Goal: Task Accomplishment & Management: Use online tool/utility

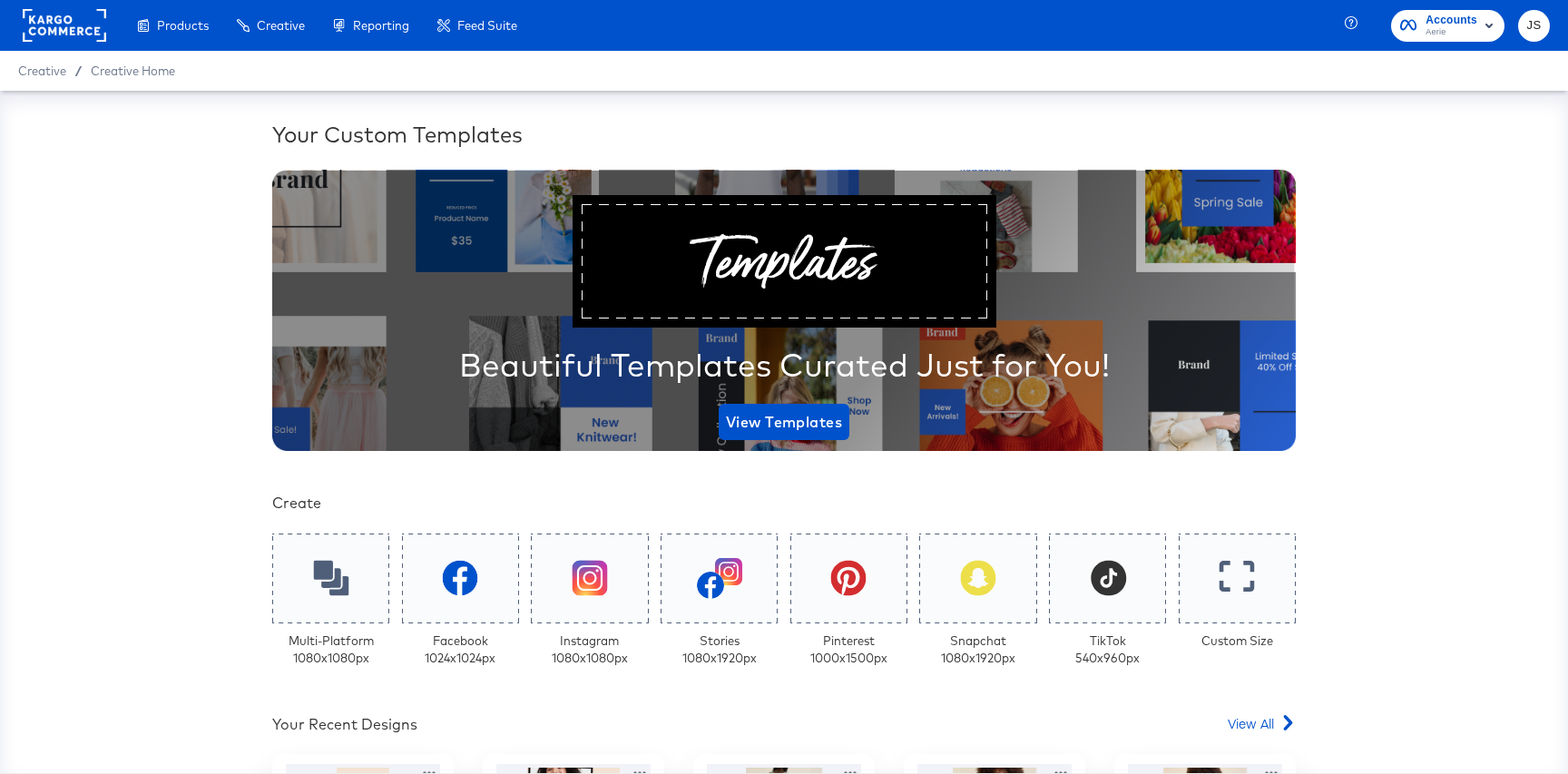
scroll to position [390, 0]
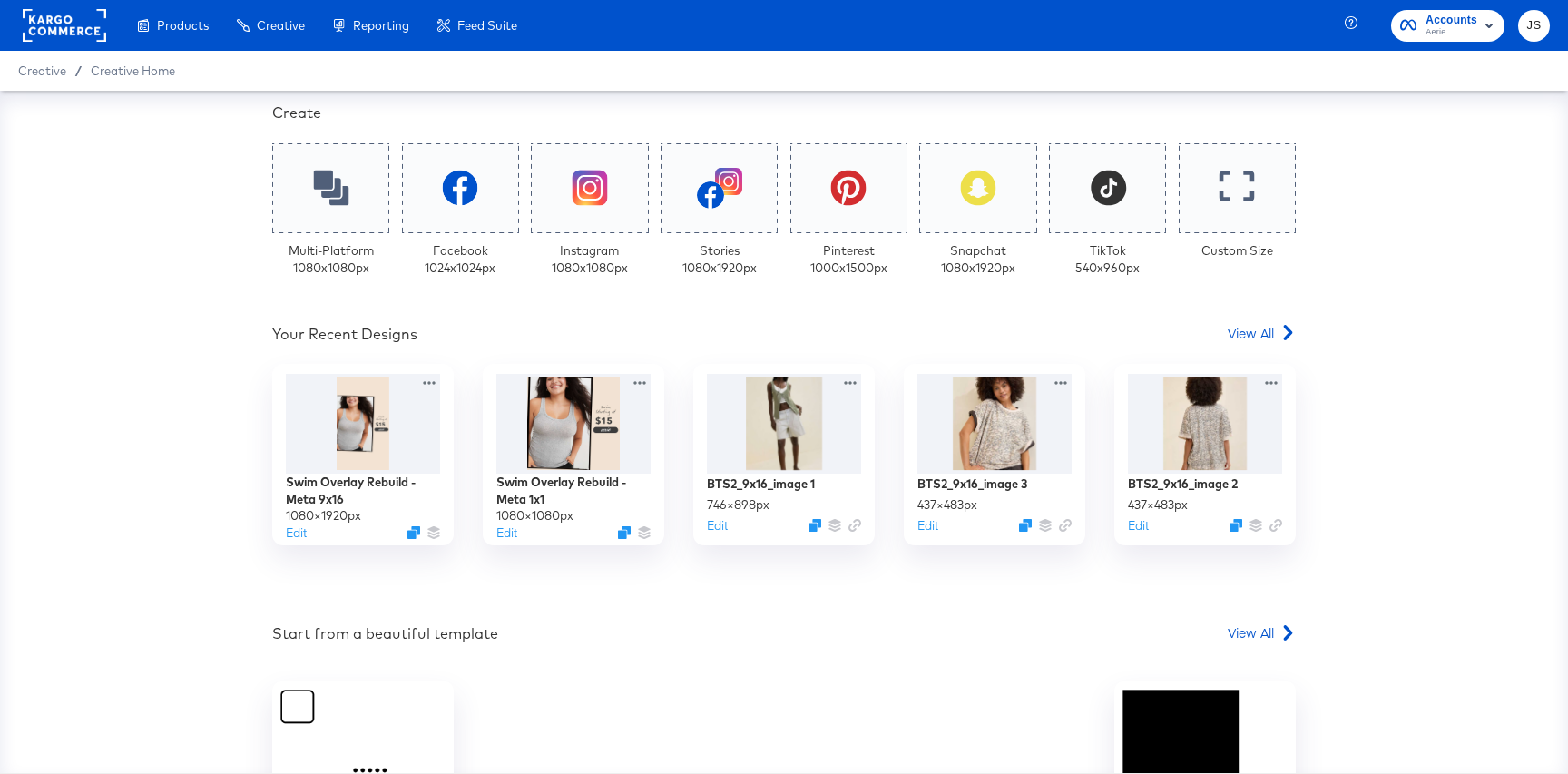
click at [1421, 34] on span "Accounts Aerie" at bounding box center [1447, 25] width 95 height 29
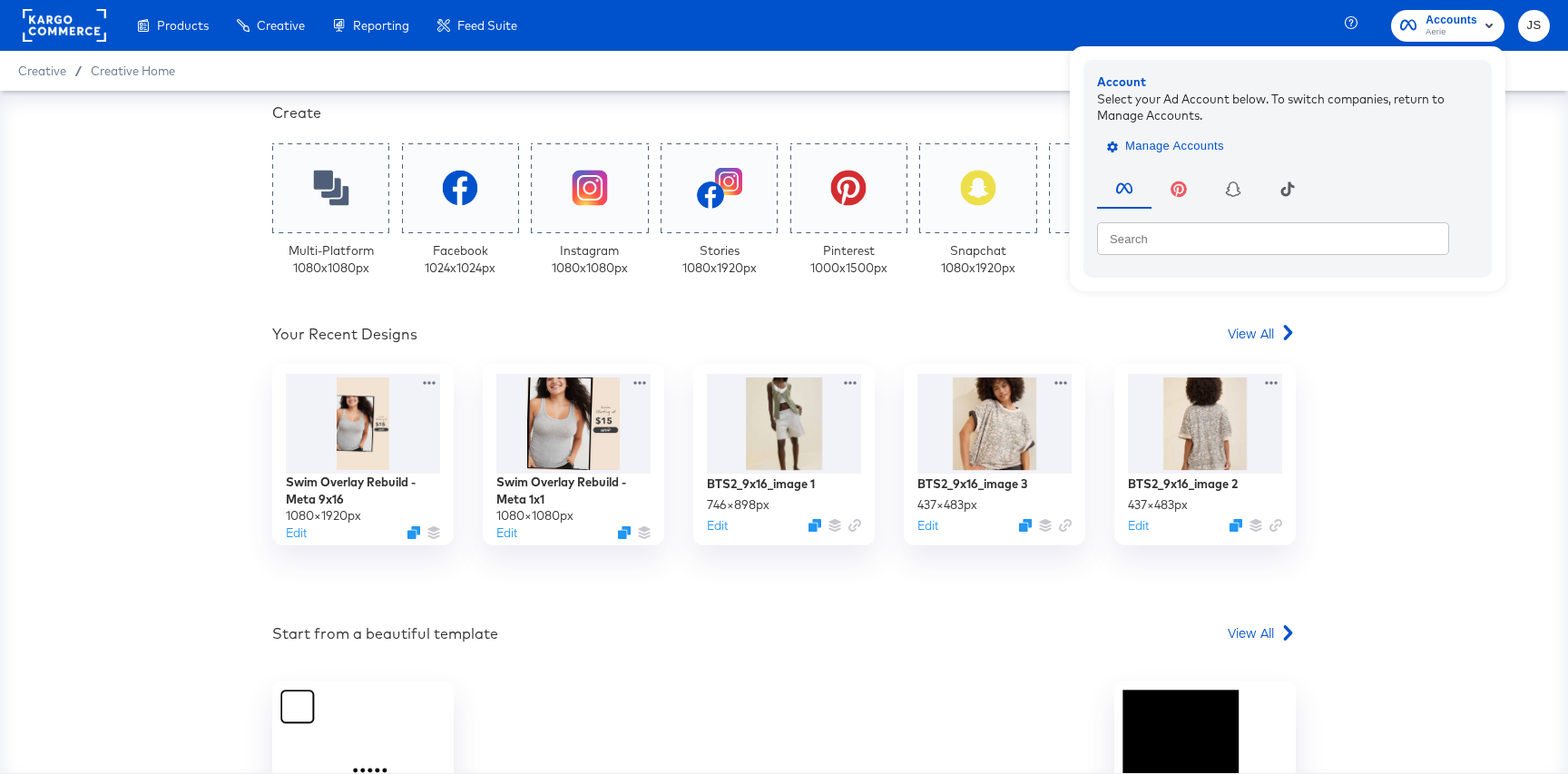
click at [1213, 140] on span "Manage Accounts" at bounding box center [1167, 146] width 114 height 21
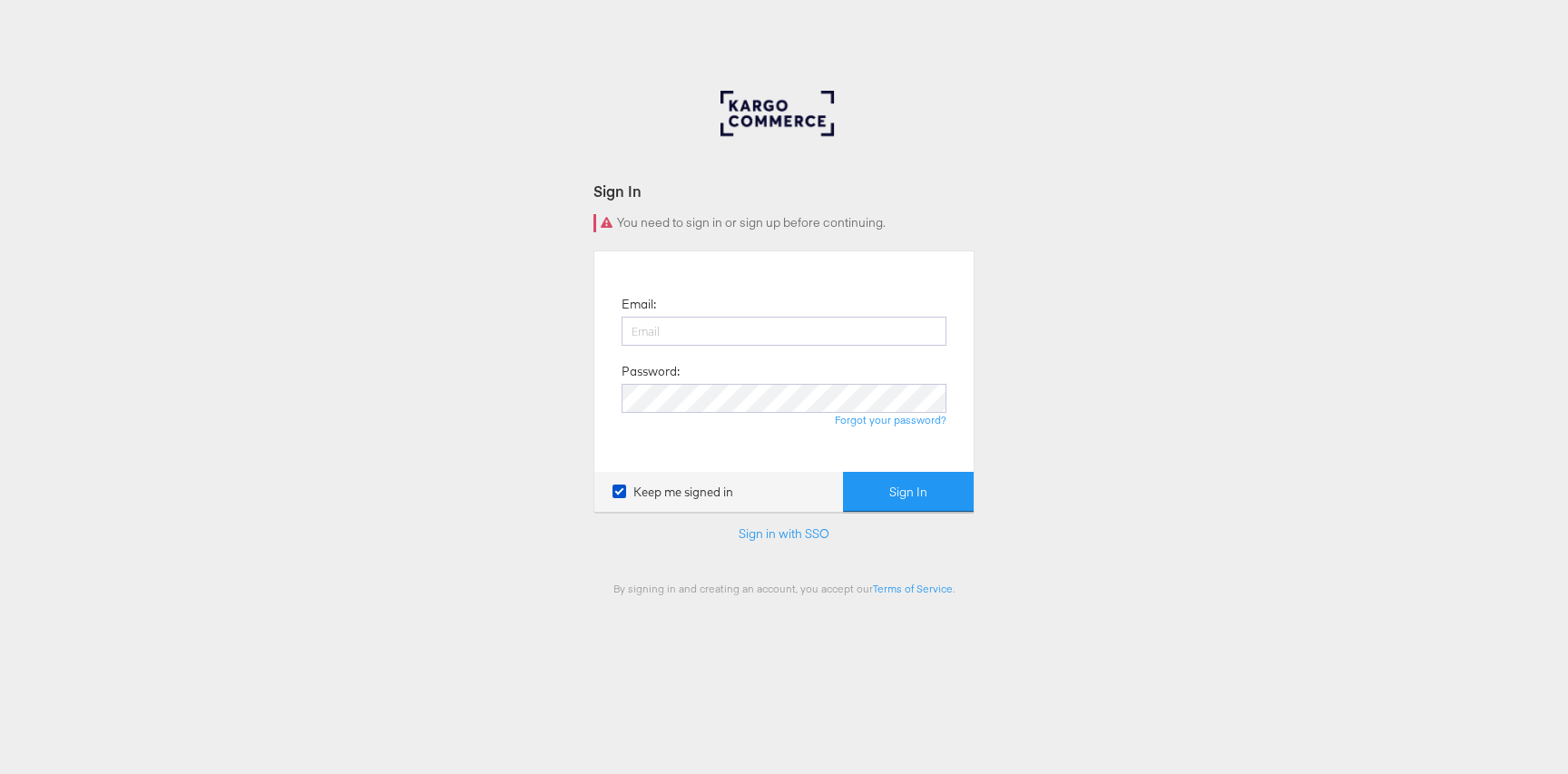
click at [809, 352] on div at bounding box center [784, 339] width 325 height 46
click at [808, 333] on input "email" at bounding box center [784, 330] width 325 height 29
type input "jiana.santos@kargo.com"
click at [843, 472] on button "Sign In" at bounding box center [907, 492] width 130 height 41
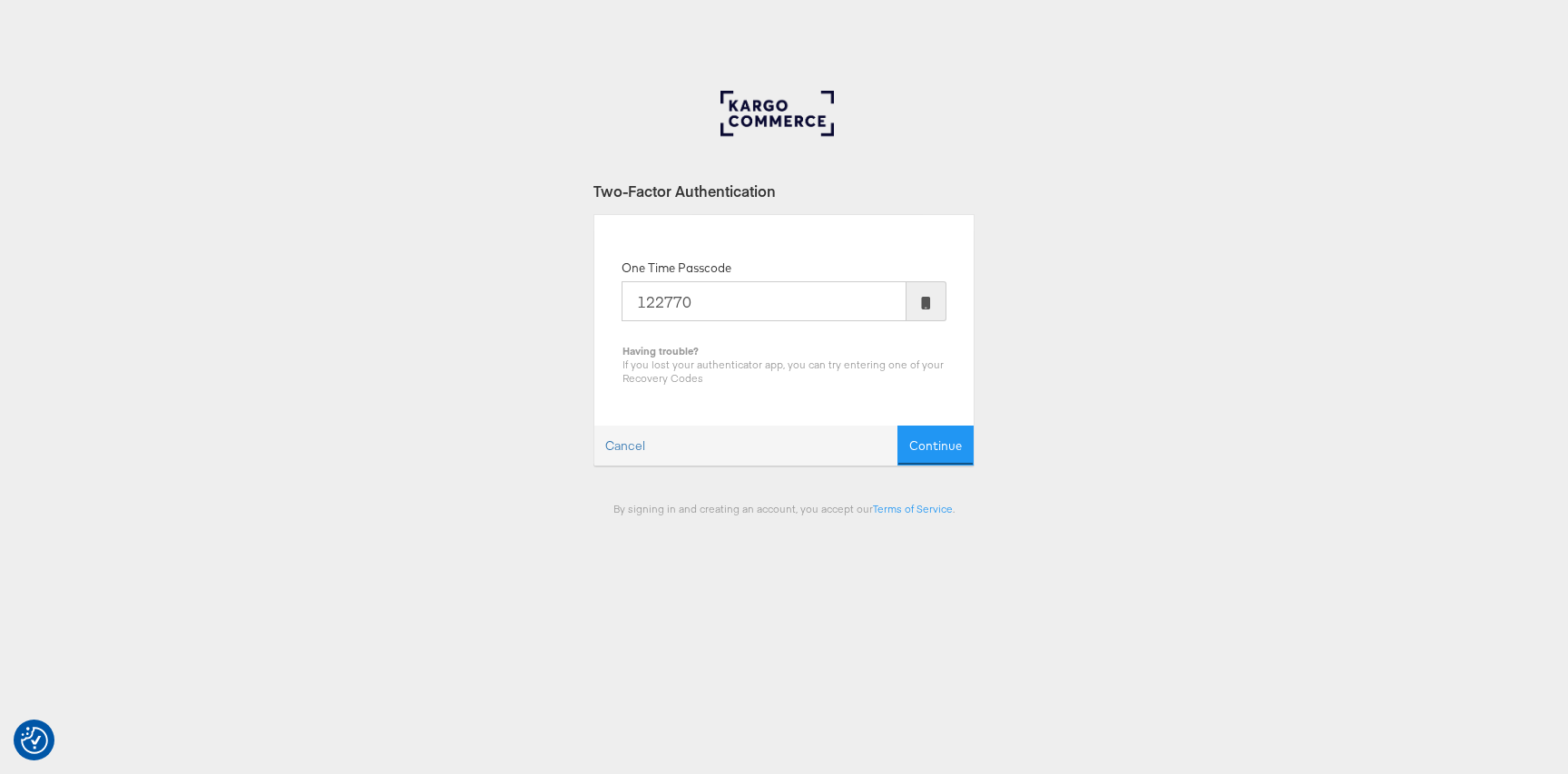
type input "122770"
click at [897, 425] on button "Continue" at bounding box center [935, 446] width 76 height 41
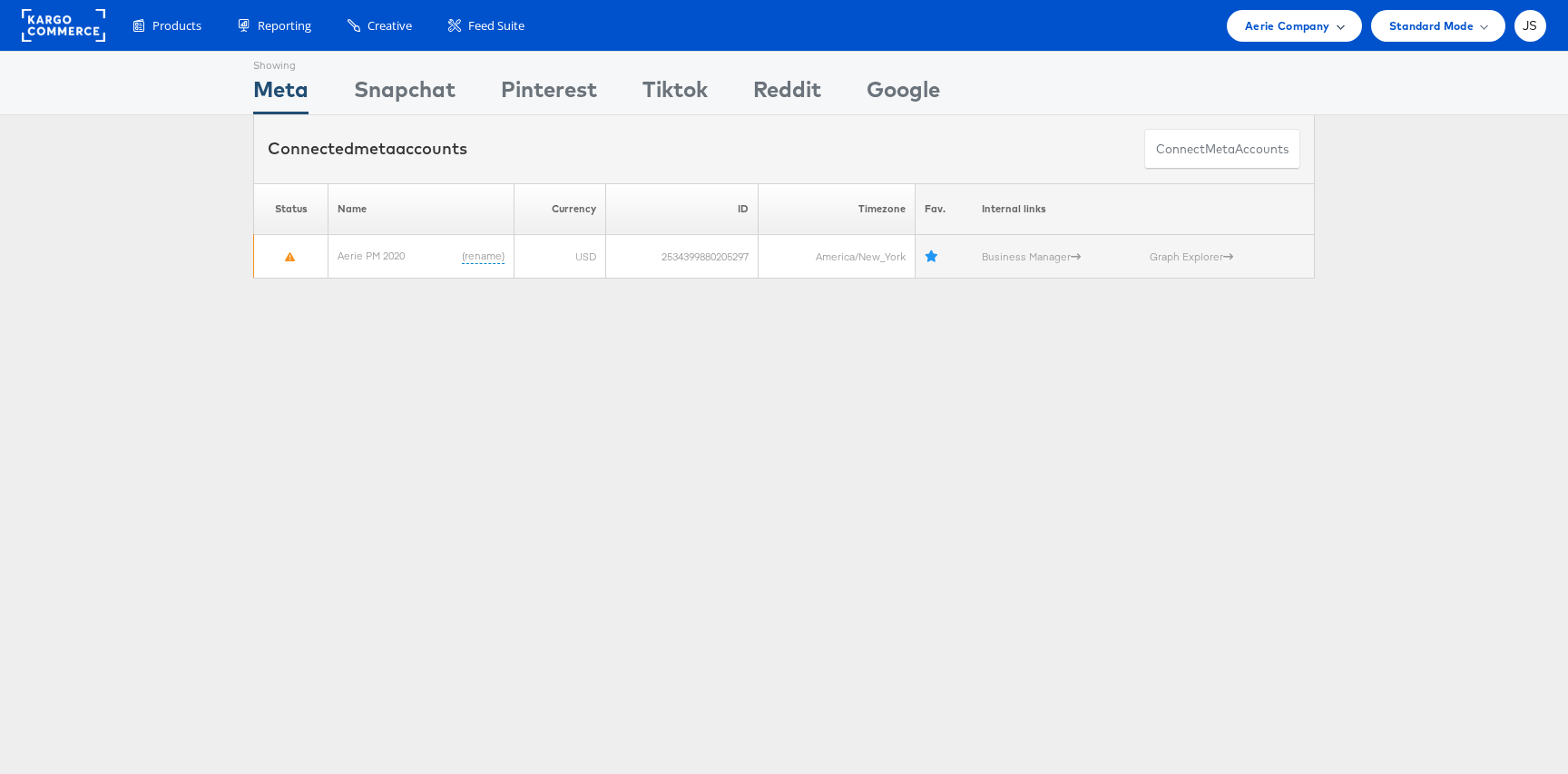
click at [1306, 38] on div "Aerie Company" at bounding box center [1293, 26] width 134 height 31
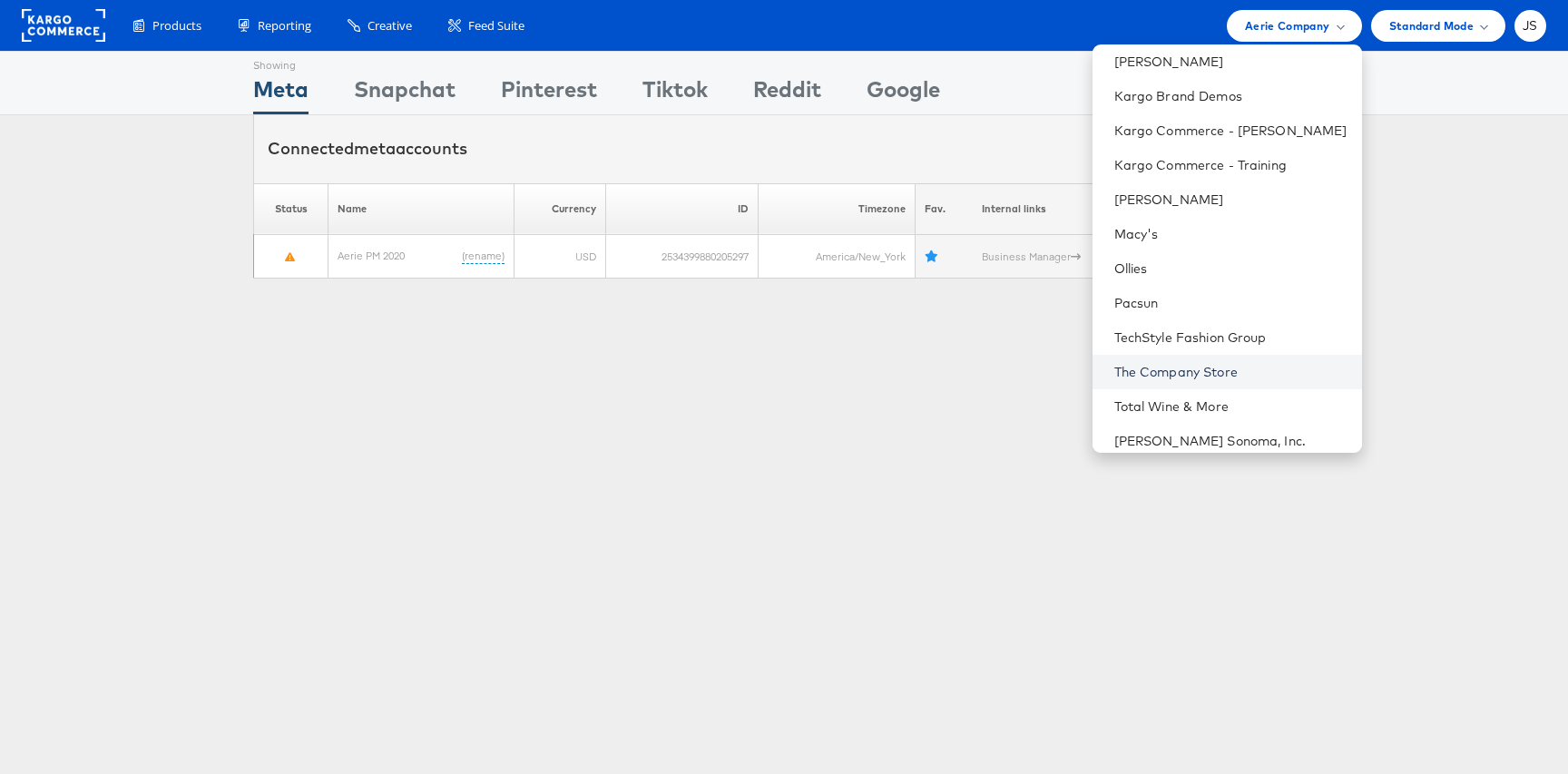
scroll to position [374, 0]
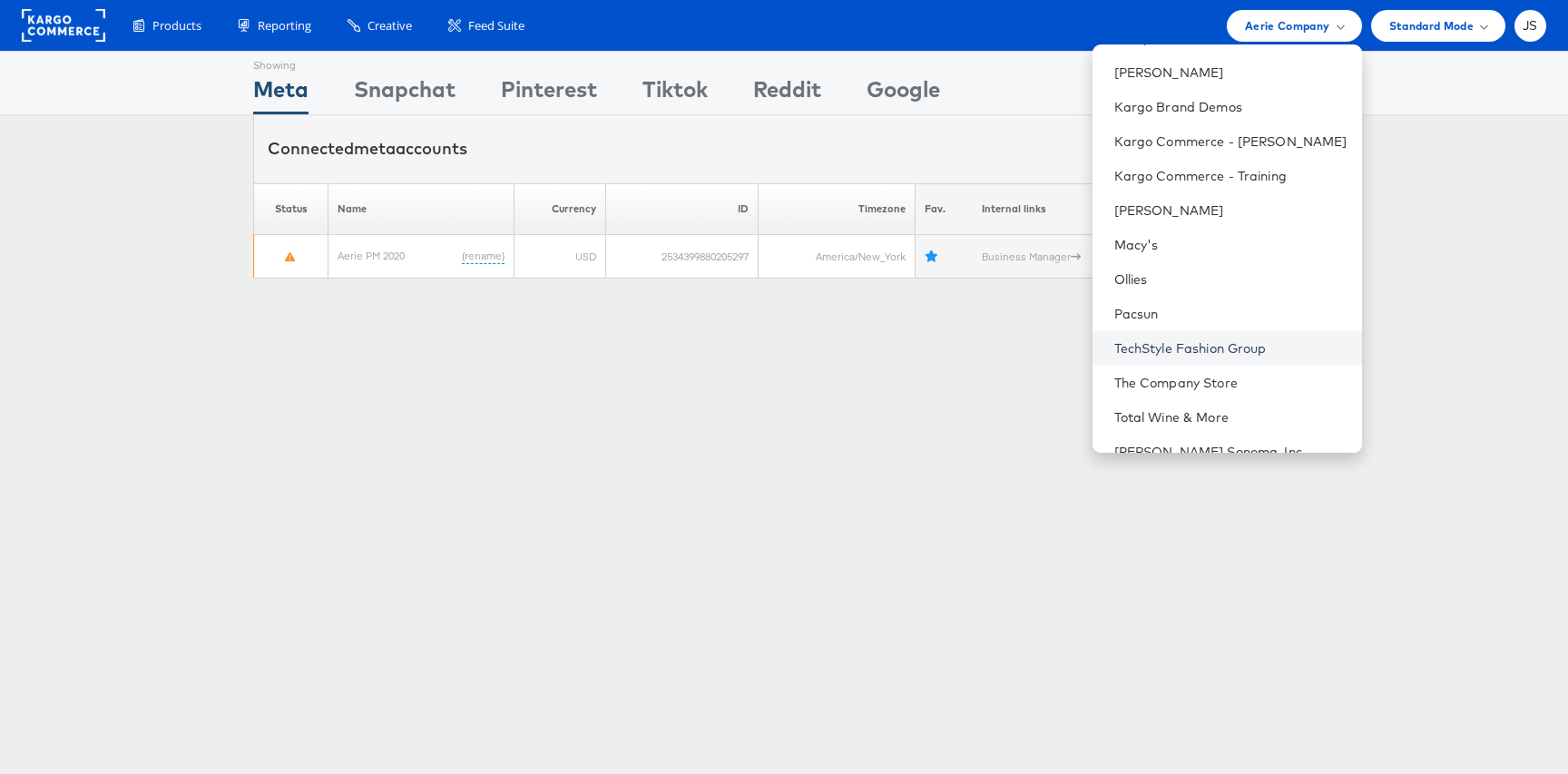
click at [1254, 356] on link "TechStyle Fashion Group" at bounding box center [1231, 349] width 233 height 18
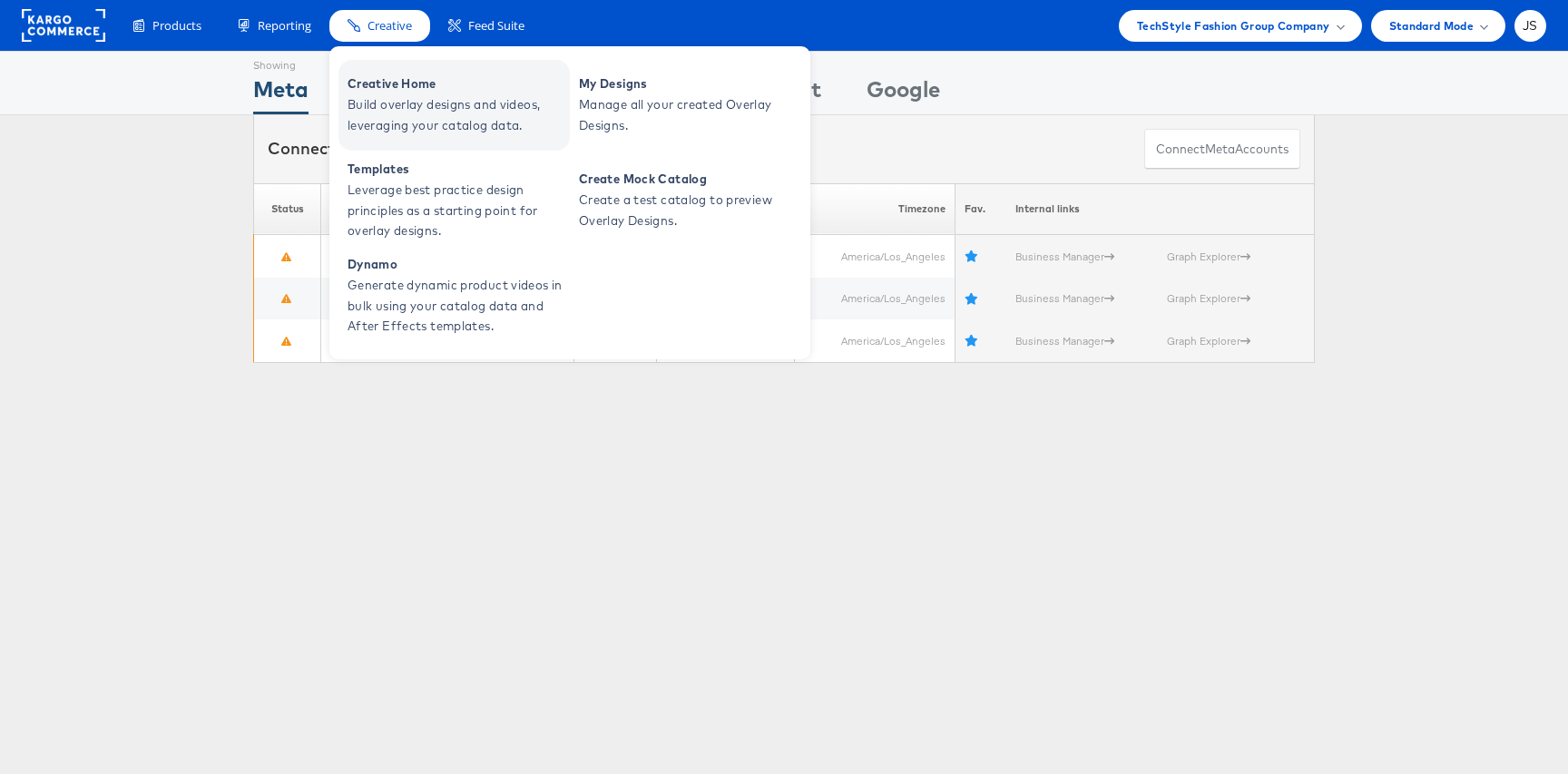
click at [399, 85] on span "Creative Home" at bounding box center [456, 83] width 217 height 21
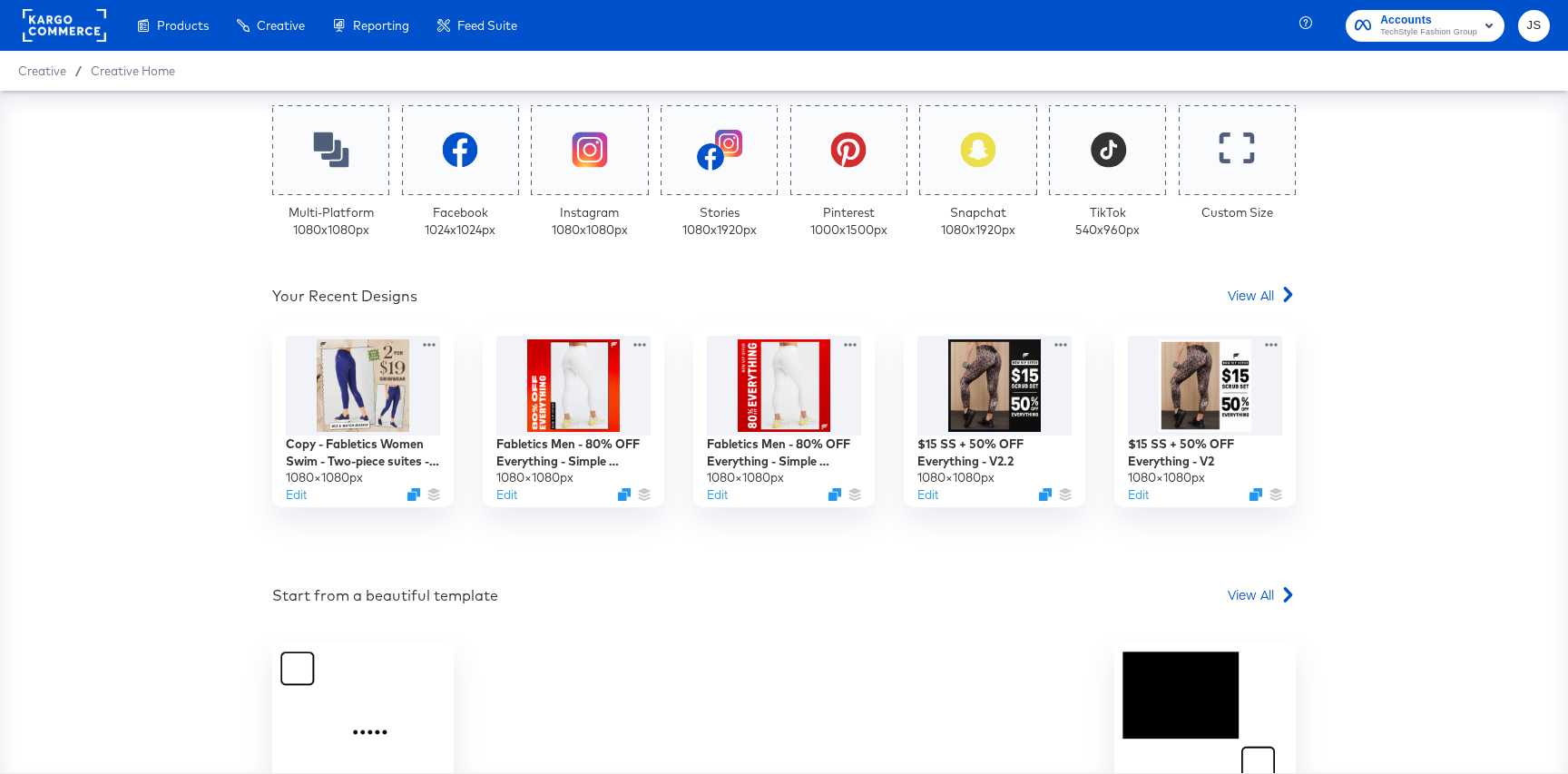
scroll to position [571, 0]
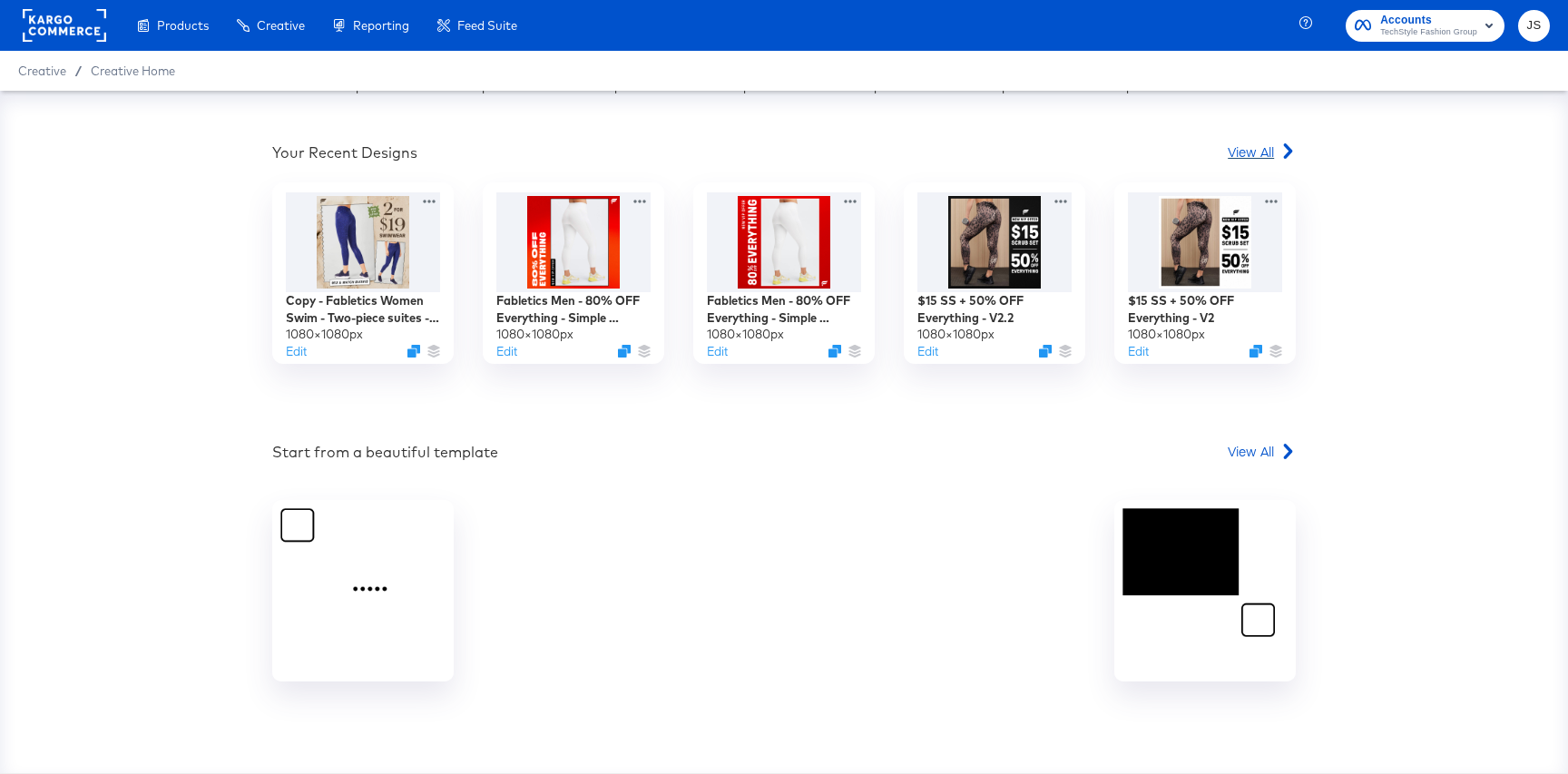
click at [1236, 154] on span "View All" at bounding box center [1251, 152] width 46 height 18
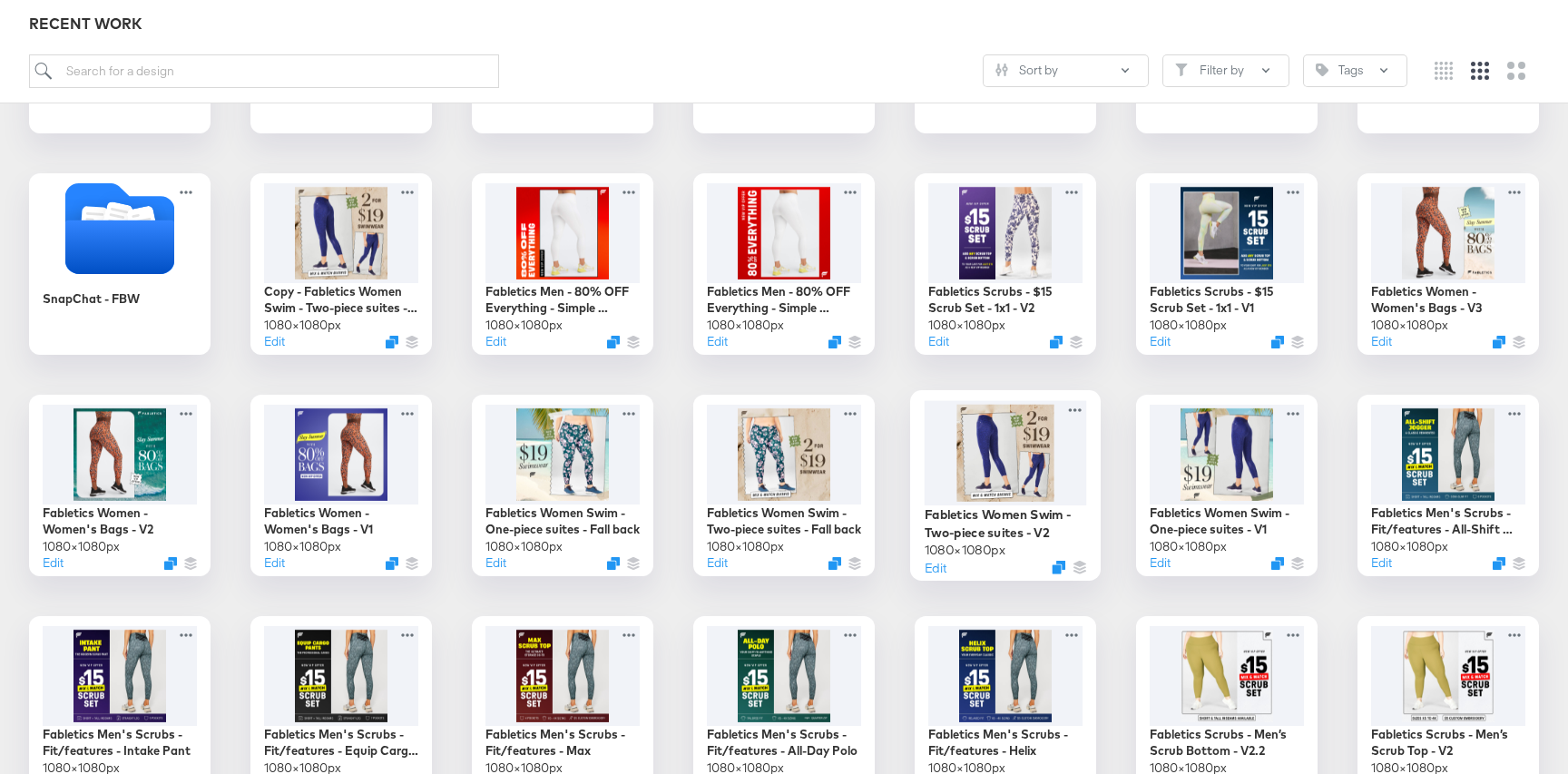
scroll to position [450, 0]
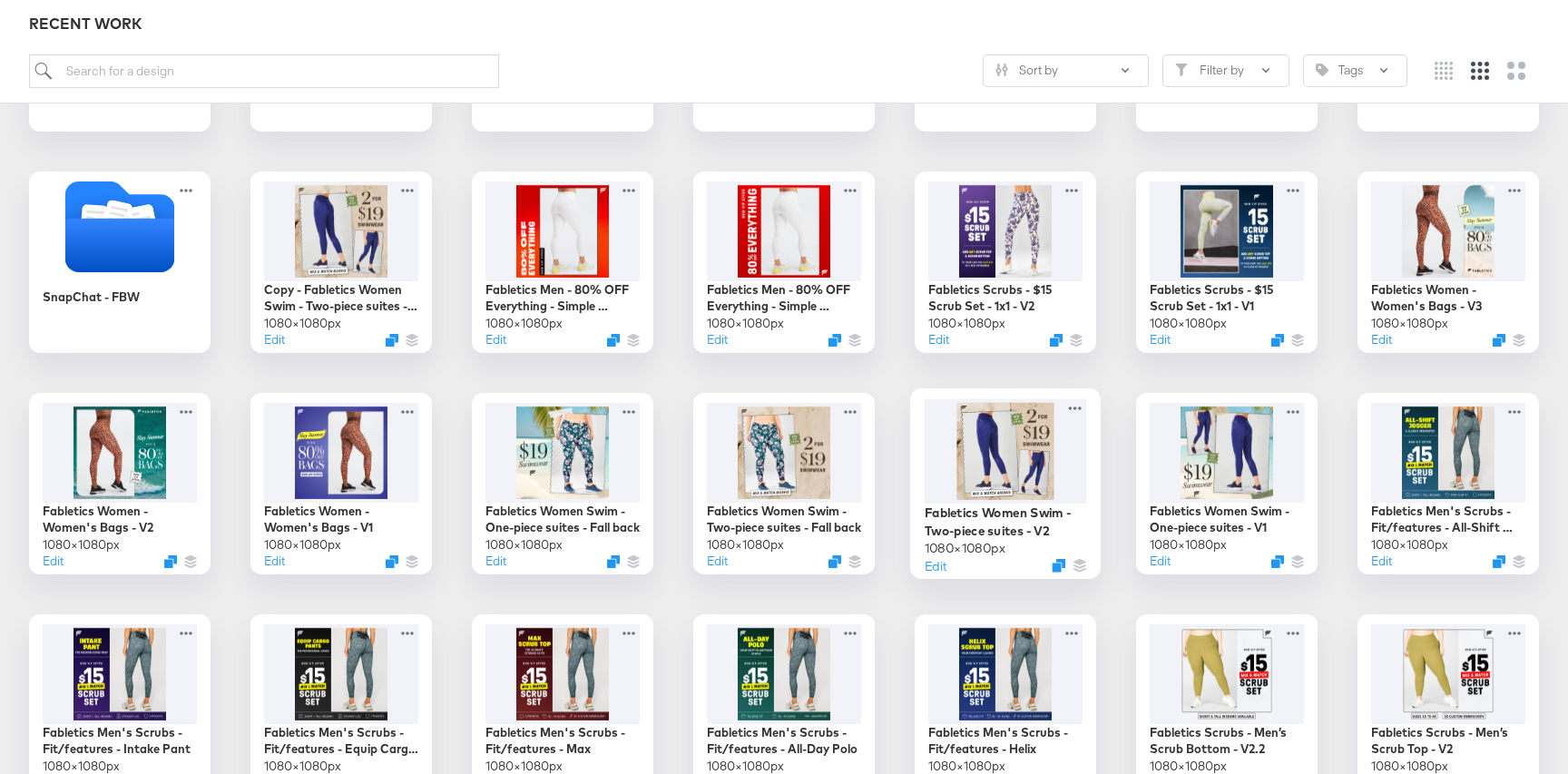
click at [982, 474] on div at bounding box center [1006, 450] width 163 height 104
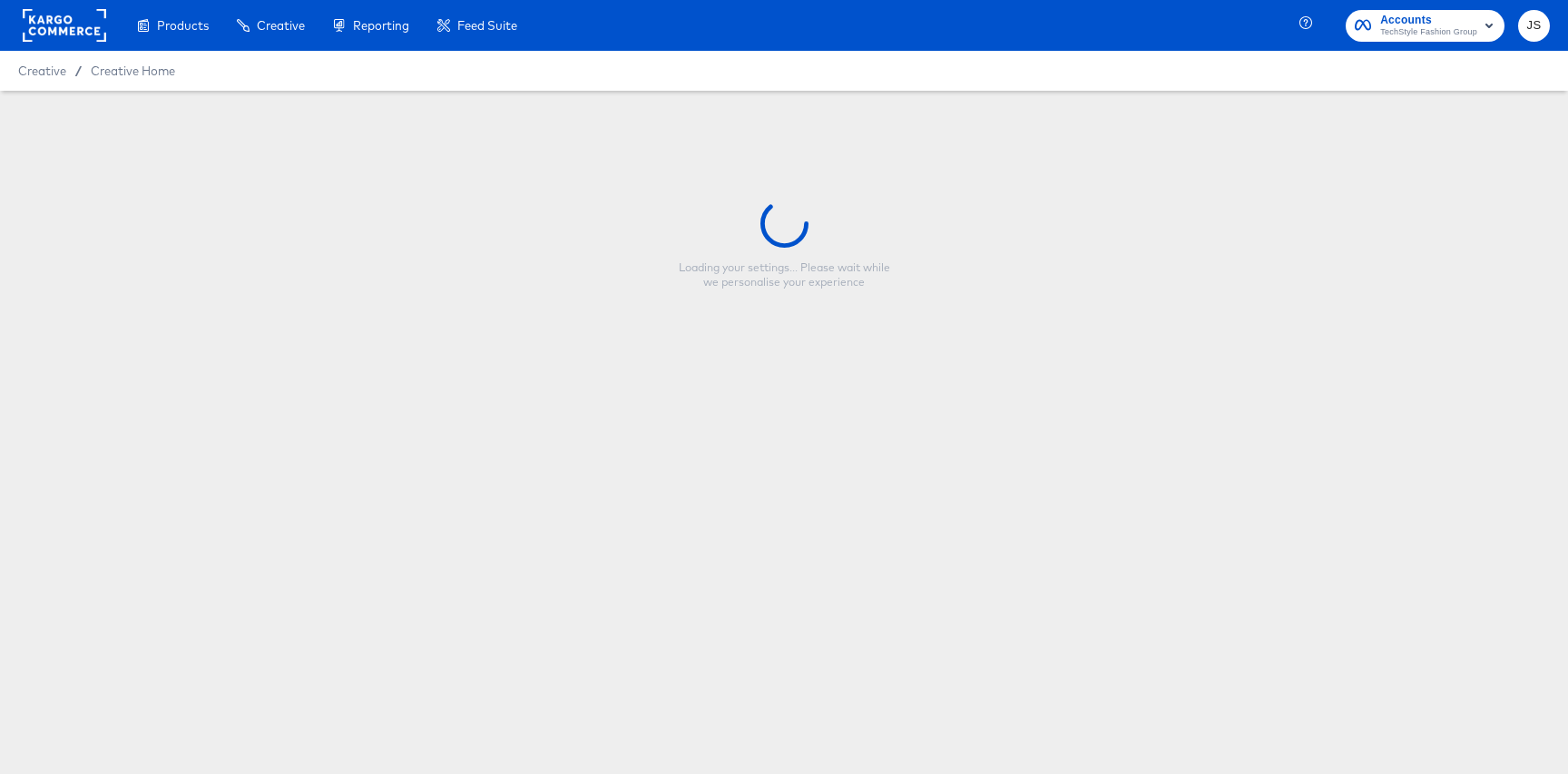
type input "Fabletics Women Swim - Two-piece suites - V2"
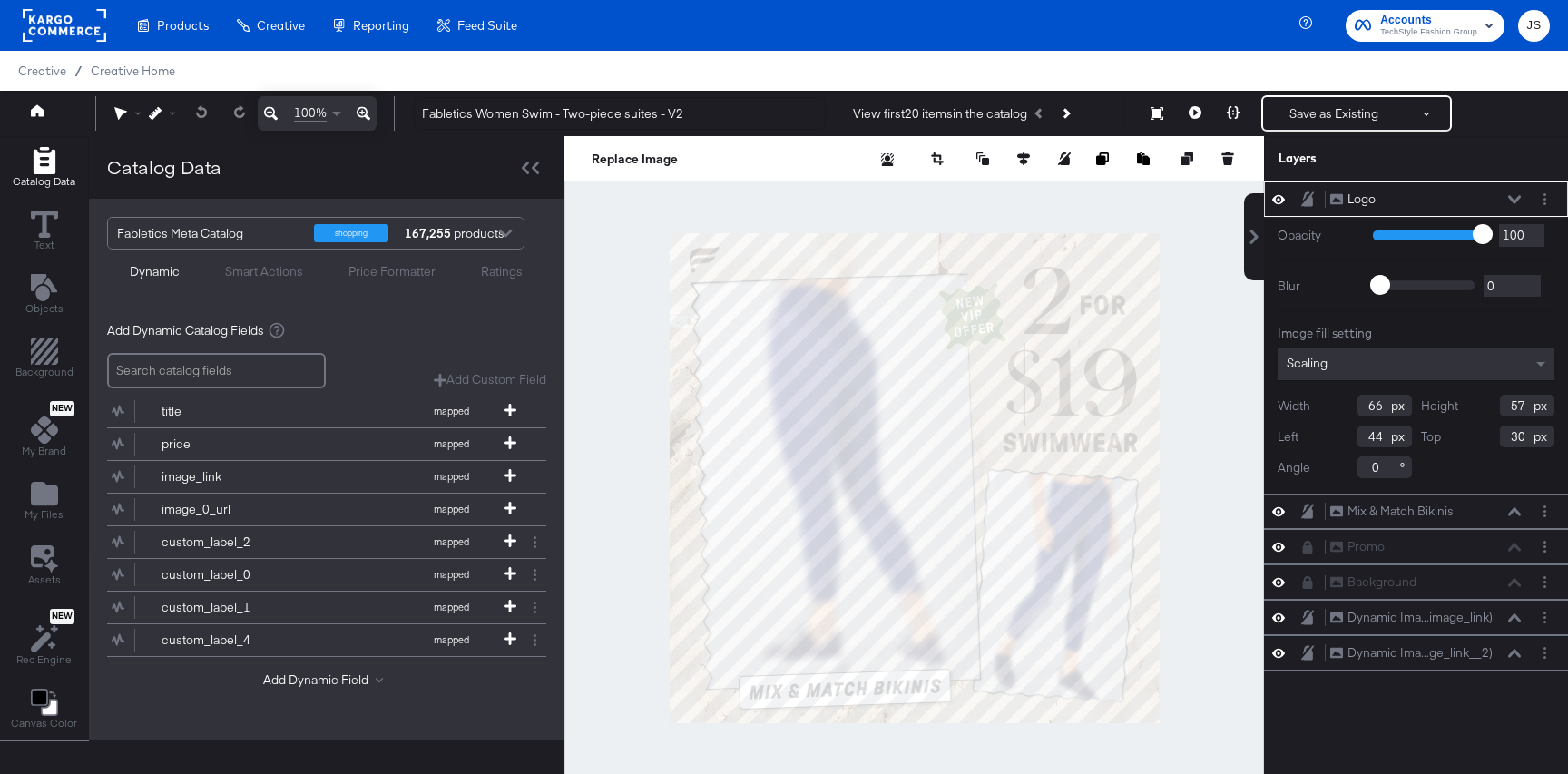
scroll to position [1, 0]
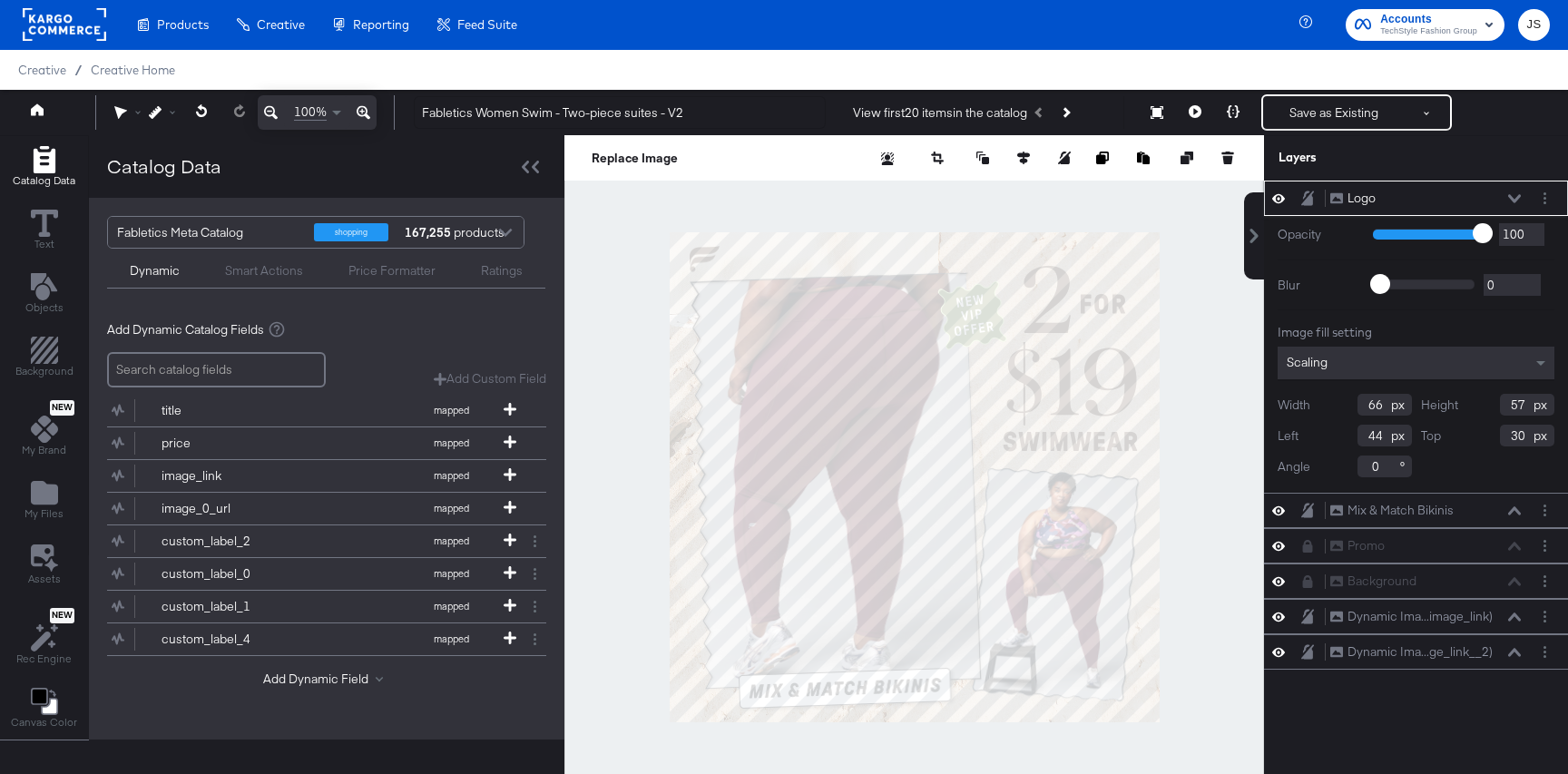
click at [1512, 200] on icon at bounding box center [1514, 198] width 13 height 8
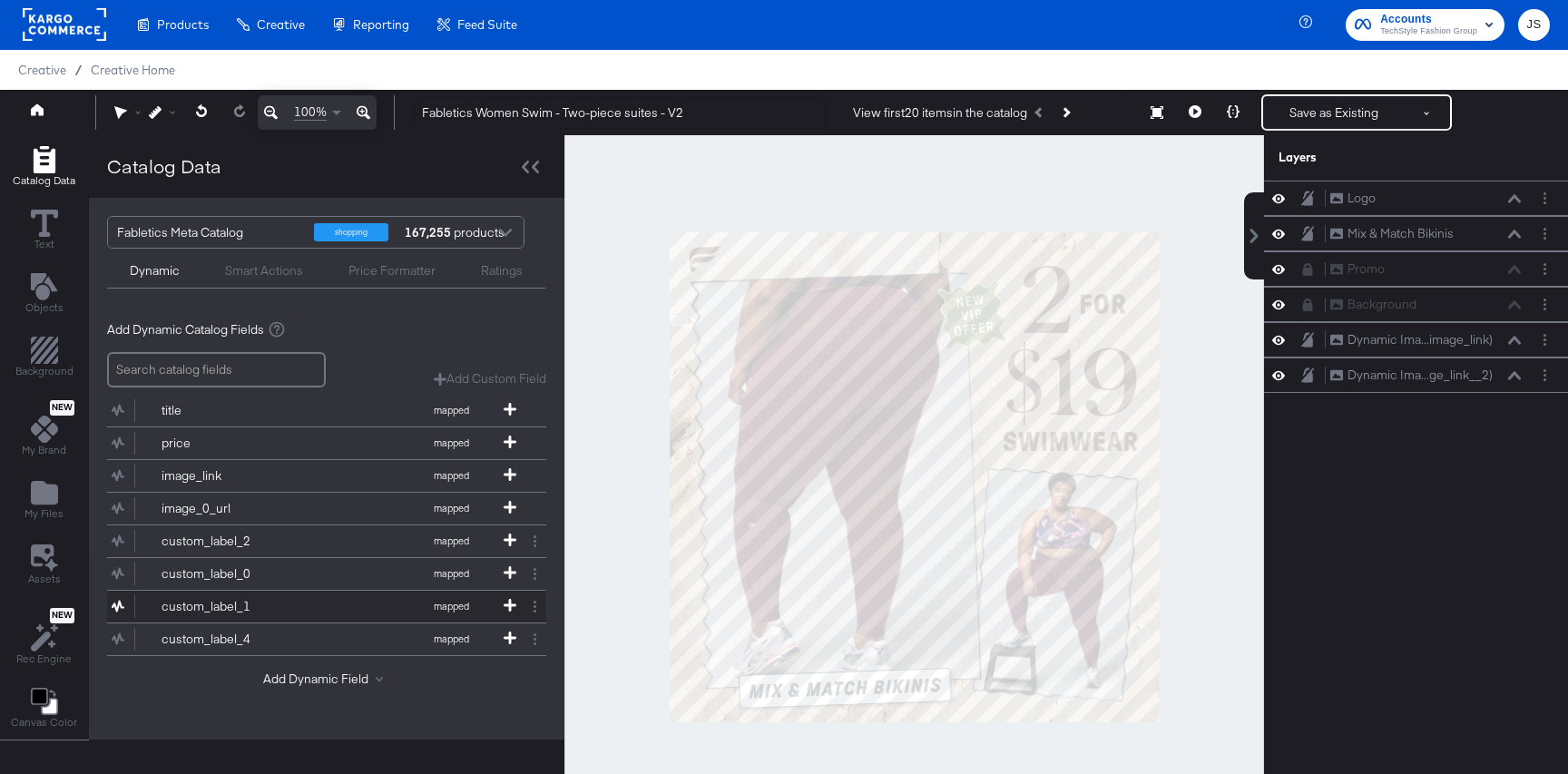
scroll to position [46, 0]
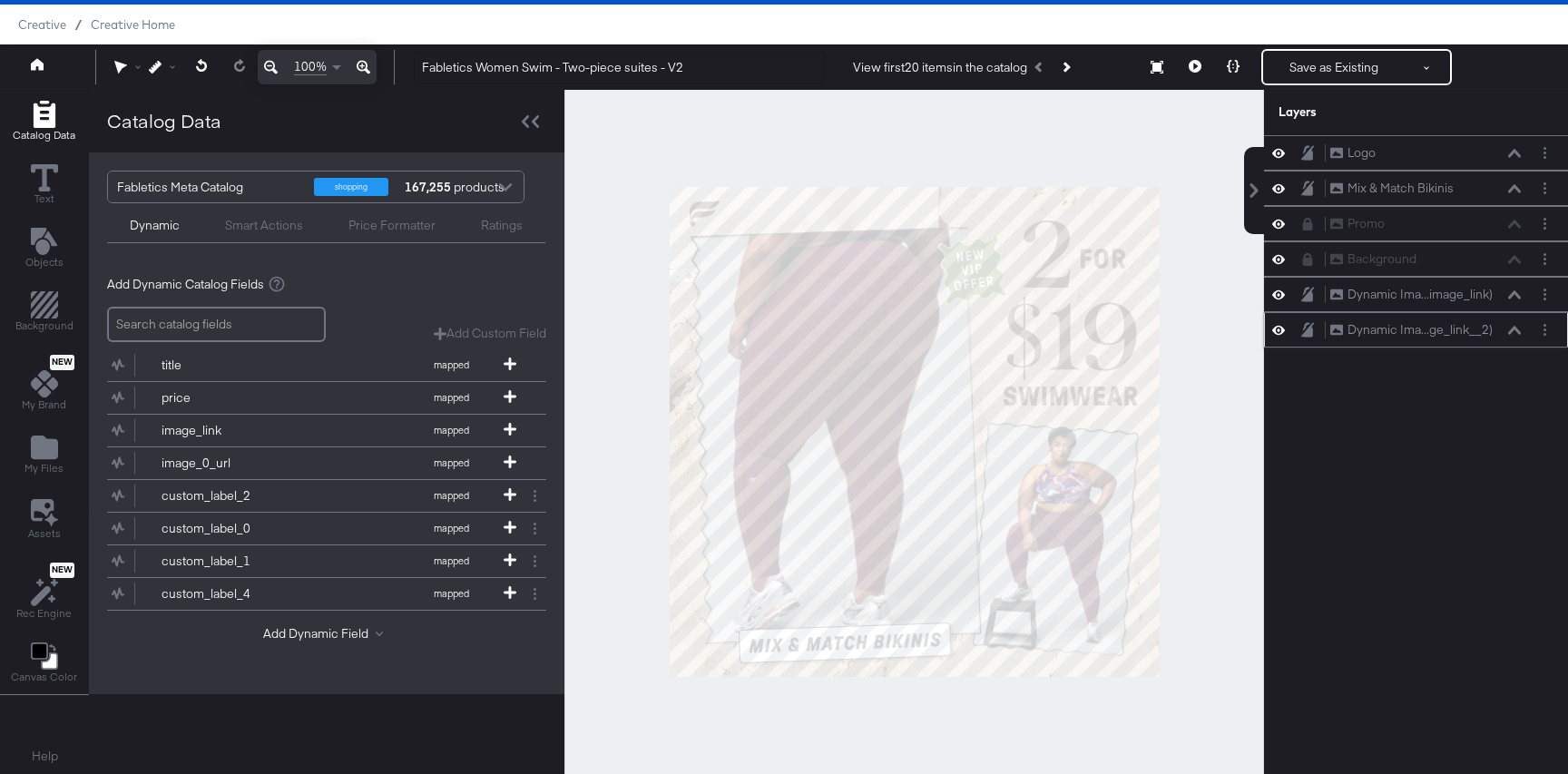
click at [1516, 333] on icon at bounding box center [1514, 330] width 13 height 9
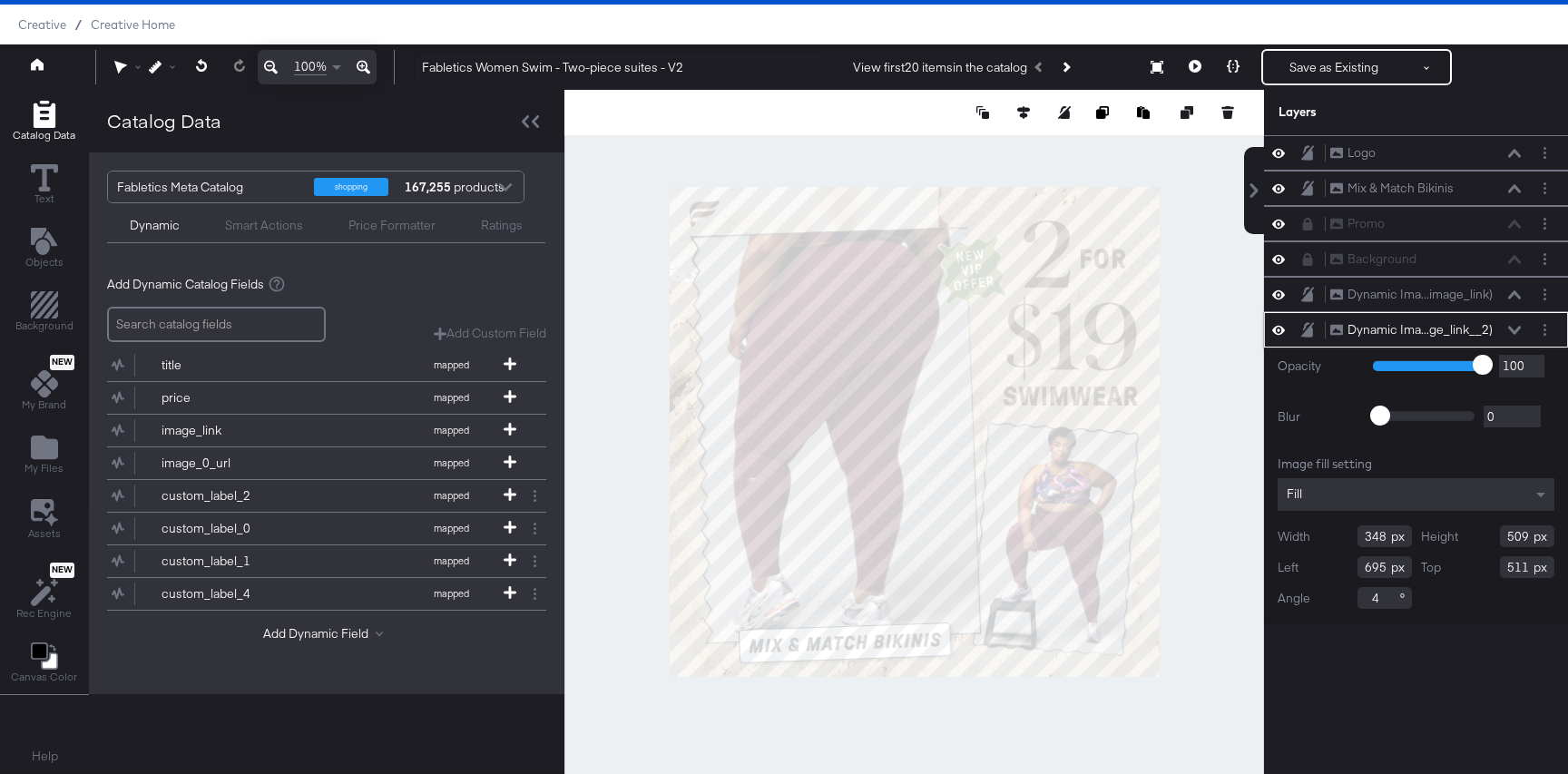
scroll to position [0, 0]
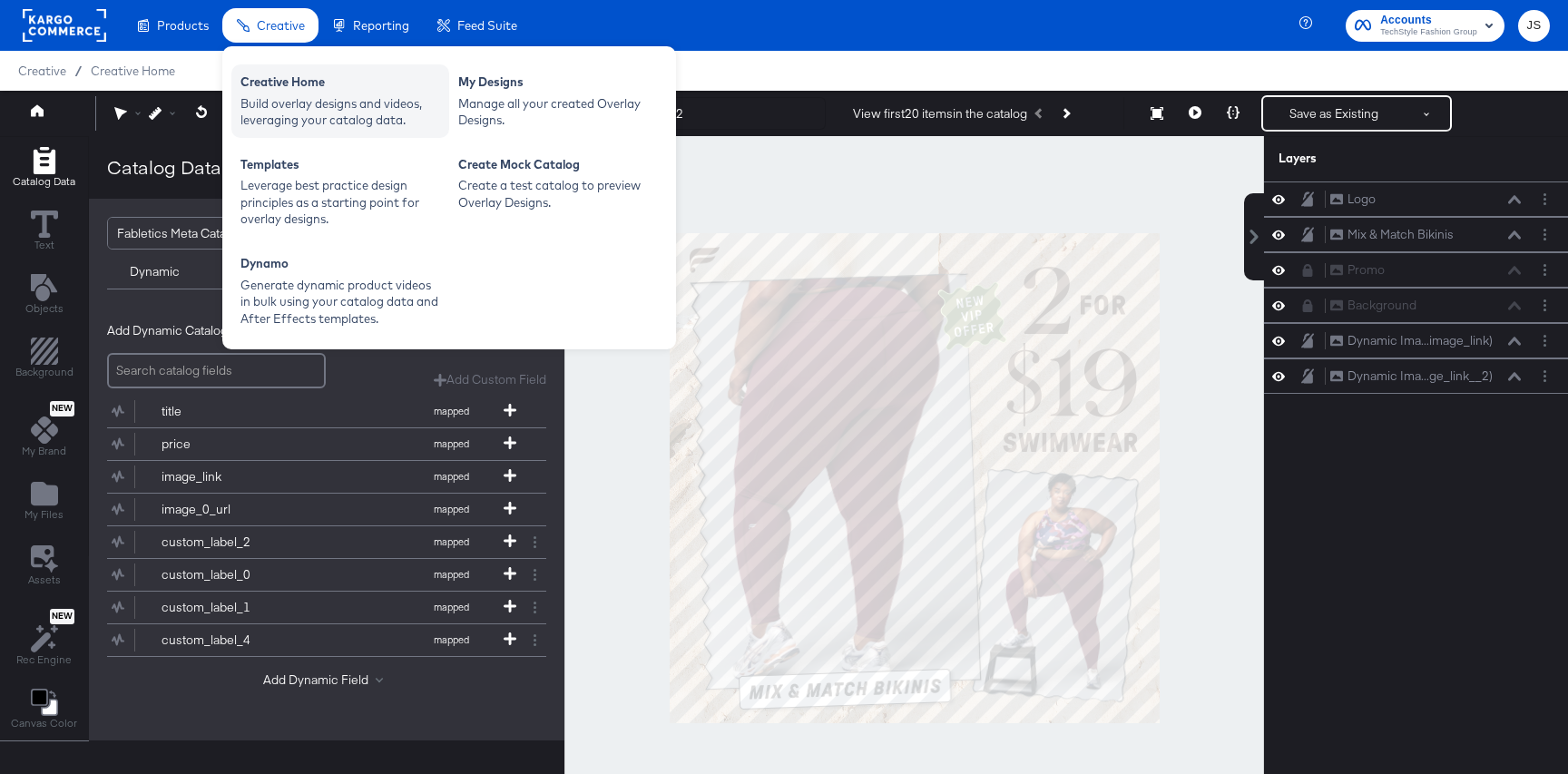
click at [315, 110] on div "Build overlay designs and videos, leveraging your catalog data." at bounding box center [340, 112] width 200 height 33
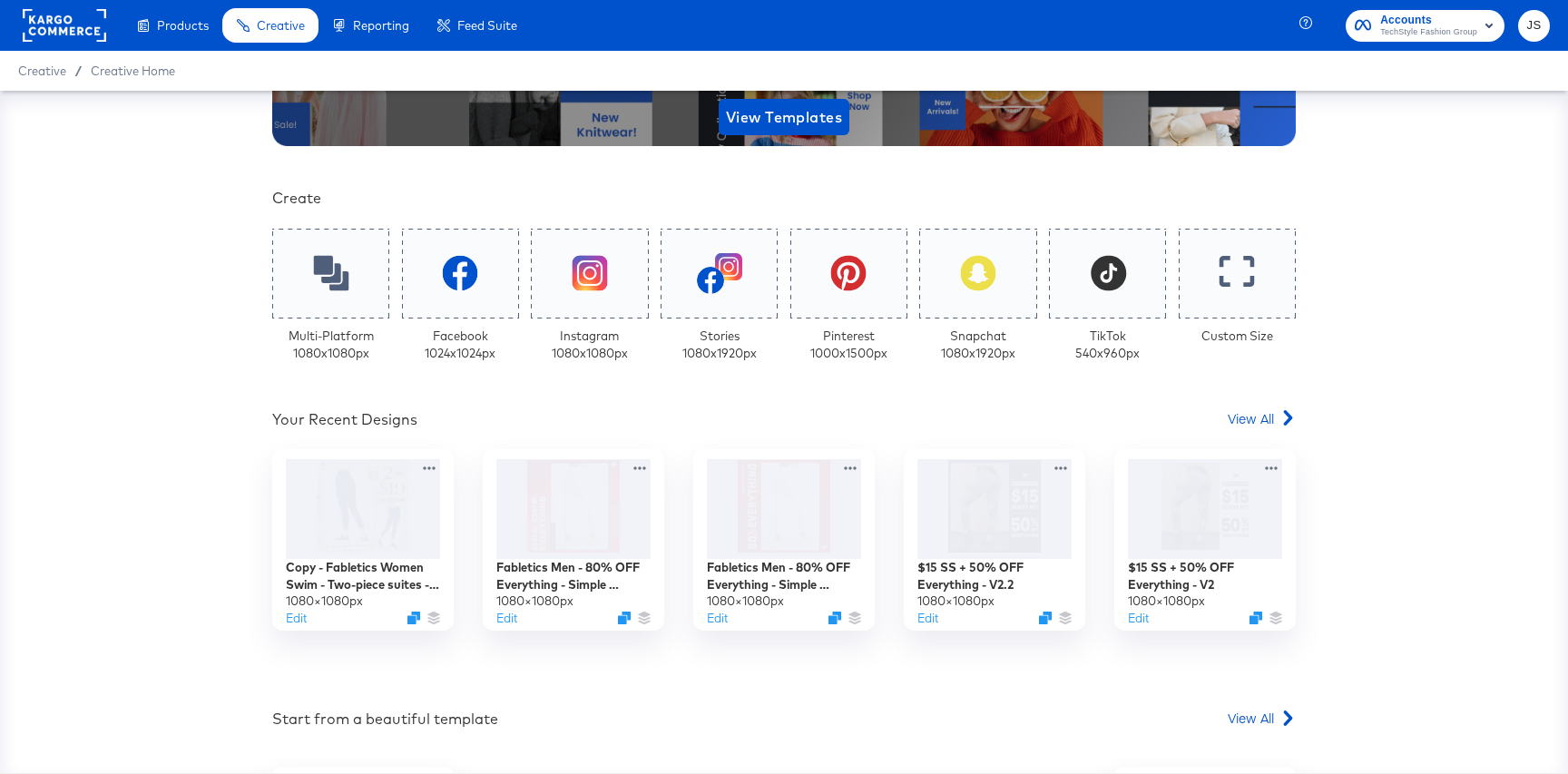
scroll to position [308, 0]
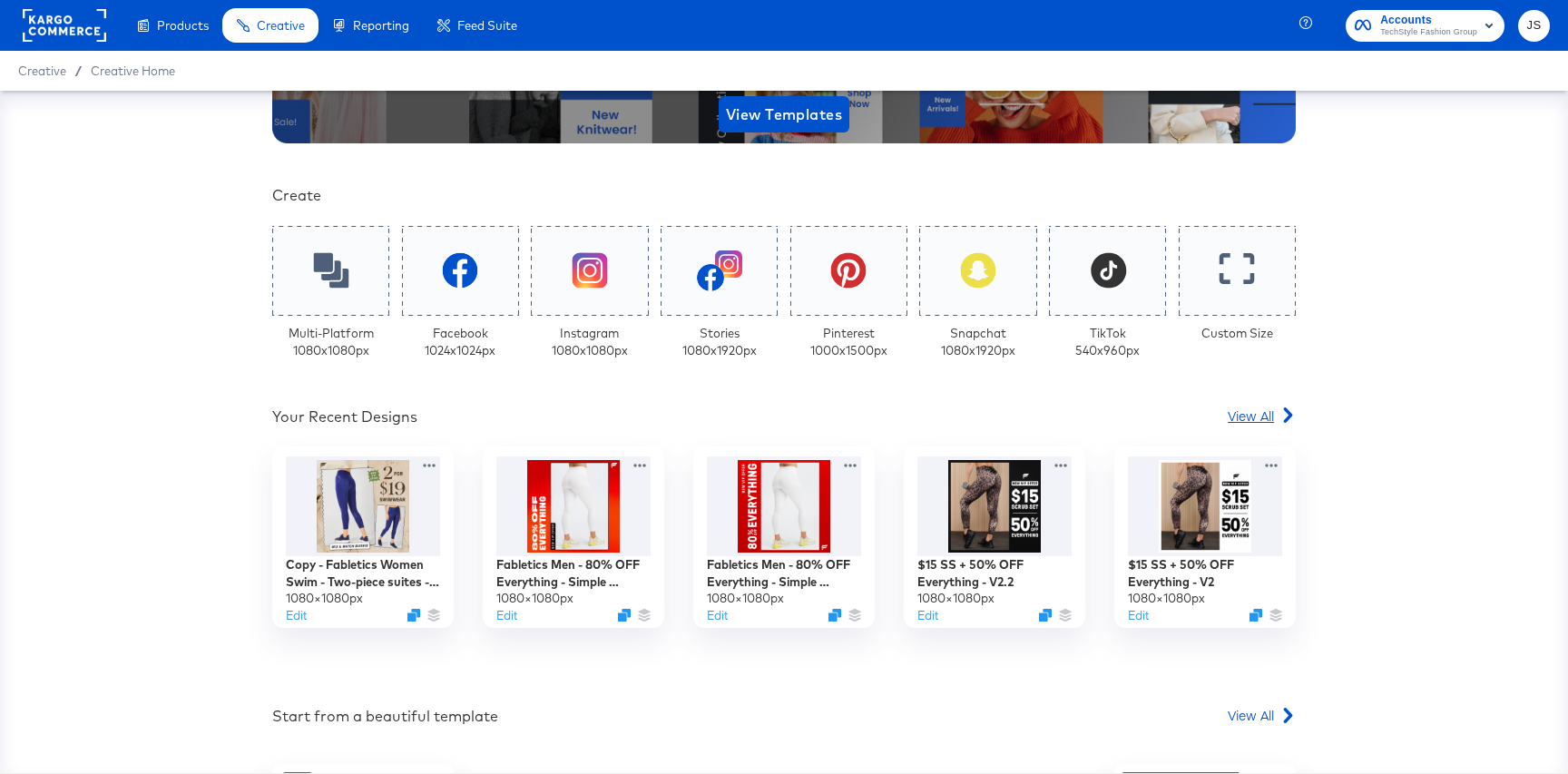
click at [1244, 418] on span "View All" at bounding box center [1251, 415] width 46 height 18
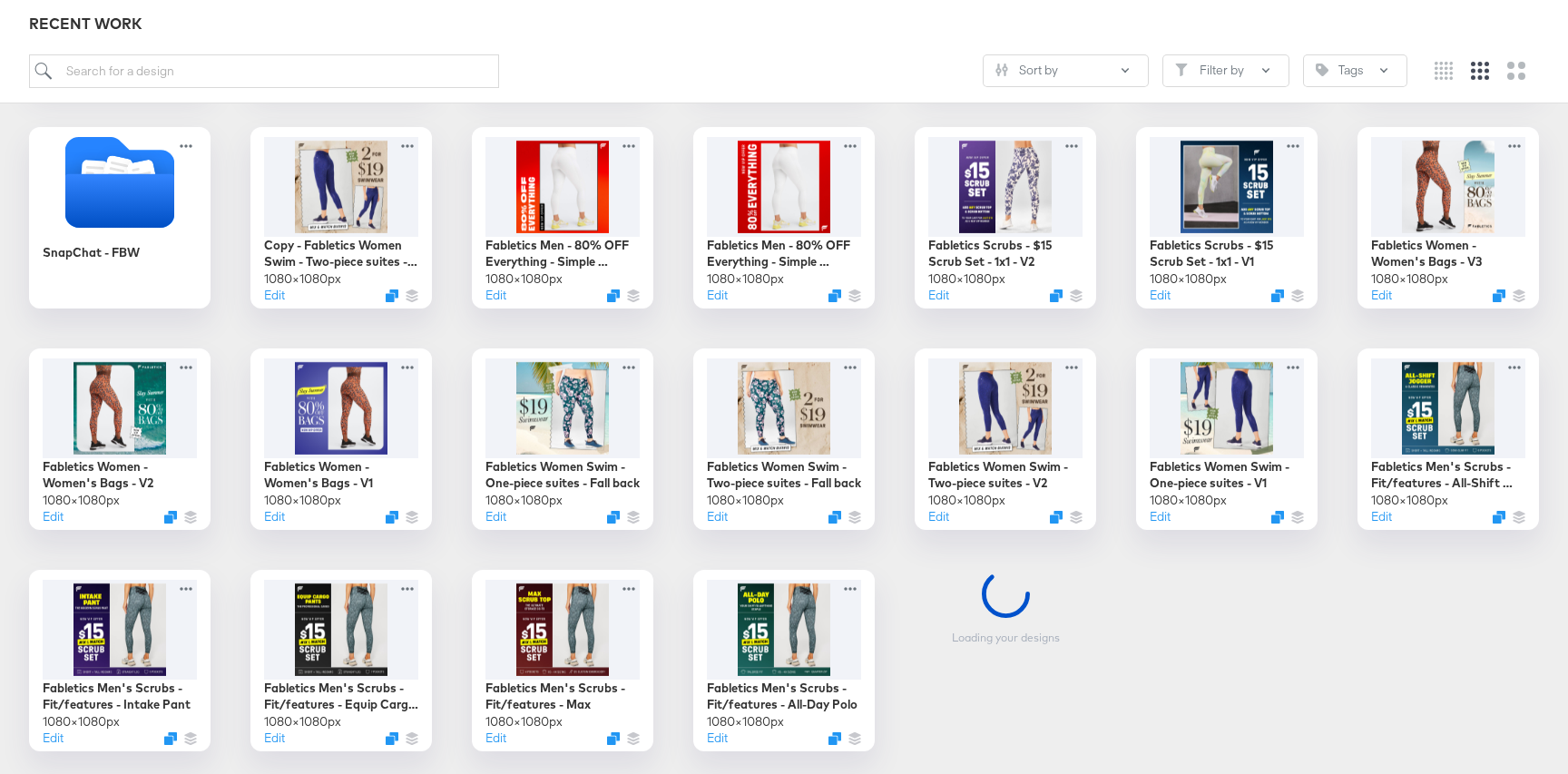
scroll to position [498, 0]
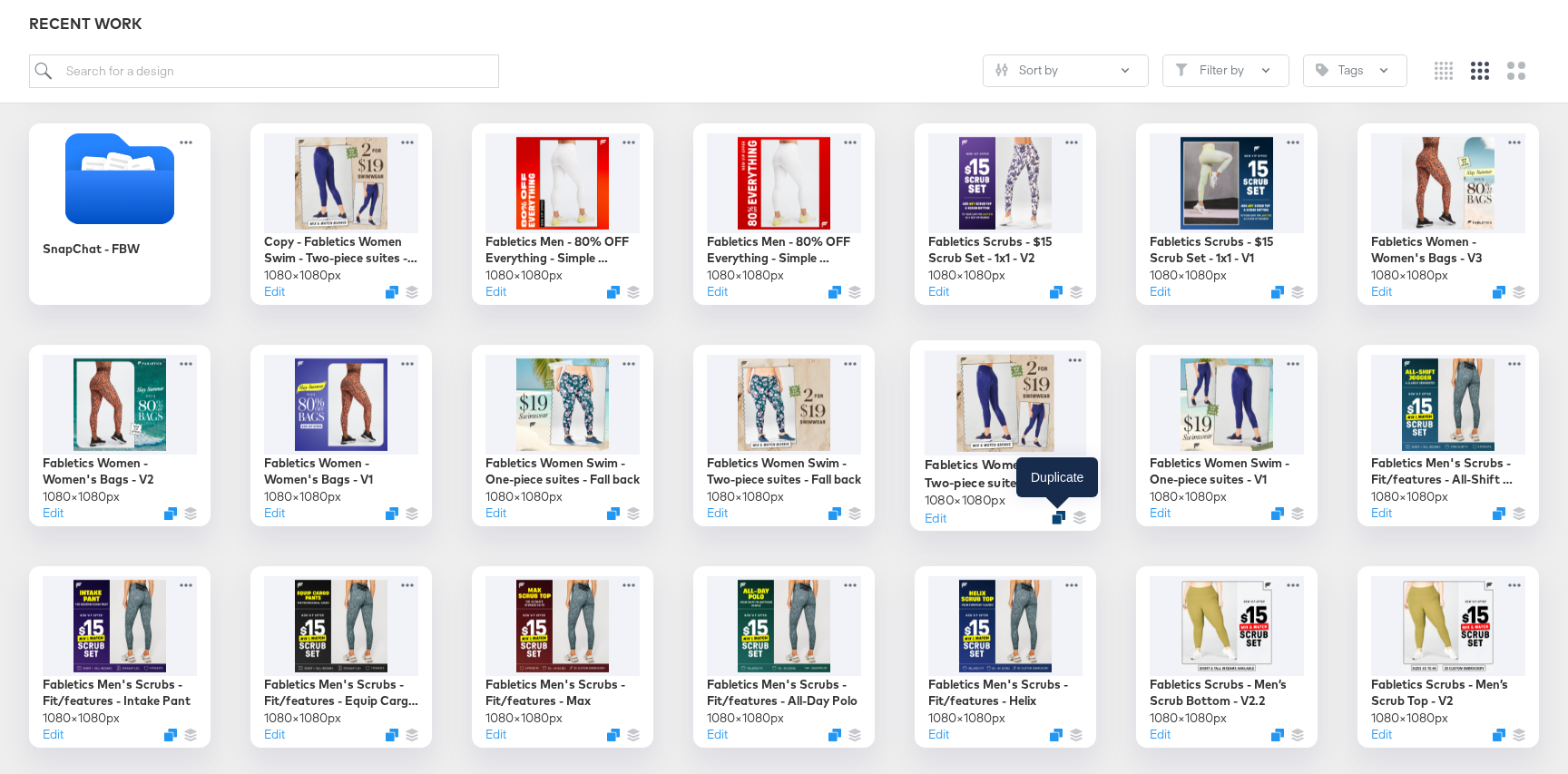
click at [1056, 519] on icon "Duplicate" at bounding box center [1058, 517] width 14 height 14
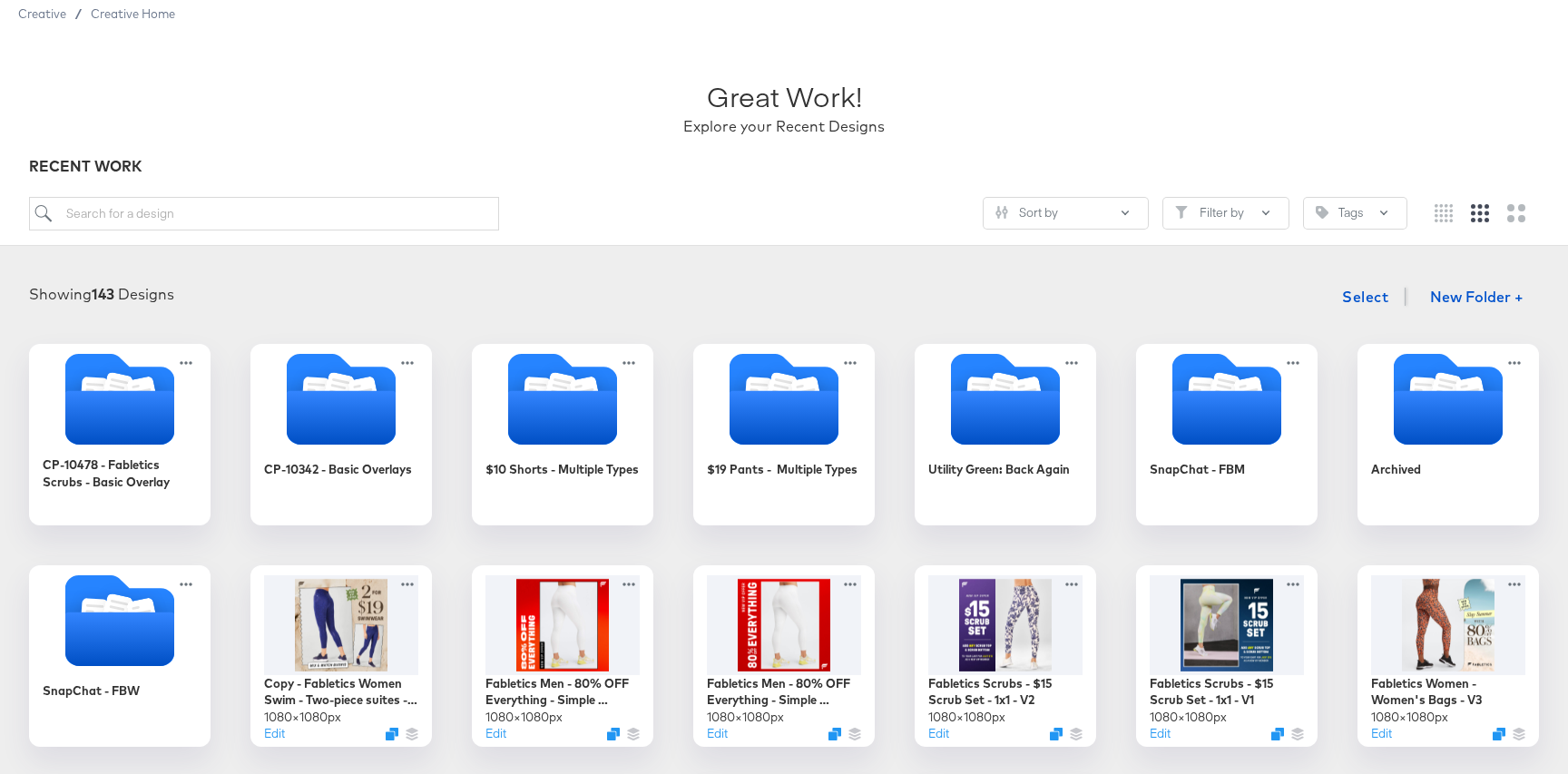
scroll to position [0, 0]
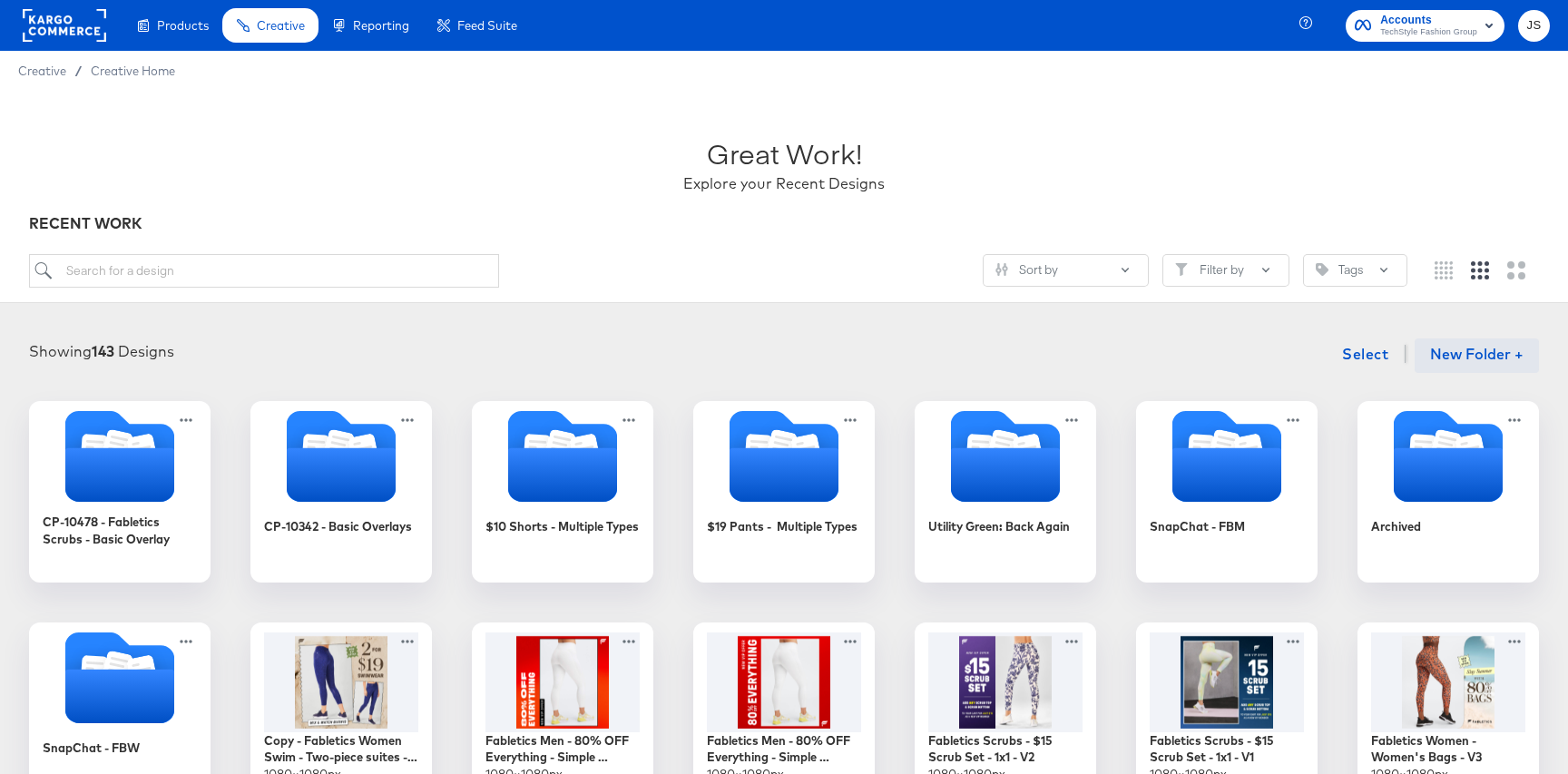
click at [1468, 349] on button "New Folder +" at bounding box center [1476, 355] width 124 height 34
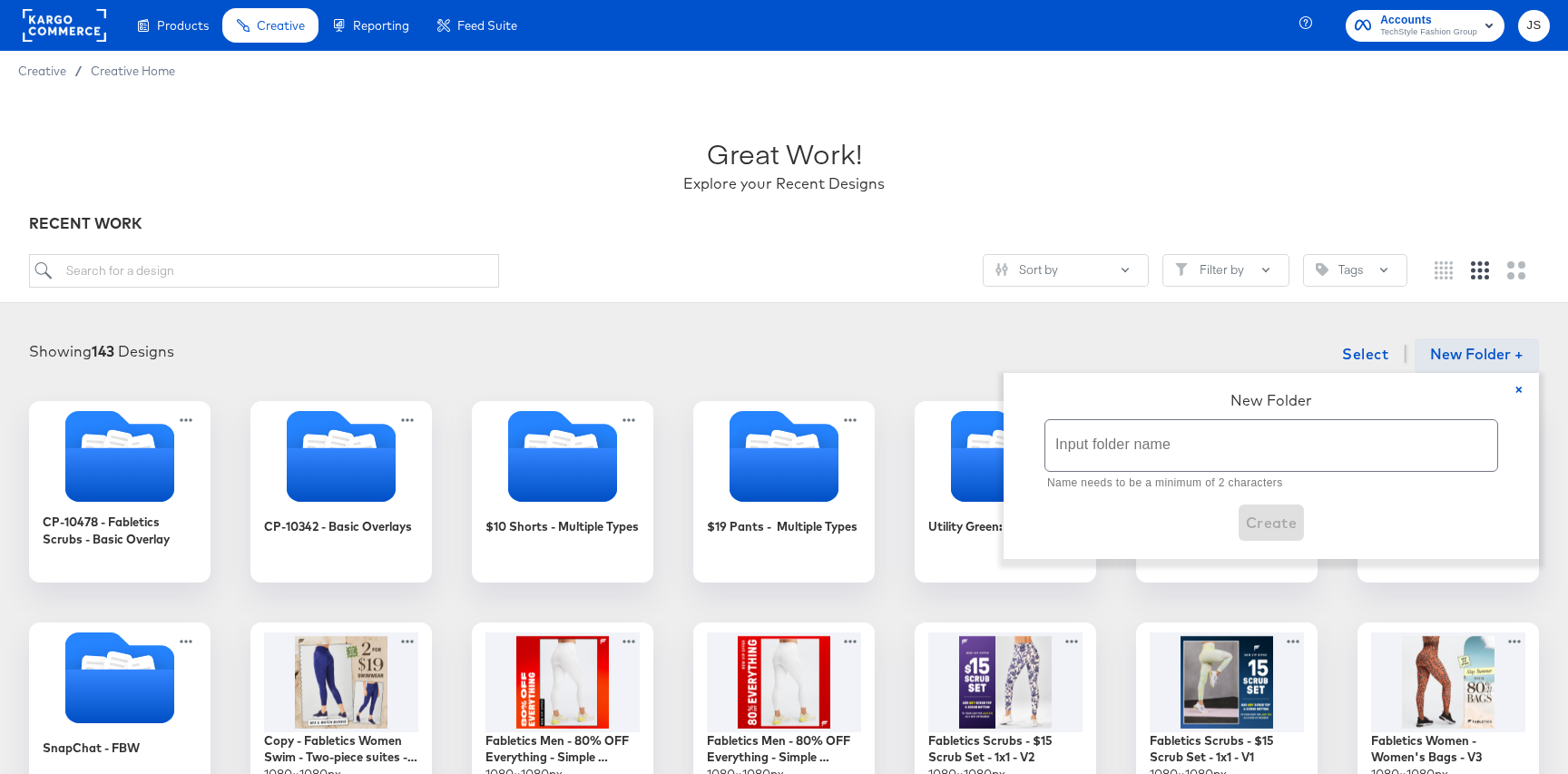
click at [1147, 447] on input "text" at bounding box center [1271, 445] width 451 height 51
paste input "50% off $15 Scrubs"
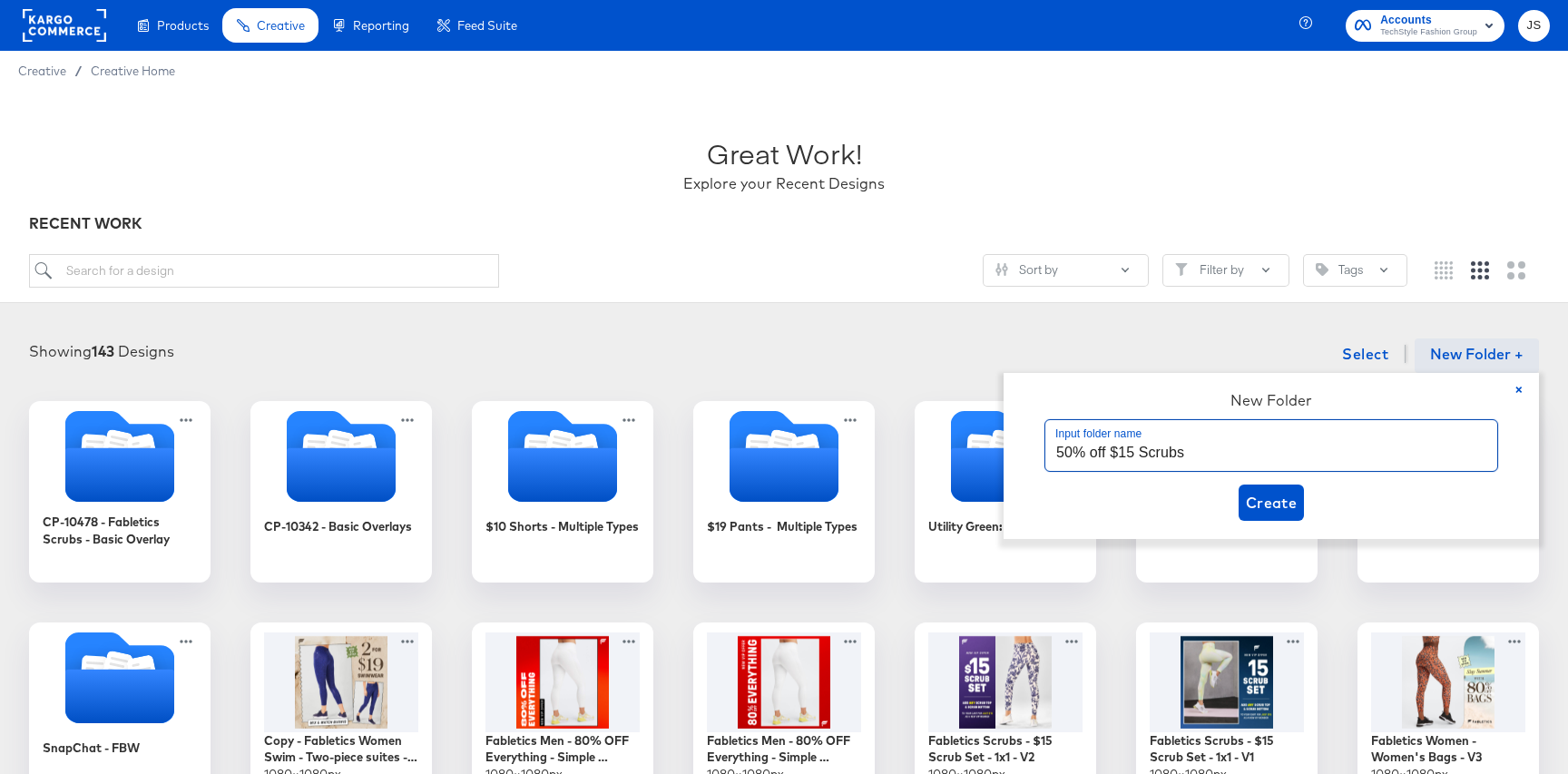
paste input "50% off $15 Scrubs"
drag, startPoint x: 1187, startPoint y: 455, endPoint x: 1391, endPoint y: 453, distance: 204.0
click at [1391, 453] on input "50% off $15 Scrubs50% off $15 Scrubs" at bounding box center [1271, 445] width 451 height 51
type input "50% off $15 Scrubs"
click at [1276, 501] on span "Create" at bounding box center [1272, 502] width 52 height 25
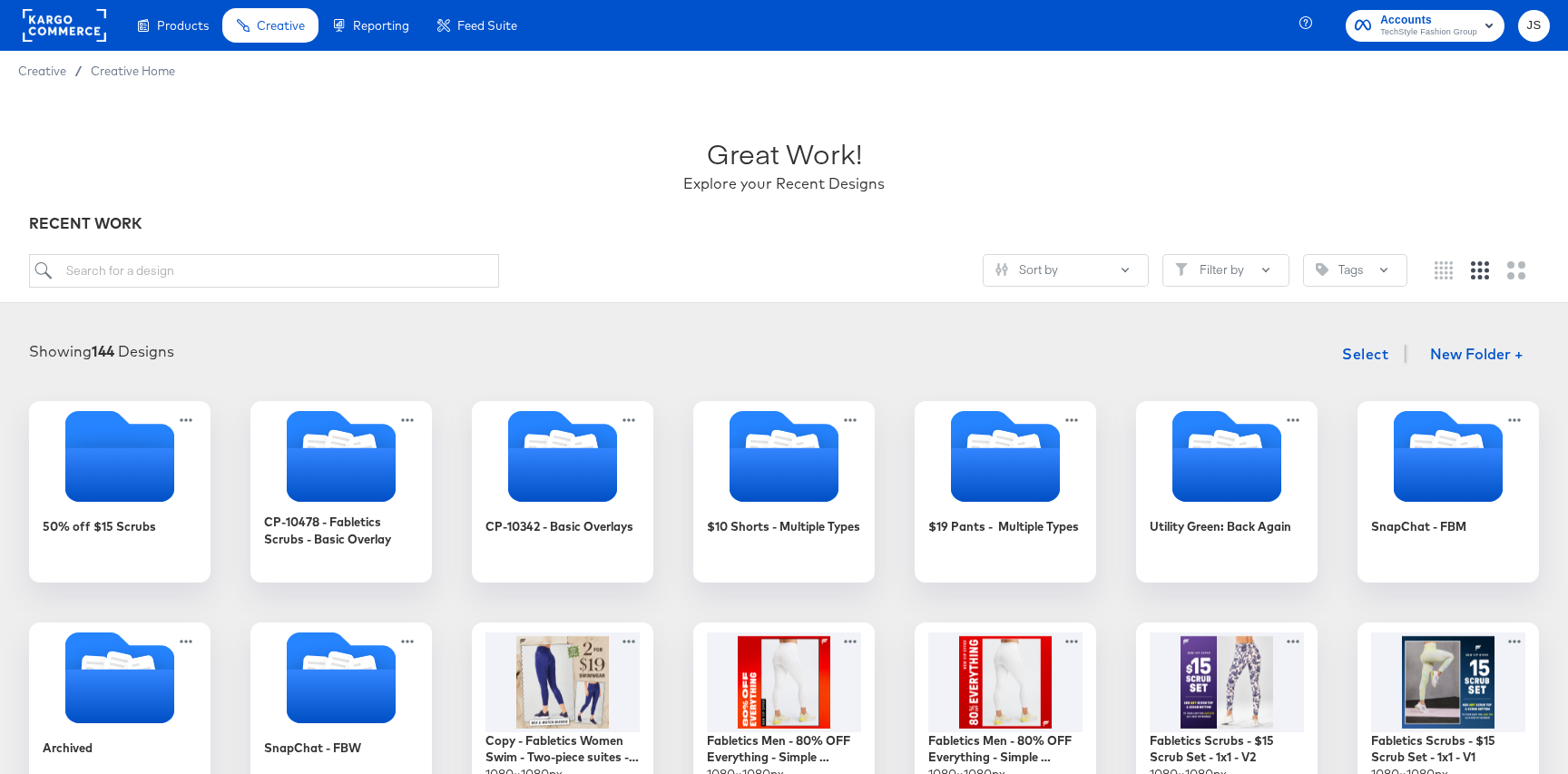
scroll to position [449, 0]
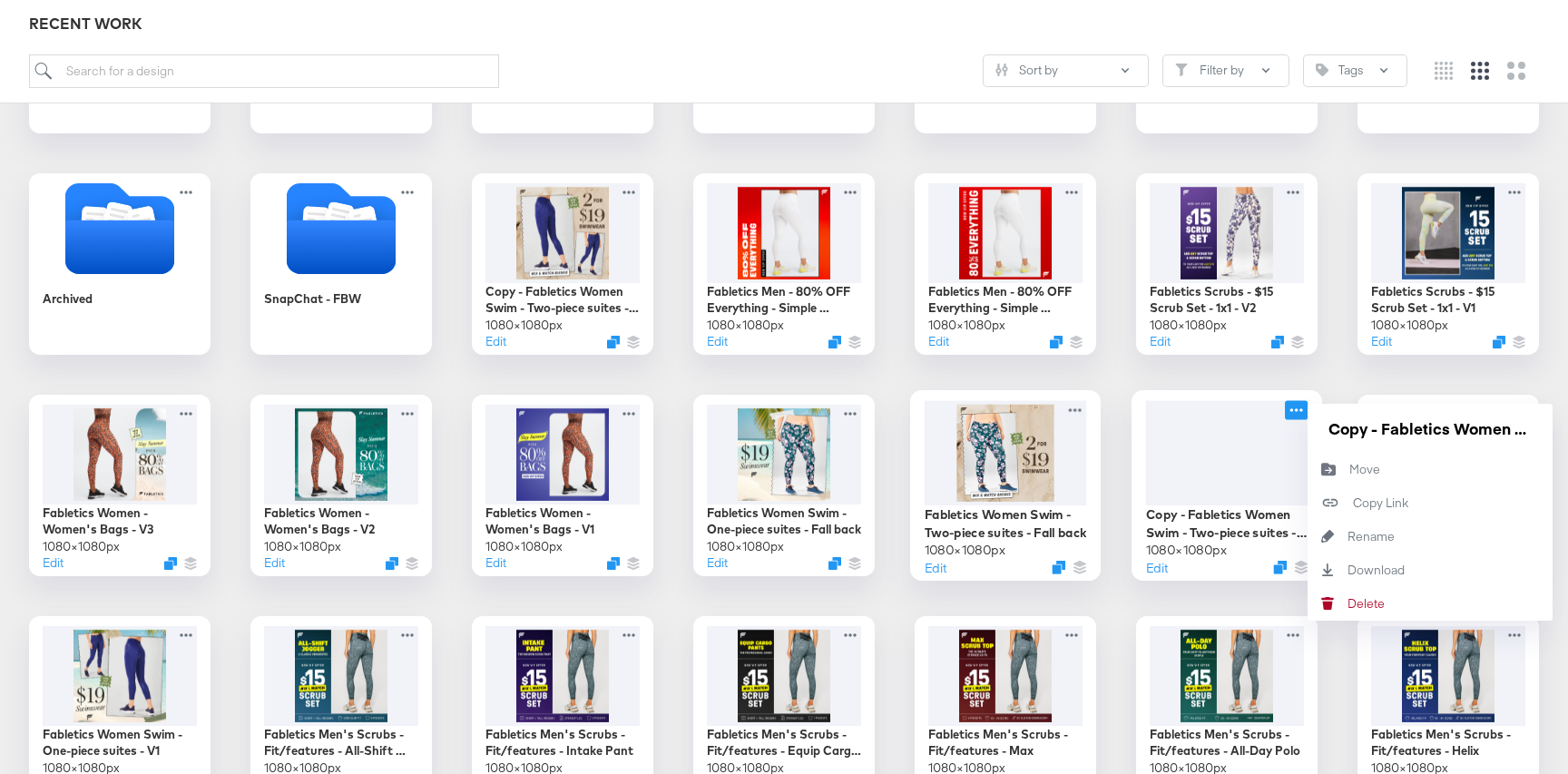
click at [1294, 412] on icon at bounding box center [1296, 410] width 23 height 19
click at [1350, 469] on div "Move Move" at bounding box center [1350, 469] width 0 height 0
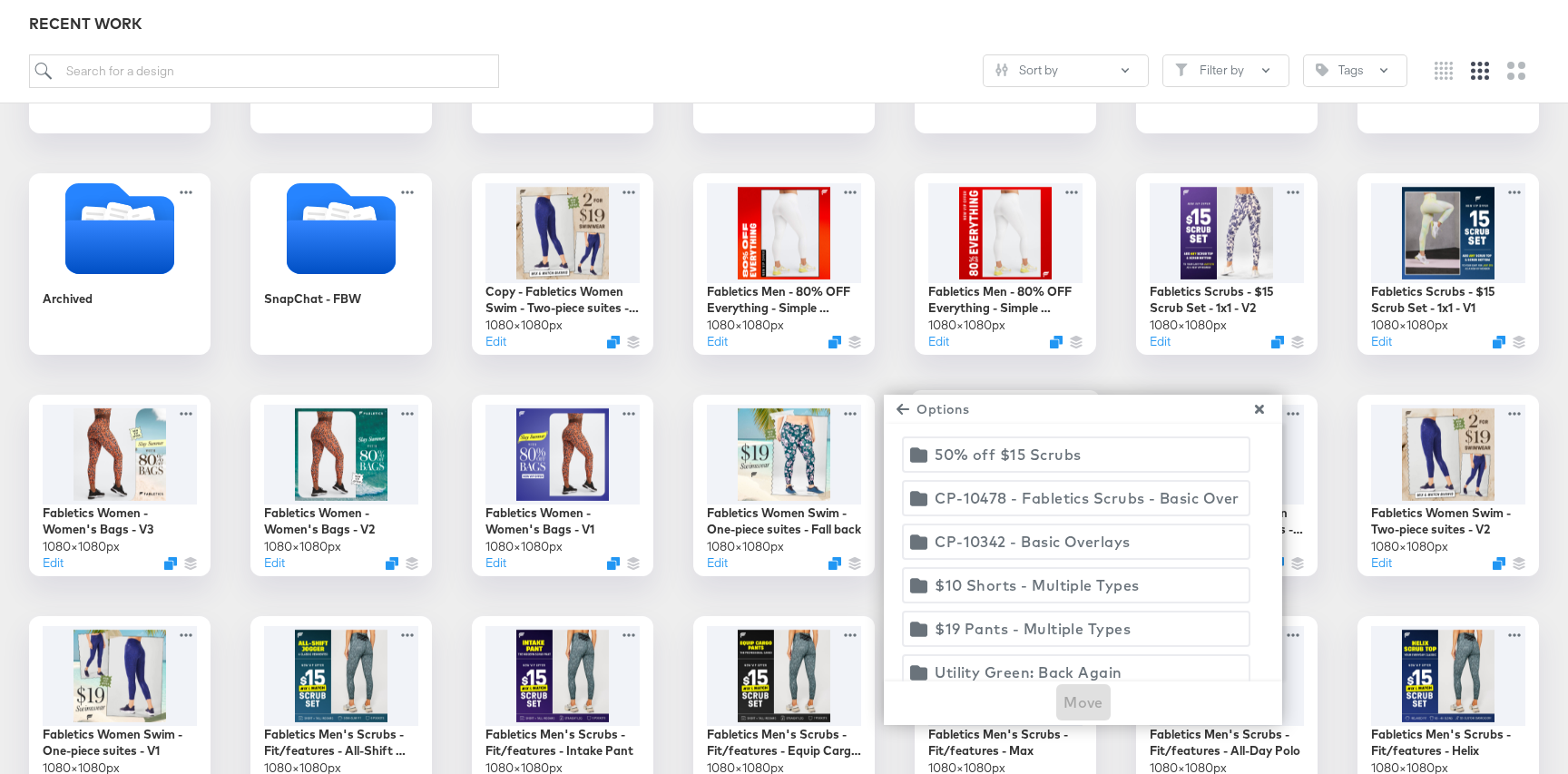
click at [992, 454] on div "50% off $15 Scrubs" at bounding box center [1007, 454] width 146 height 25
click at [1081, 700] on span "Move" at bounding box center [1083, 701] width 40 height 25
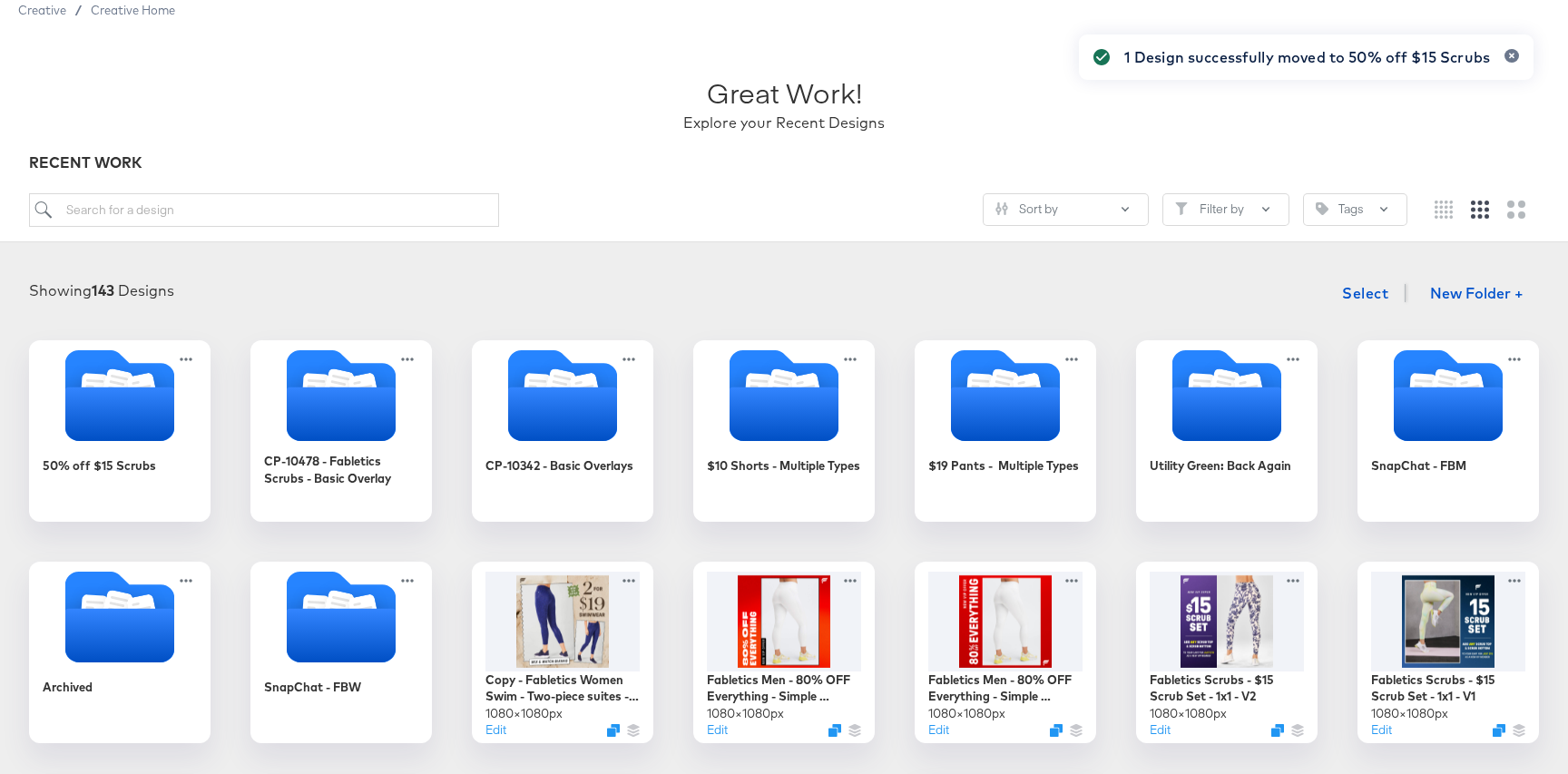
scroll to position [12, 0]
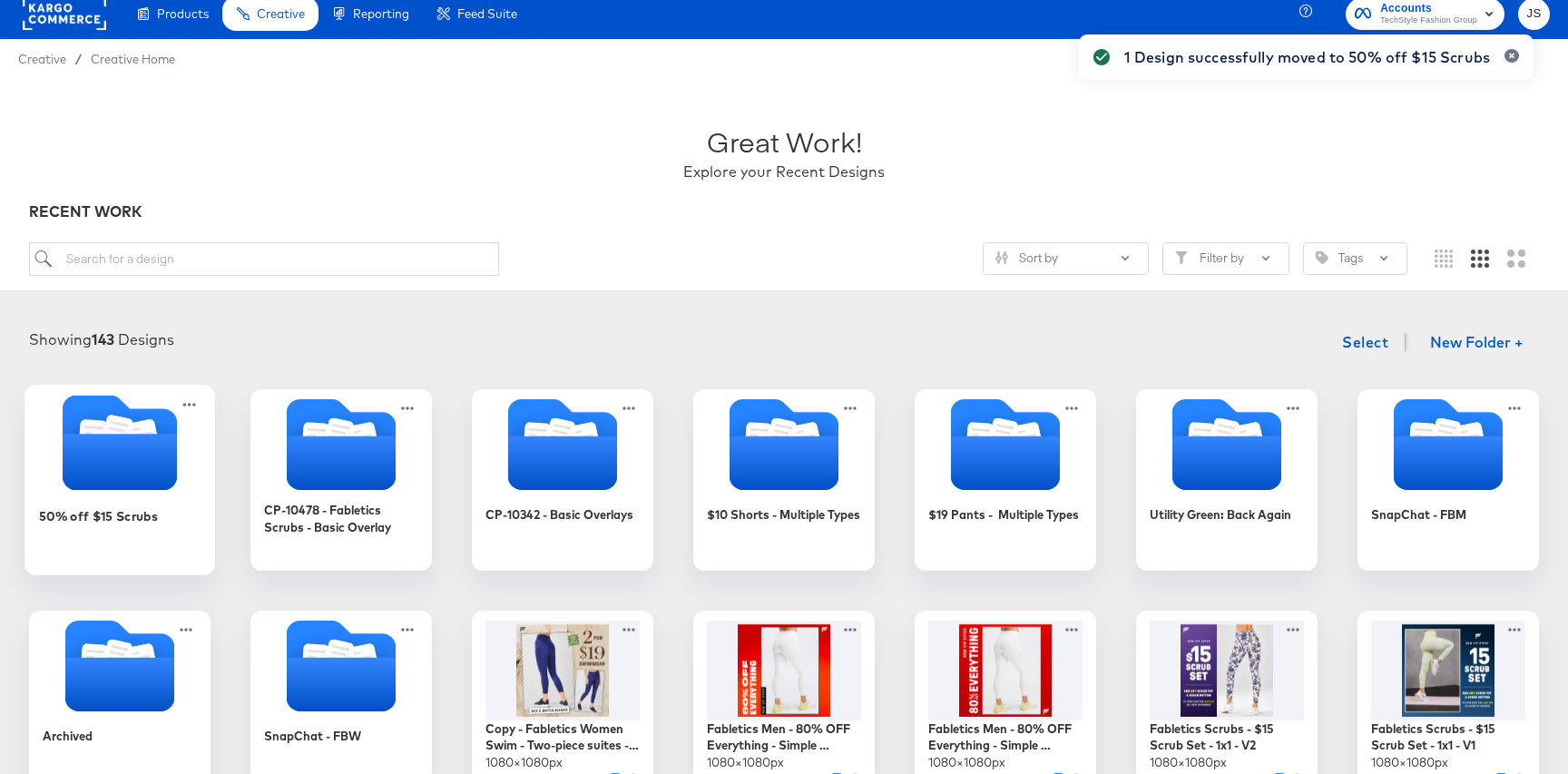
click at [166, 444] on icon "Folder" at bounding box center [120, 461] width 115 height 56
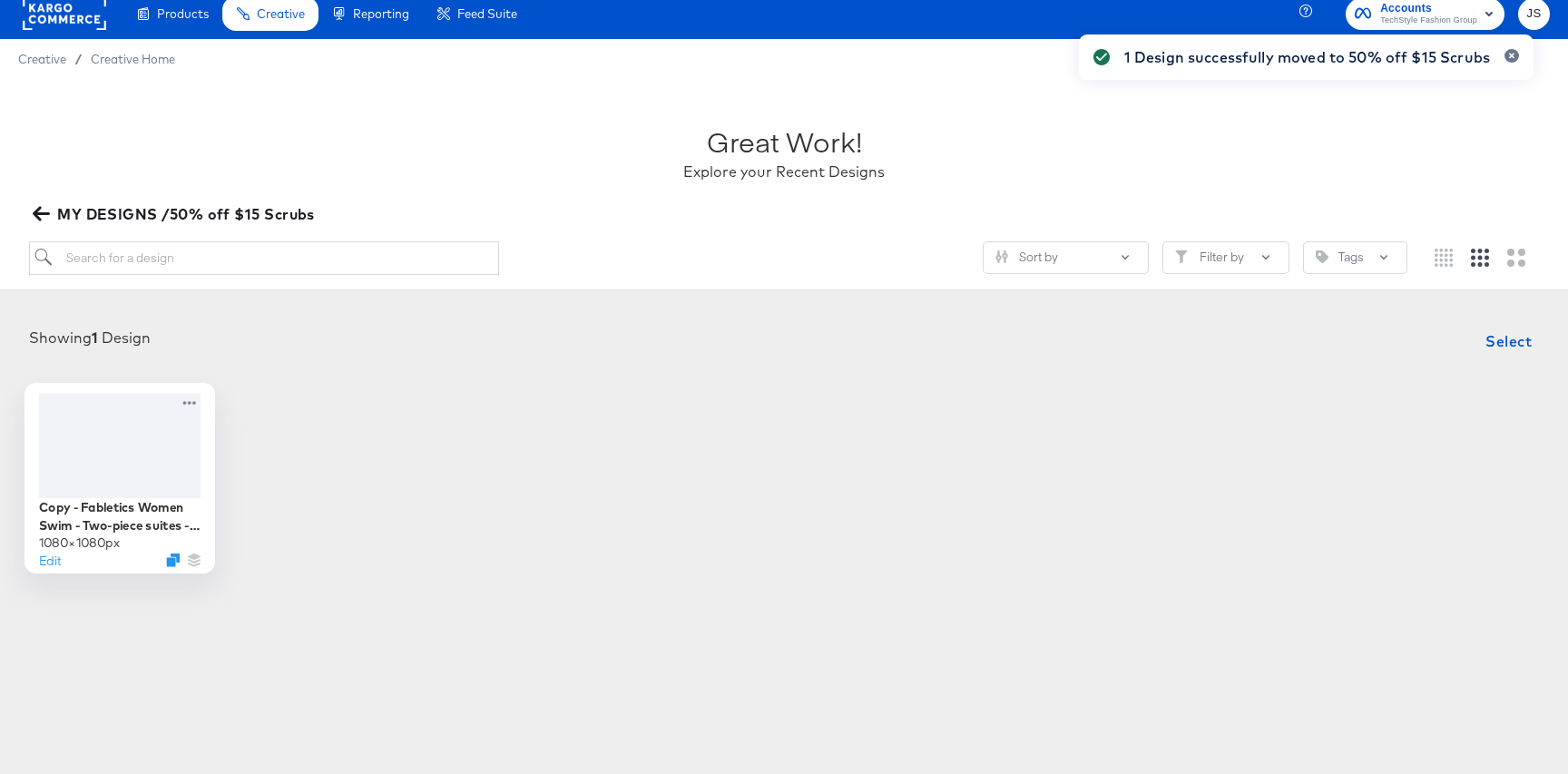
click at [152, 446] on div at bounding box center [120, 445] width 163 height 104
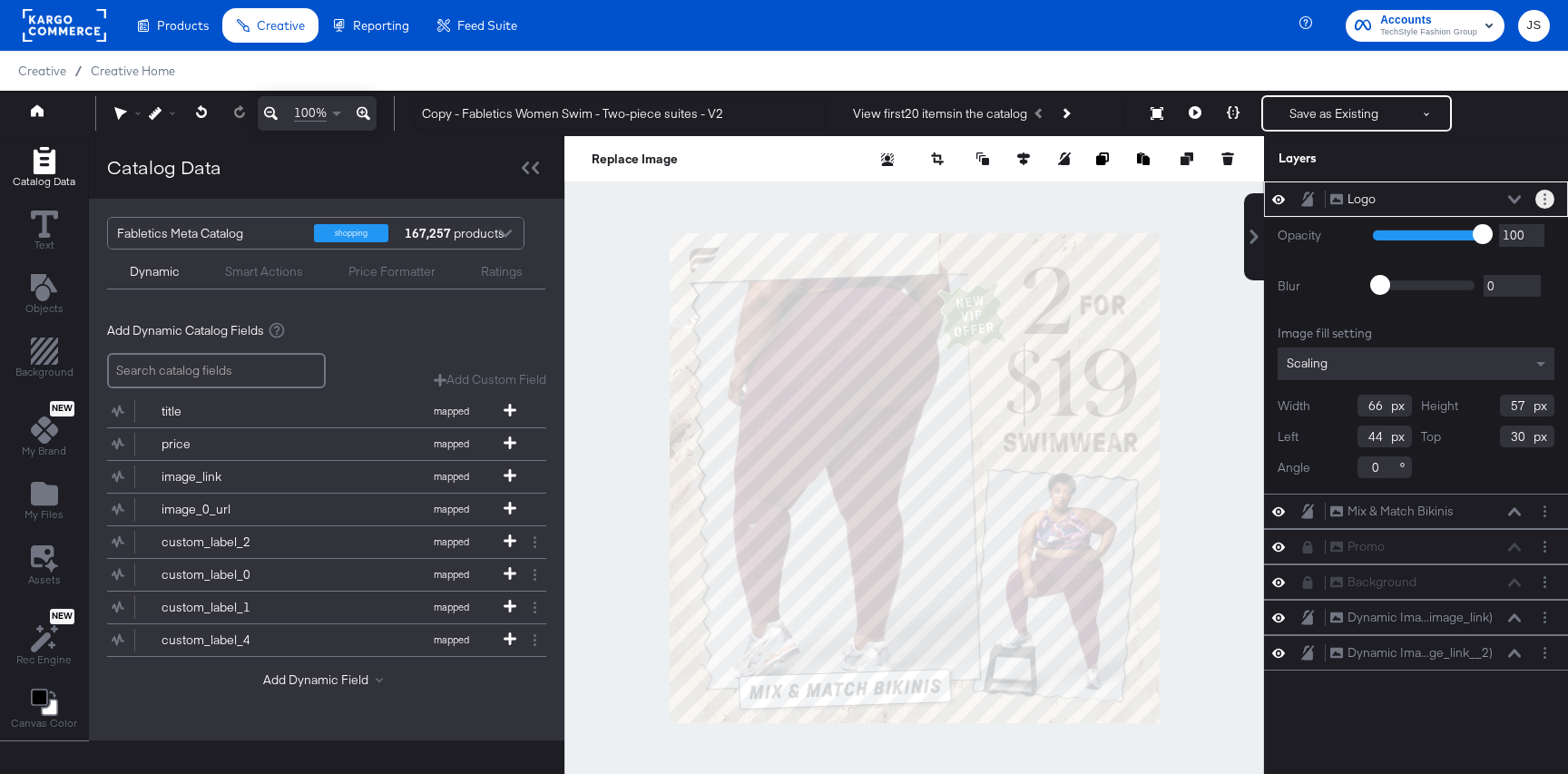
click at [1541, 202] on button "Layer Options" at bounding box center [1545, 199] width 19 height 19
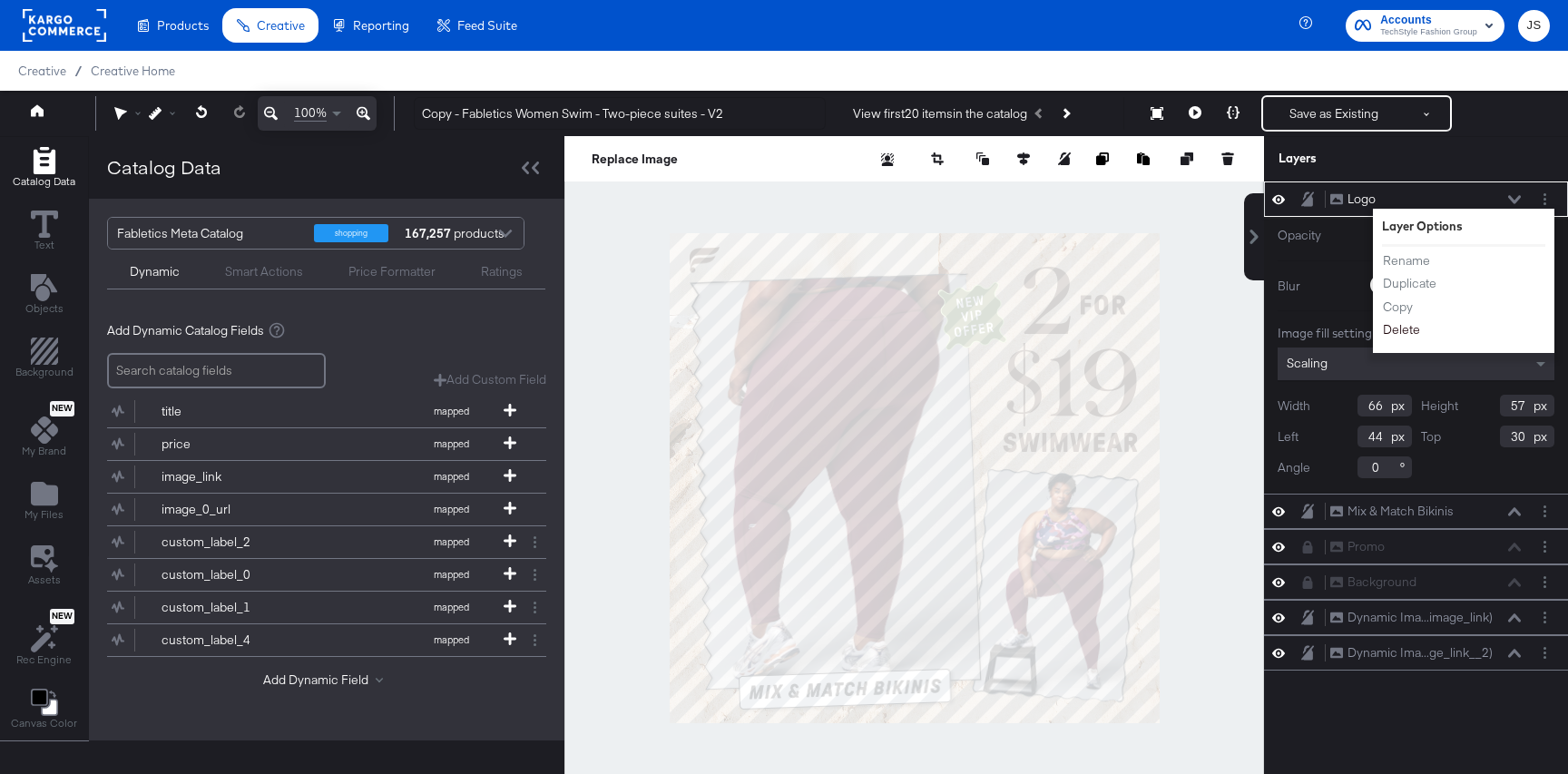
click at [1396, 332] on button "Delete" at bounding box center [1401, 329] width 39 height 19
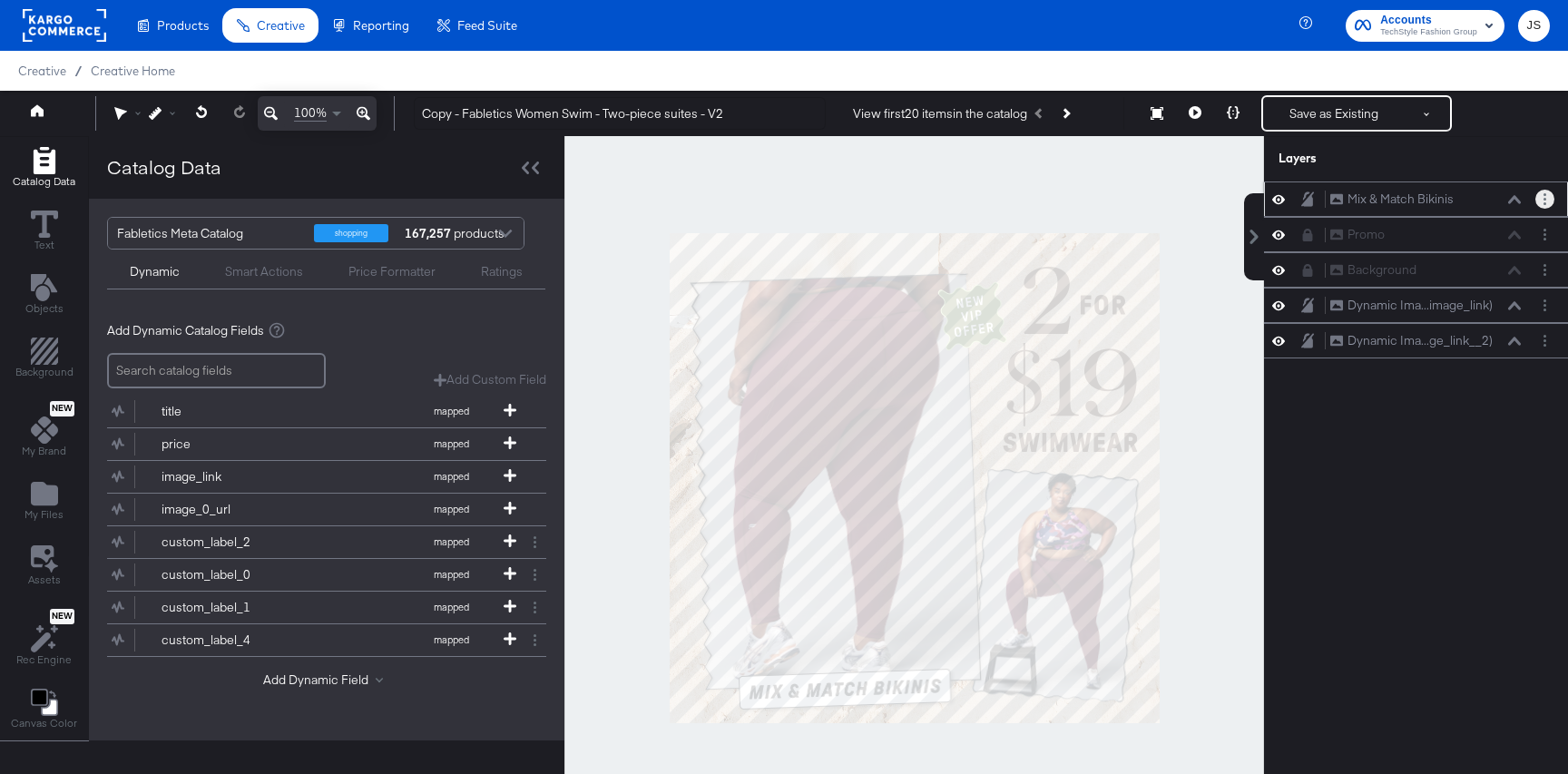
click at [1549, 199] on button "Layer Options" at bounding box center [1545, 199] width 19 height 19
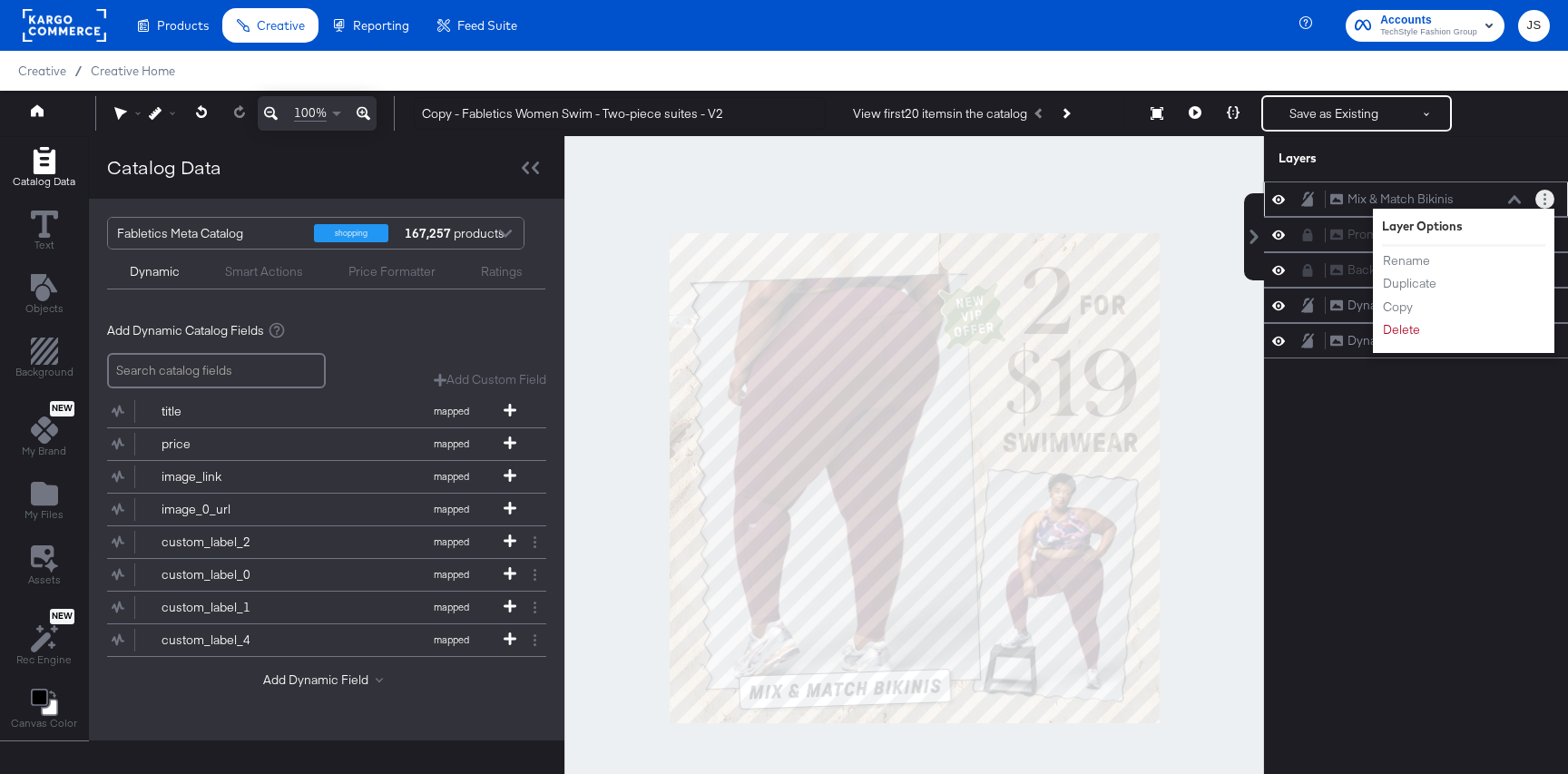
click at [1400, 340] on div "Rename Duplicate Copy Delete" at bounding box center [1432, 295] width 100 height 97
click at [1400, 335] on button "Delete" at bounding box center [1401, 329] width 39 height 19
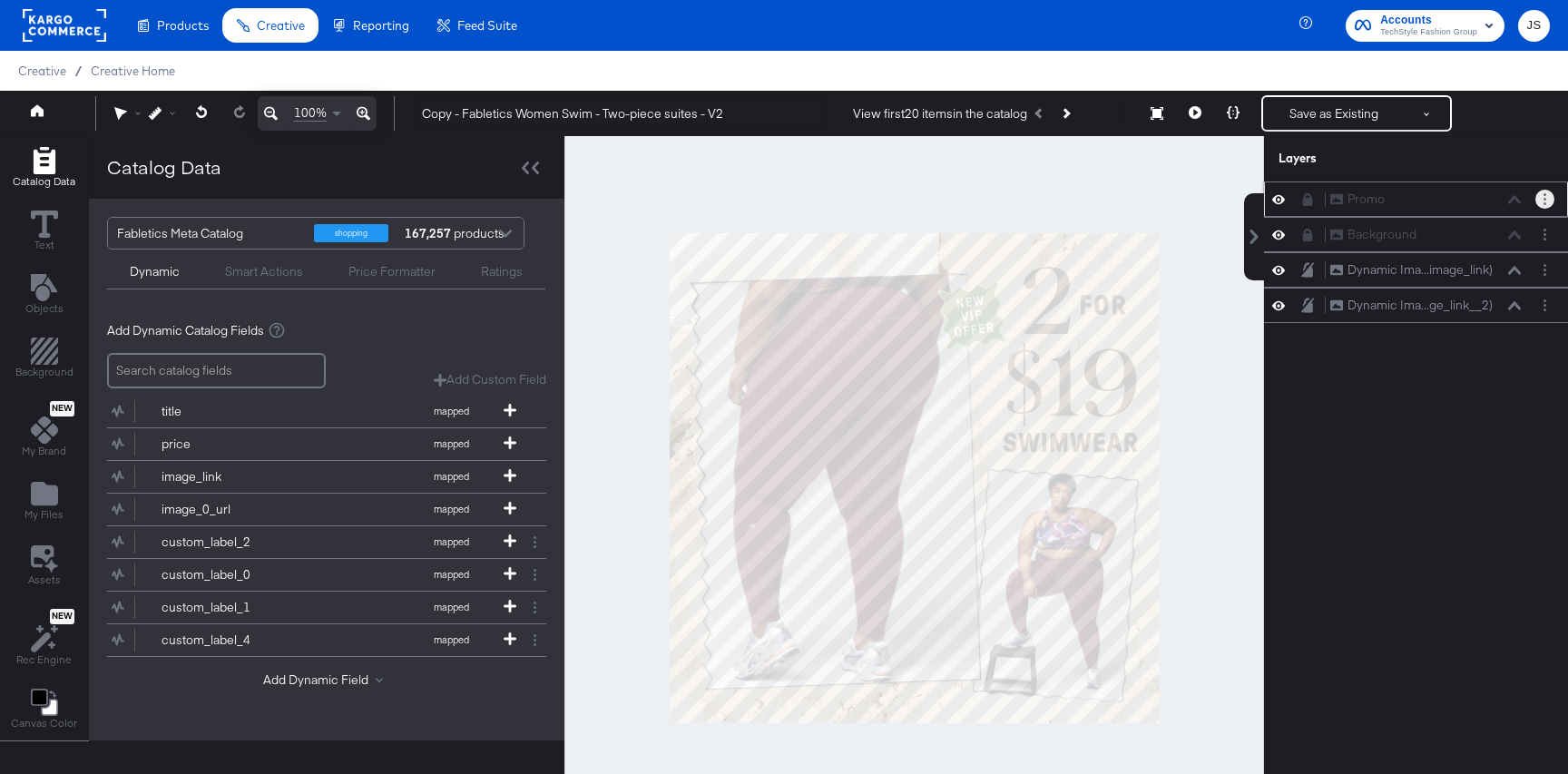
click at [1543, 203] on circle "Layer Options" at bounding box center [1544, 203] width 3 height 3
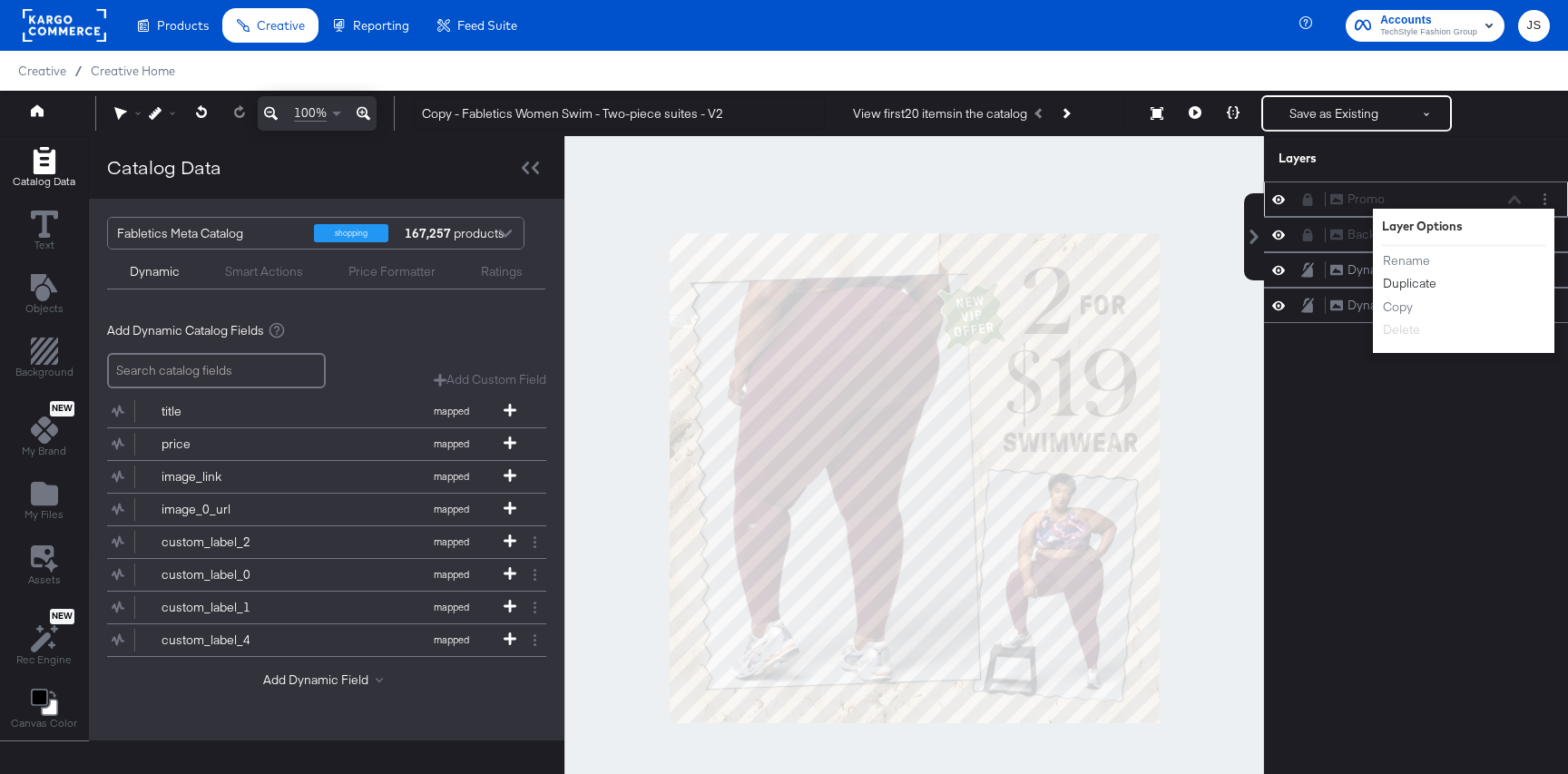
click at [1418, 280] on button "Duplicate" at bounding box center [1410, 283] width 56 height 19
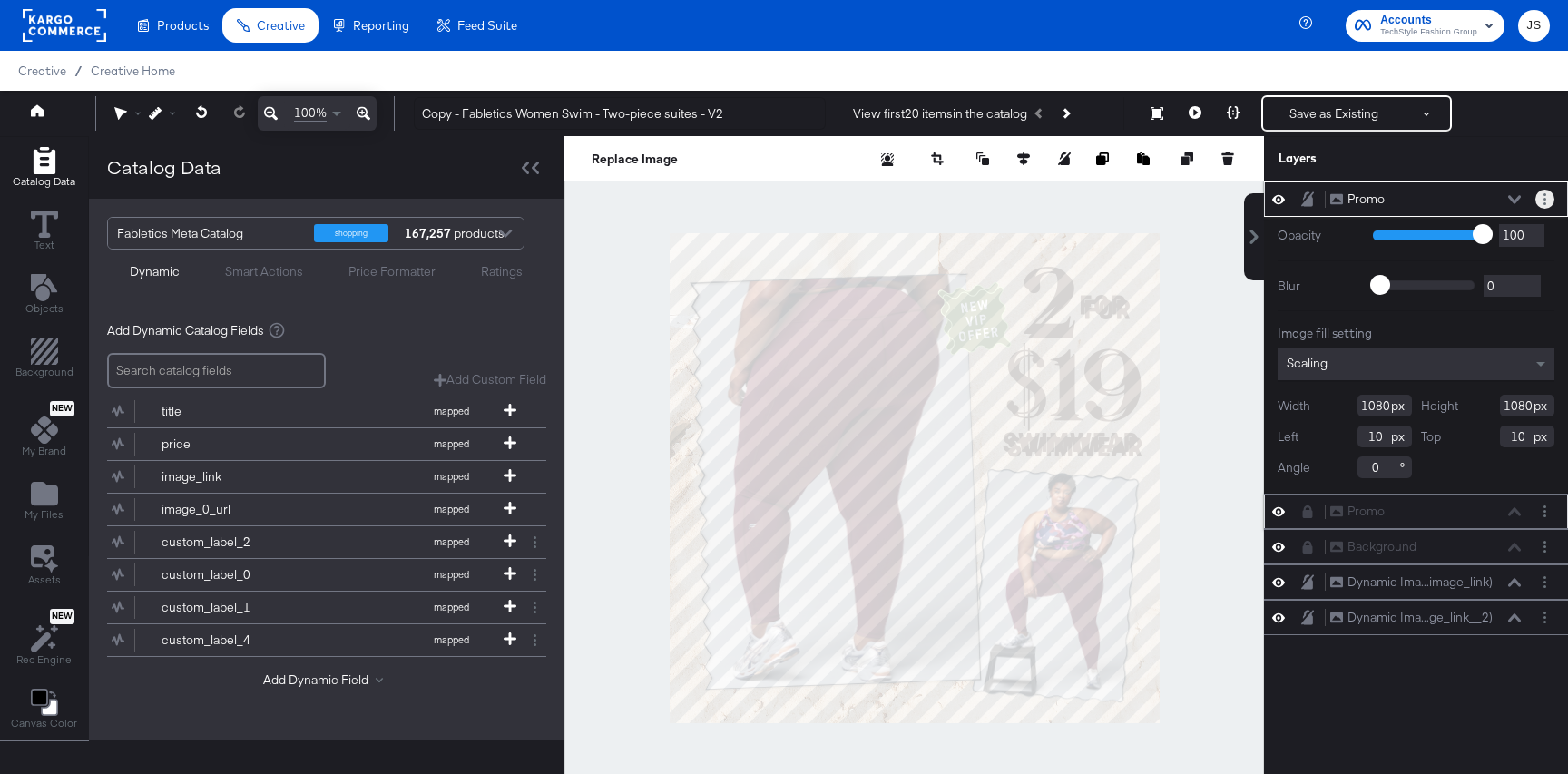
click at [1537, 199] on button "Layer Options" at bounding box center [1545, 199] width 19 height 19
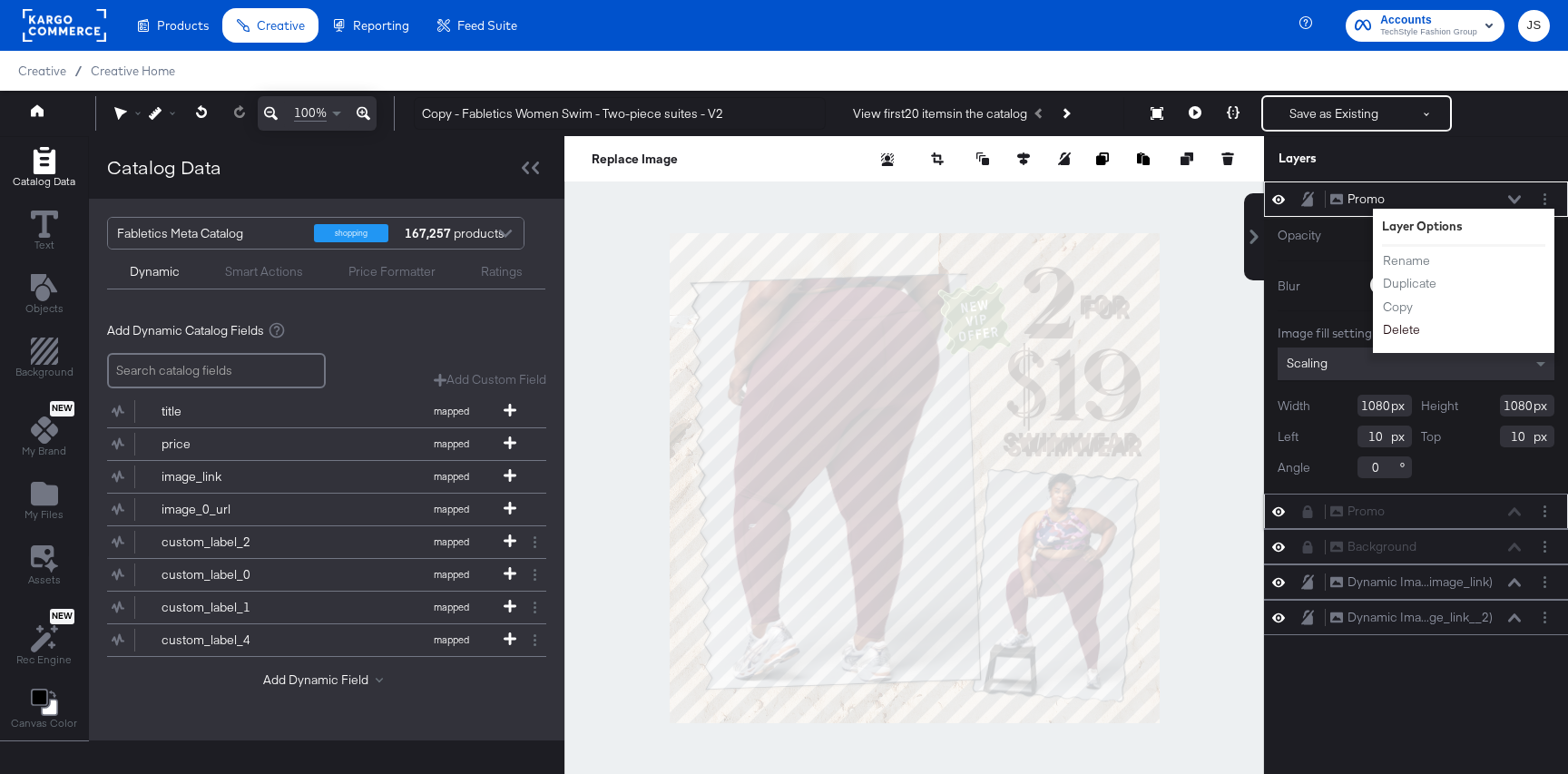
click at [1400, 326] on button "Delete" at bounding box center [1401, 329] width 39 height 19
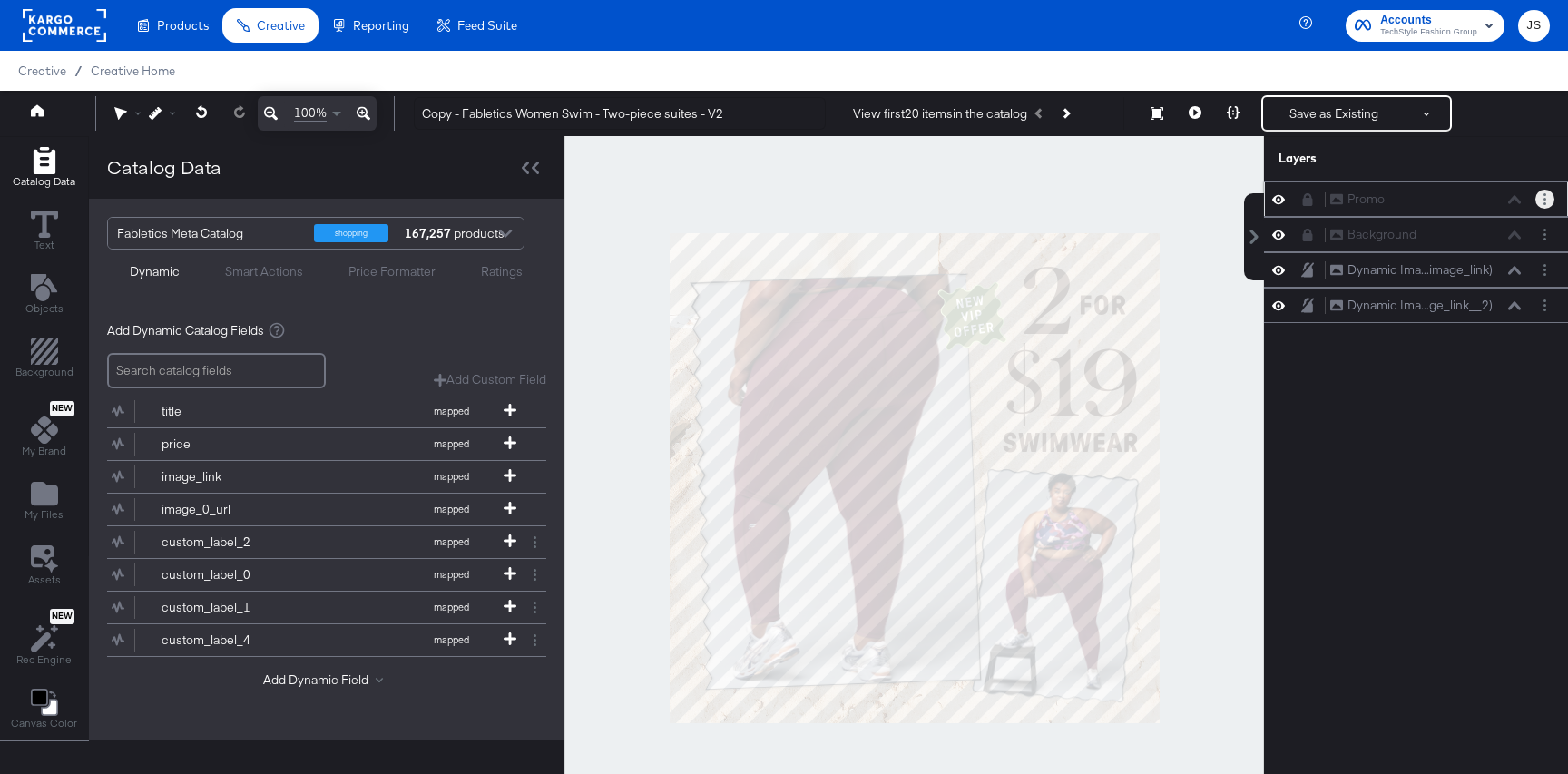
click at [1545, 203] on circle "Layer Options" at bounding box center [1544, 203] width 3 height 3
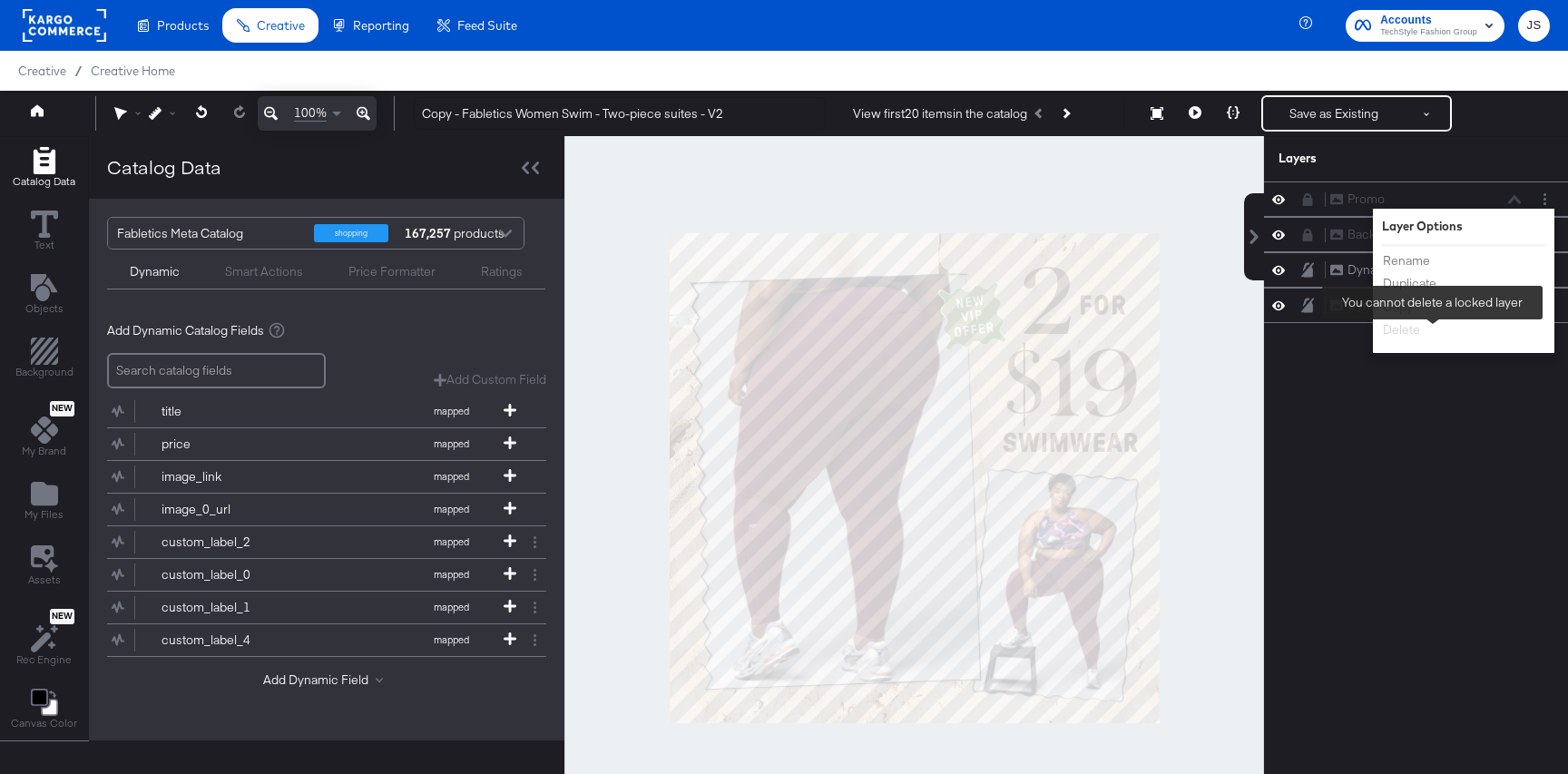
click at [1404, 424] on div "Promo Promo Layer Options Rename Duplicate Copy Delete You cannot delete a lock…" at bounding box center [1404, 486] width 327 height 610
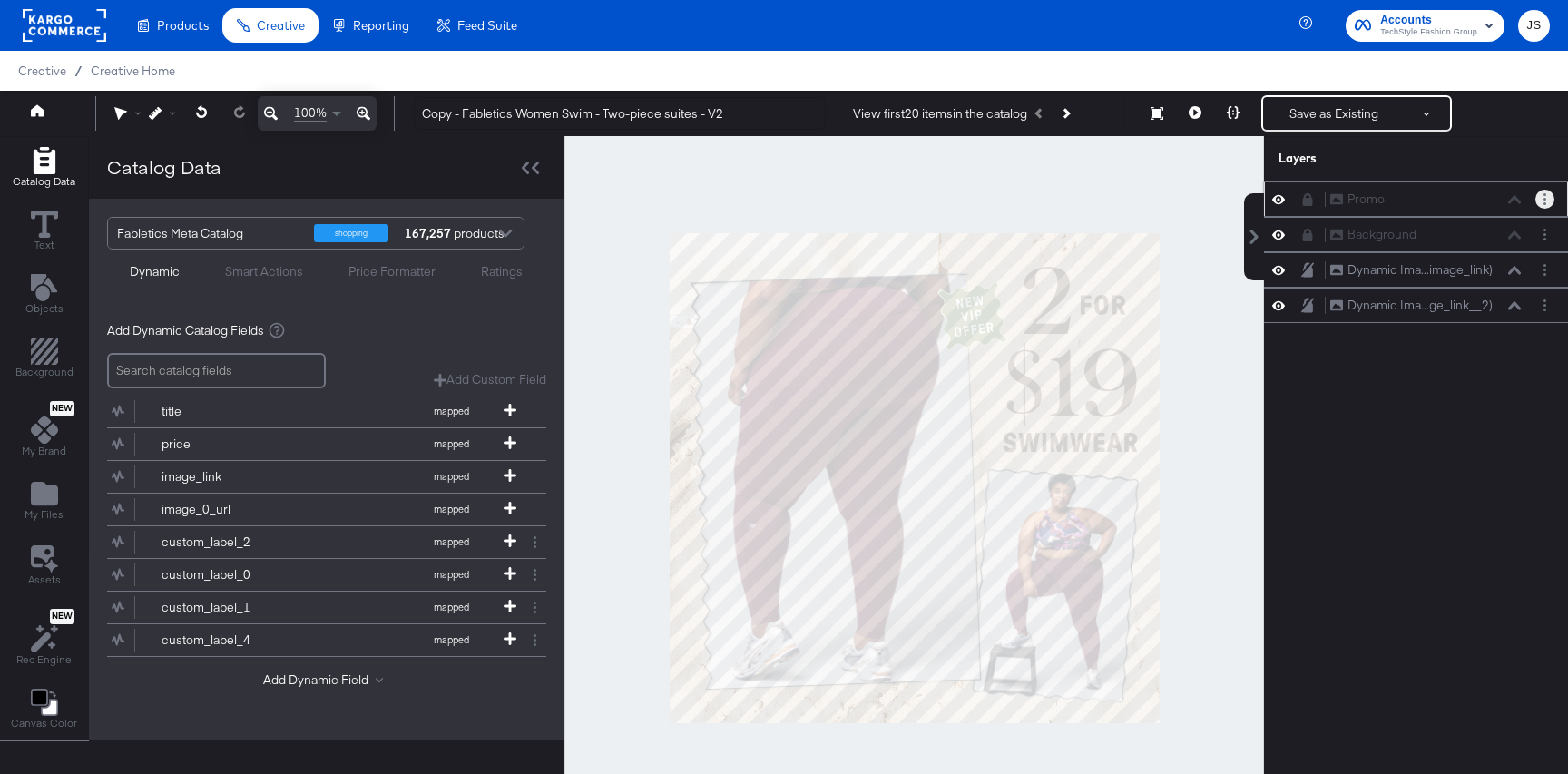
click at [1541, 201] on button "Layer Options" at bounding box center [1545, 199] width 19 height 19
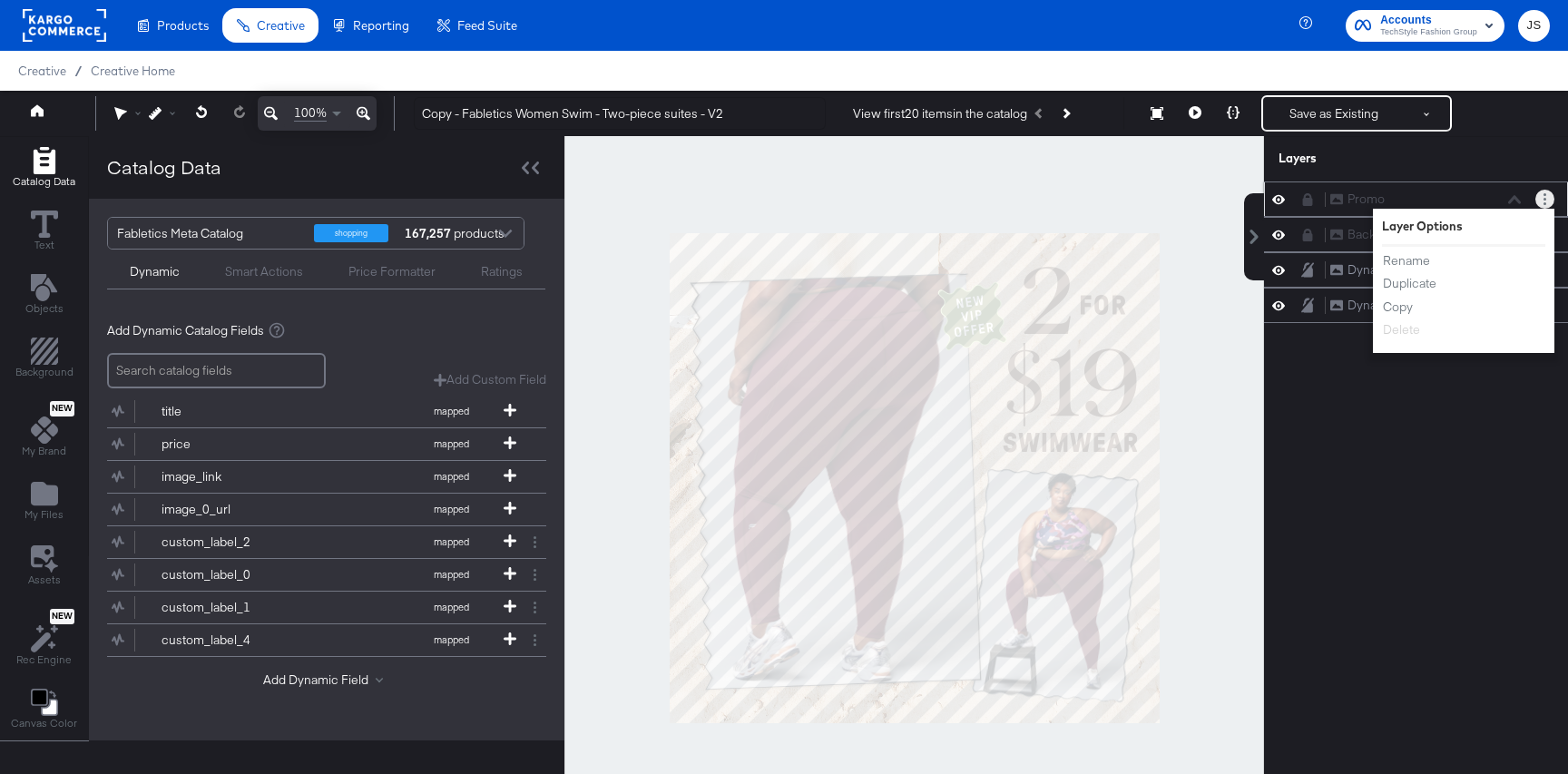
click at [1407, 189] on div "Promo Promo Layer Options Rename Duplicate Copy Delete" at bounding box center [1415, 199] width 304 height 35
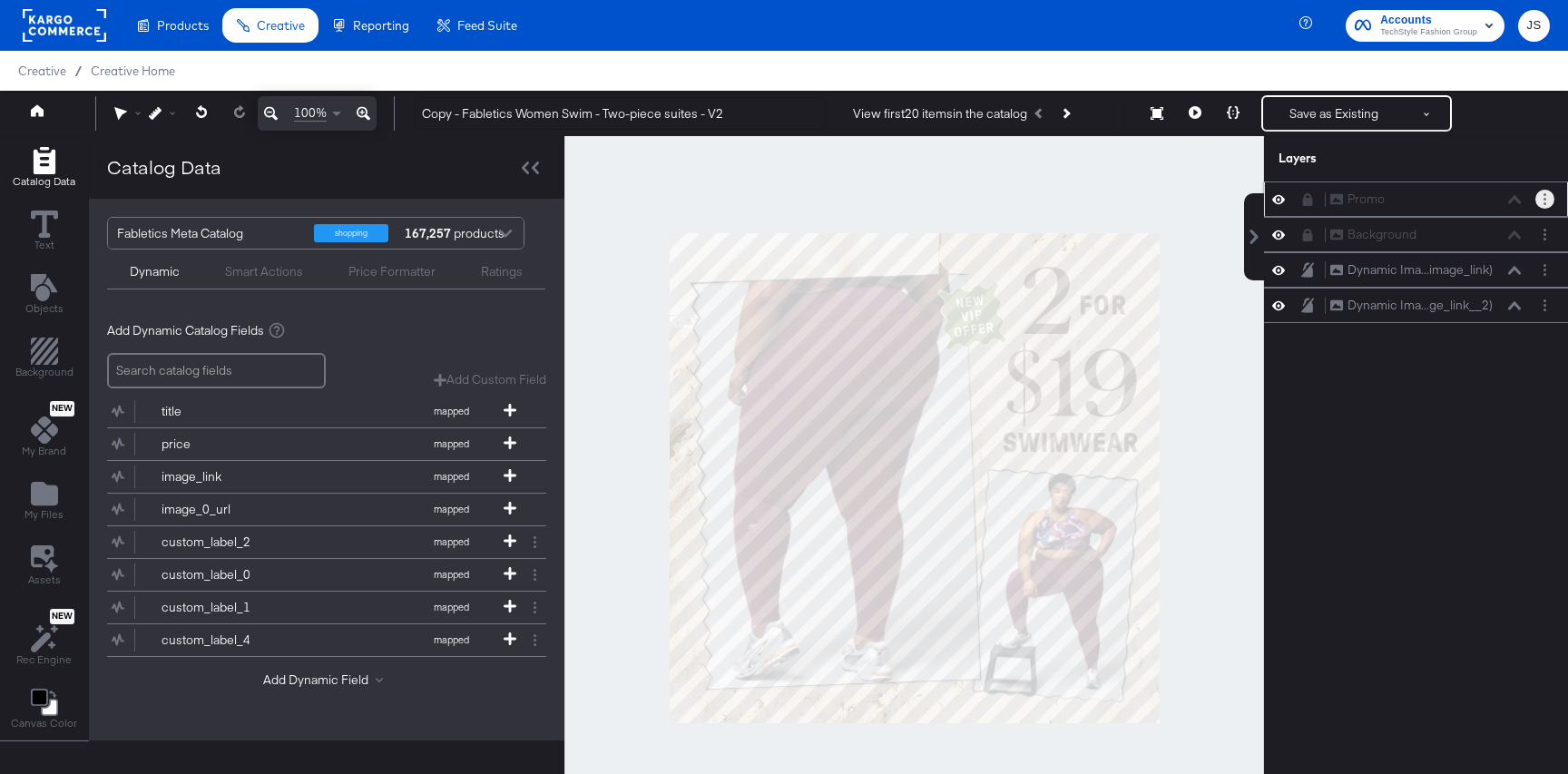
click at [1313, 198] on icon at bounding box center [1308, 200] width 13 height 13
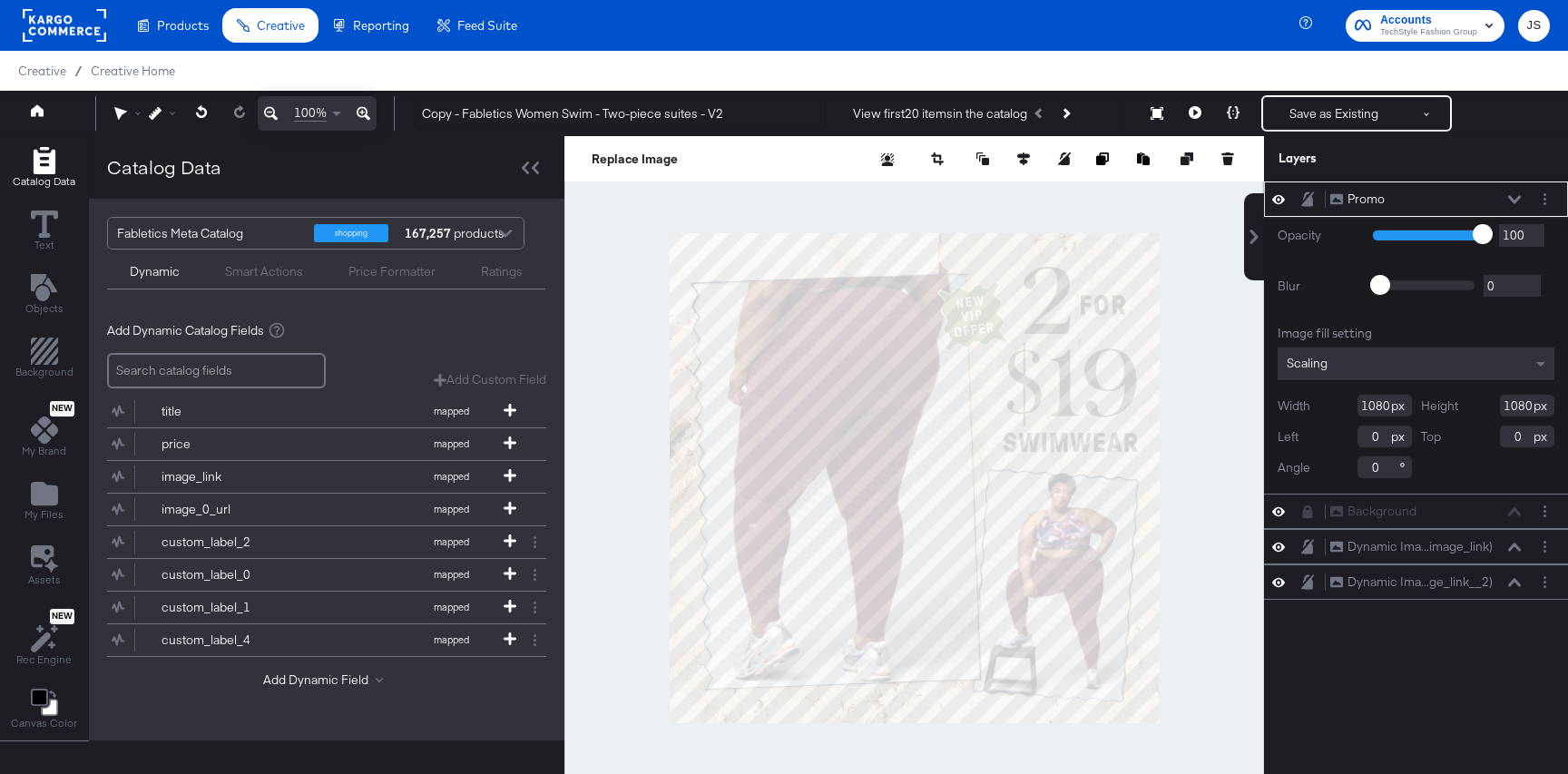
click at [1510, 199] on icon at bounding box center [1514, 199] width 13 height 8
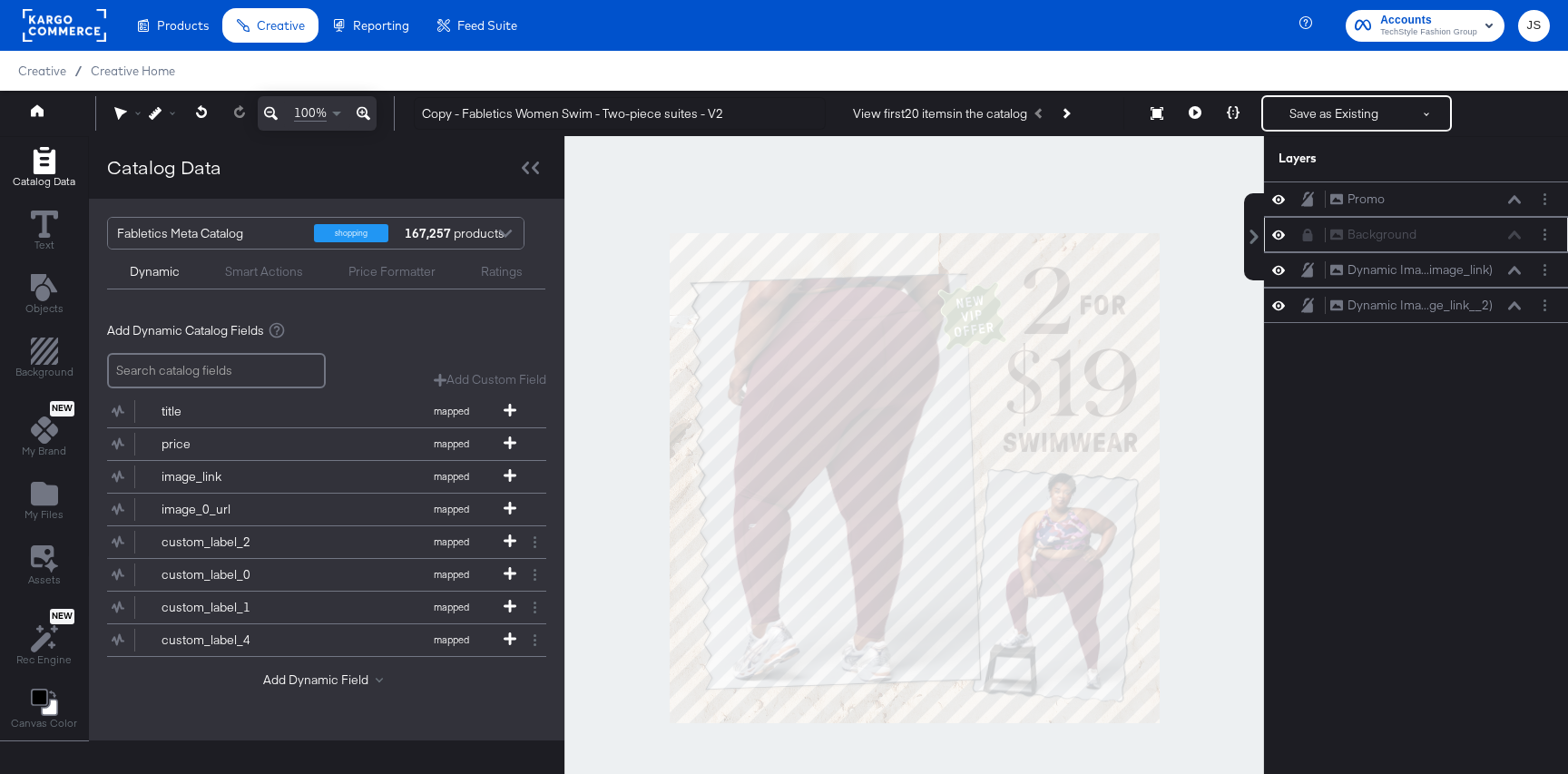
click at [1306, 244] on div "Background Background" at bounding box center [1415, 234] width 304 height 35
click at [1310, 235] on icon at bounding box center [1308, 235] width 10 height 13
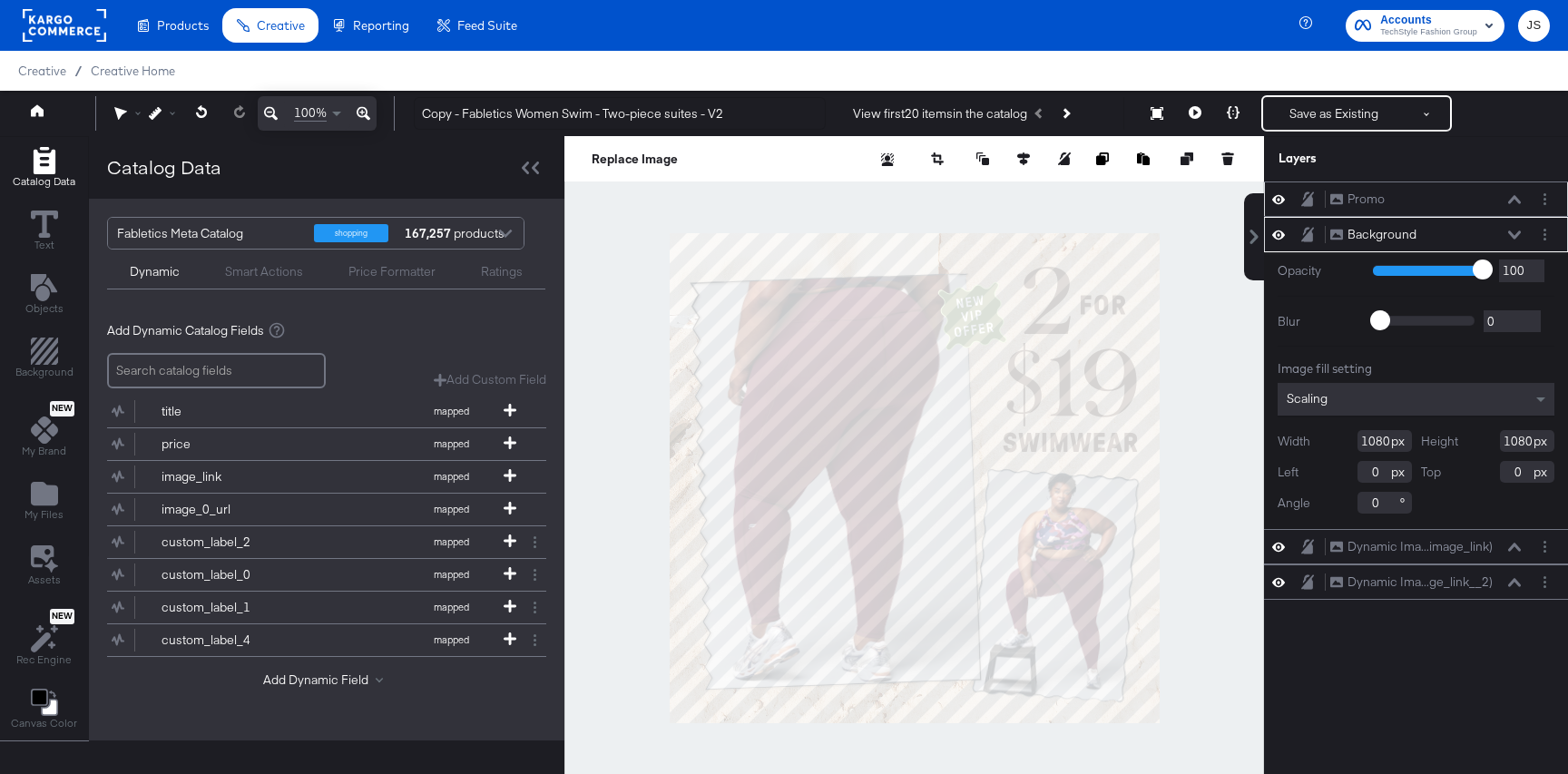
click at [1553, 196] on div at bounding box center [1545, 199] width 19 height 19
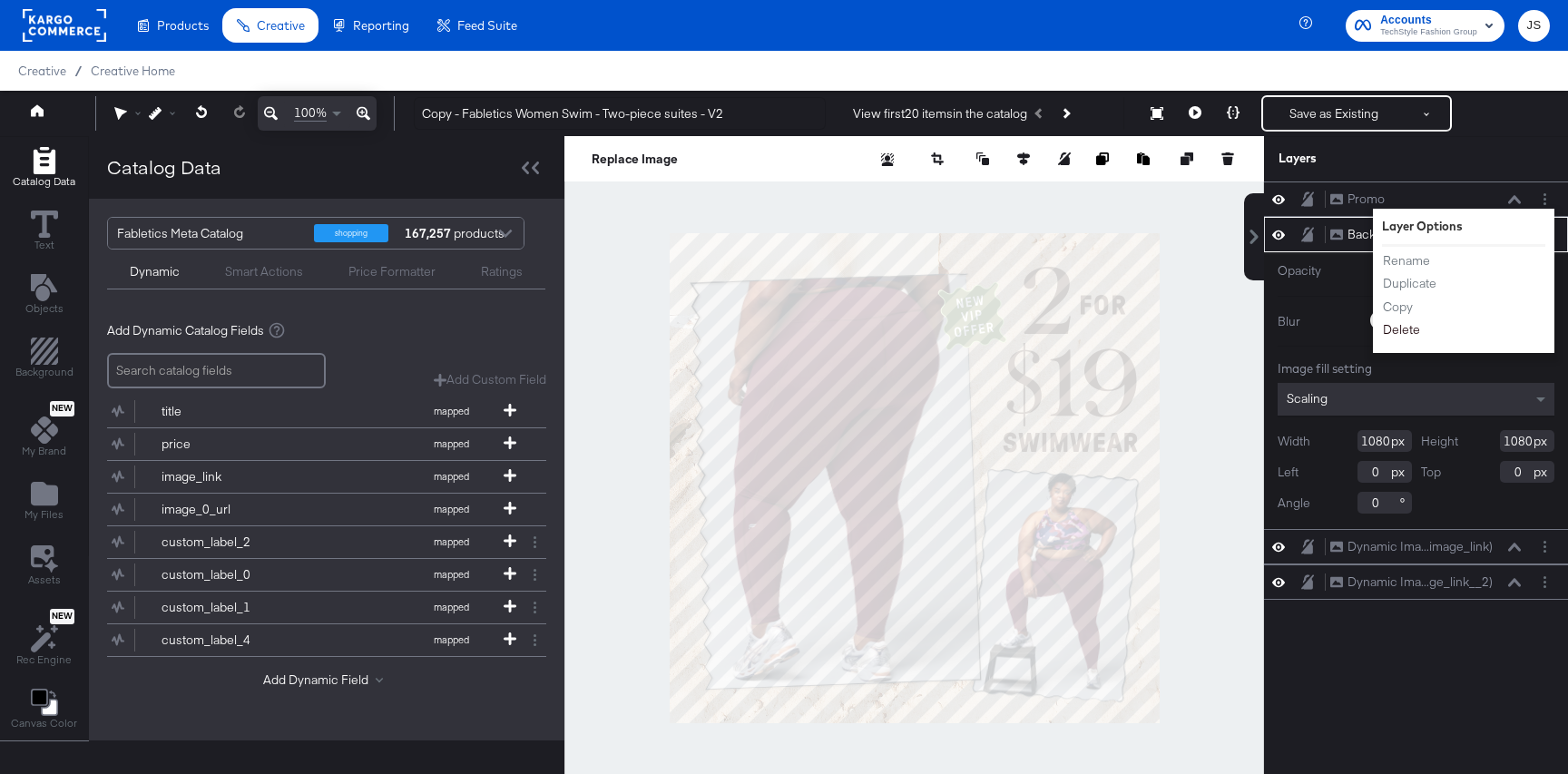
click at [1402, 325] on button "Delete" at bounding box center [1401, 329] width 39 height 19
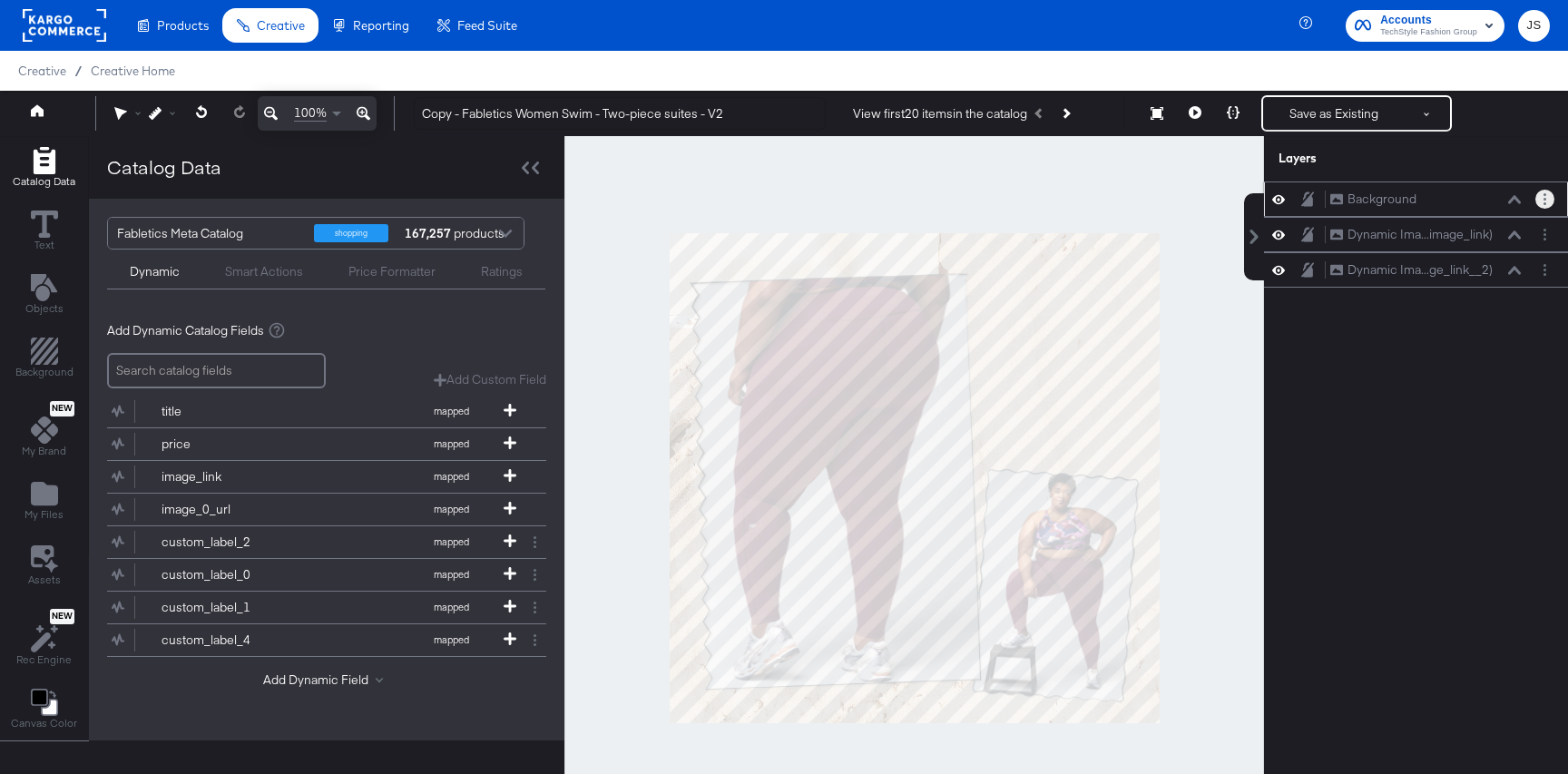
click at [1541, 207] on button "Layer Options" at bounding box center [1545, 199] width 19 height 19
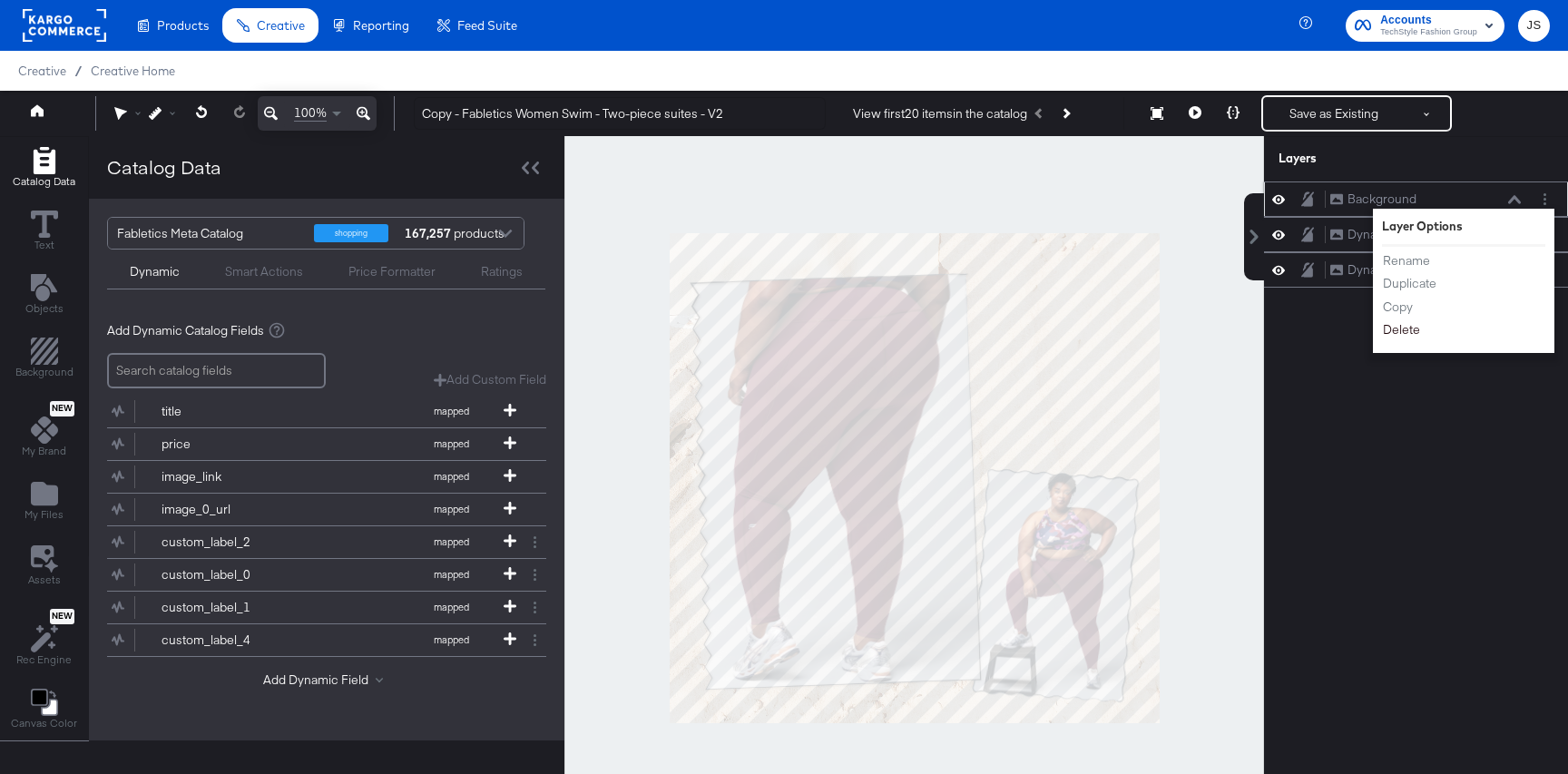
click at [1402, 335] on button "Delete" at bounding box center [1401, 329] width 39 height 19
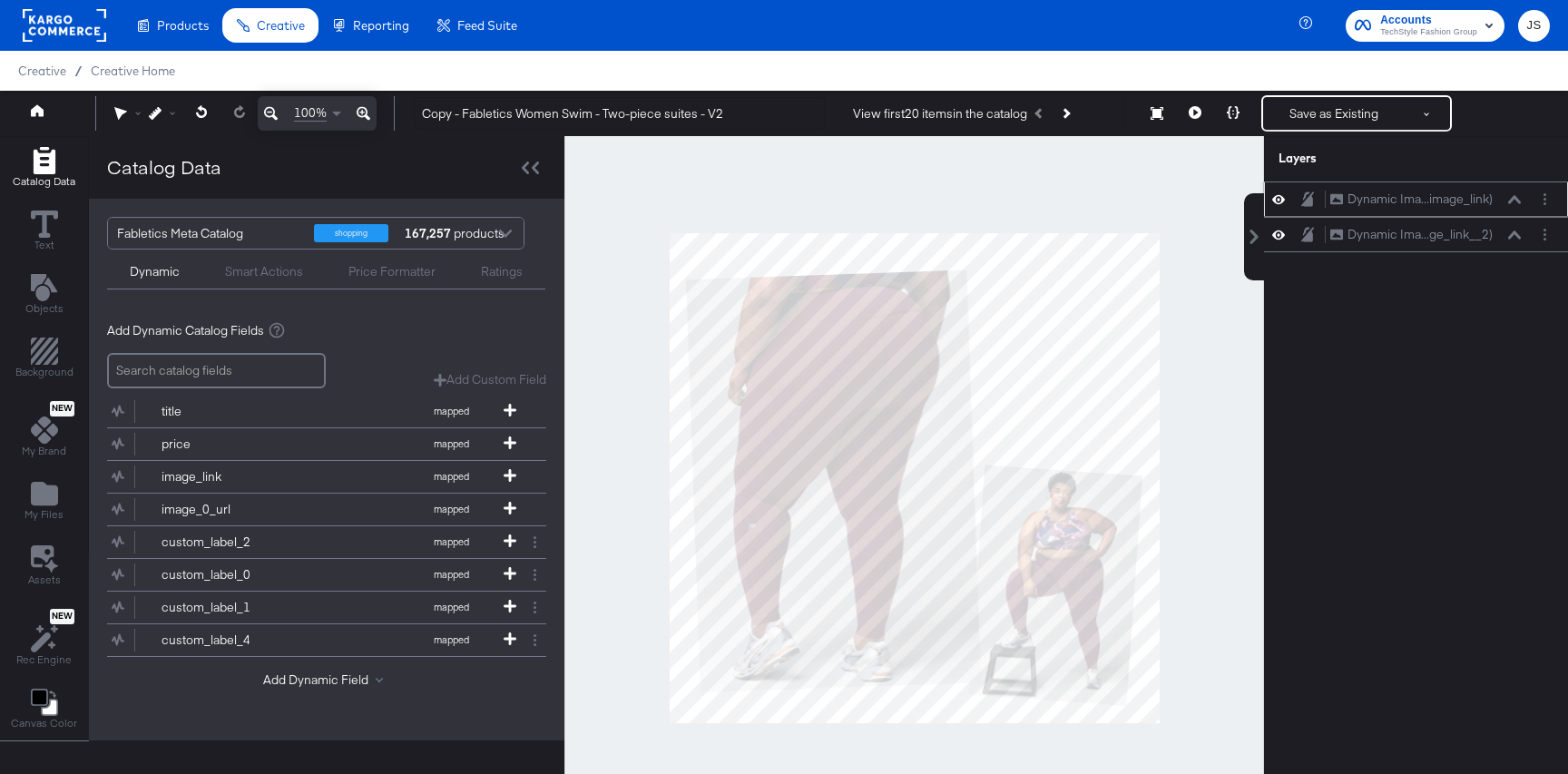
click at [1282, 202] on icon at bounding box center [1278, 200] width 13 height 9
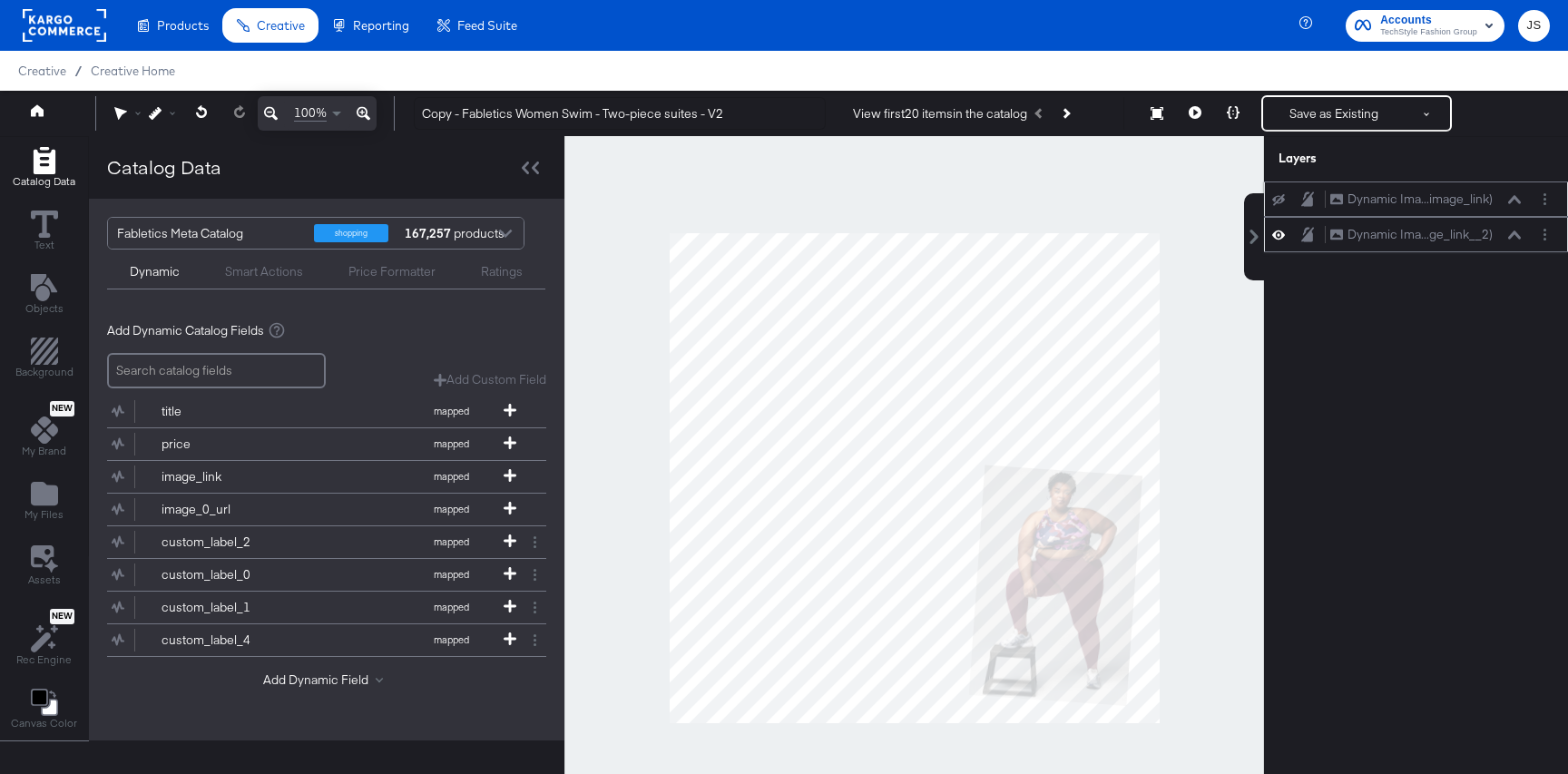
click at [1282, 231] on icon at bounding box center [1278, 234] width 13 height 16
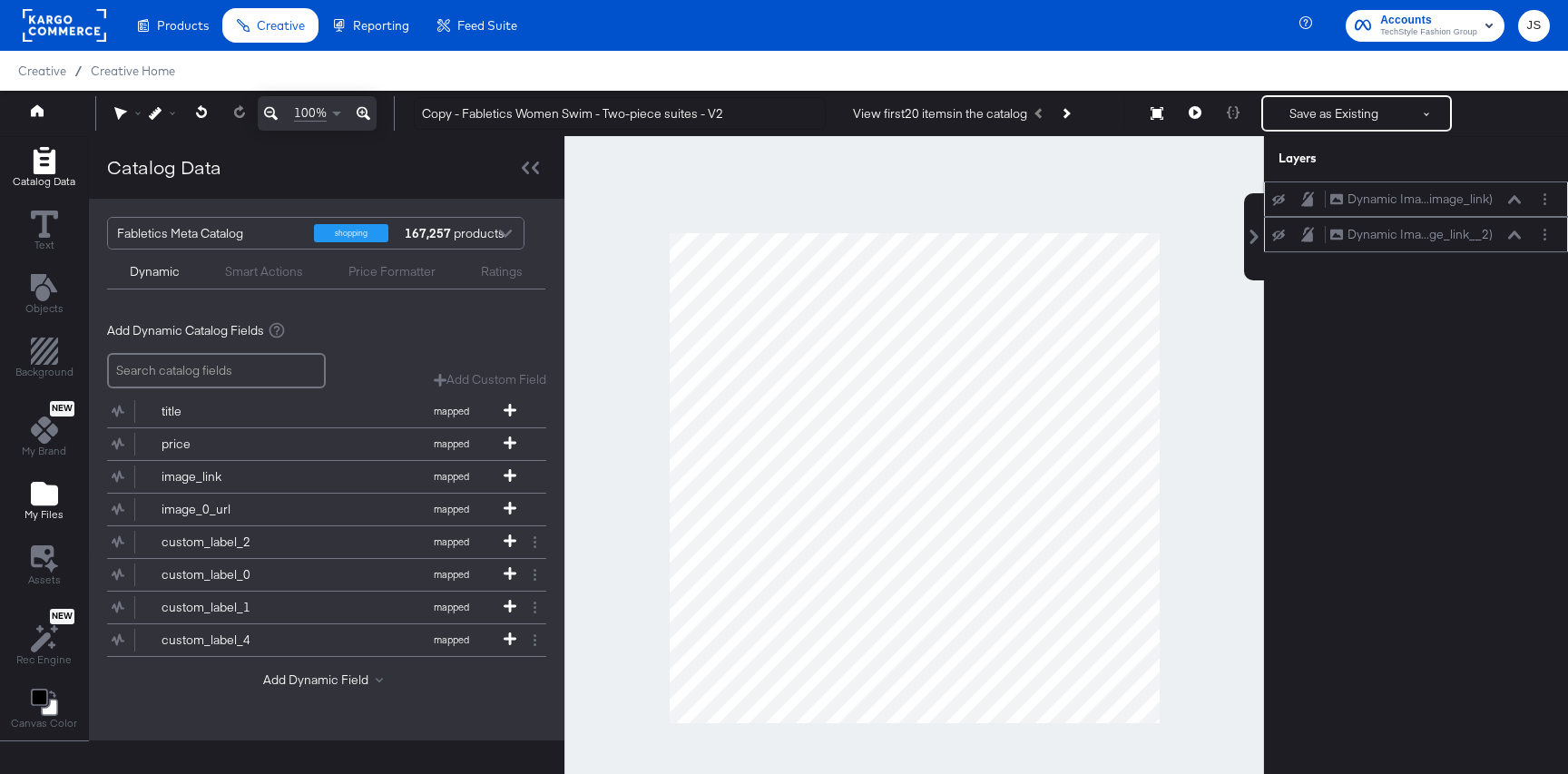
click at [54, 501] on icon "Add Files" at bounding box center [43, 494] width 27 height 24
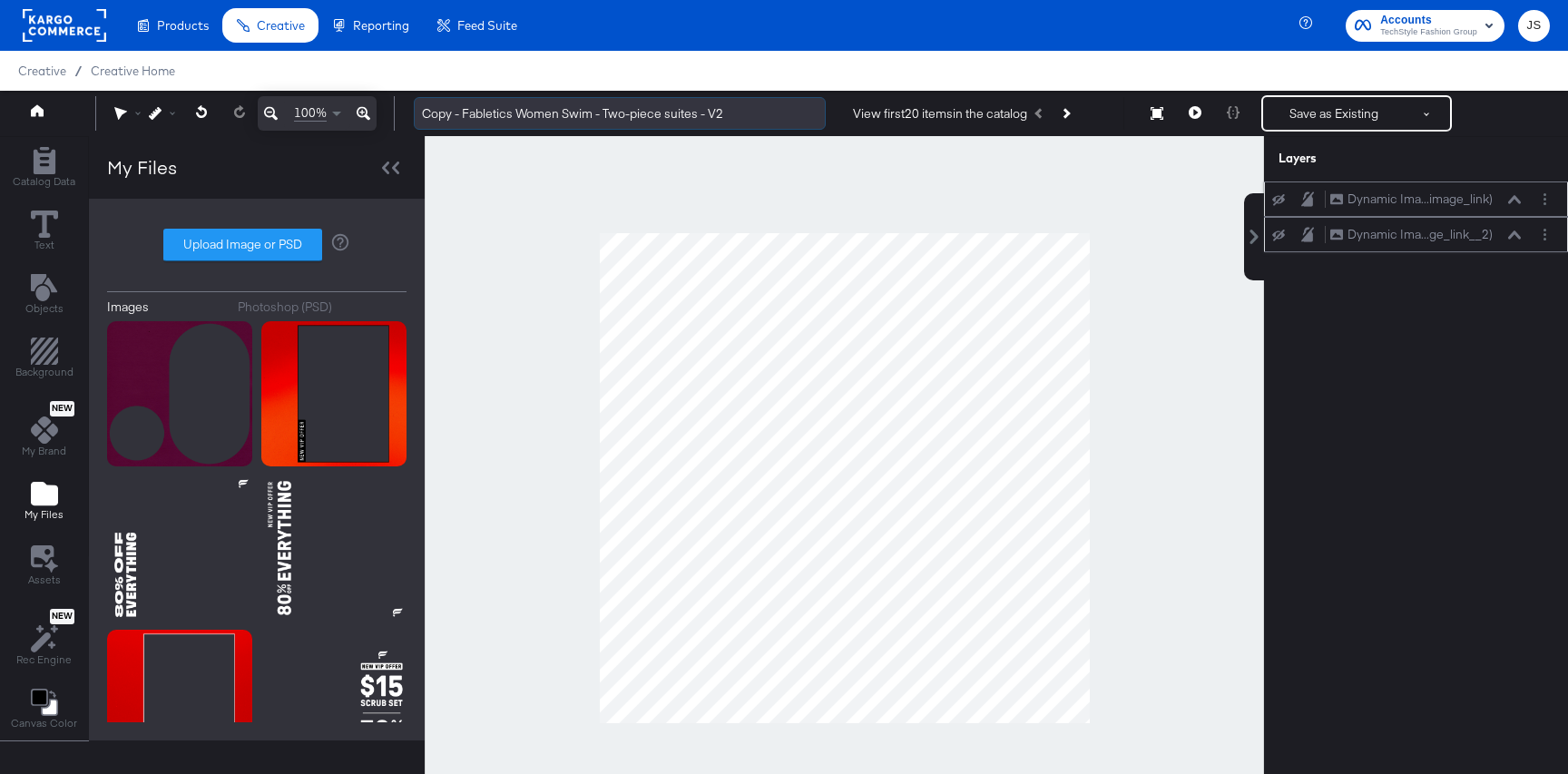
drag, startPoint x: 428, startPoint y: 115, endPoint x: 463, endPoint y: 115, distance: 35.0
click at [463, 115] on input "Copy - Fabletics Women Swim - Two-piece suites - V2" at bounding box center [619, 114] width 412 height 33
drag, startPoint x: 475, startPoint y: 114, endPoint x: 550, endPoint y: 112, distance: 75.0
click at [550, 112] on input "Fabletics Women Swim - Two-piece suites - V2" at bounding box center [619, 114] width 412 height 33
click at [531, 109] on input "Fabletics Scrubs - Two-piece suites - V2" at bounding box center [619, 114] width 412 height 33
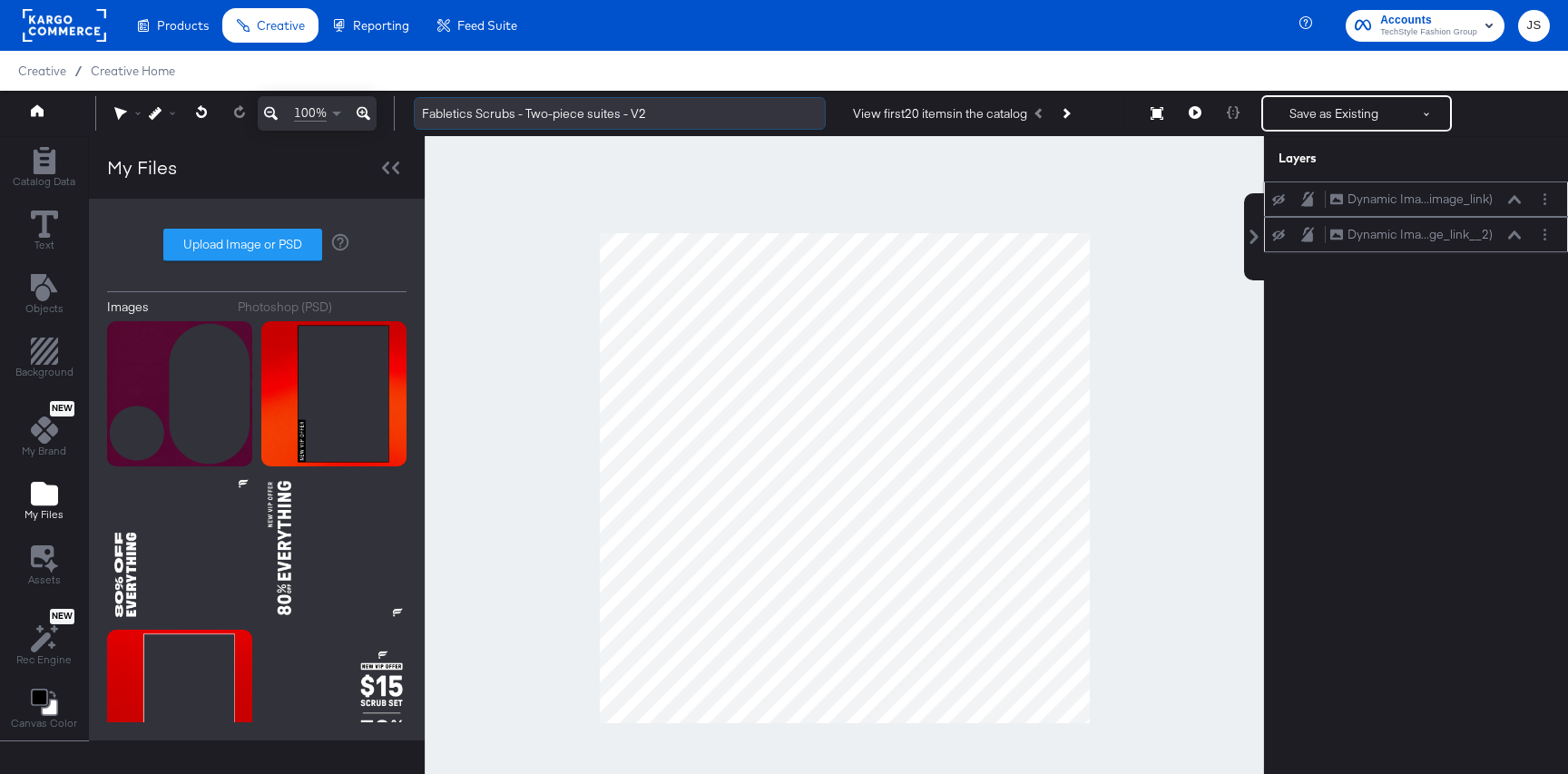
drag, startPoint x: 525, startPoint y: 115, endPoint x: 660, endPoint y: 113, distance: 135.0
click at [660, 113] on input "Fabletics Scrubs - Two-piece suites - V2" at bounding box center [619, 114] width 412 height 33
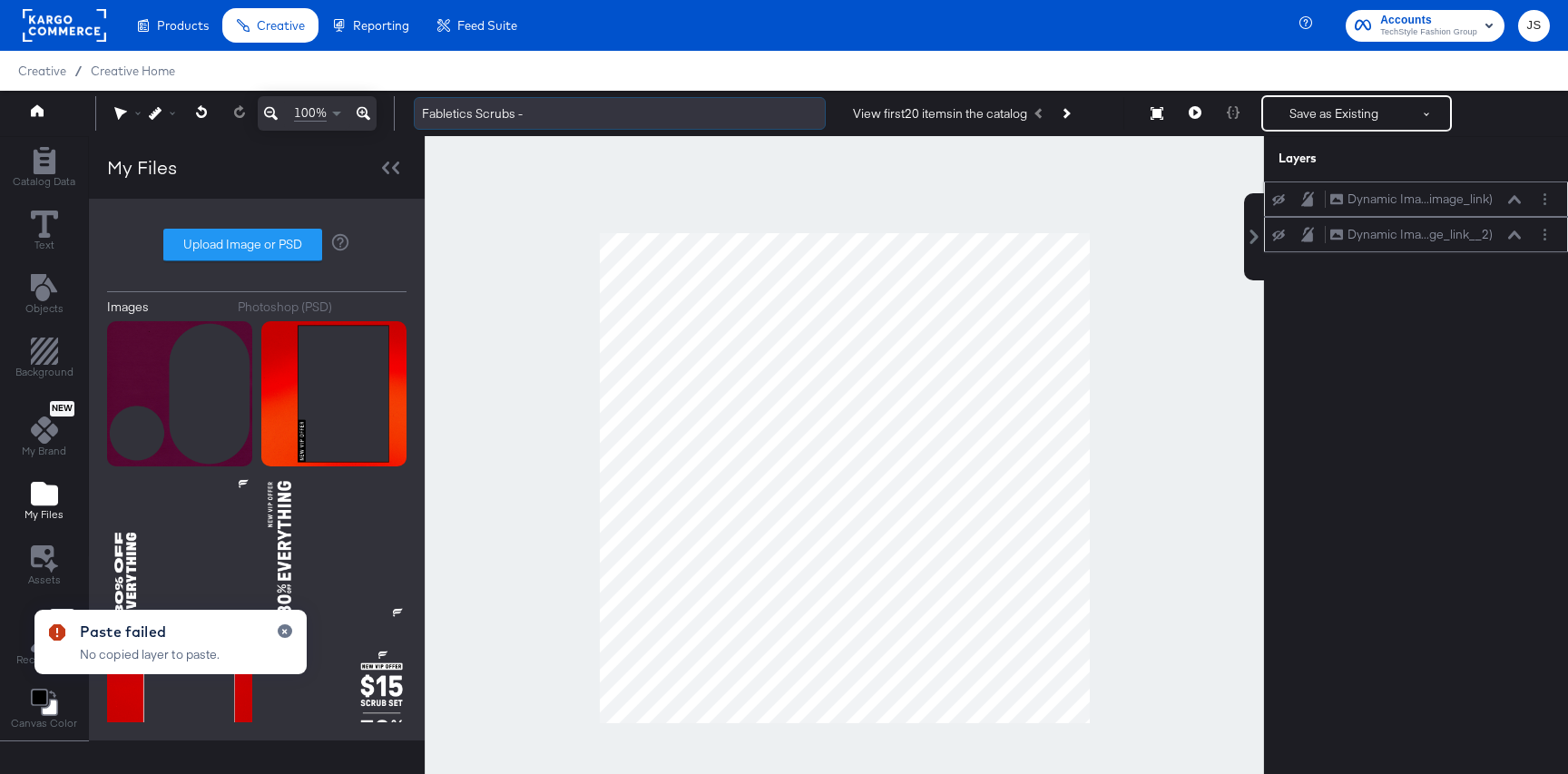
click at [529, 114] on input "Fabletics Scrubs -" at bounding box center [619, 114] width 412 height 33
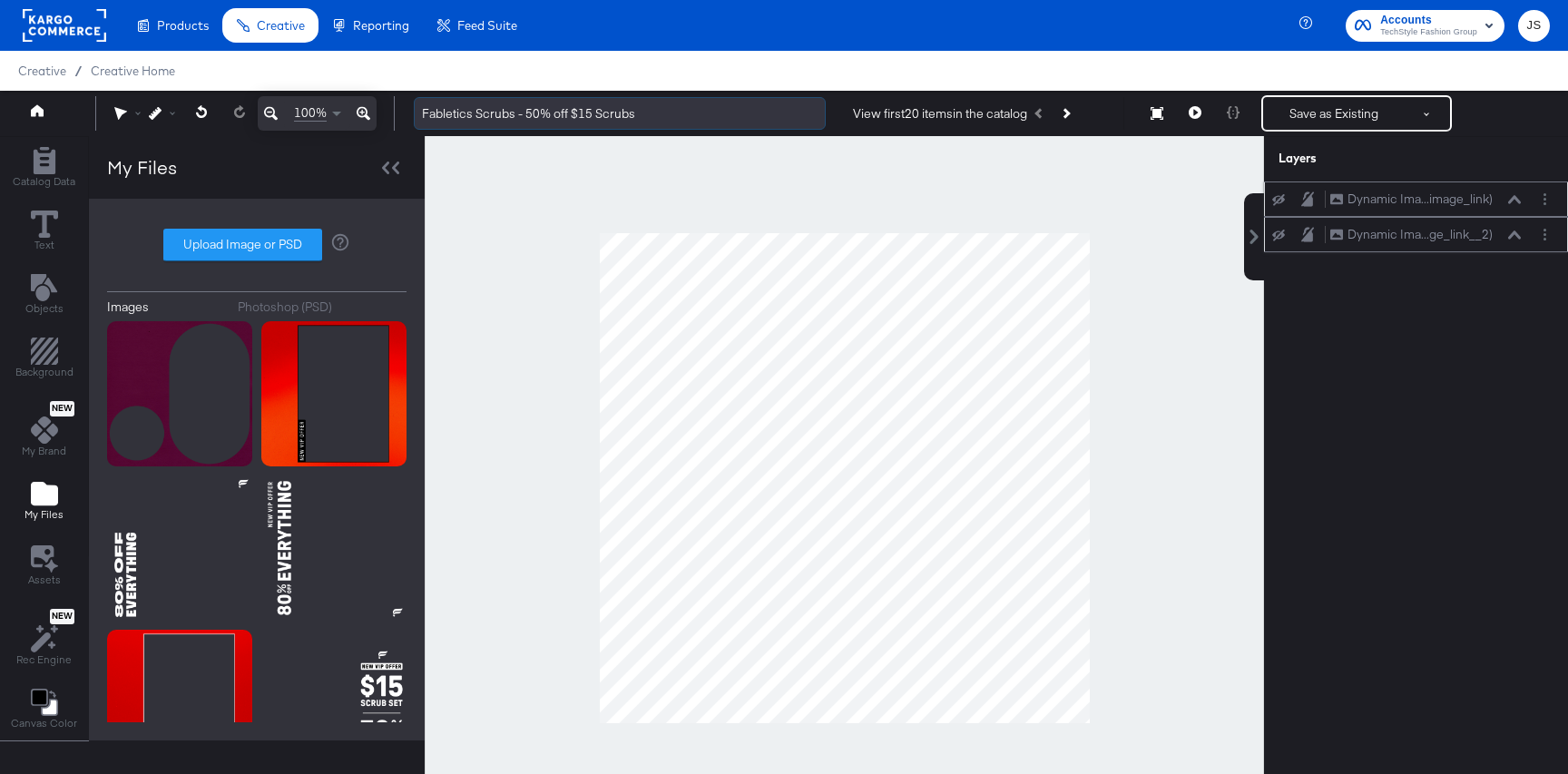
click at [446, 113] on input "Fabletics Scrubs - 50% off $15 Scrubs" at bounding box center [619, 114] width 412 height 33
click at [716, 104] on input "Fabletics Scrubs - 50% off $15 Scrubs" at bounding box center [619, 114] width 412 height 33
click at [716, 118] on input "Fabletics Scrubs - 50% off $15 Scrubs" at bounding box center [619, 114] width 412 height 33
click at [636, 114] on input "Fabletics Scrubs - 50% off $15 Scrubs V1" at bounding box center [619, 114] width 412 height 33
click at [653, 122] on input "Fabletics Scrubs - 50% off $15 Scrubs - V1" at bounding box center [619, 114] width 412 height 33
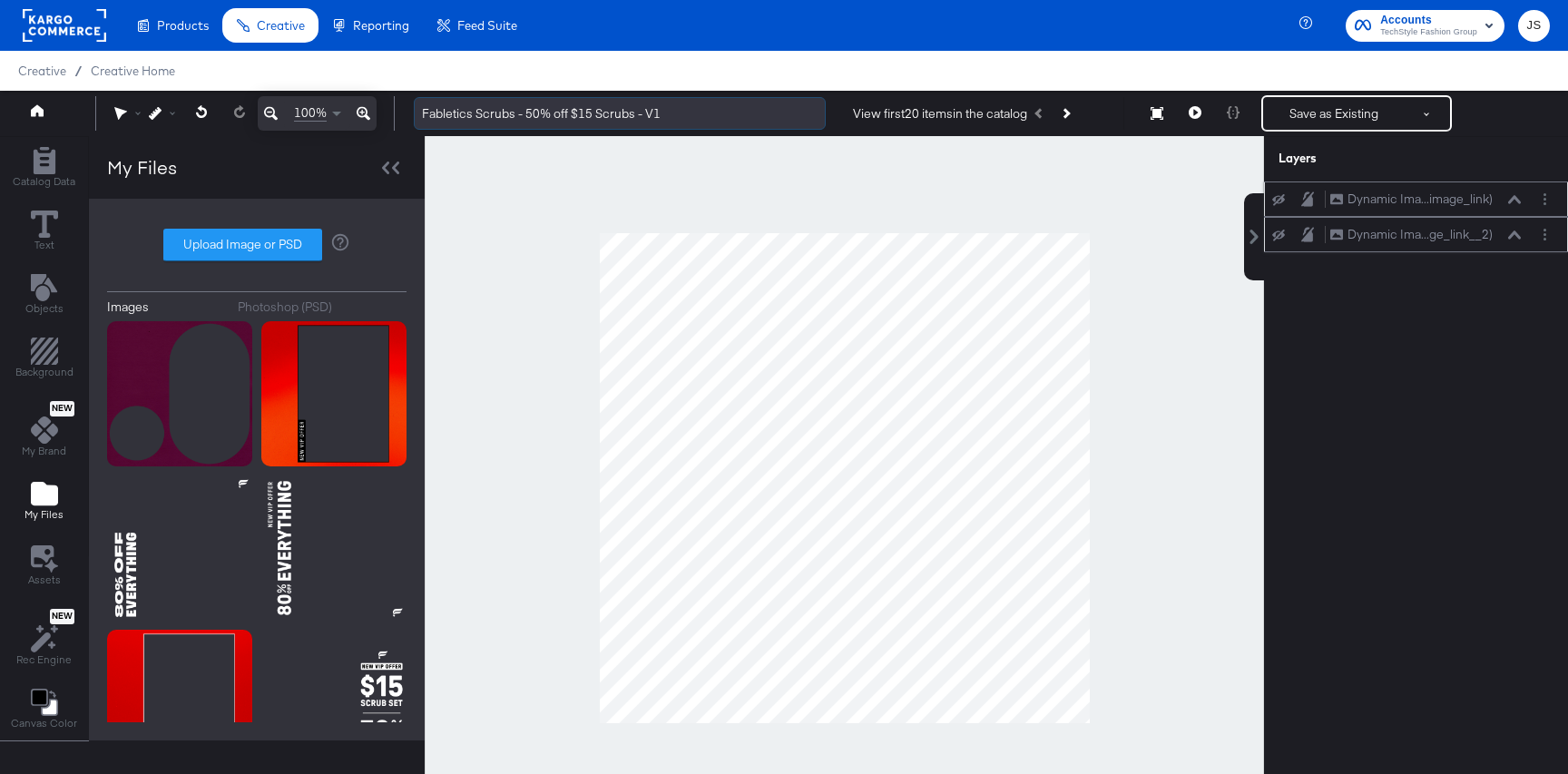
click at [653, 122] on input "Fabletics Scrubs - 50% off $15 Scrubs - V1" at bounding box center [619, 114] width 412 height 33
type input "Fabletics Scrubs - 50% off $15 Scrubs - V1"
click at [628, 165] on div at bounding box center [844, 478] width 839 height 684
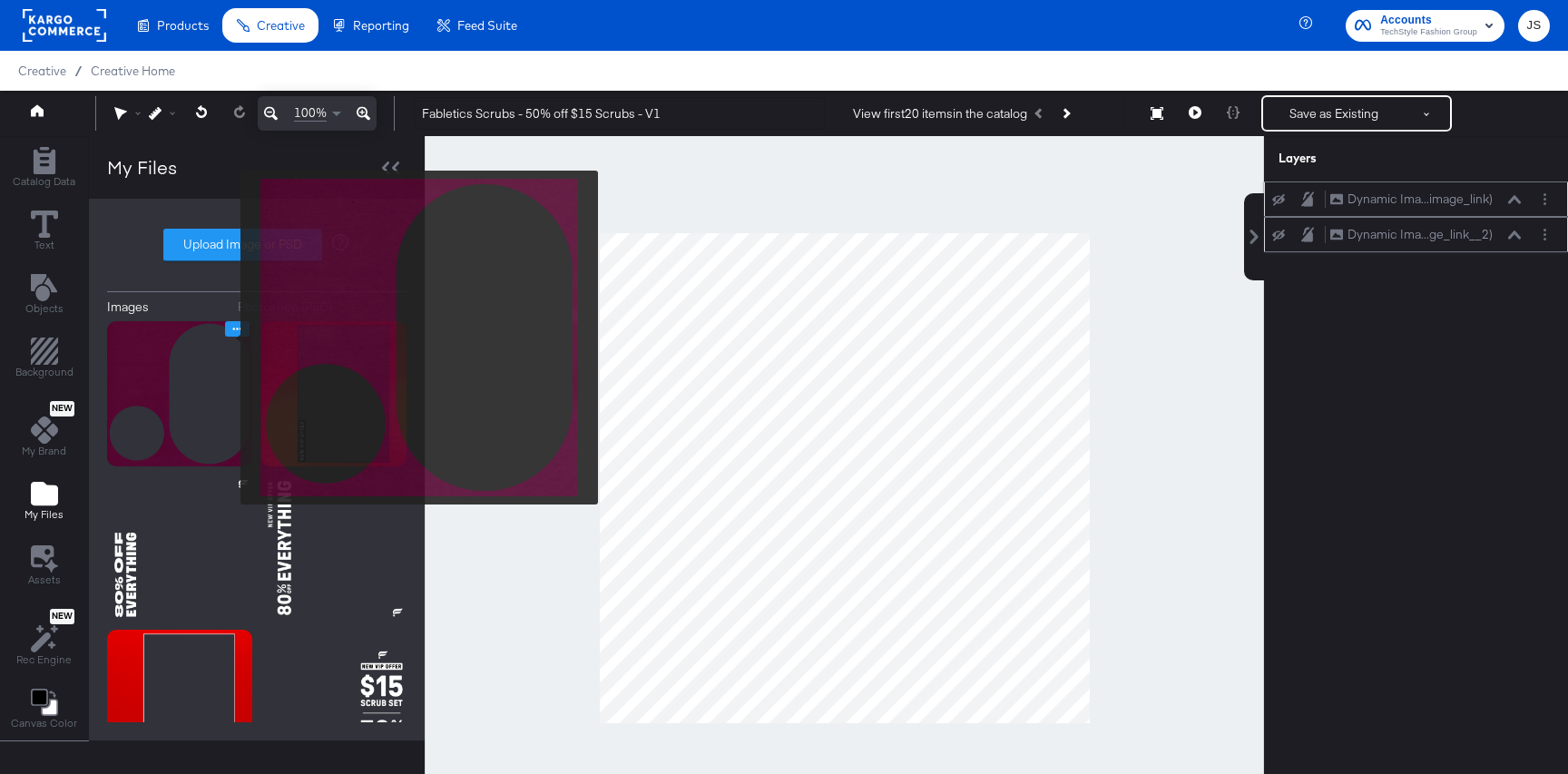
click at [242, 326] on button "Image Options" at bounding box center [237, 328] width 24 height 16
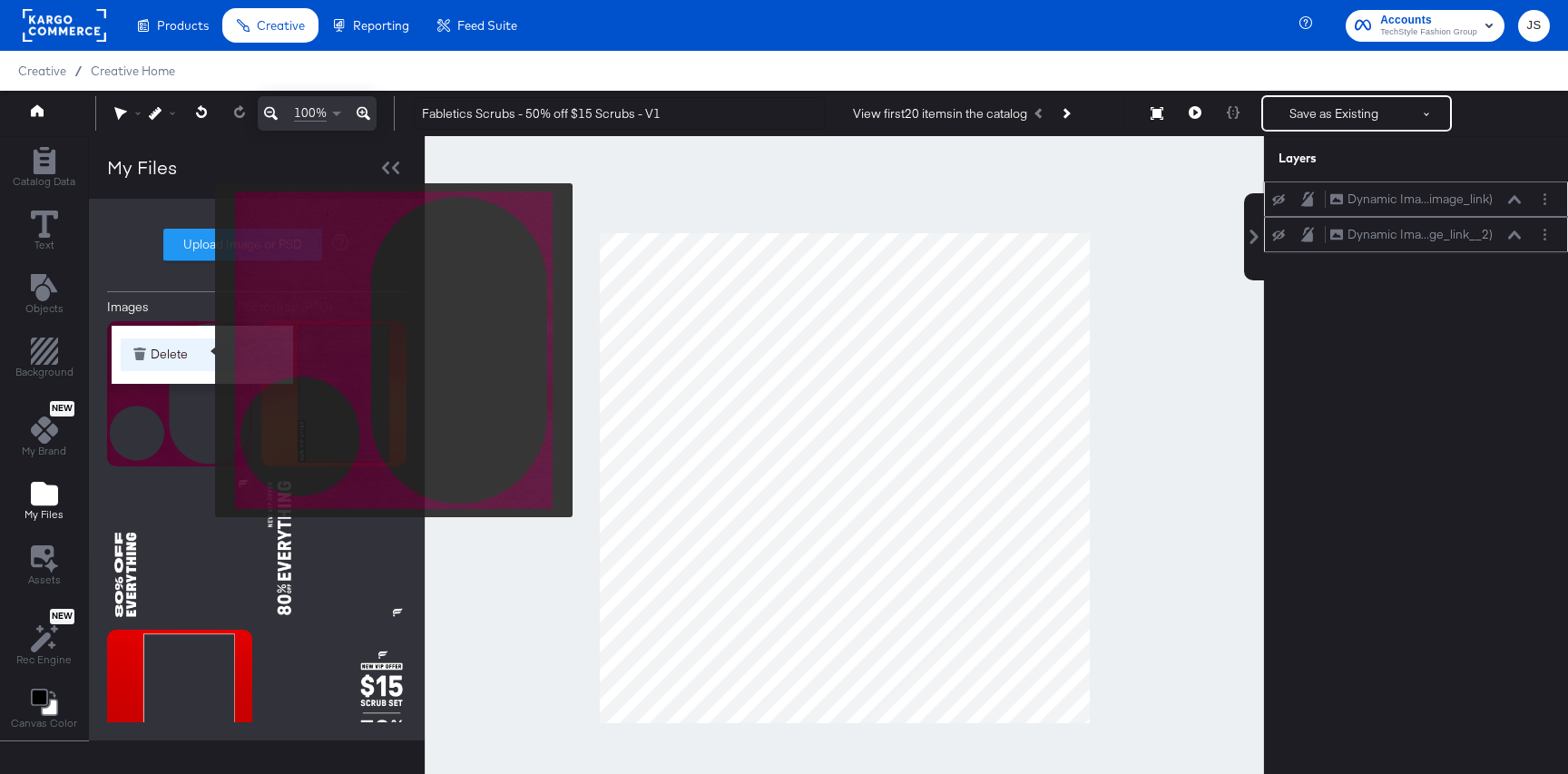
click at [204, 350] on button "Delete" at bounding box center [202, 354] width 164 height 32
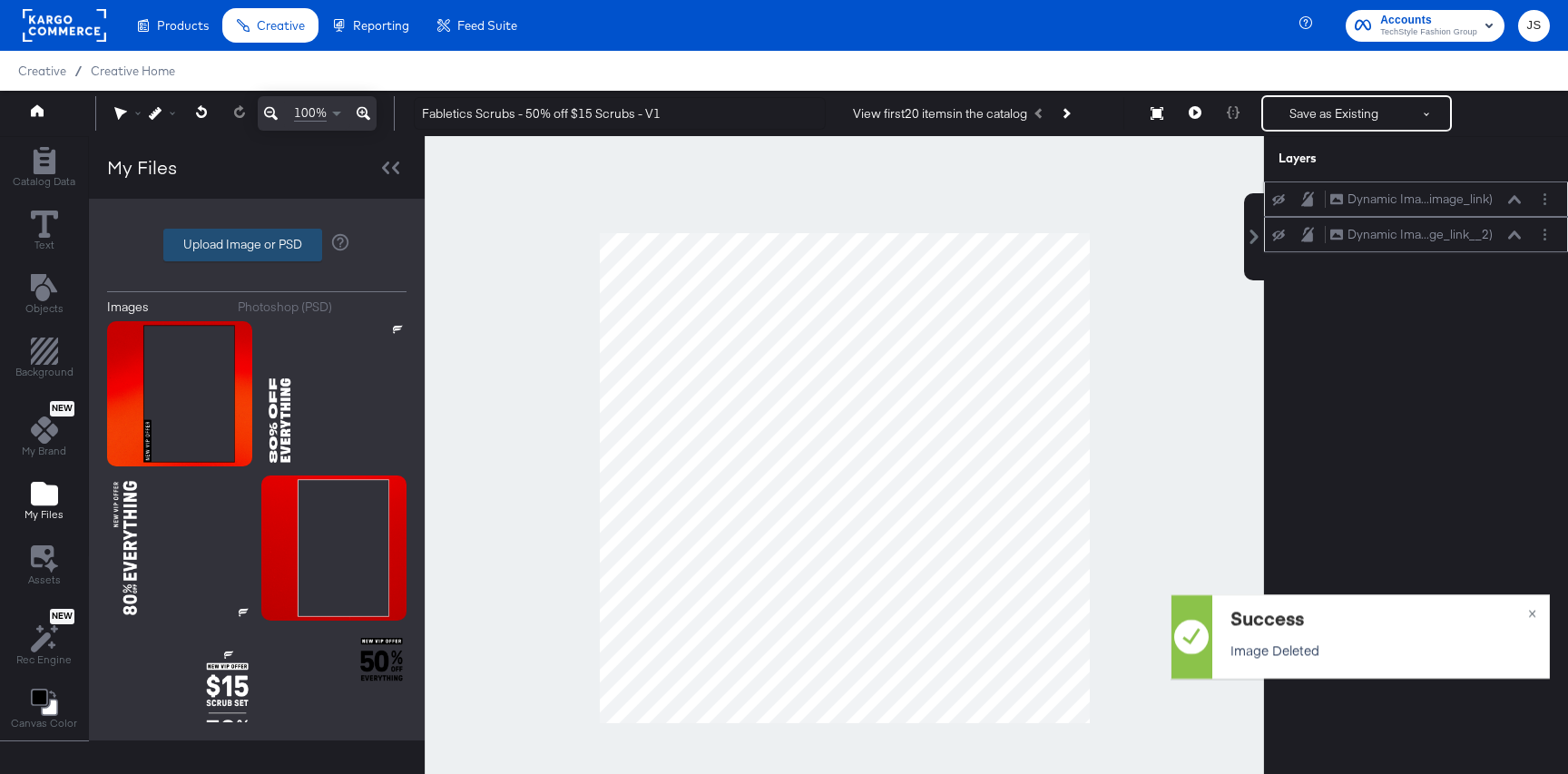
click at [230, 232] on label "Upload Image or PSD" at bounding box center [243, 244] width 157 height 31
click at [257, 245] on input "Upload Image or PSD" at bounding box center [257, 245] width 0 height 0
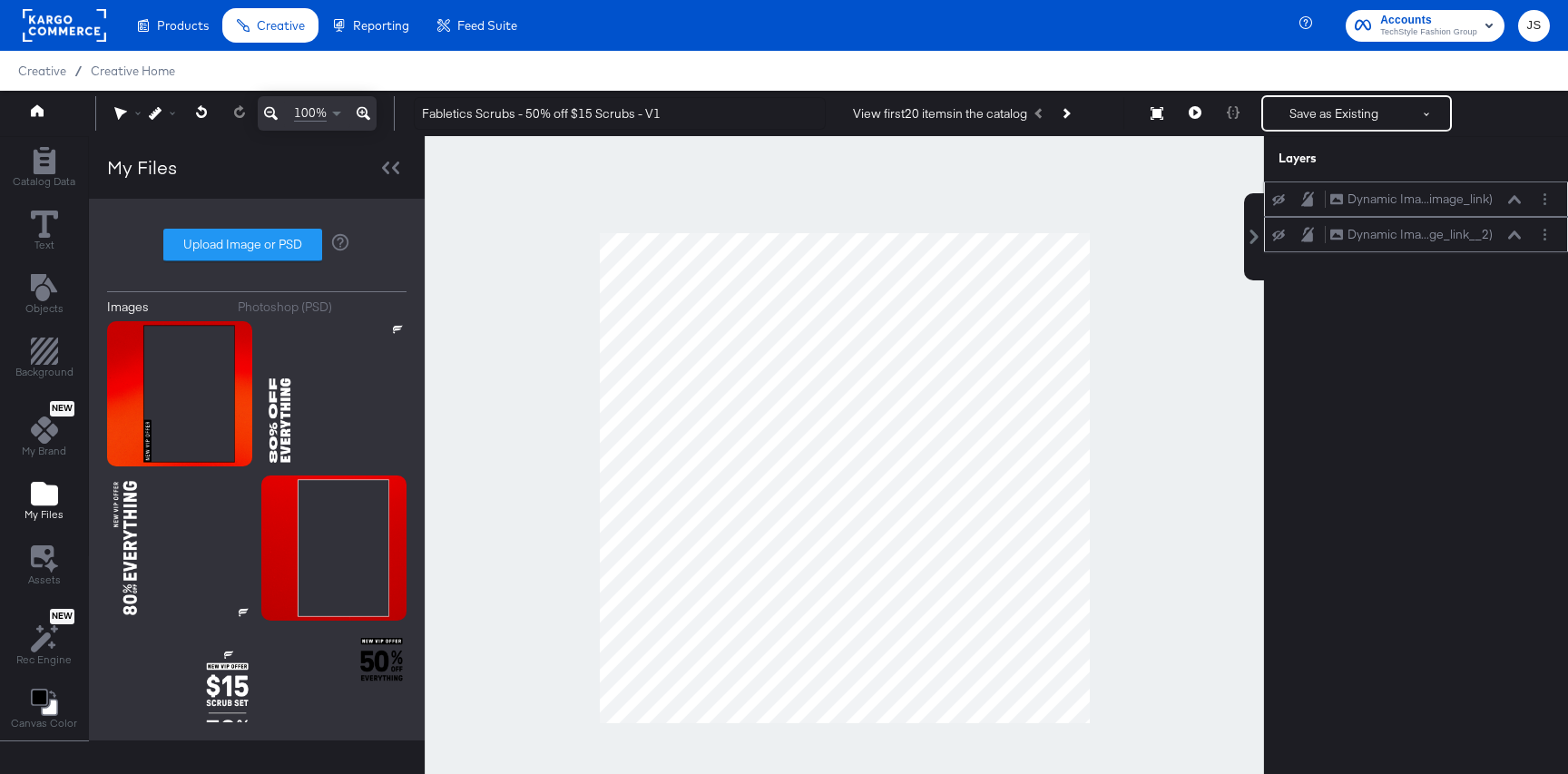
type input "C:\fakepath\Frame.png"
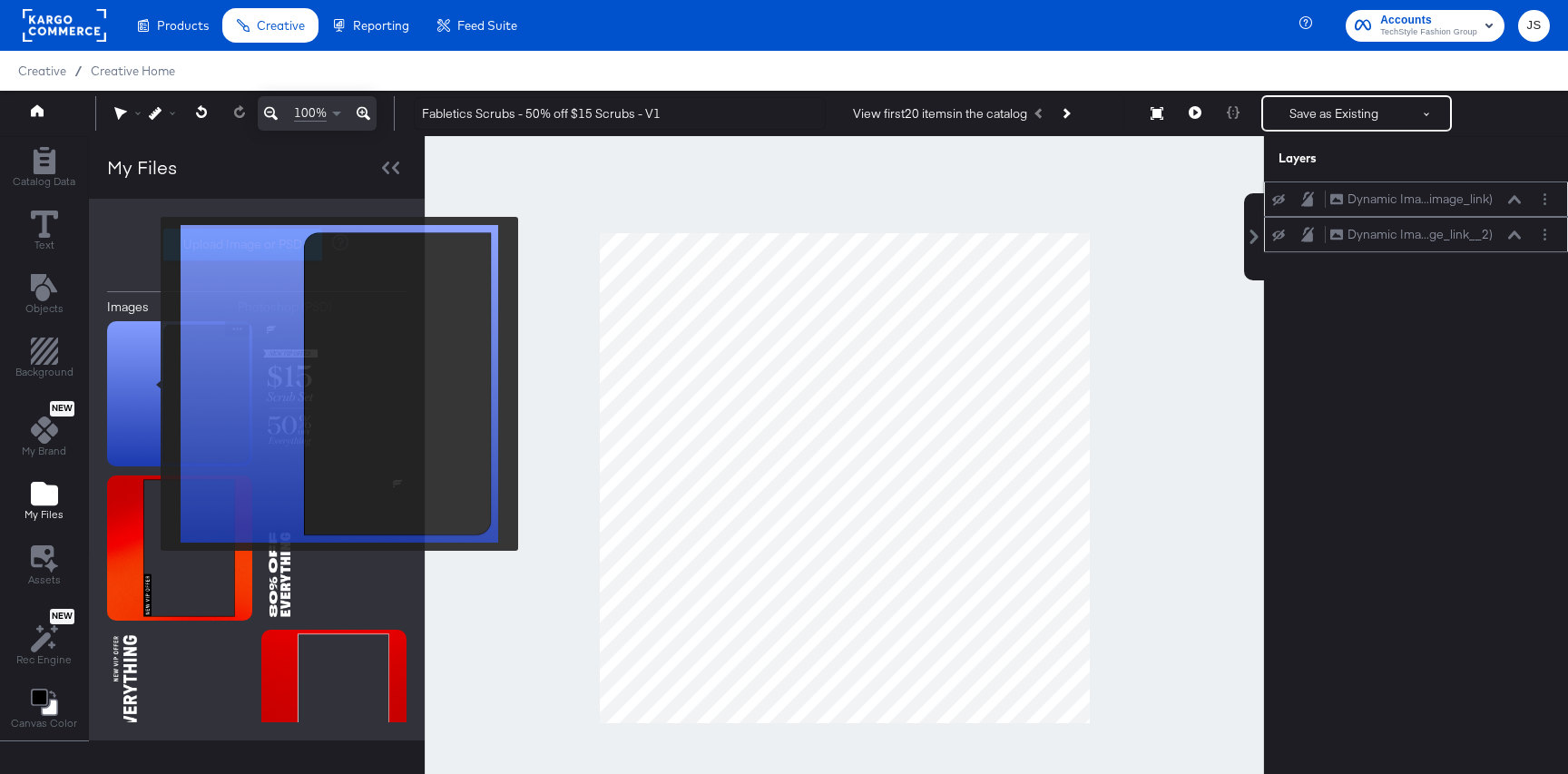
click at [149, 384] on img at bounding box center [179, 393] width 145 height 145
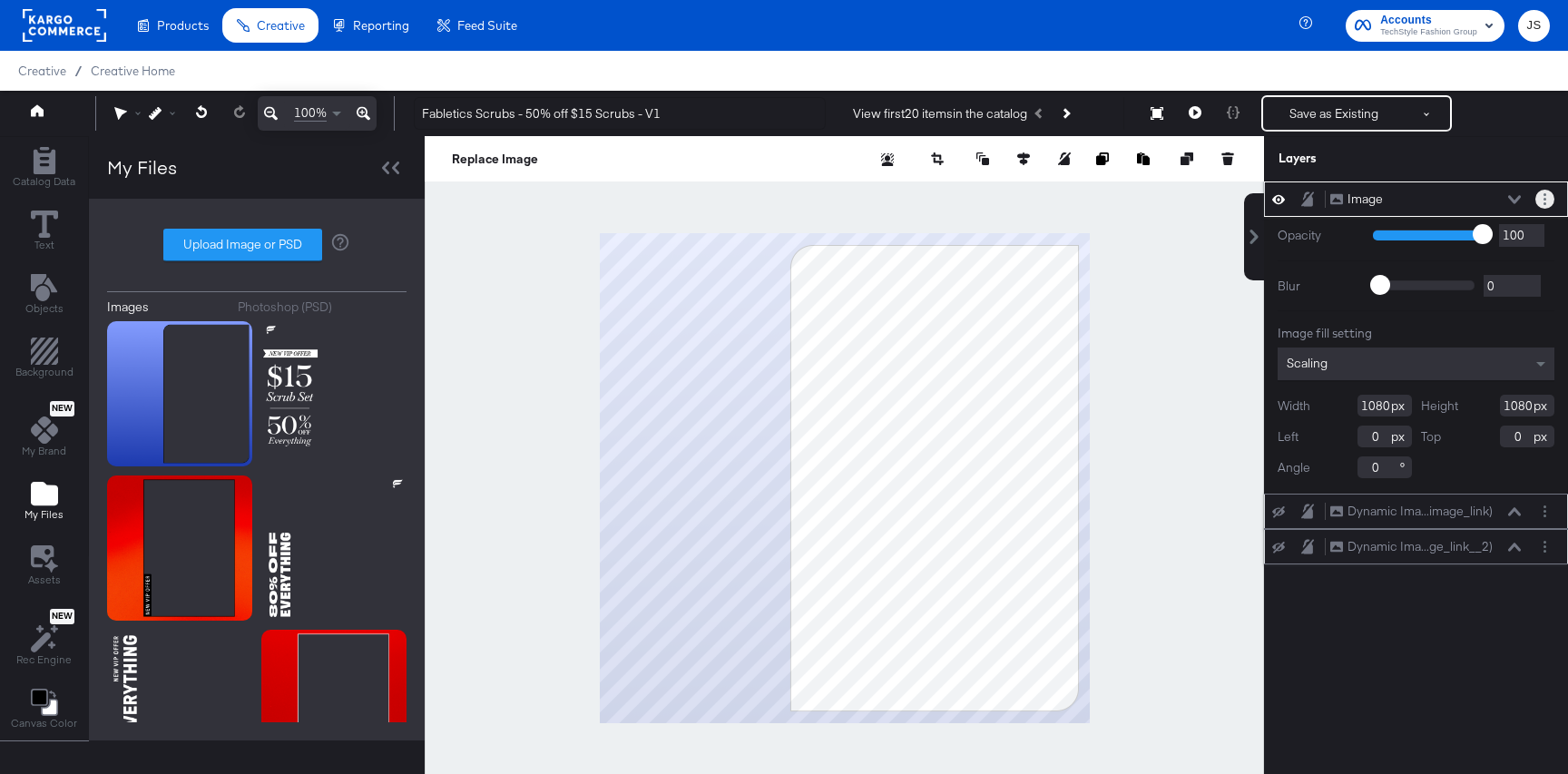
click at [1549, 196] on button "Layer Options" at bounding box center [1545, 199] width 19 height 19
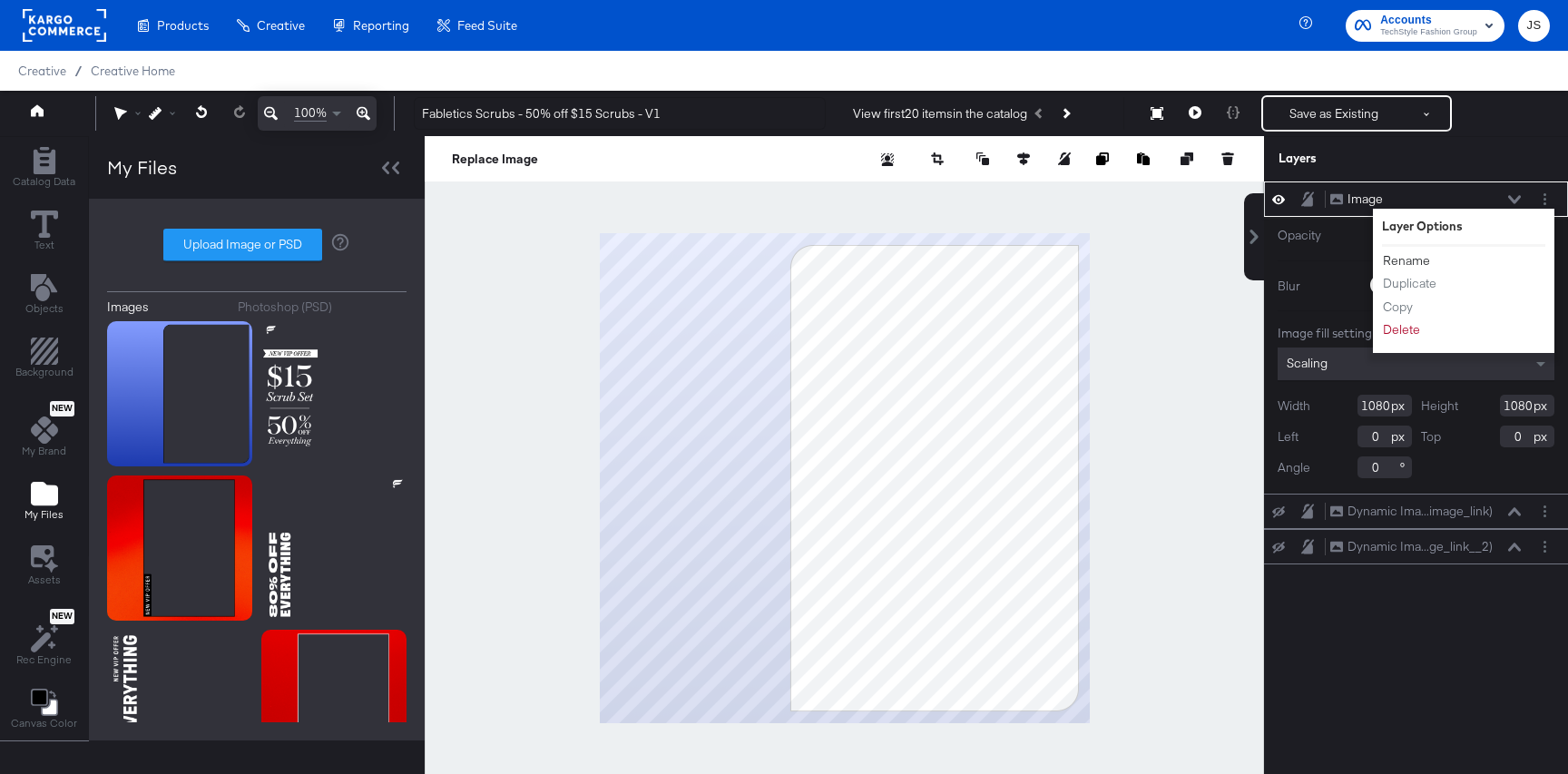
click at [1409, 252] on li "Rename" at bounding box center [1432, 261] width 100 height 19
click at [1401, 259] on button "Rename" at bounding box center [1406, 261] width 49 height 19
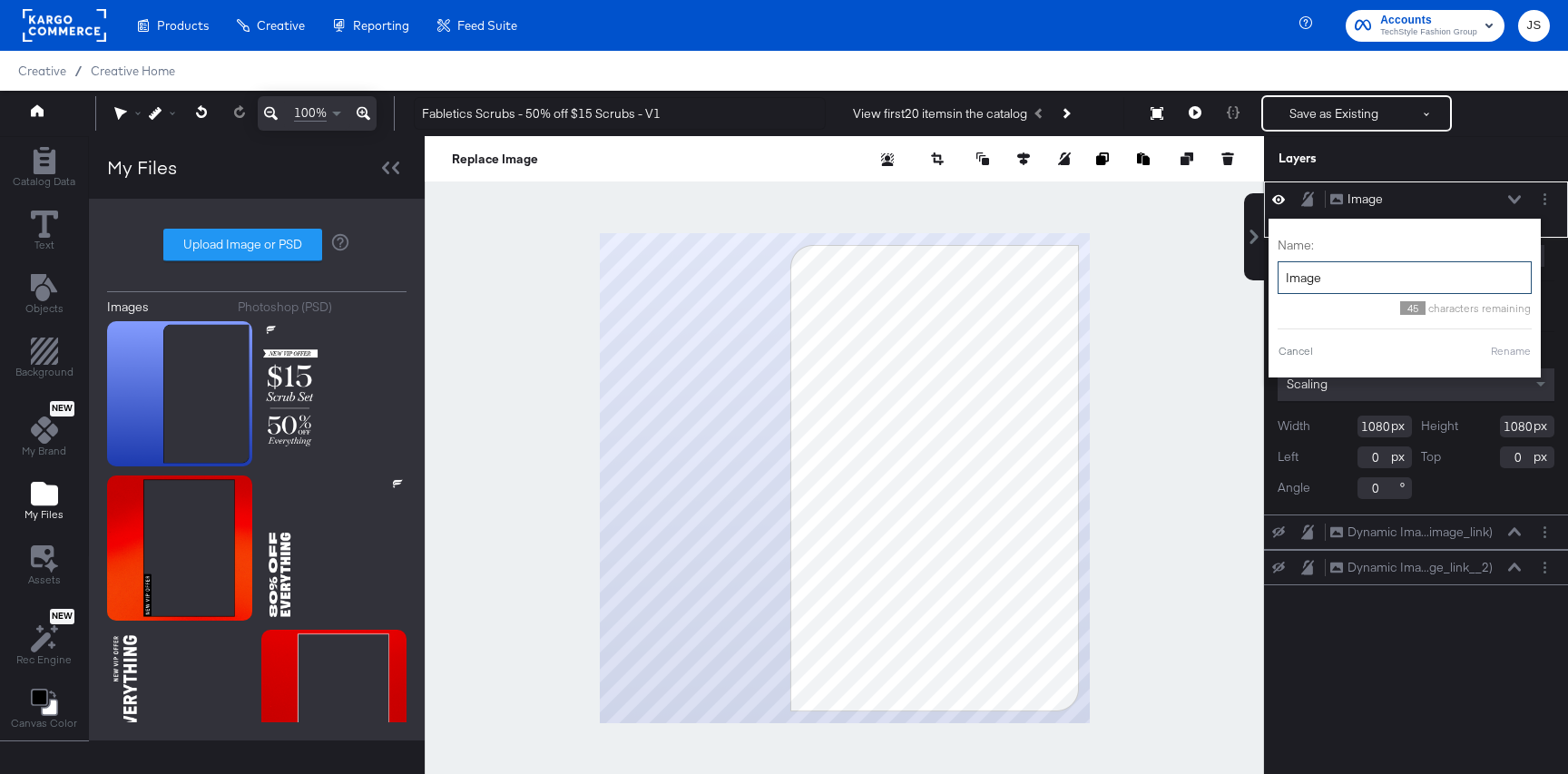
click at [1362, 264] on input "Image" at bounding box center [1404, 277] width 254 height 33
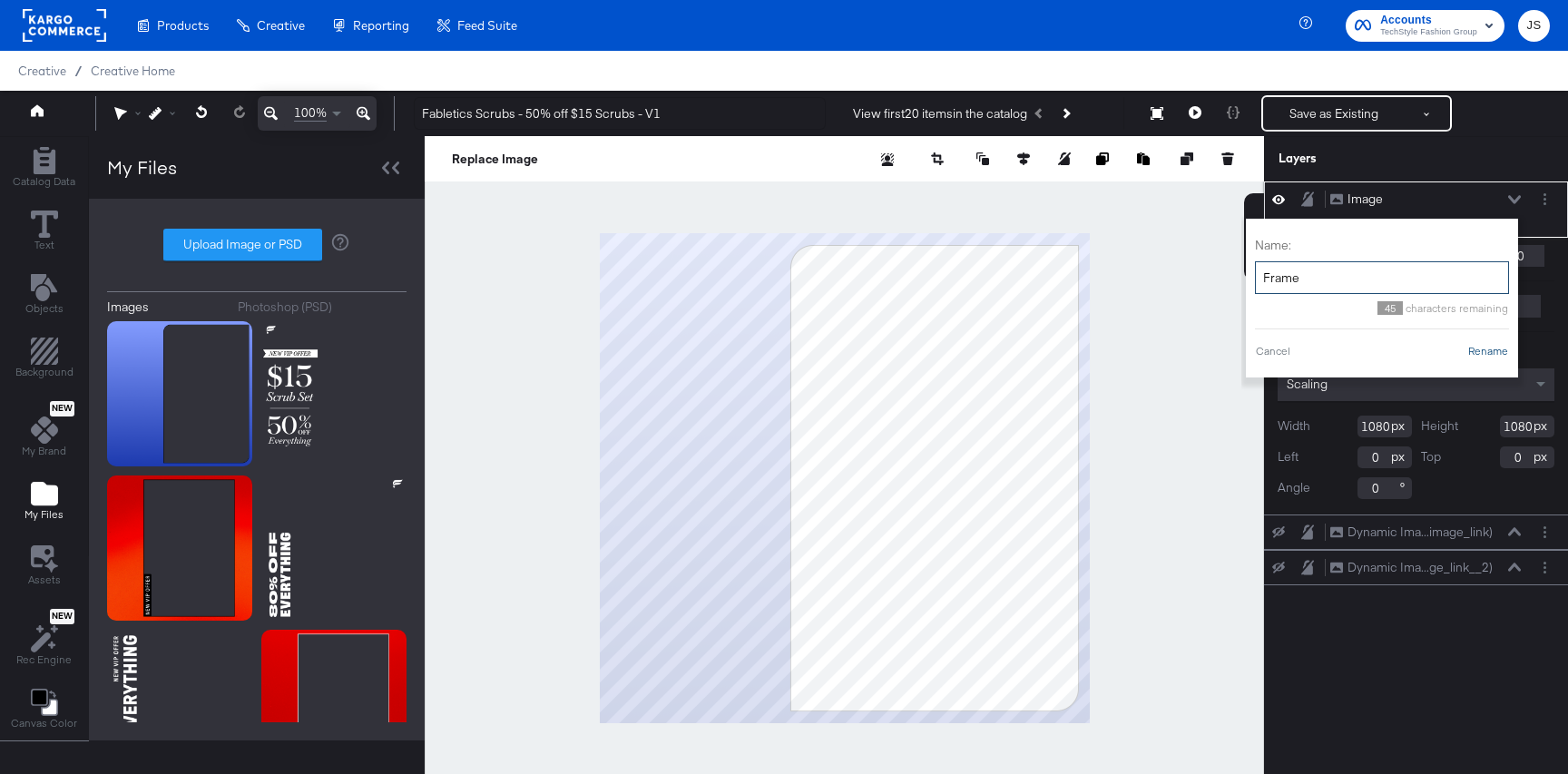
type input "Frame"
click at [1489, 354] on button "Rename" at bounding box center [1488, 351] width 42 height 17
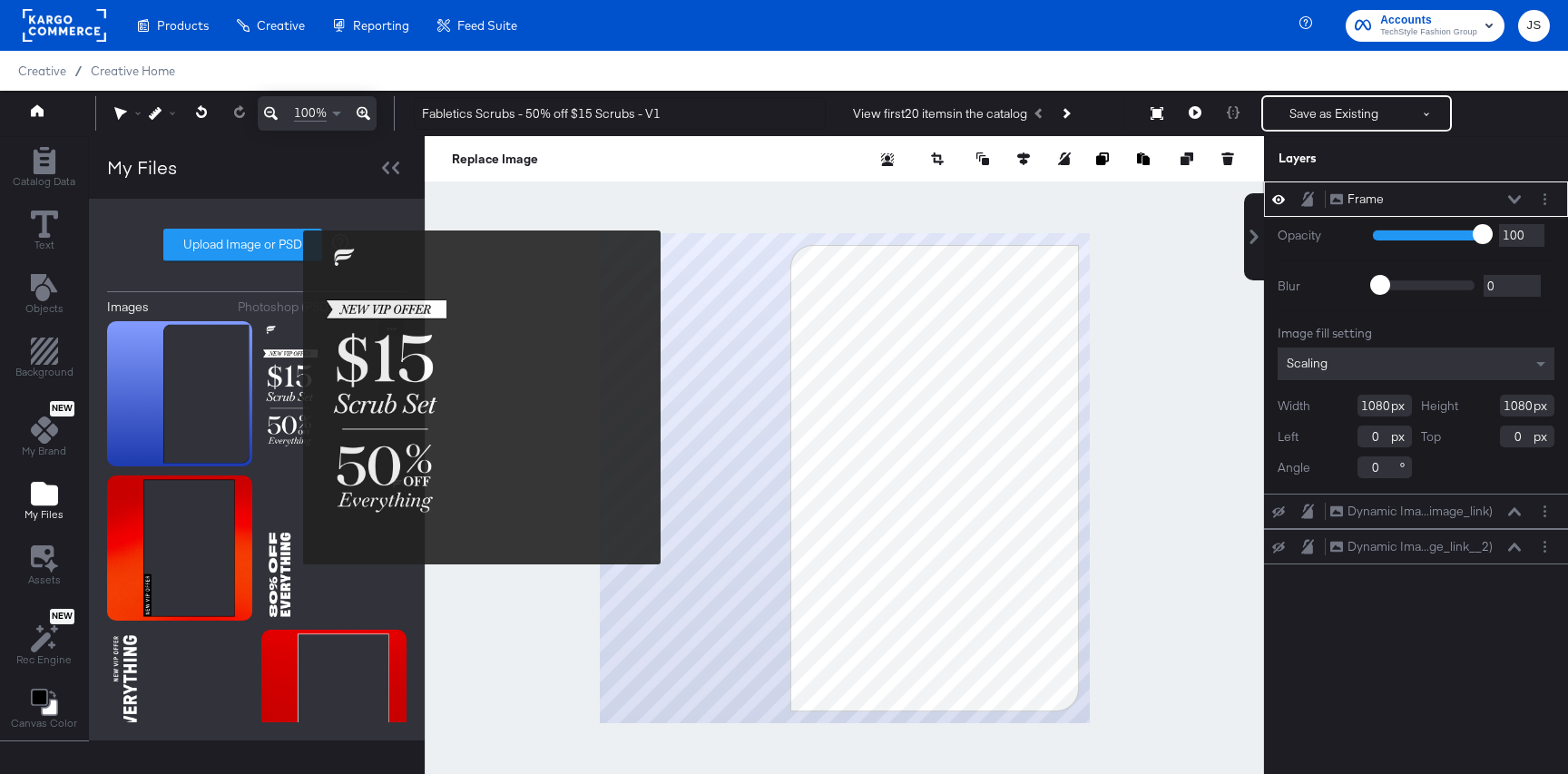
click at [293, 395] on img at bounding box center [333, 393] width 145 height 145
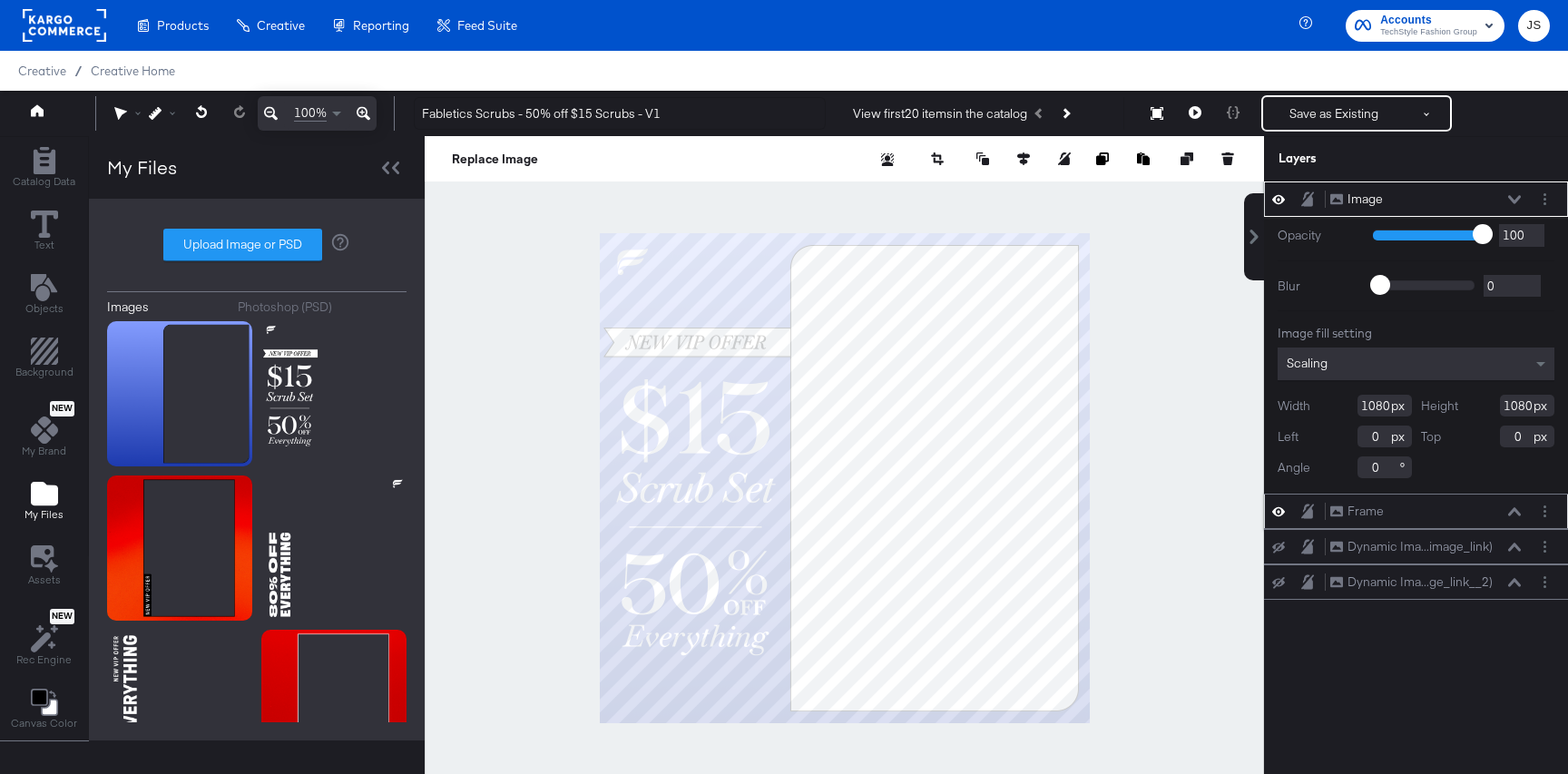
click at [1202, 104] on button at bounding box center [1194, 113] width 38 height 36
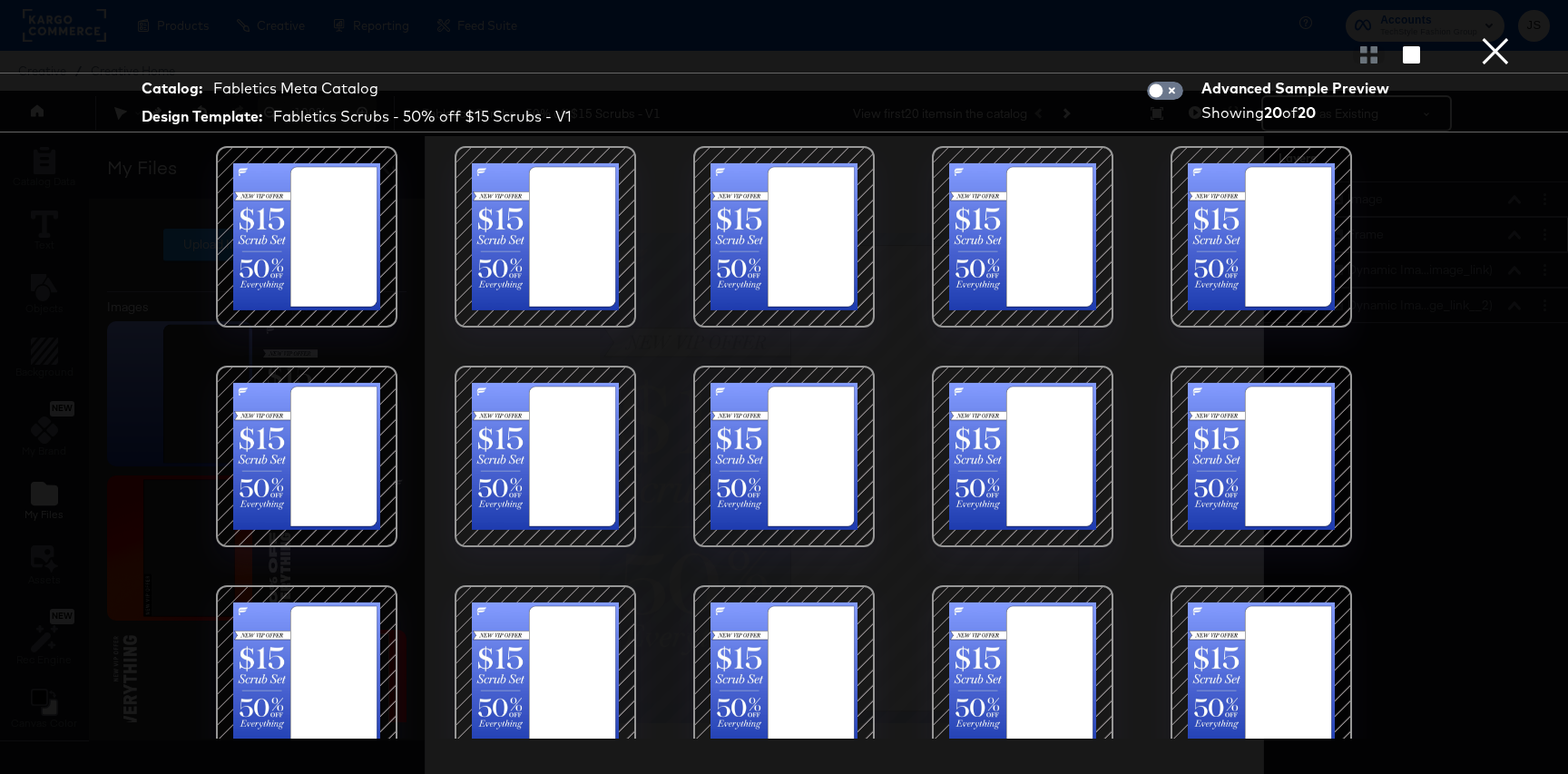
click at [593, 287] on div at bounding box center [545, 237] width 154 height 154
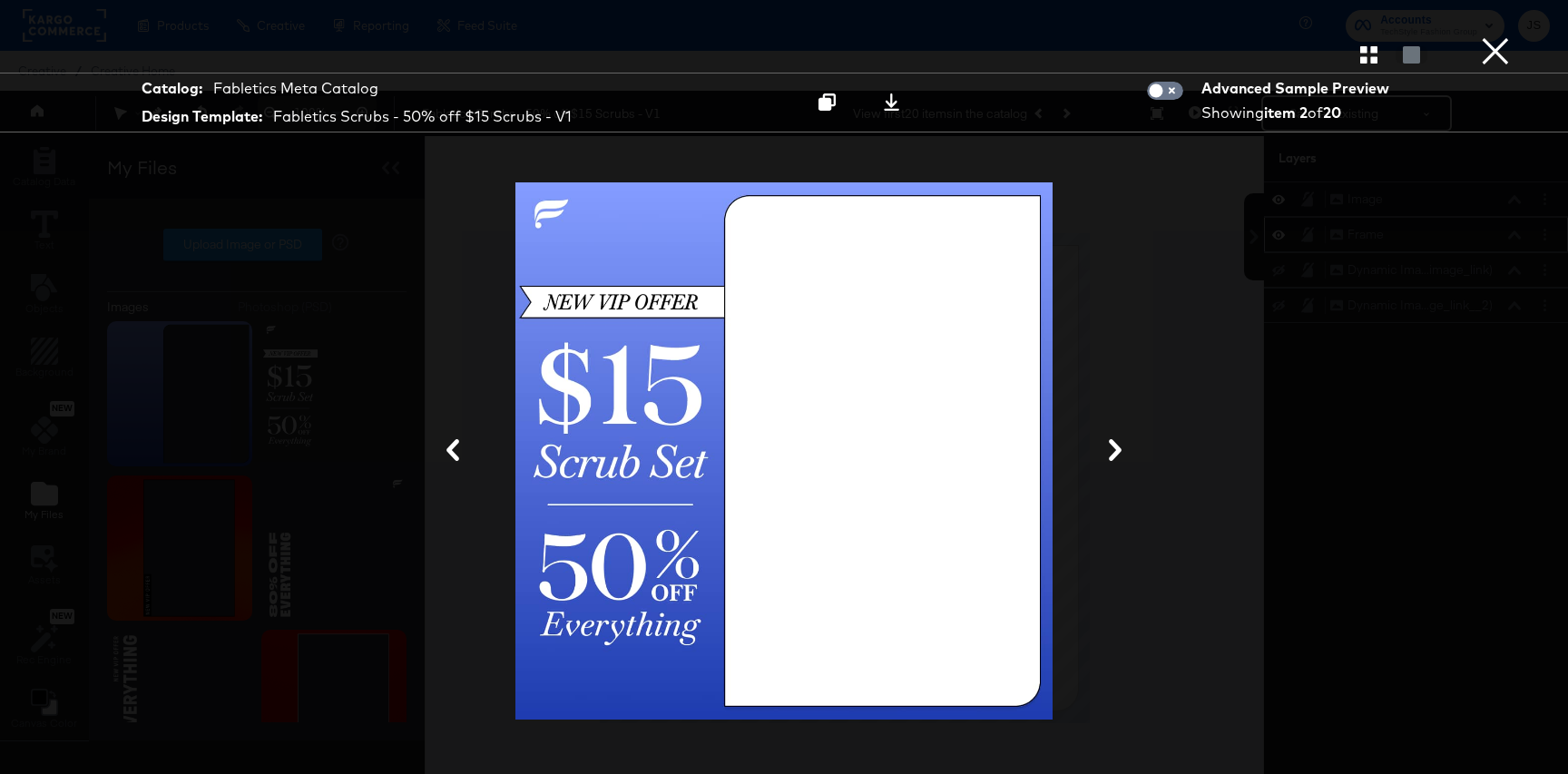
click at [1491, 36] on button "×" at bounding box center [1495, 18] width 36 height 36
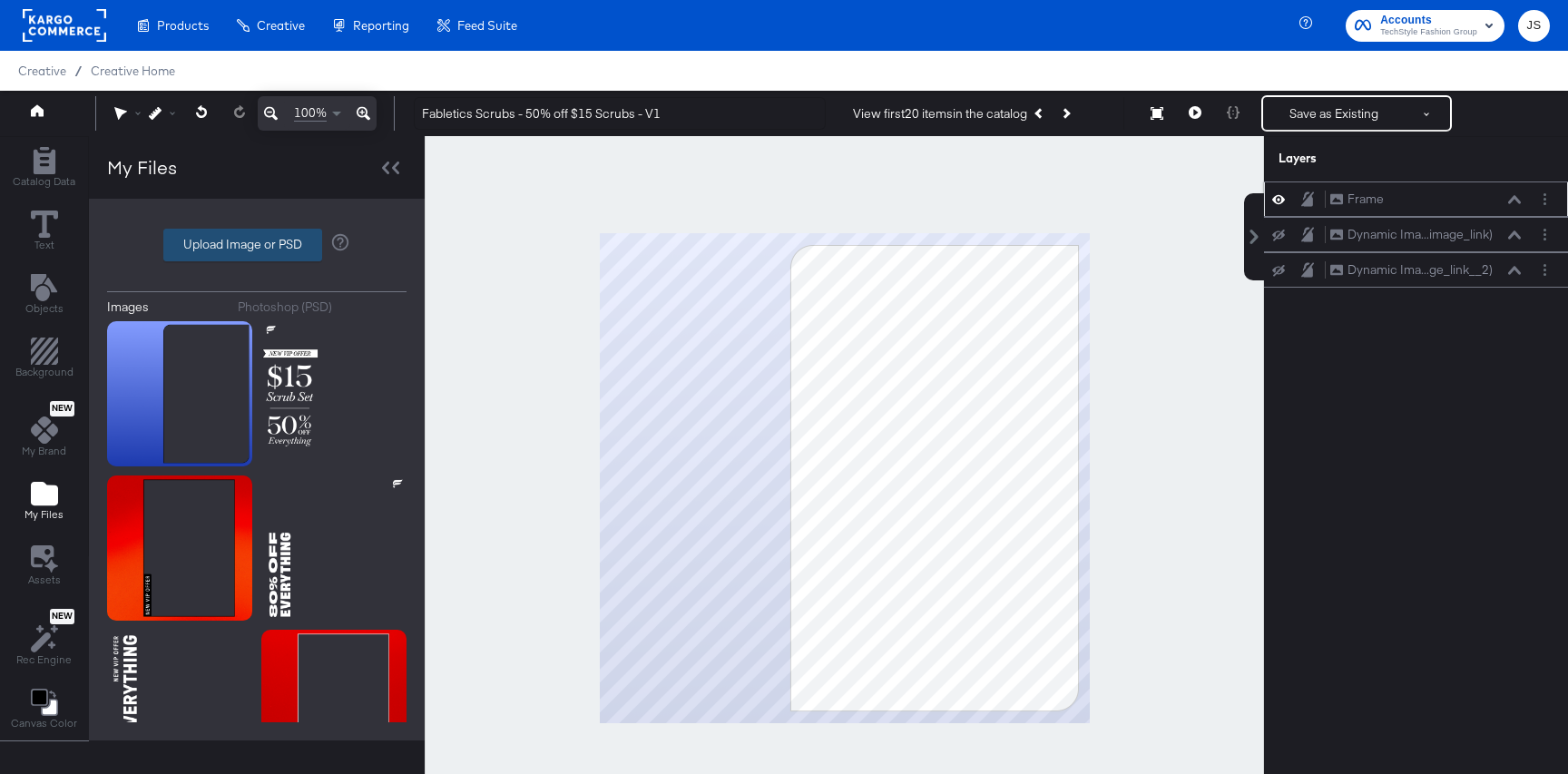
click at [209, 247] on label "Upload Image or PSD" at bounding box center [243, 244] width 157 height 31
click at [257, 245] on input "Upload Image or PSD" at bounding box center [257, 245] width 0 height 0
type input "C:\fakepath\Promo Text & Logo.png"
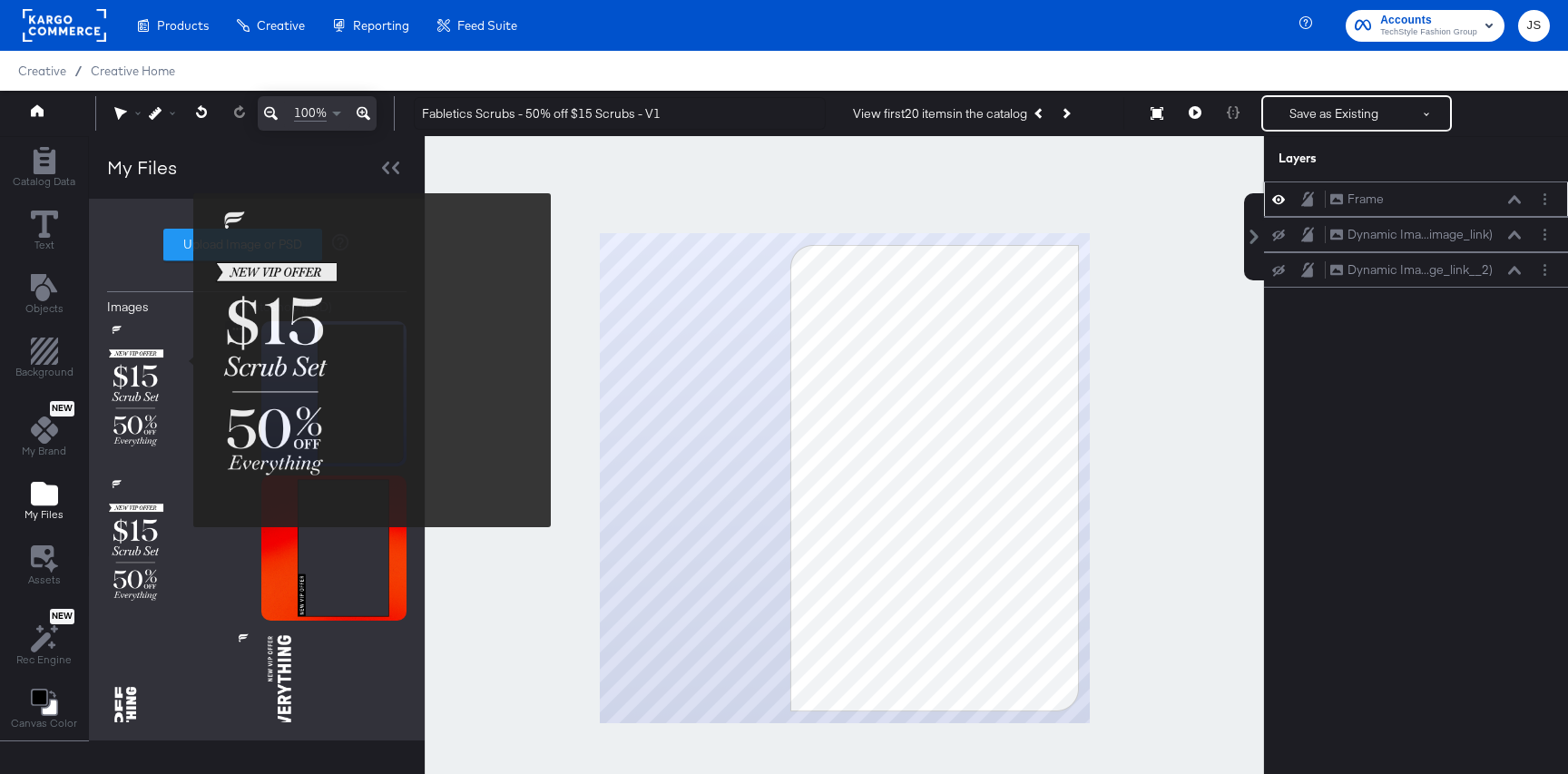
click at [181, 360] on img at bounding box center [179, 393] width 145 height 145
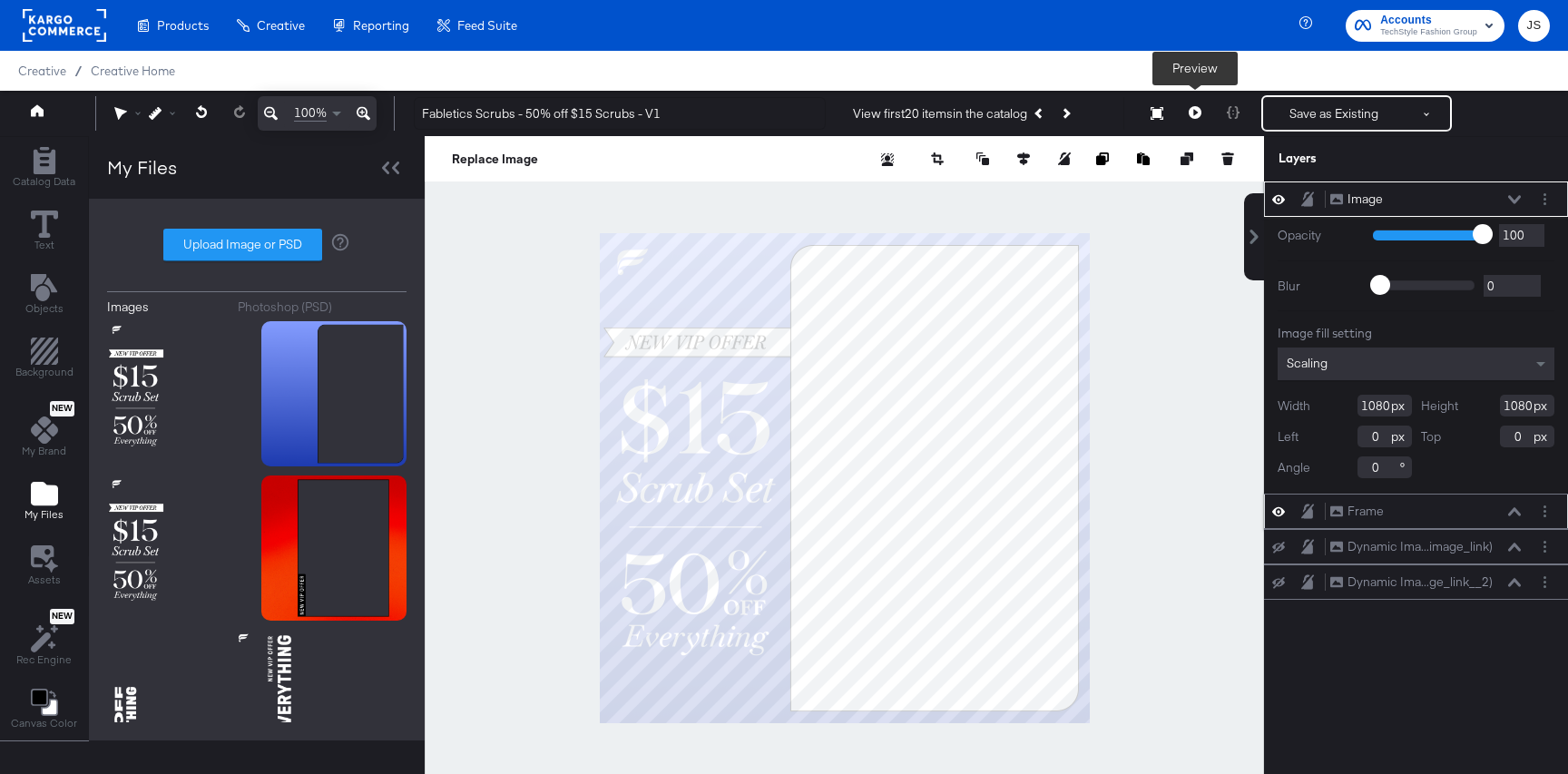
click at [1197, 118] on icon at bounding box center [1195, 113] width 13 height 13
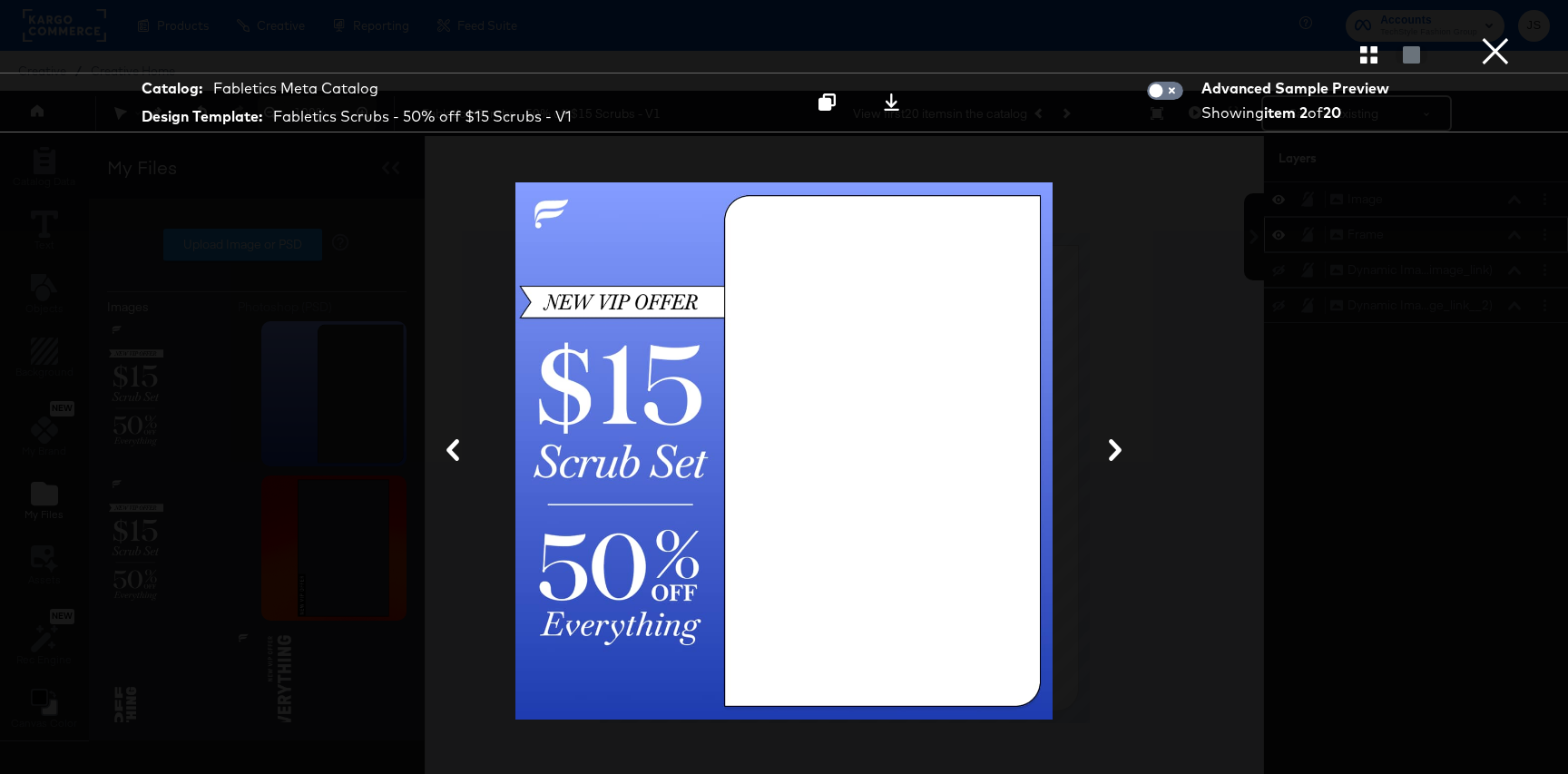
click at [1476, 55] on div at bounding box center [784, 54] width 1568 height 36
click at [1487, 36] on button "×" at bounding box center [1495, 18] width 36 height 36
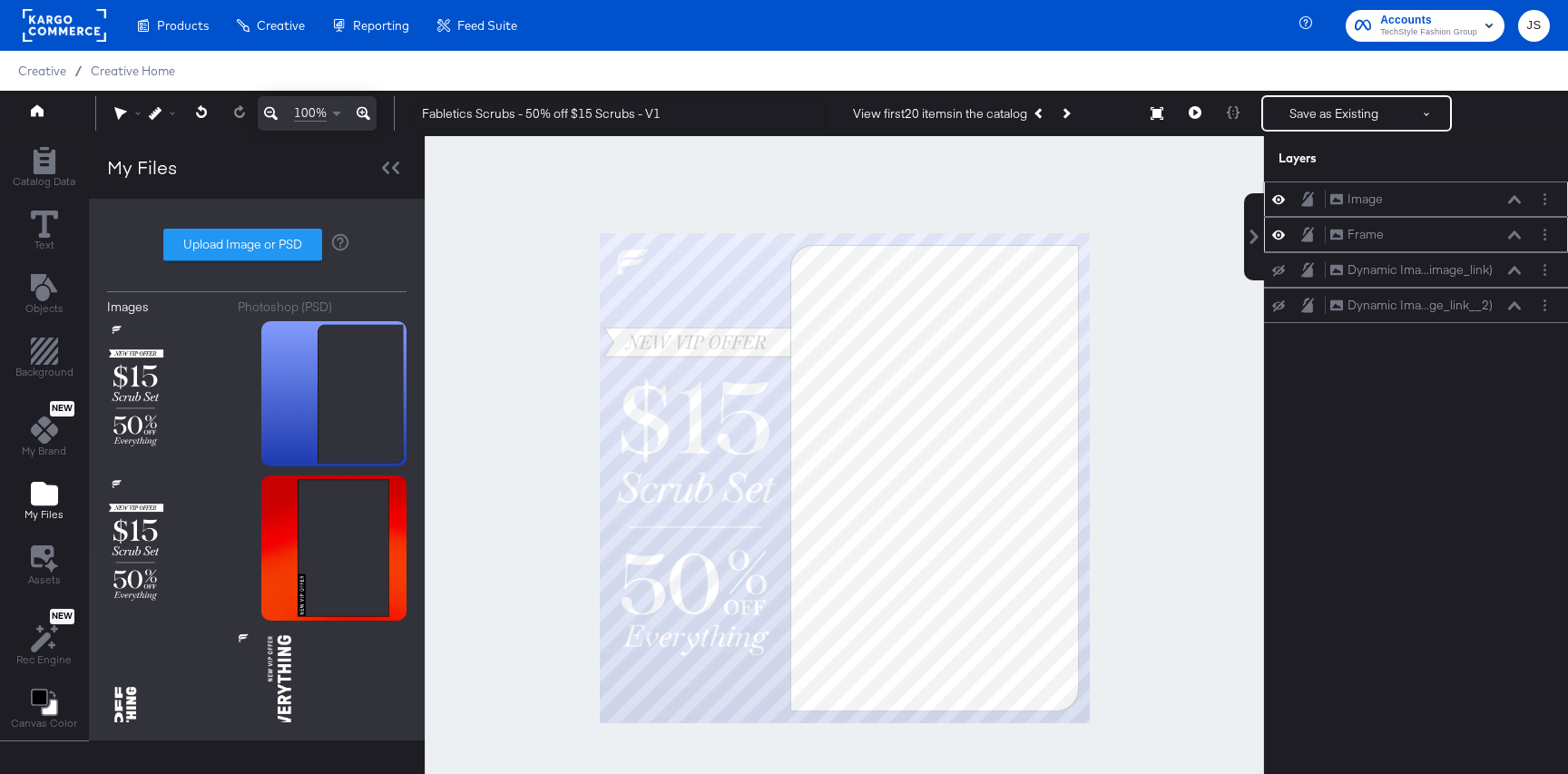
click at [1280, 199] on icon at bounding box center [1278, 199] width 13 height 16
click at [1548, 205] on button "Layer Options" at bounding box center [1545, 199] width 19 height 19
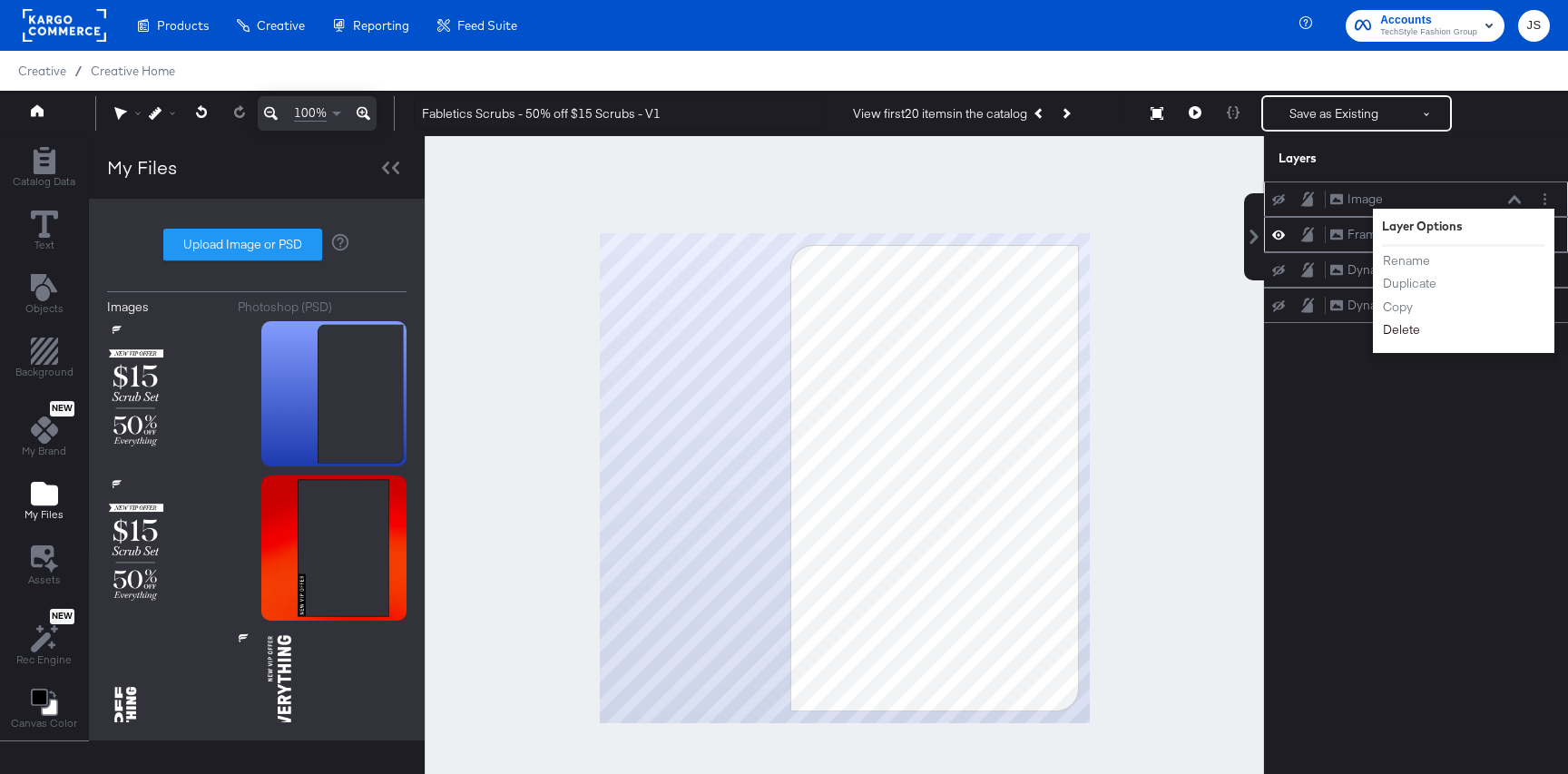
click at [1392, 326] on button "Delete" at bounding box center [1401, 329] width 39 height 19
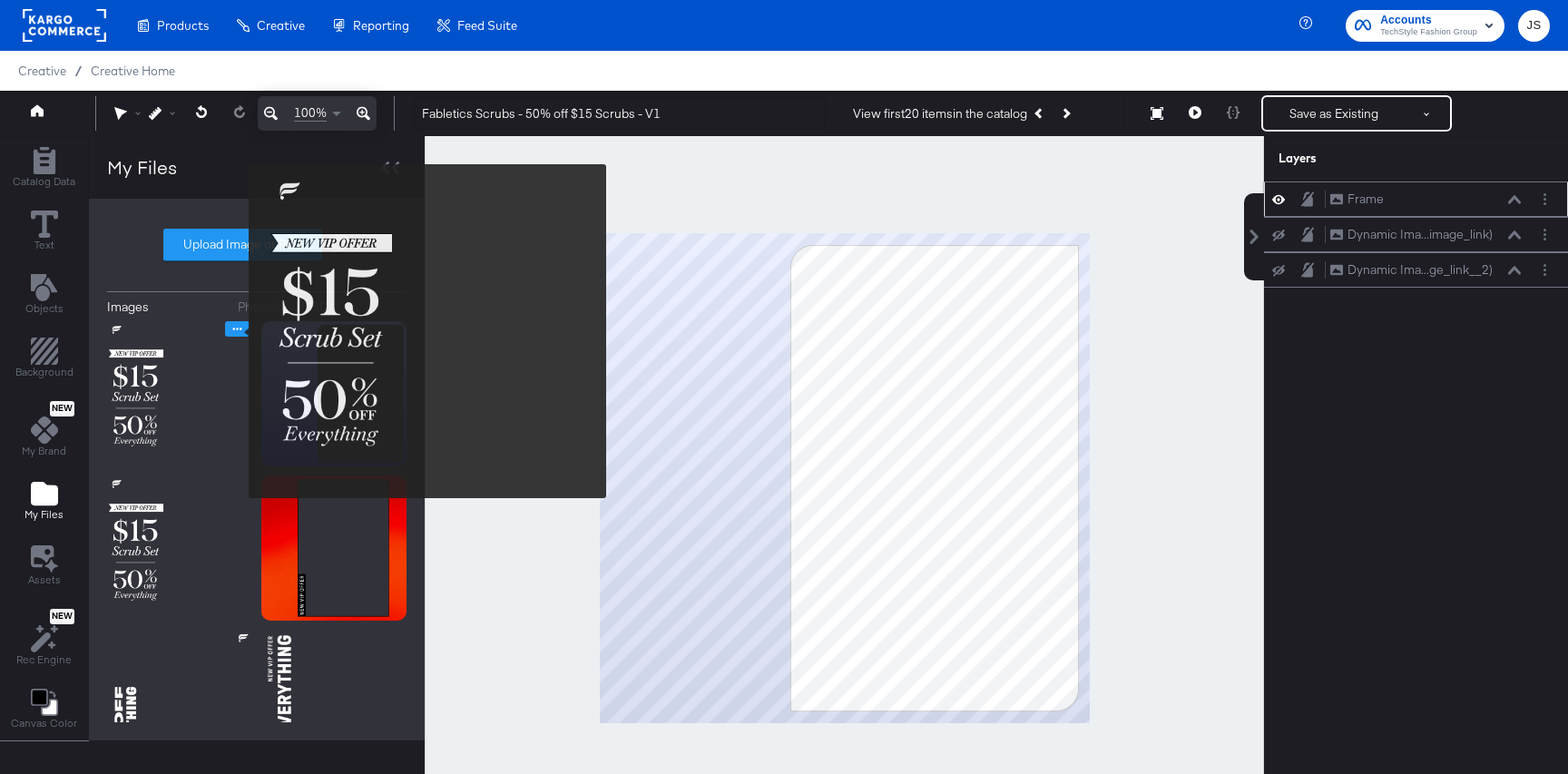
click at [235, 331] on icon "Image Options" at bounding box center [237, 328] width 14 height 14
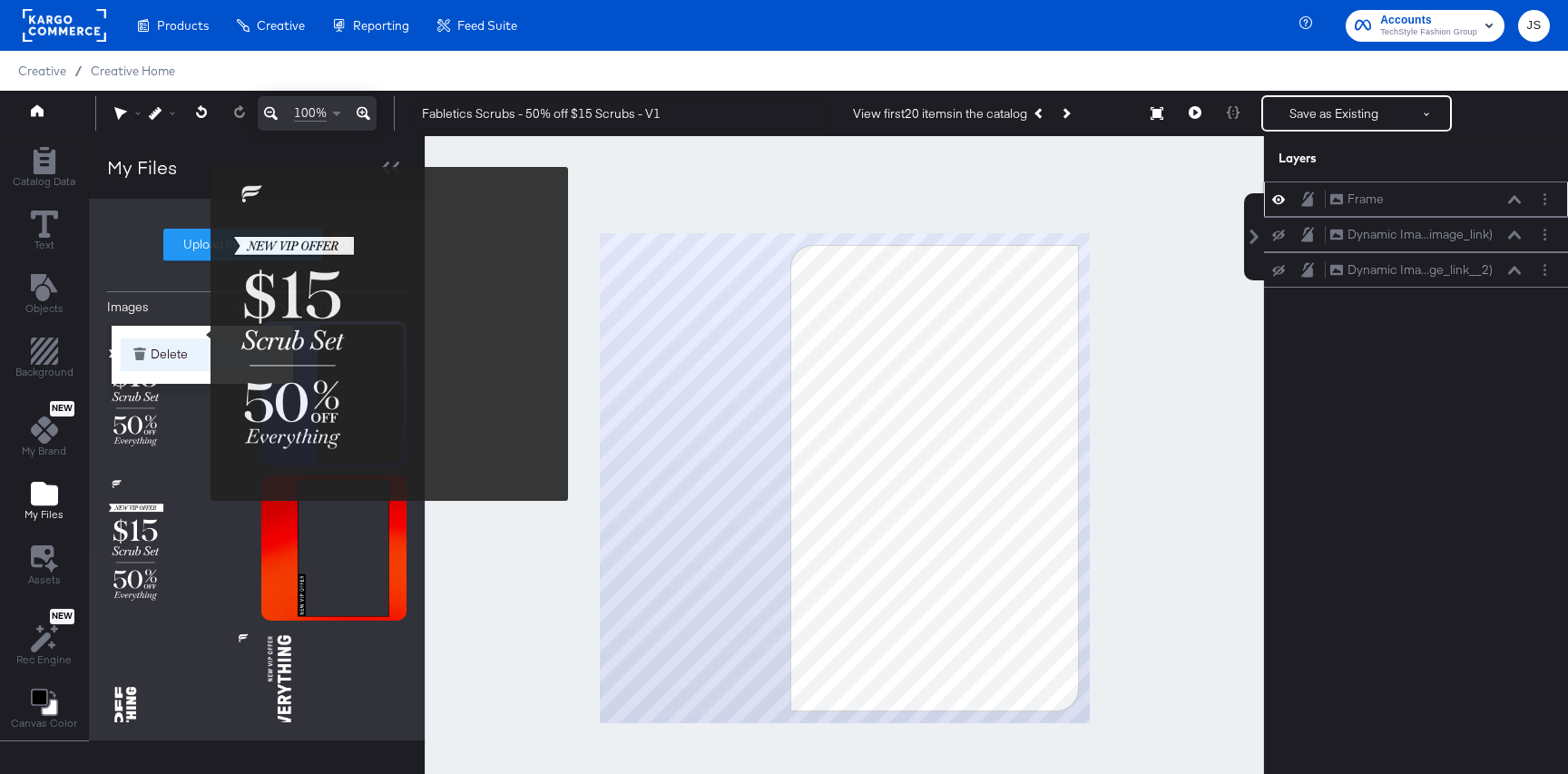
click at [201, 351] on button "Delete" at bounding box center [202, 354] width 164 height 32
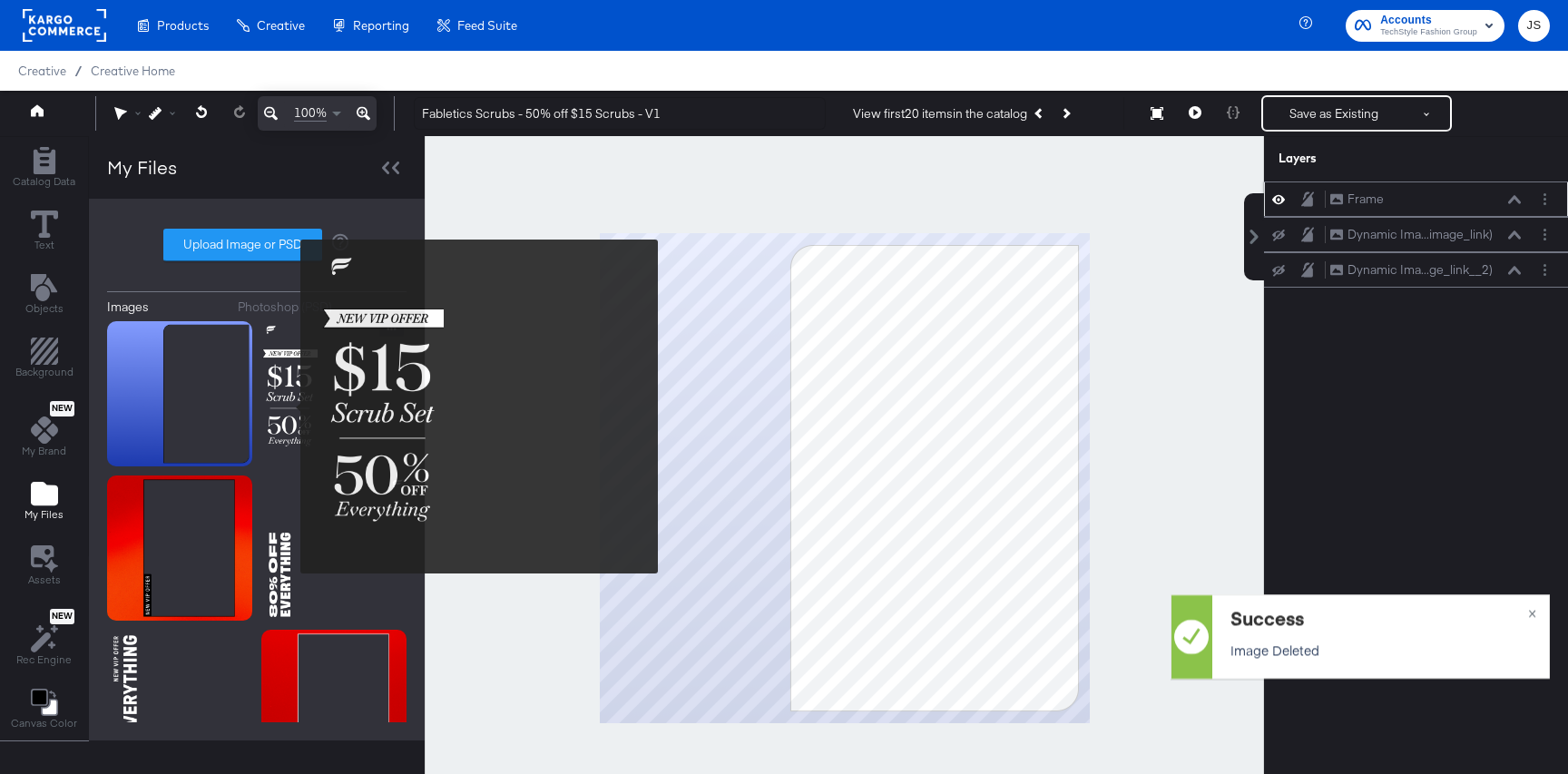
click at [350, 424] on img at bounding box center [333, 393] width 145 height 145
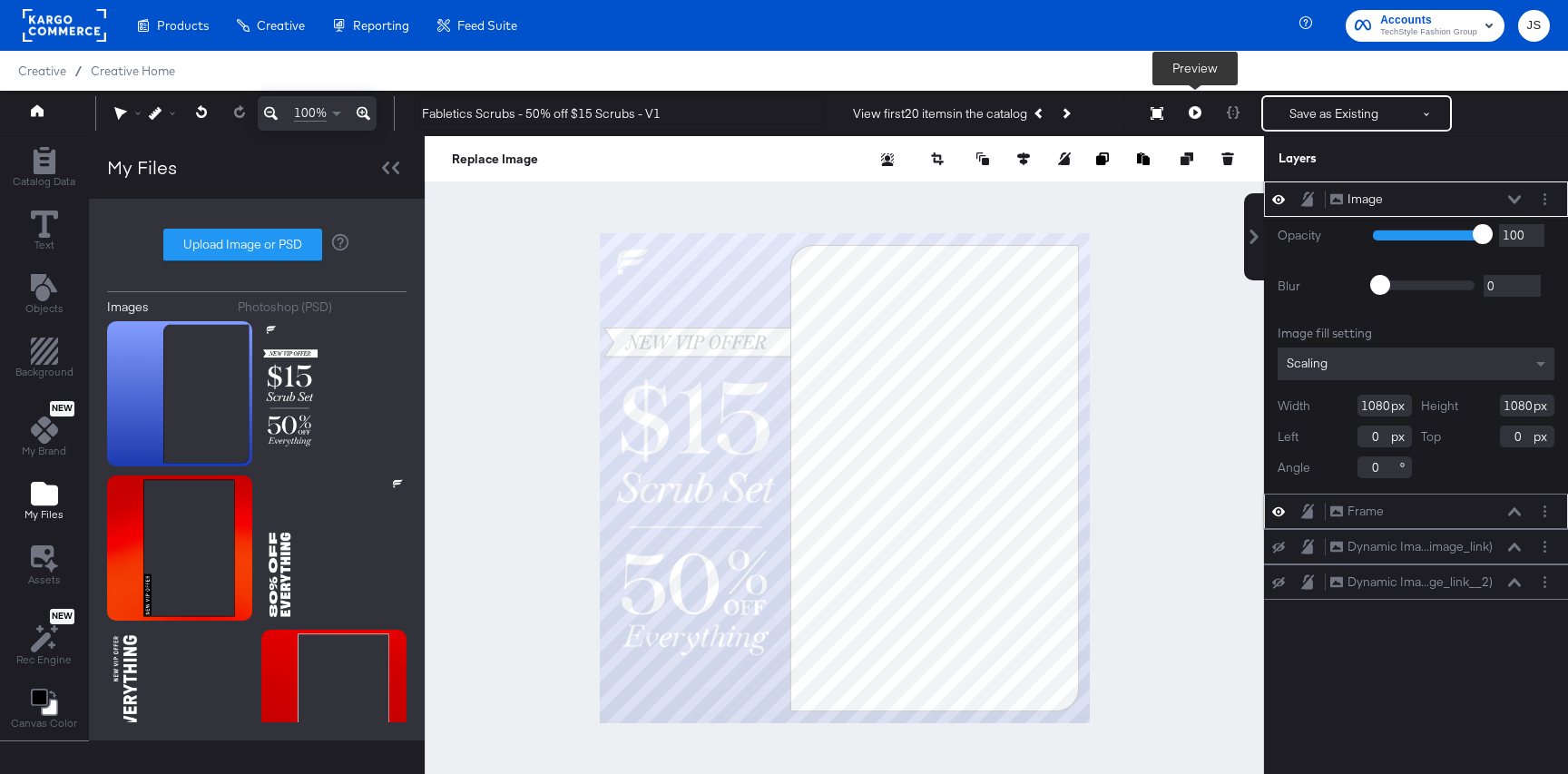
click at [1202, 106] on button at bounding box center [1194, 113] width 38 height 36
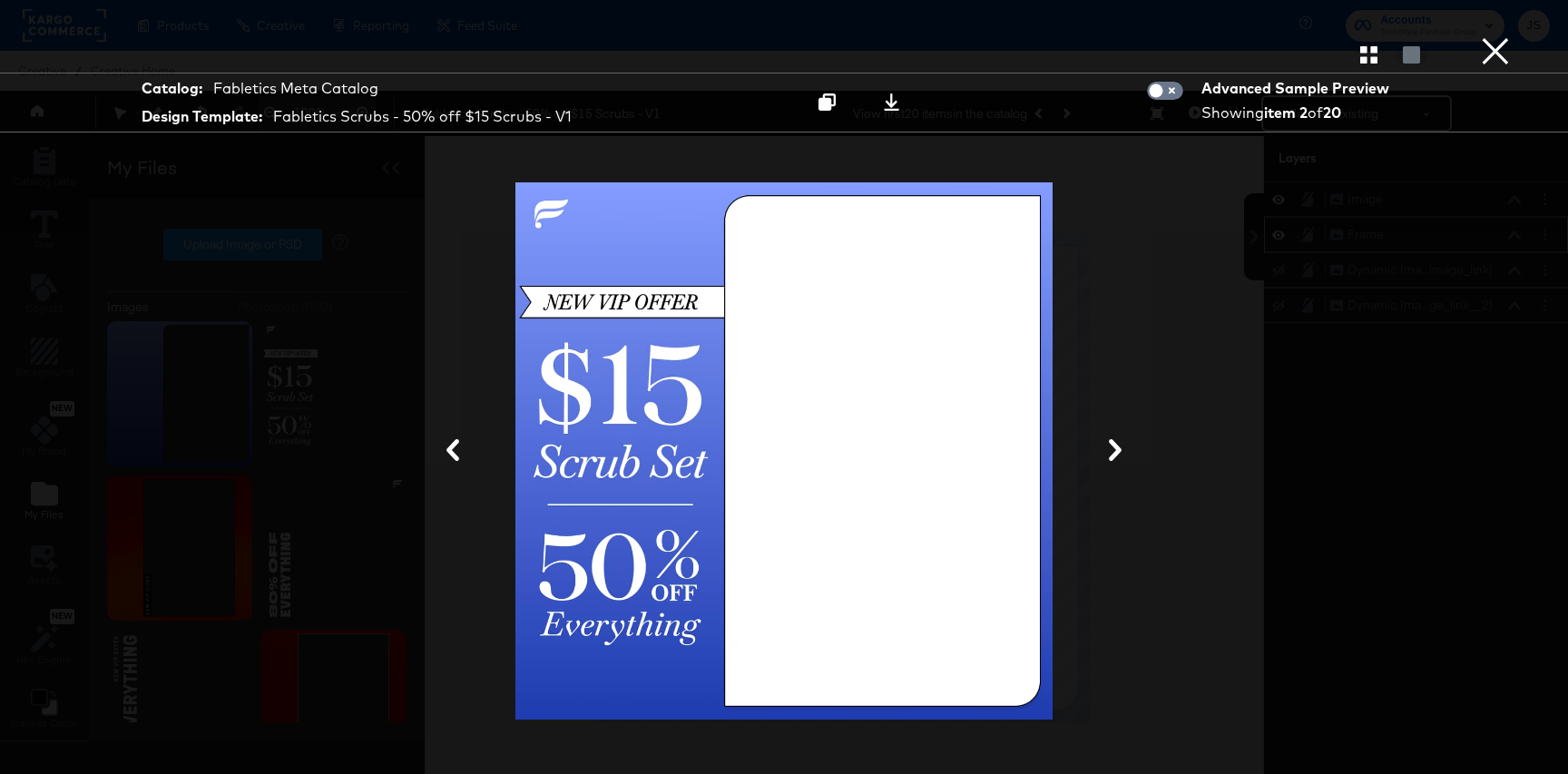
click at [1485, 36] on button "×" at bounding box center [1495, 18] width 36 height 36
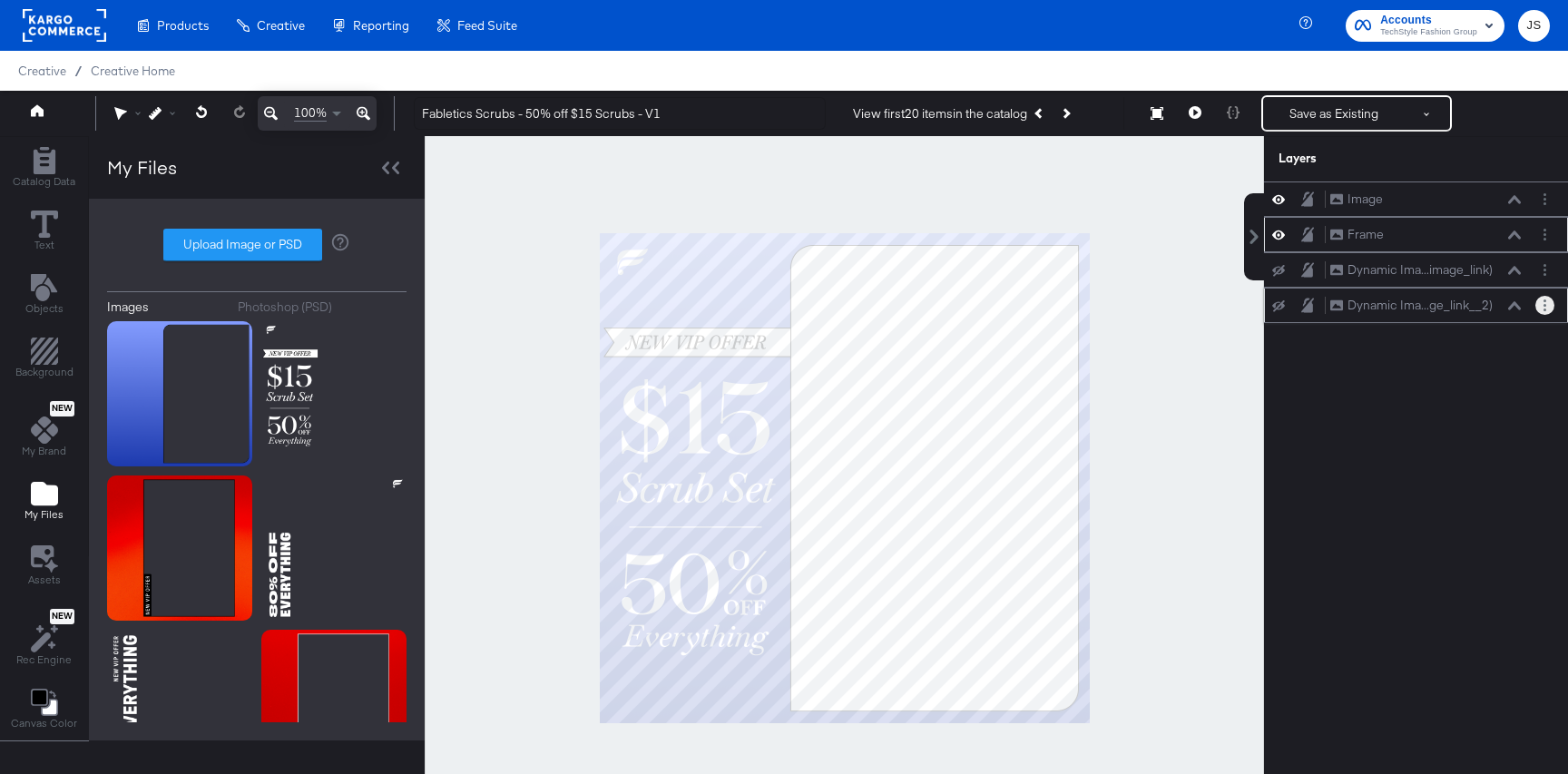
click at [1549, 313] on div at bounding box center [1545, 305] width 19 height 19
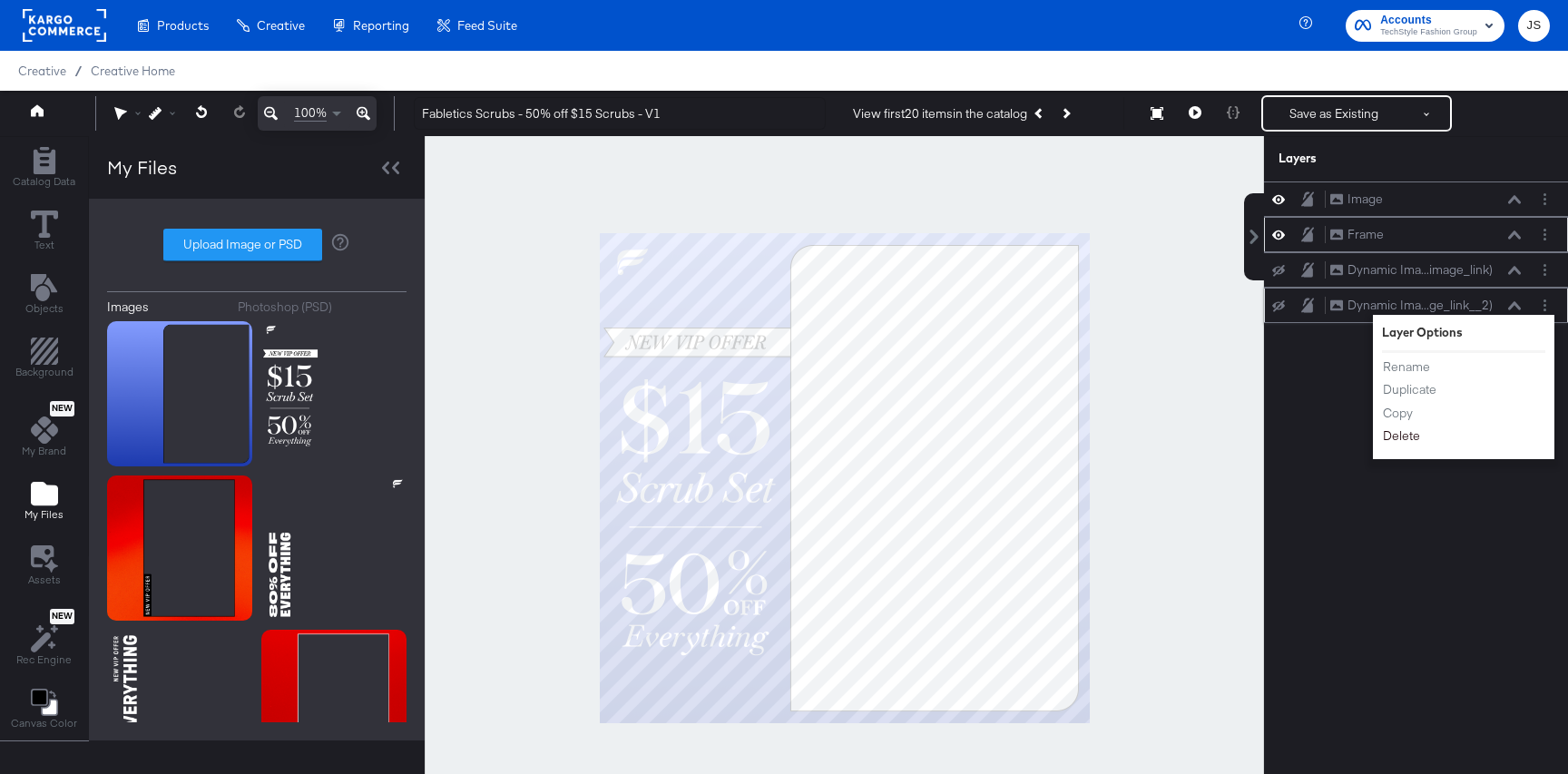
click at [1394, 445] on button "Delete" at bounding box center [1401, 436] width 39 height 19
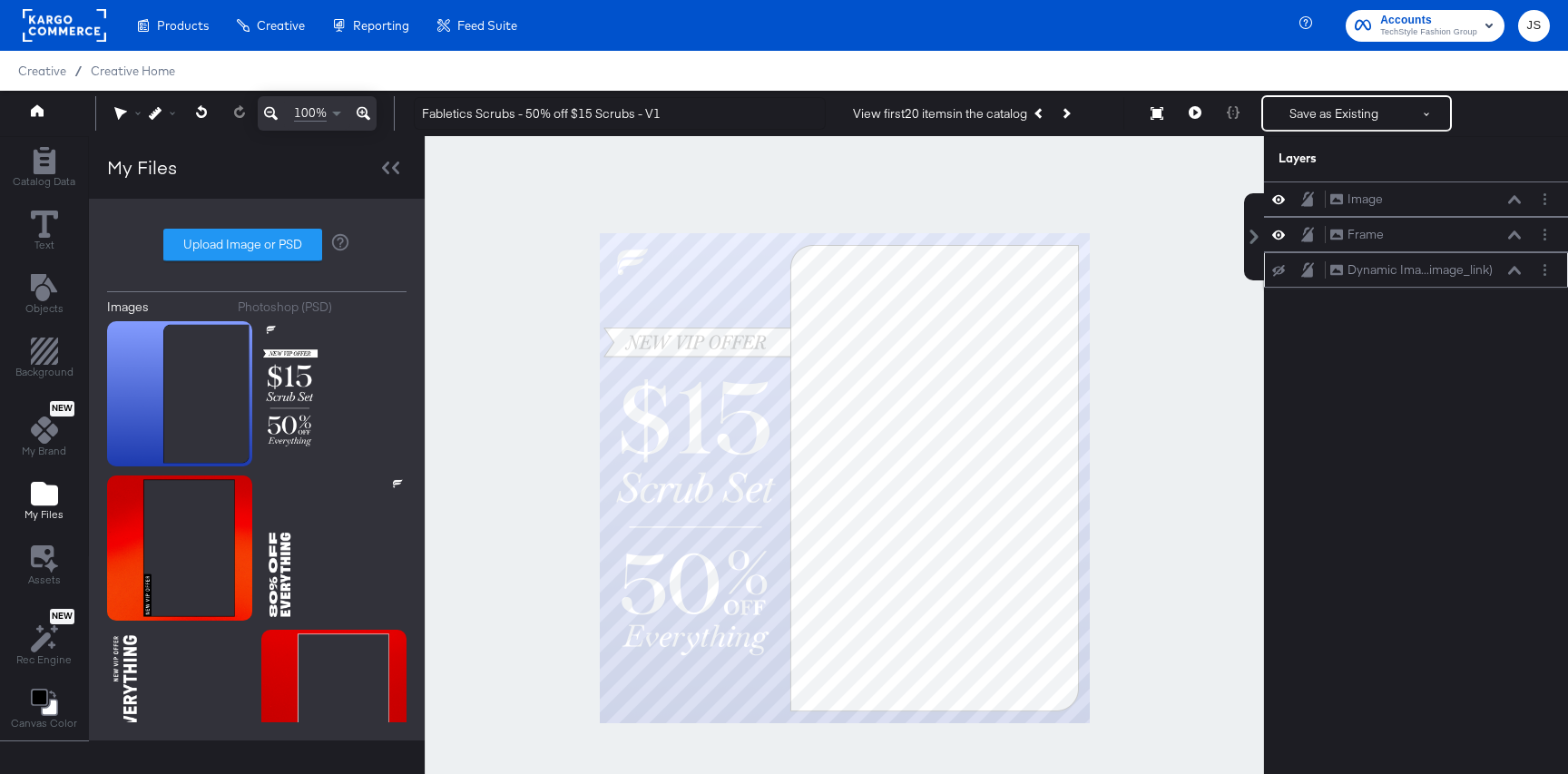
click at [1282, 276] on button at bounding box center [1278, 270] width 15 height 15
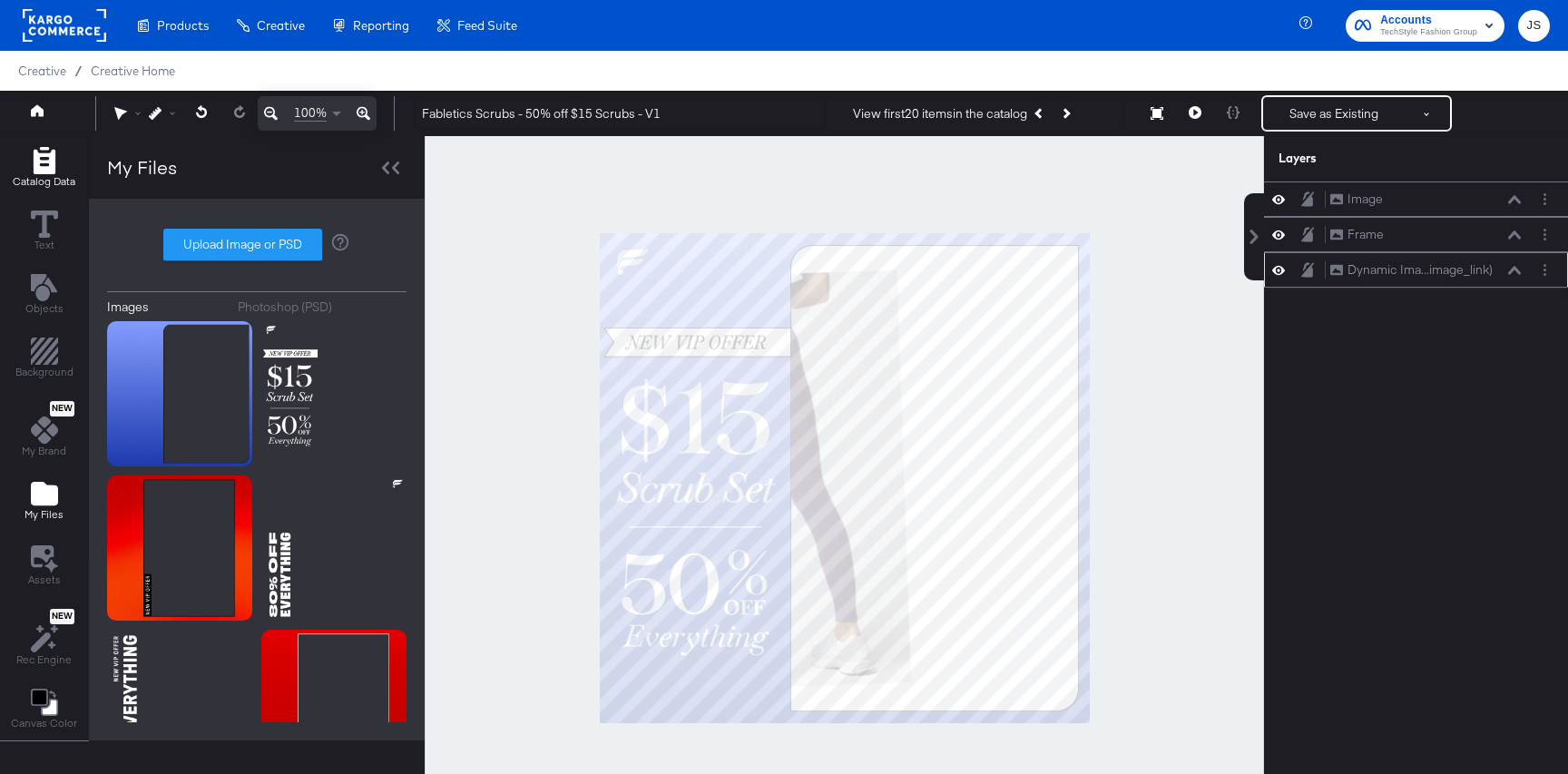
click at [40, 166] on icon "Add Rectangle" at bounding box center [43, 160] width 27 height 27
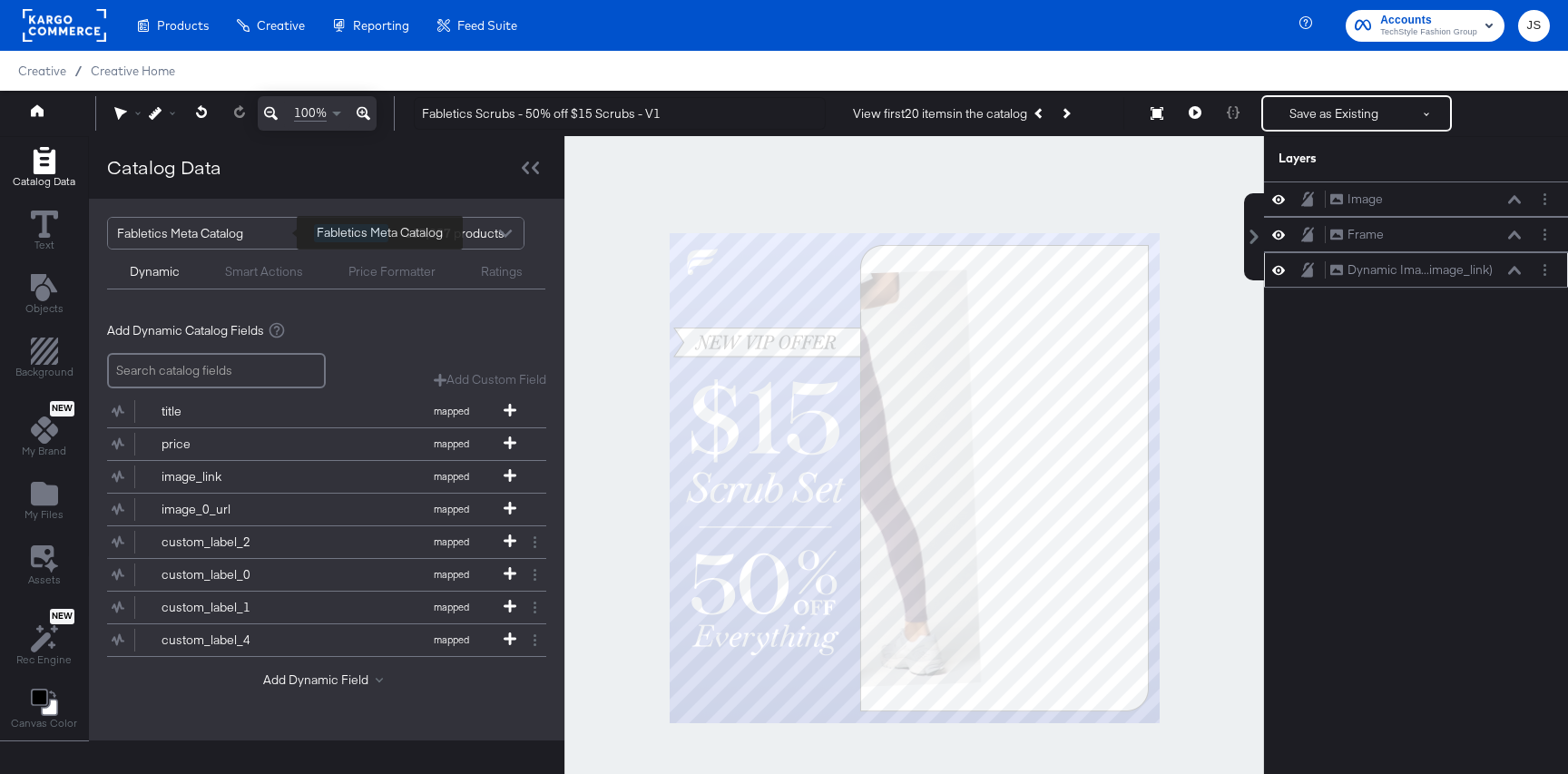
click at [204, 220] on div "Fabletics Meta Catalog" at bounding box center [209, 232] width 183 height 31
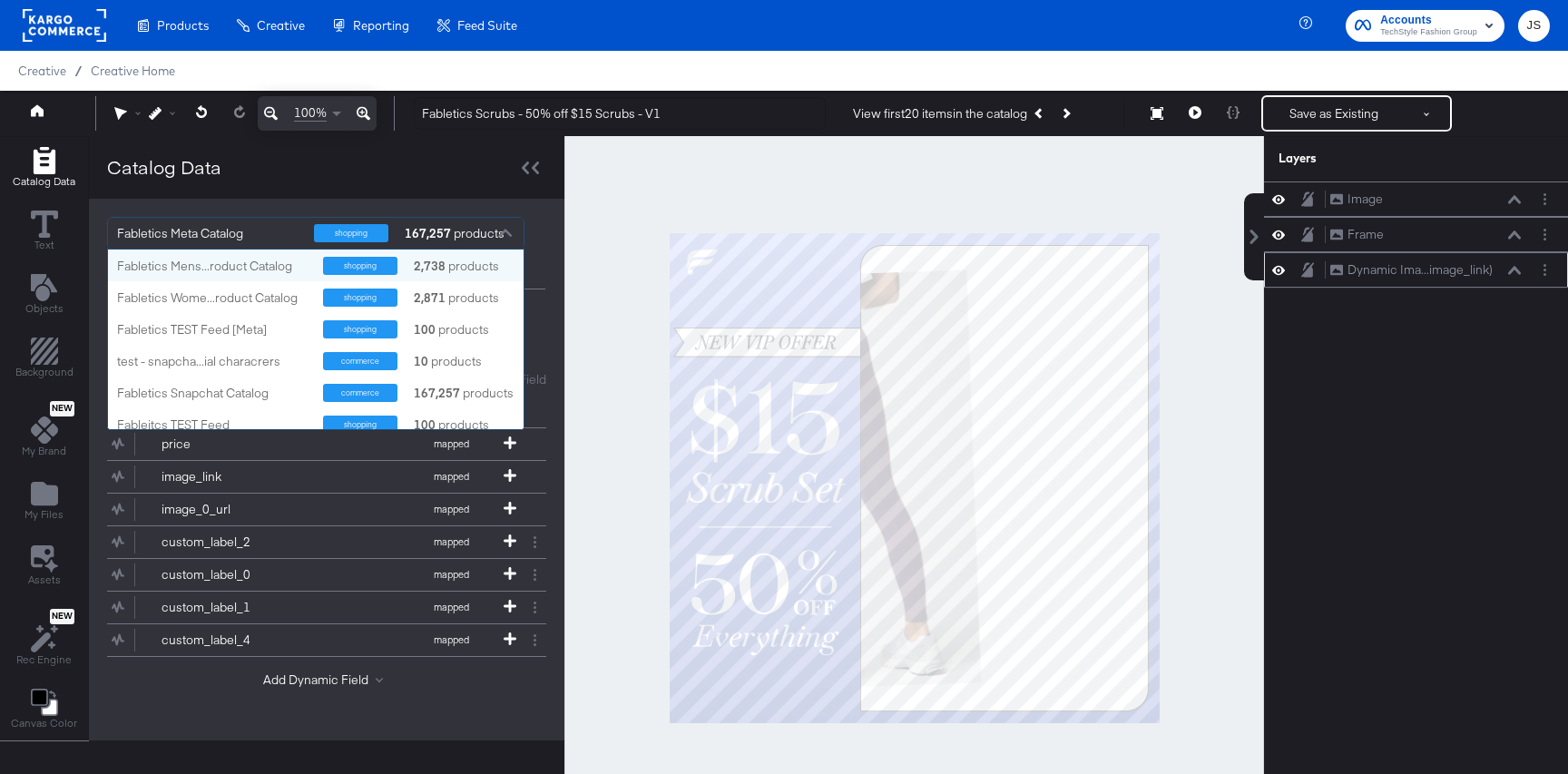
click at [327, 176] on div "Catalog Data" at bounding box center [327, 167] width 475 height 63
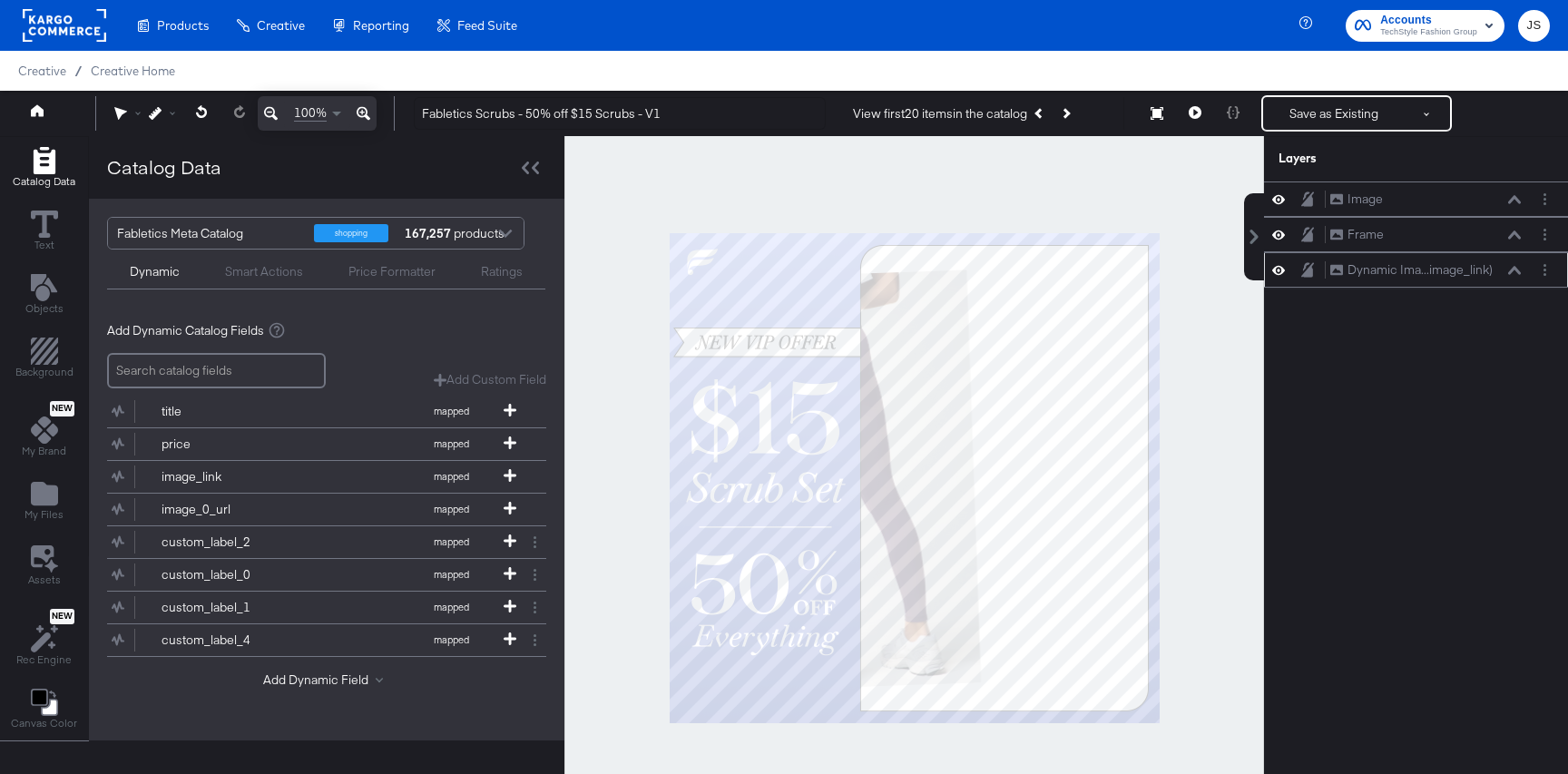
click at [1550, 279] on div "Dynamic Ima...image_link) Dynamic Image (image_link)" at bounding box center [1415, 270] width 304 height 35
click at [1516, 270] on icon at bounding box center [1514, 269] width 13 height 8
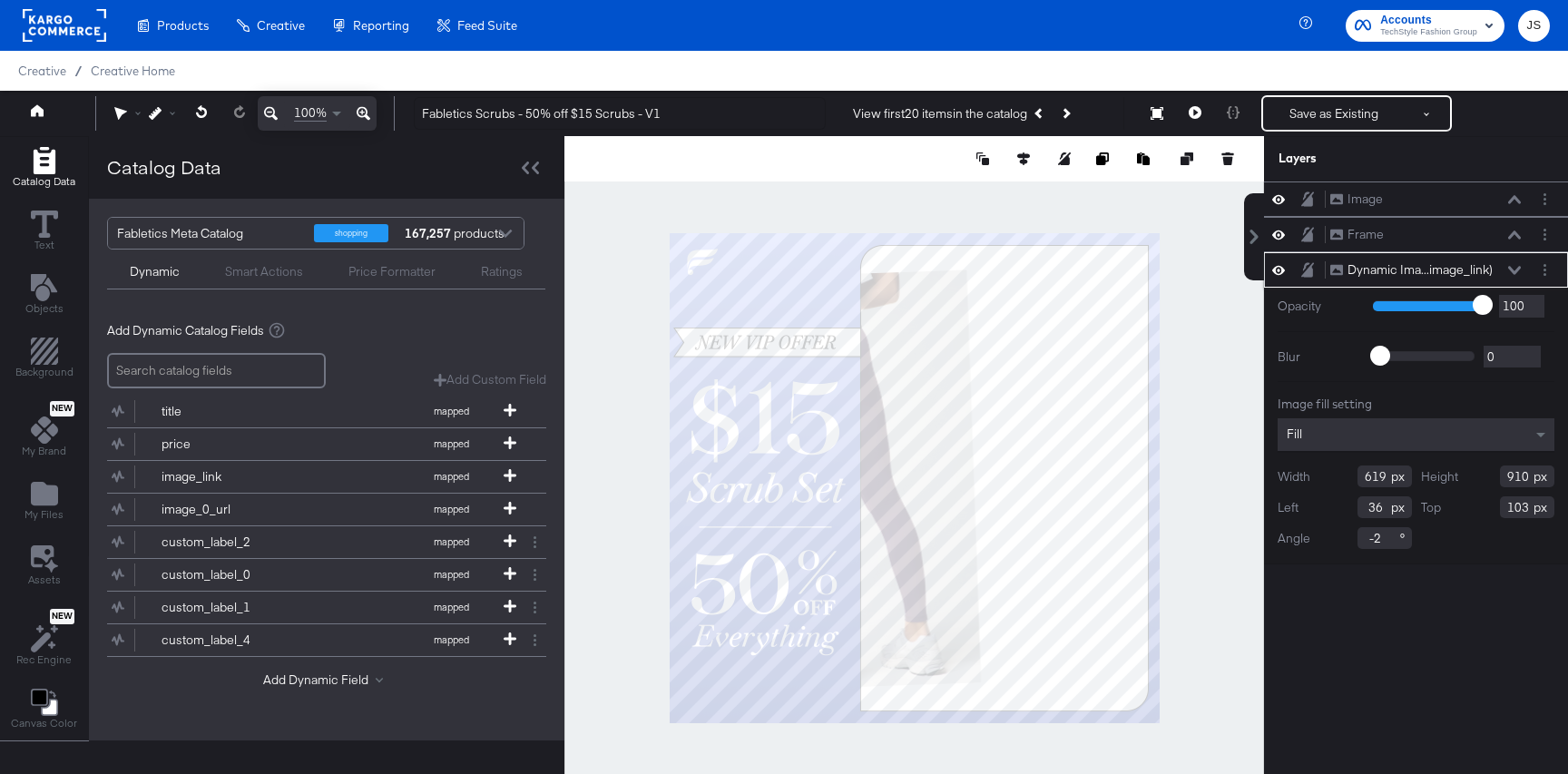
drag, startPoint x: 1387, startPoint y: 539, endPoint x: 1336, endPoint y: 539, distance: 51.0
click at [1337, 539] on div "Angle -2" at bounding box center [1344, 538] width 134 height 22
type input "0"
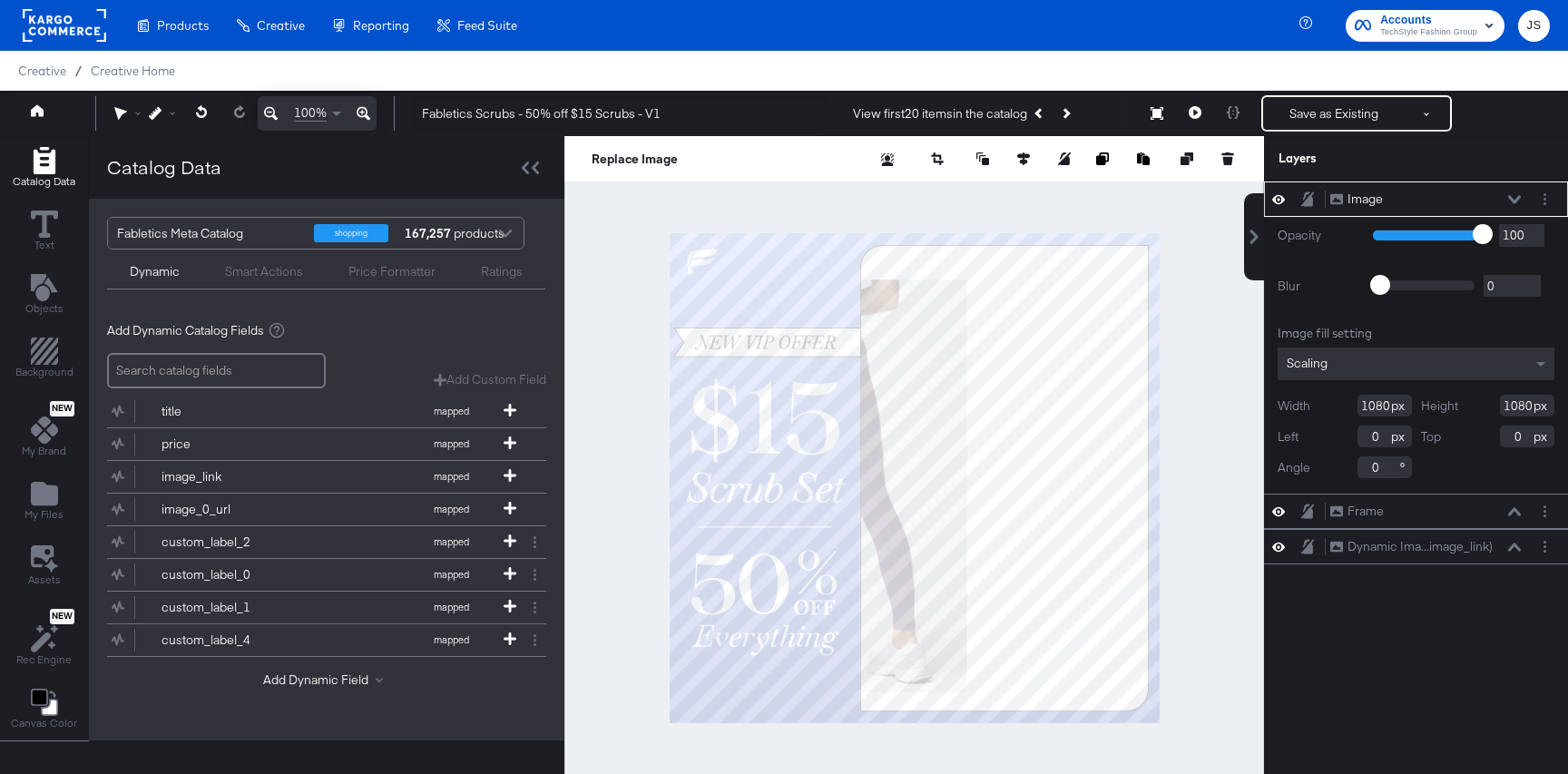
type input "354"
type input "-136"
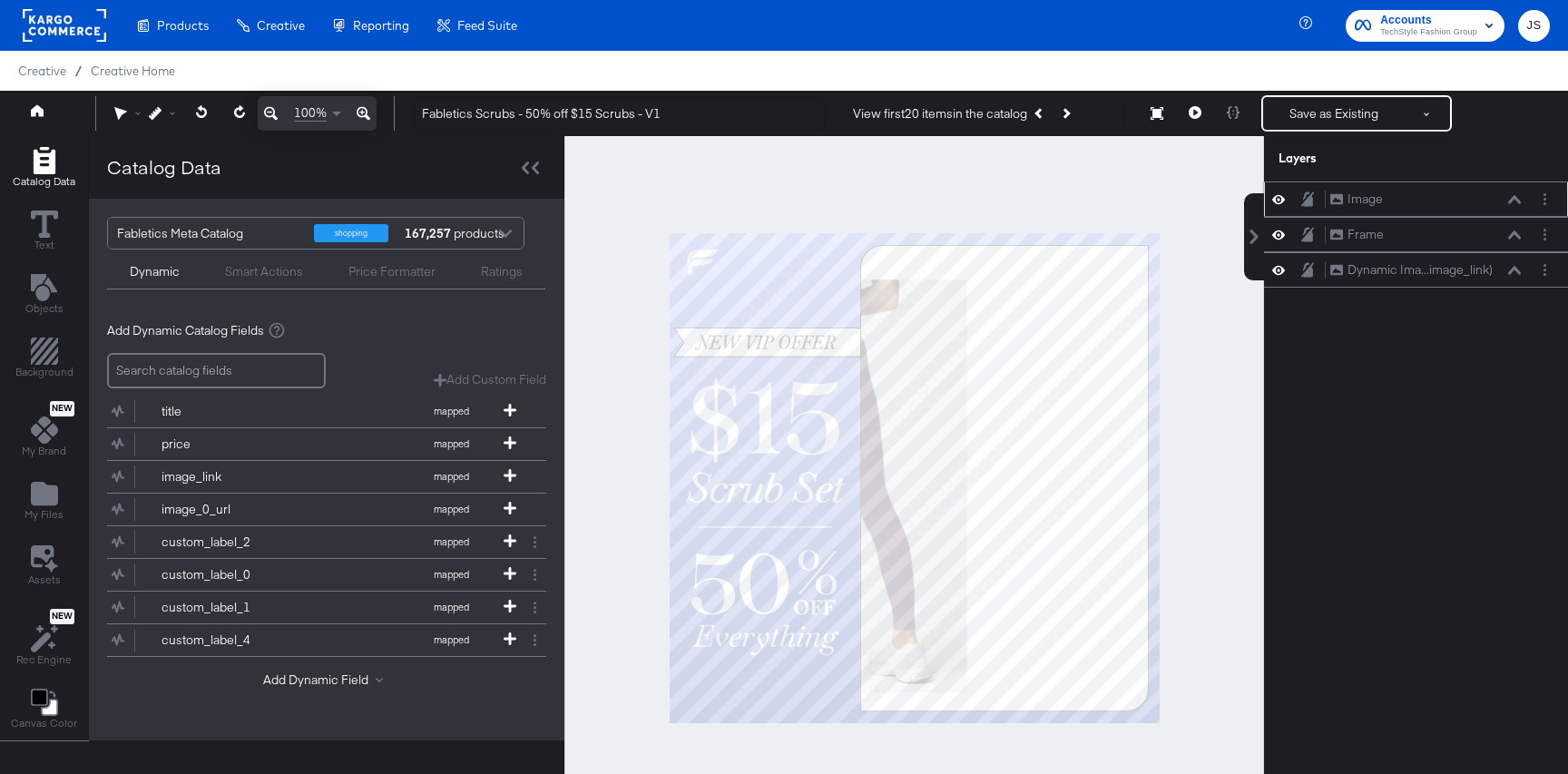
click at [1286, 194] on div at bounding box center [1283, 199] width 25 height 18
click at [1286, 195] on div at bounding box center [1283, 199] width 25 height 18
click at [1283, 205] on icon at bounding box center [1278, 199] width 13 height 16
drag, startPoint x: 1394, startPoint y: 273, endPoint x: 1396, endPoint y: 212, distance: 61.0
click at [1395, 202] on div "Image Image Frame Frame Dynamic Ima...image_link) Dynamic Image (image_link)" at bounding box center [1415, 234] width 304 height 106
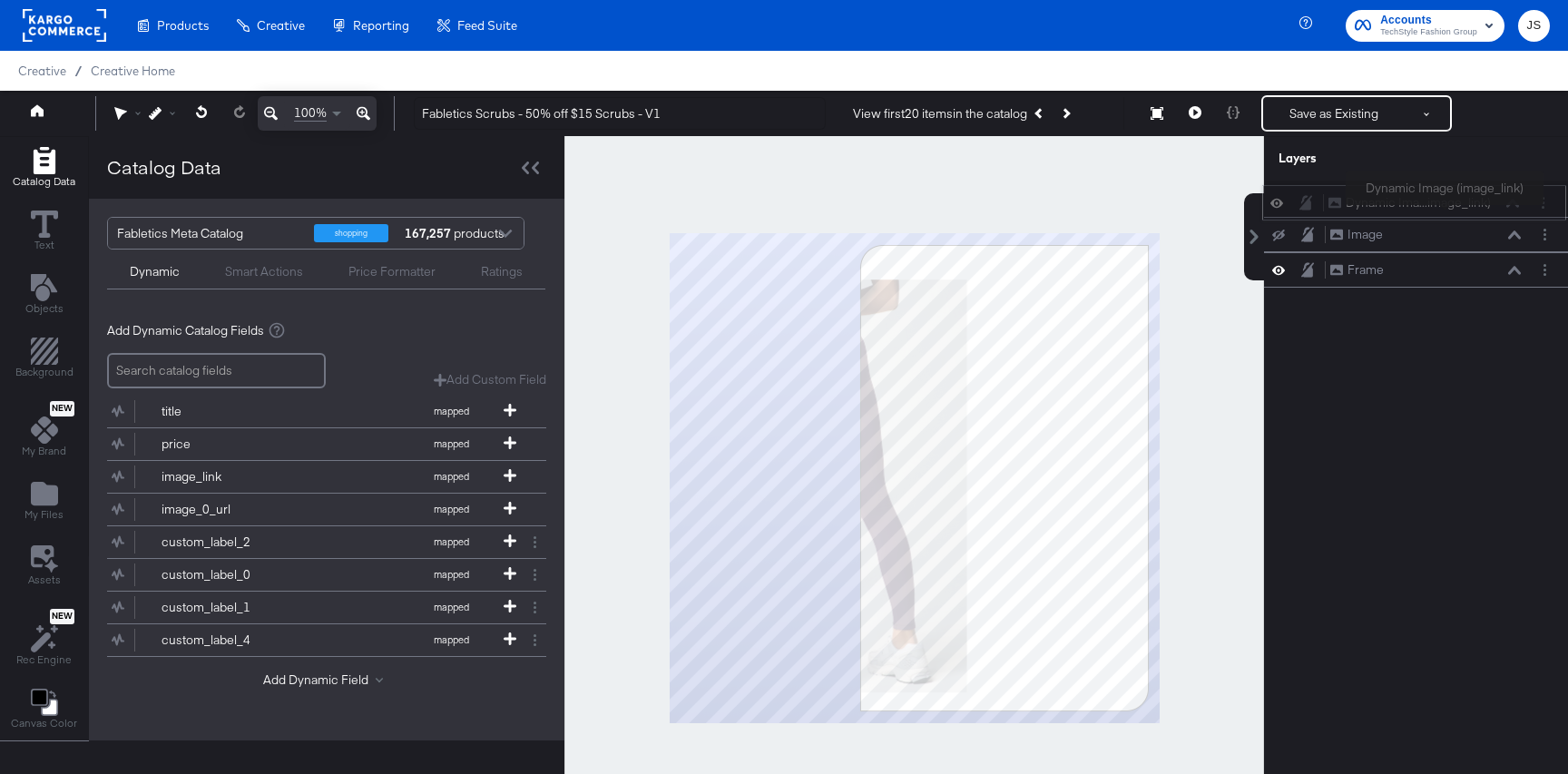
drag, startPoint x: 1447, startPoint y: 280, endPoint x: 1446, endPoint y: 208, distance: 72.0
click at [1446, 208] on div "Dynamic Ima...image_link) Dynamic Image (image_link)" at bounding box center [1414, 203] width 304 height 35
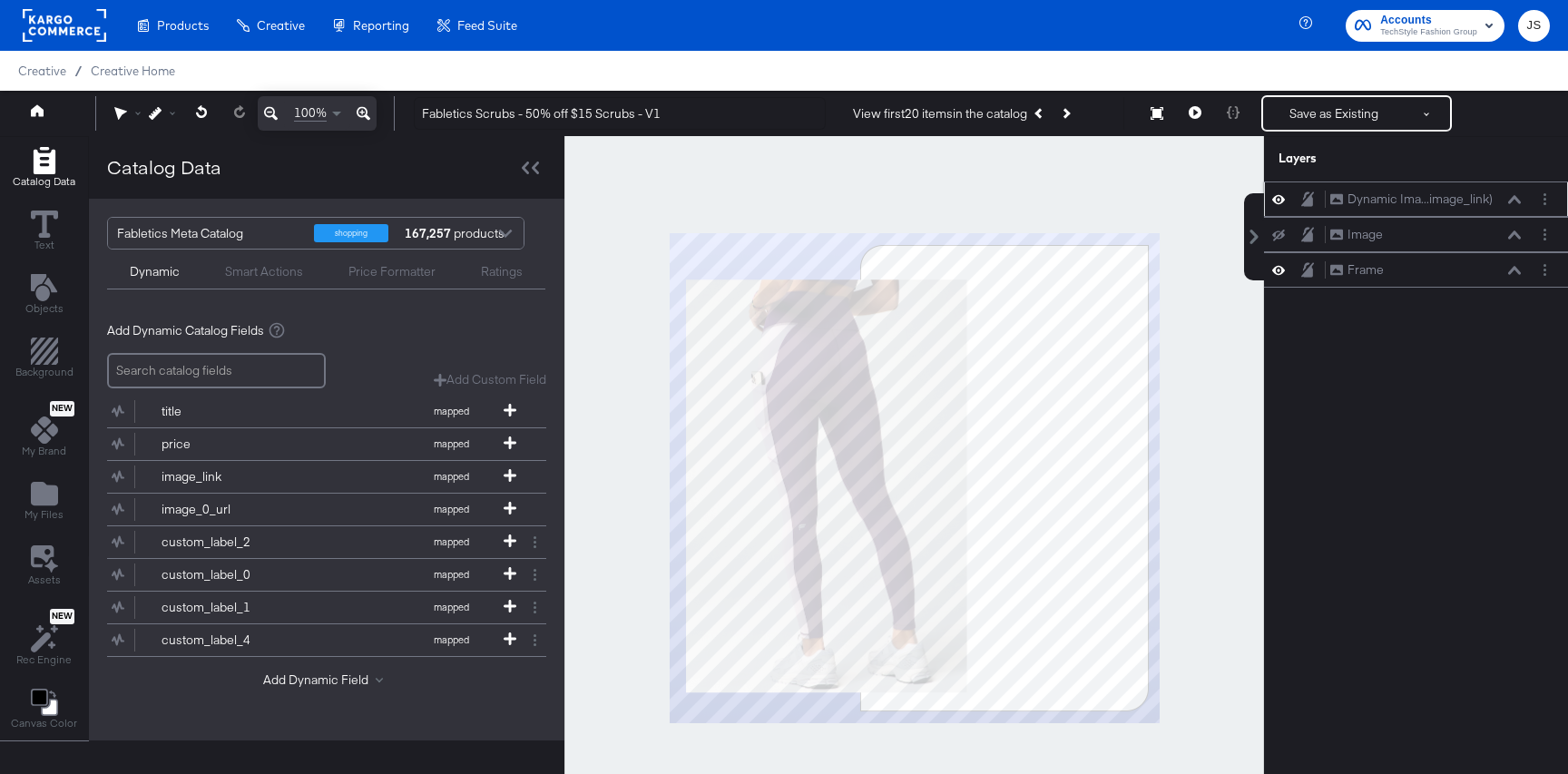
click at [1513, 198] on icon at bounding box center [1514, 199] width 13 height 8
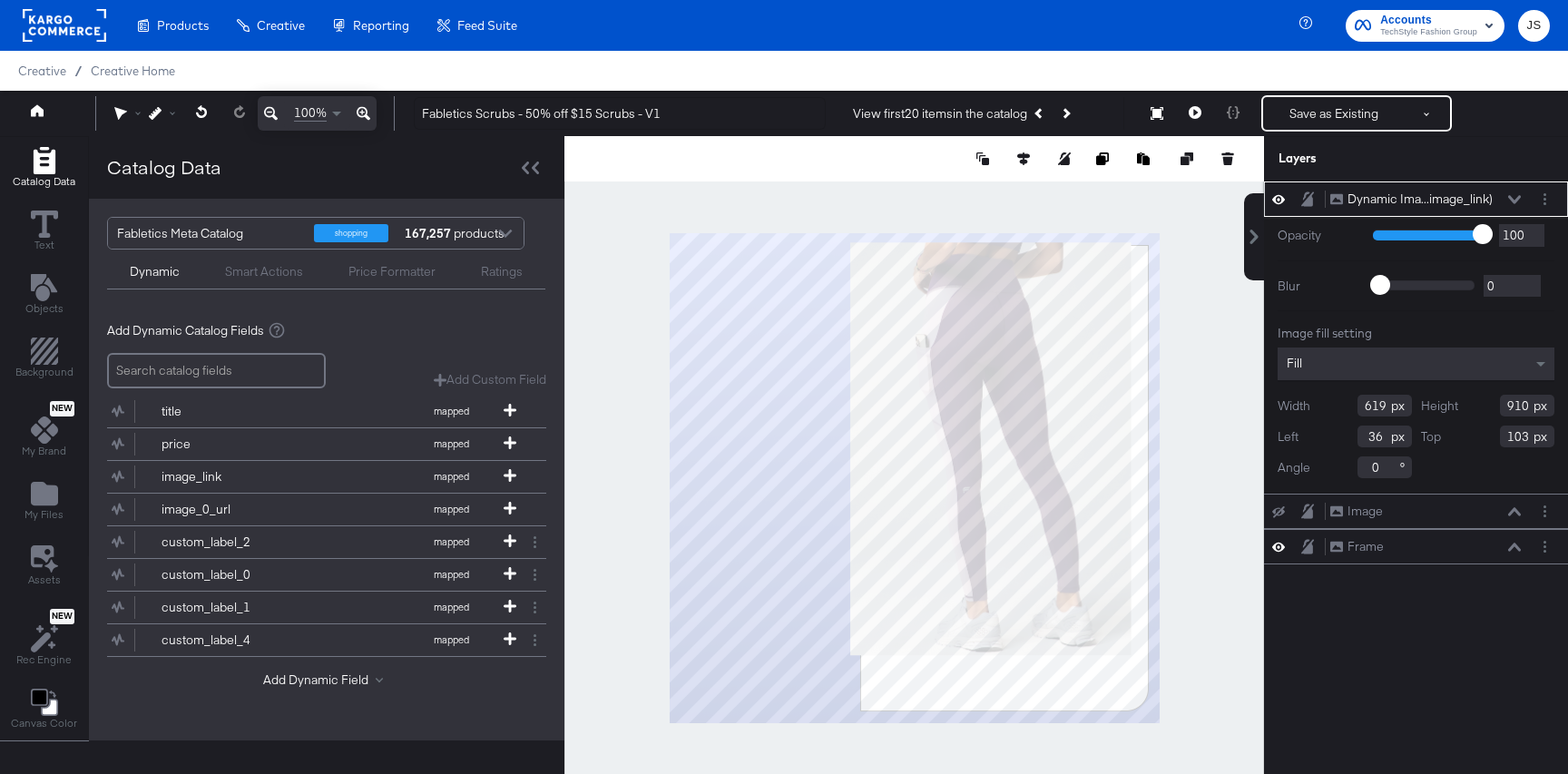
type input "400"
type input "25"
type input "658"
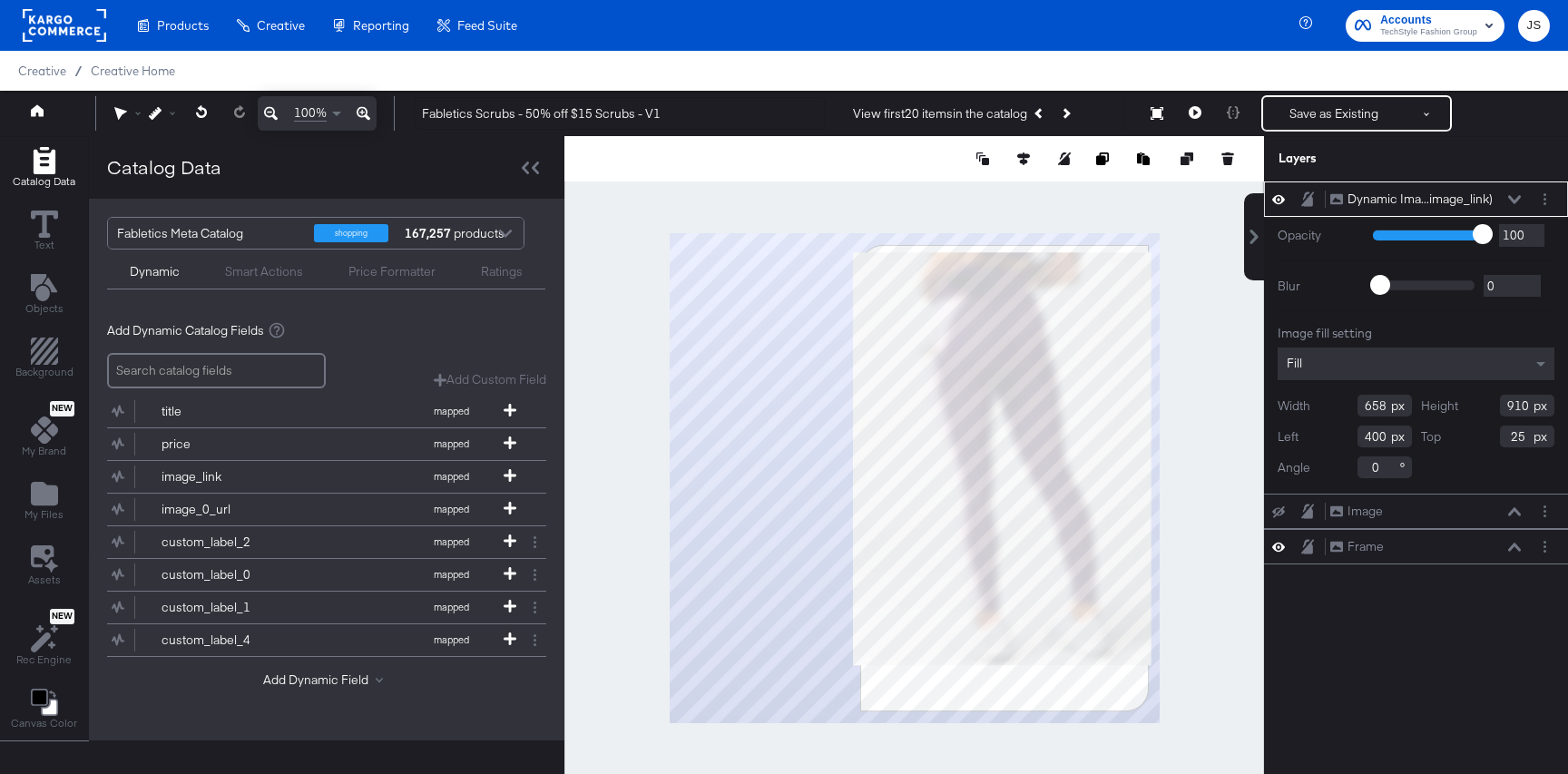
type input "410"
type input "23"
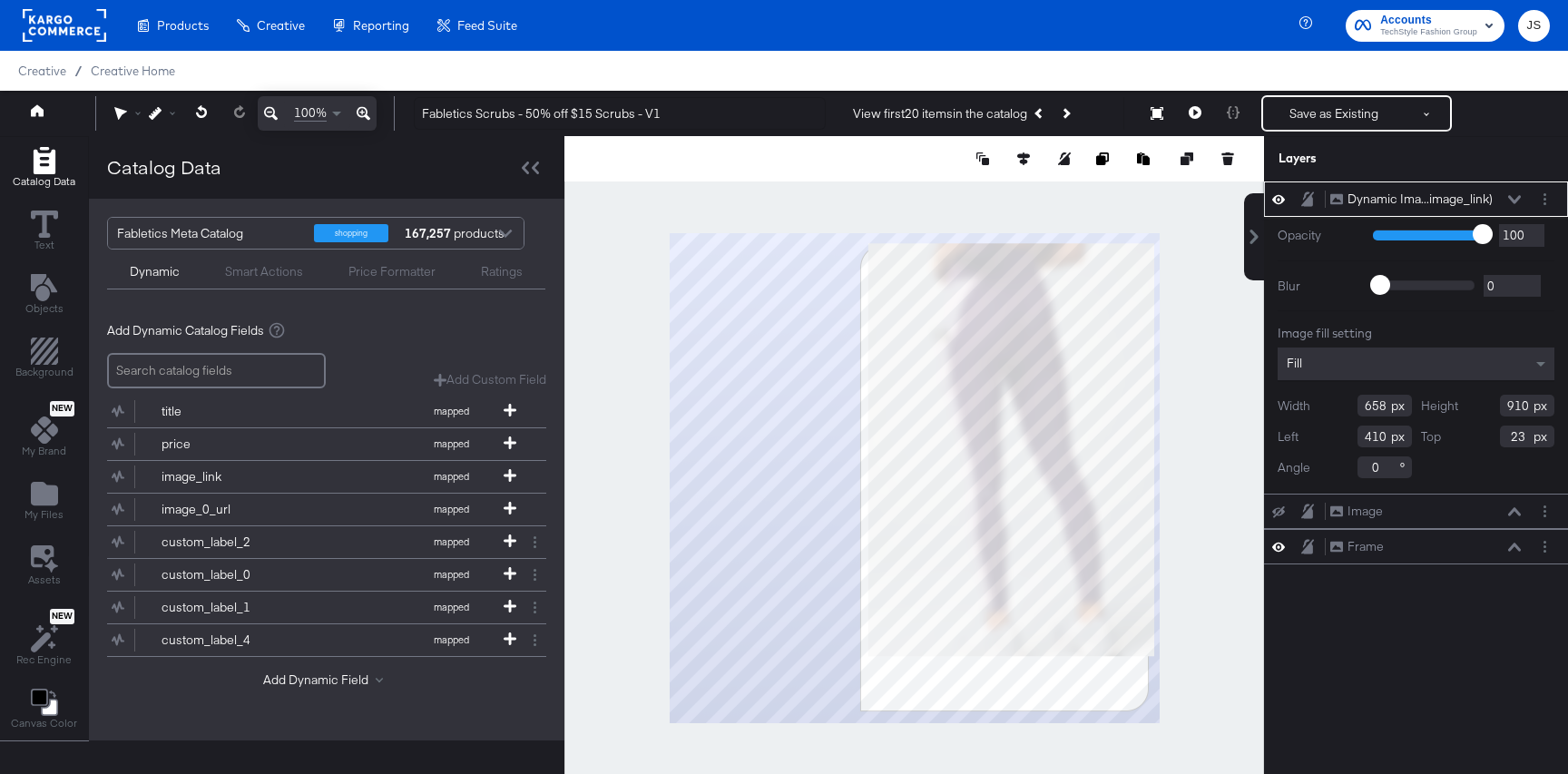
type input "656"
type input "412"
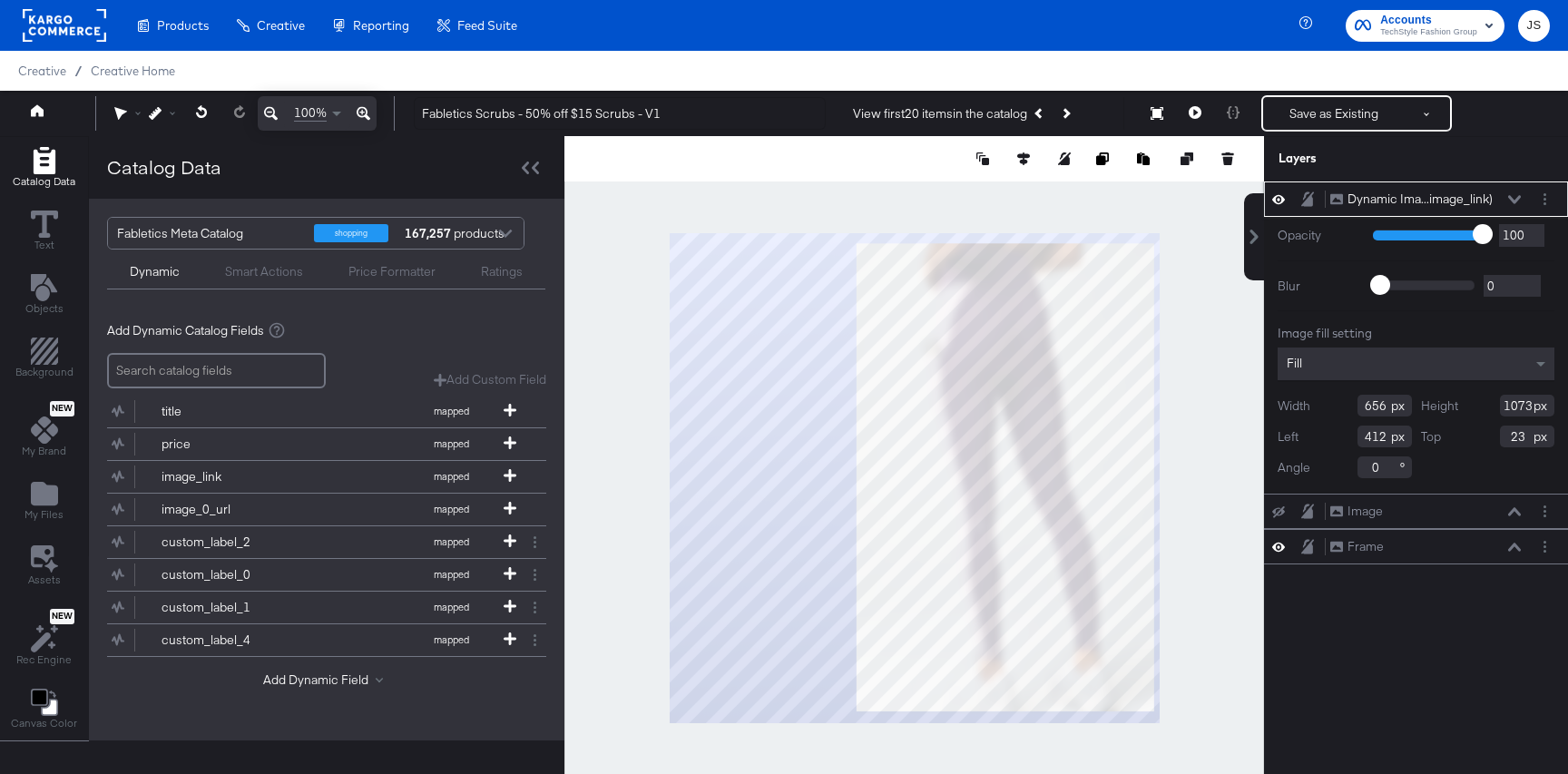
type input "1039"
click at [1510, 198] on icon at bounding box center [1514, 199] width 13 height 8
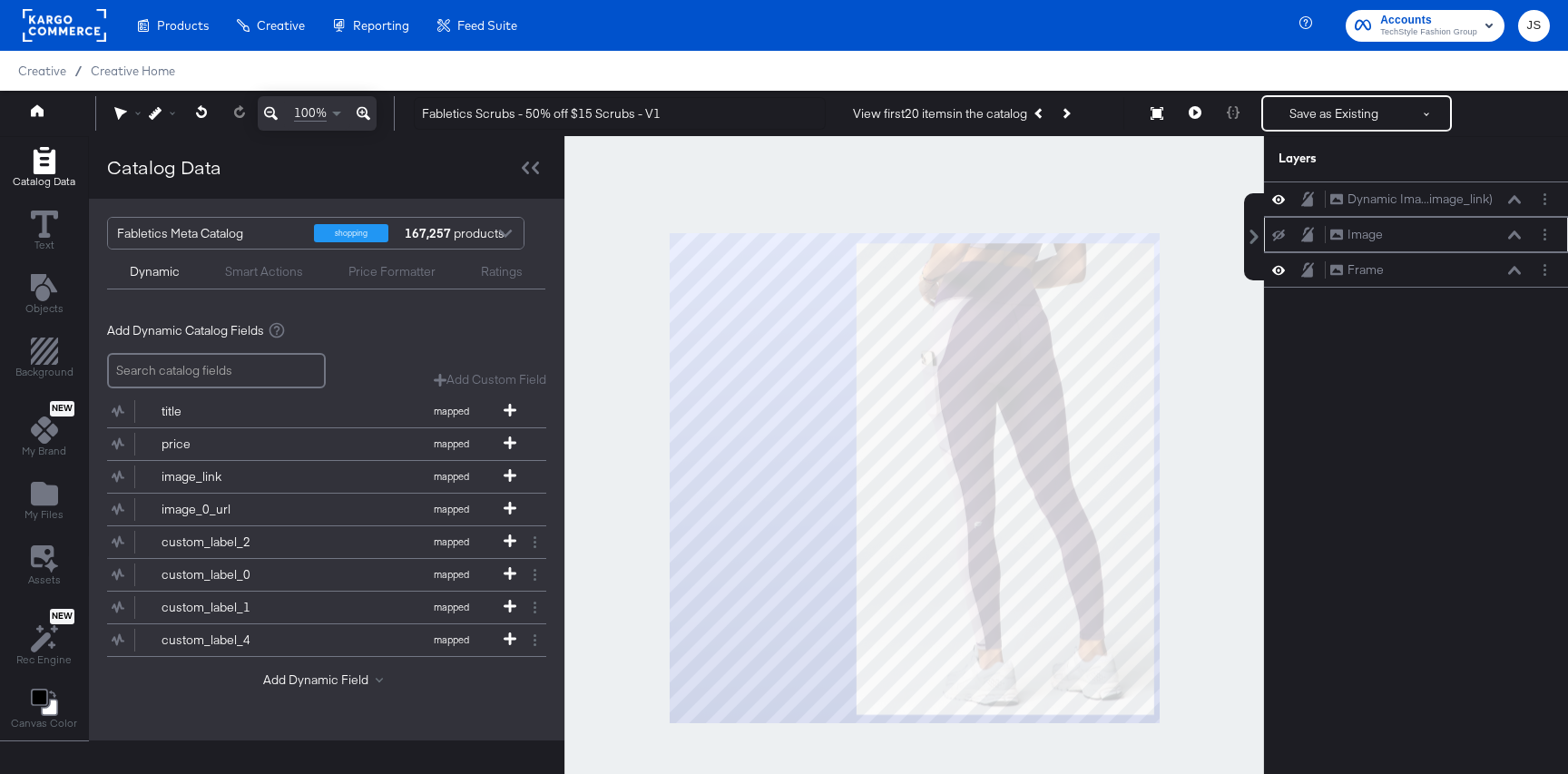
click at [1284, 232] on icon at bounding box center [1278, 235] width 13 height 12
drag, startPoint x: 1471, startPoint y: 203, endPoint x: 1471, endPoint y: 232, distance: 29.0
click at [1471, 232] on div "Dynamic Ima...image_link) Dynamic Image (image_link) Image Image Frame Frame" at bounding box center [1415, 234] width 304 height 106
drag, startPoint x: 1503, startPoint y: 194, endPoint x: 1495, endPoint y: 279, distance: 85.4
click at [1495, 279] on div "Dynamic Ima...image_link) Dynamic Image (image_link)" at bounding box center [1417, 276] width 192 height 19
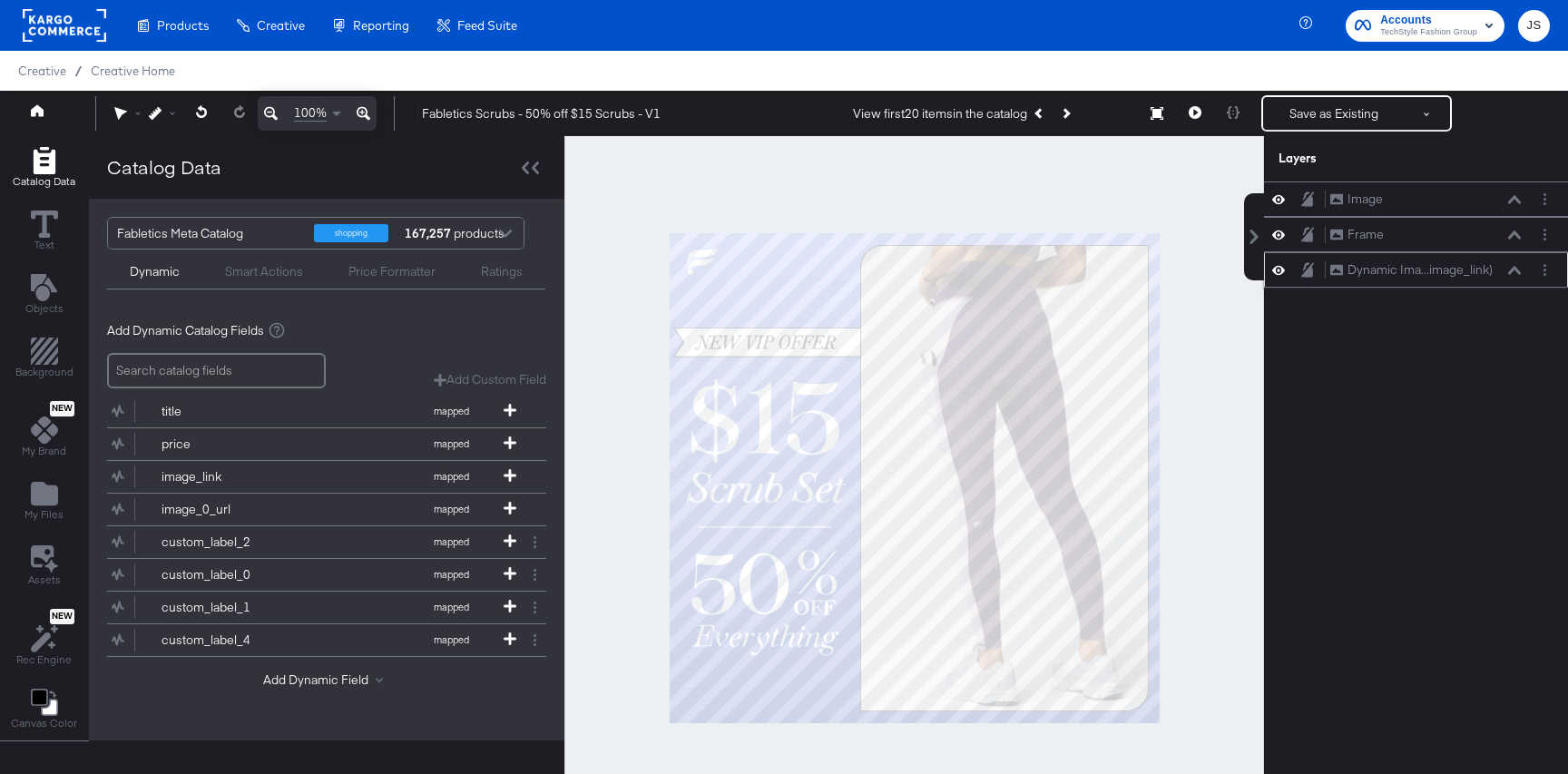
click at [1514, 267] on icon at bounding box center [1514, 269] width 13 height 8
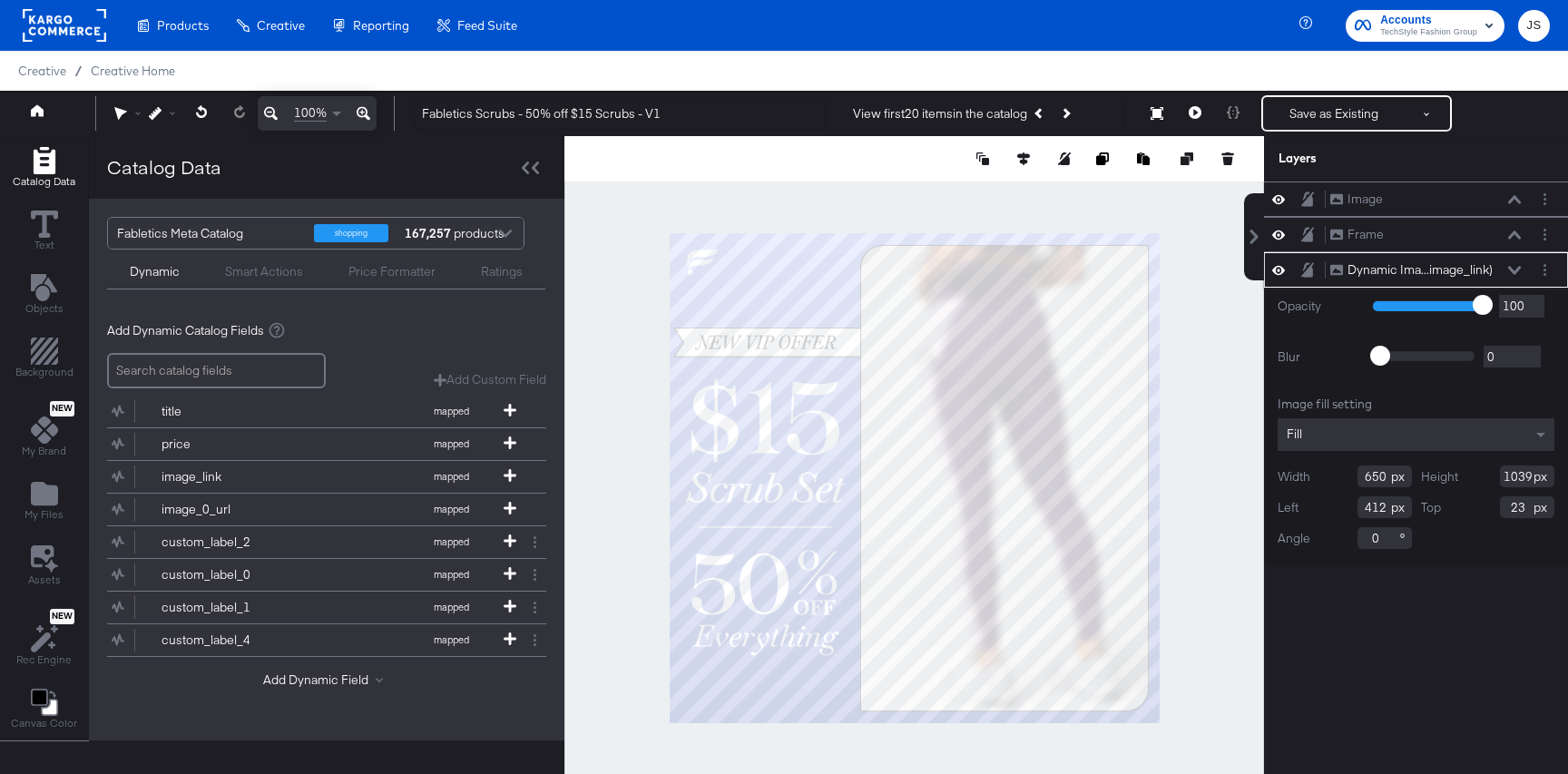
type input "652"
type input "410"
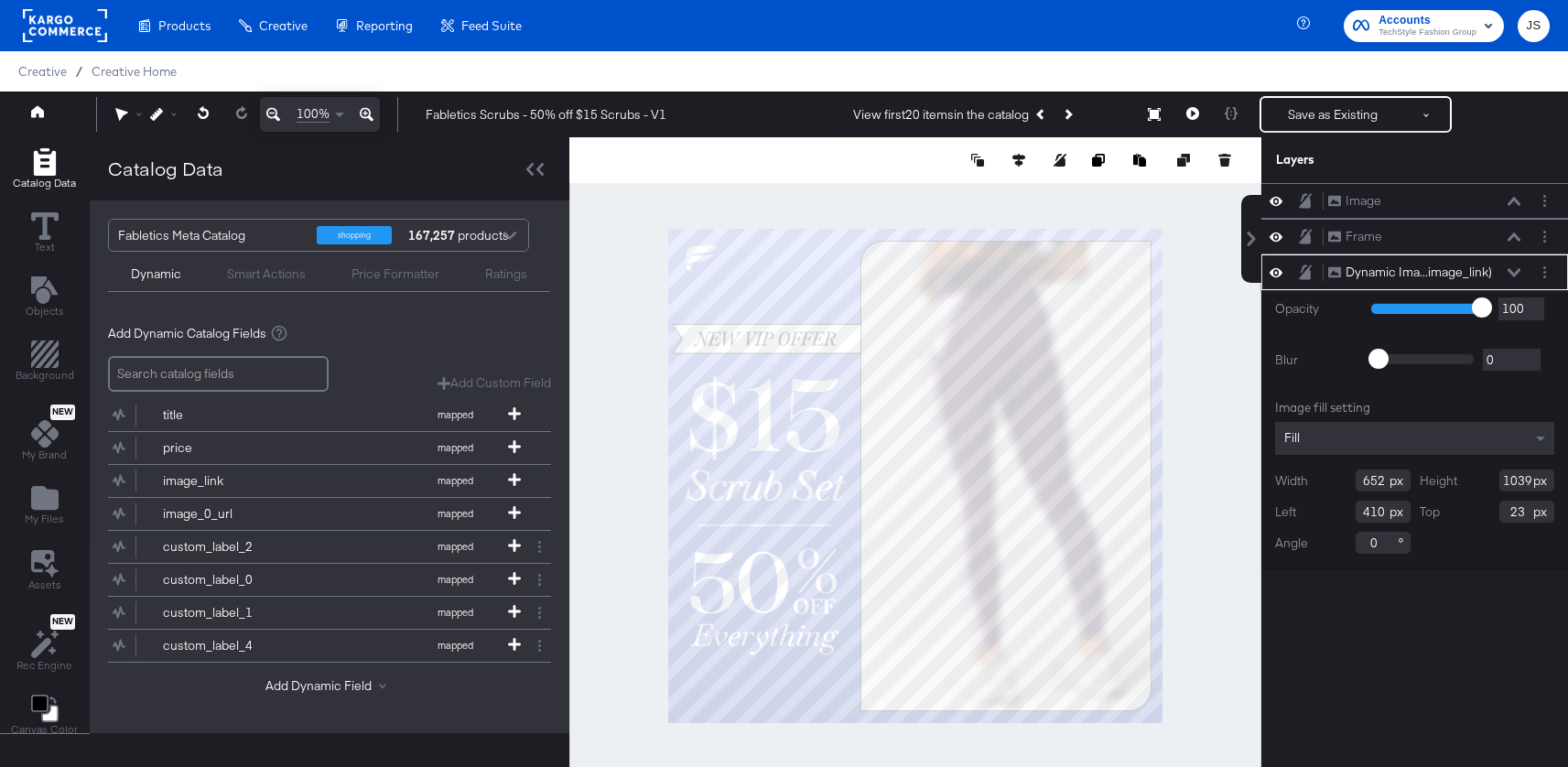
type input "1036"
type input "649"
type input "413"
click at [1195, 121] on button at bounding box center [1192, 114] width 38 height 36
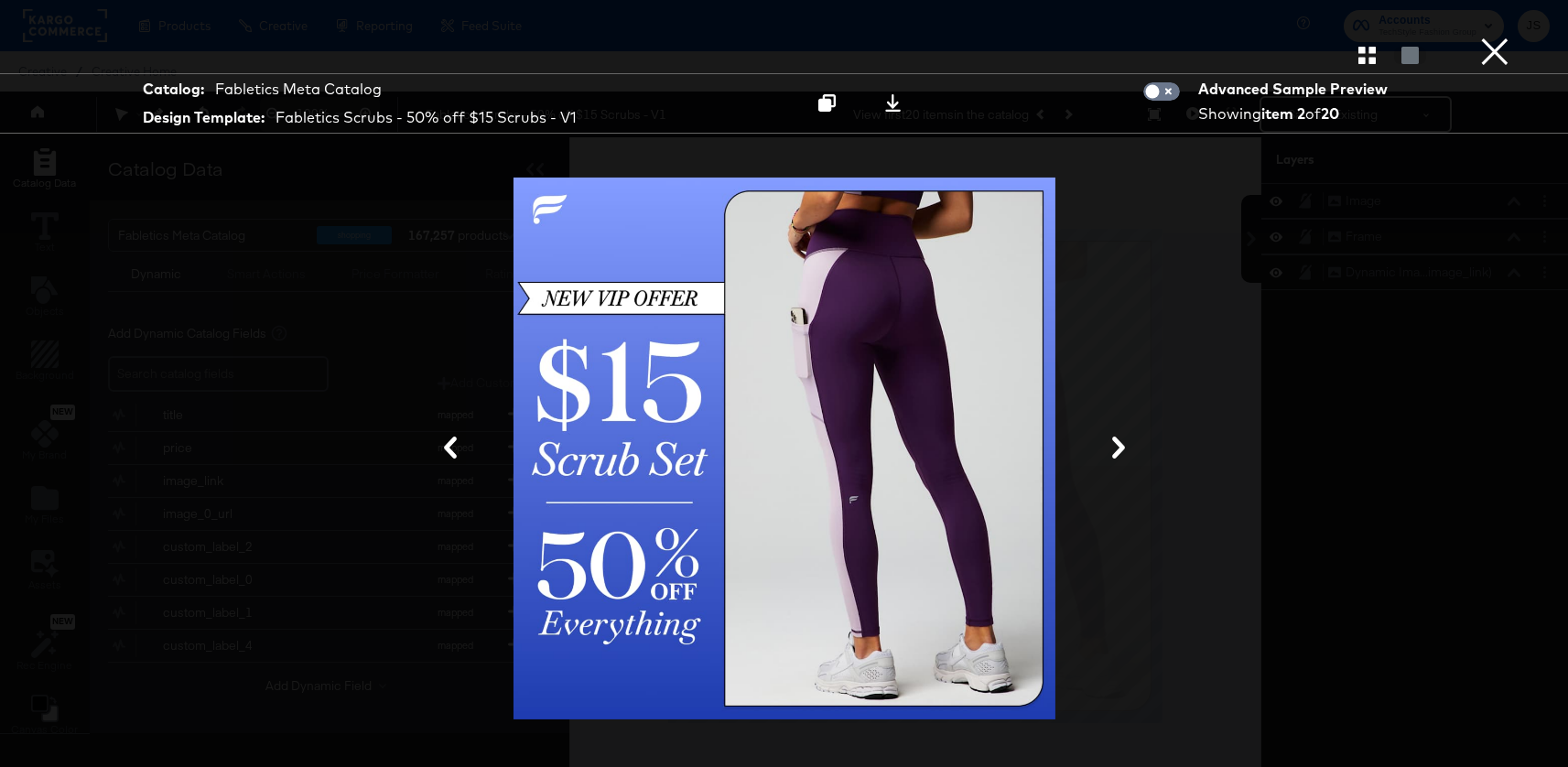
click at [1129, 436] on button at bounding box center [1118, 449] width 48 height 34
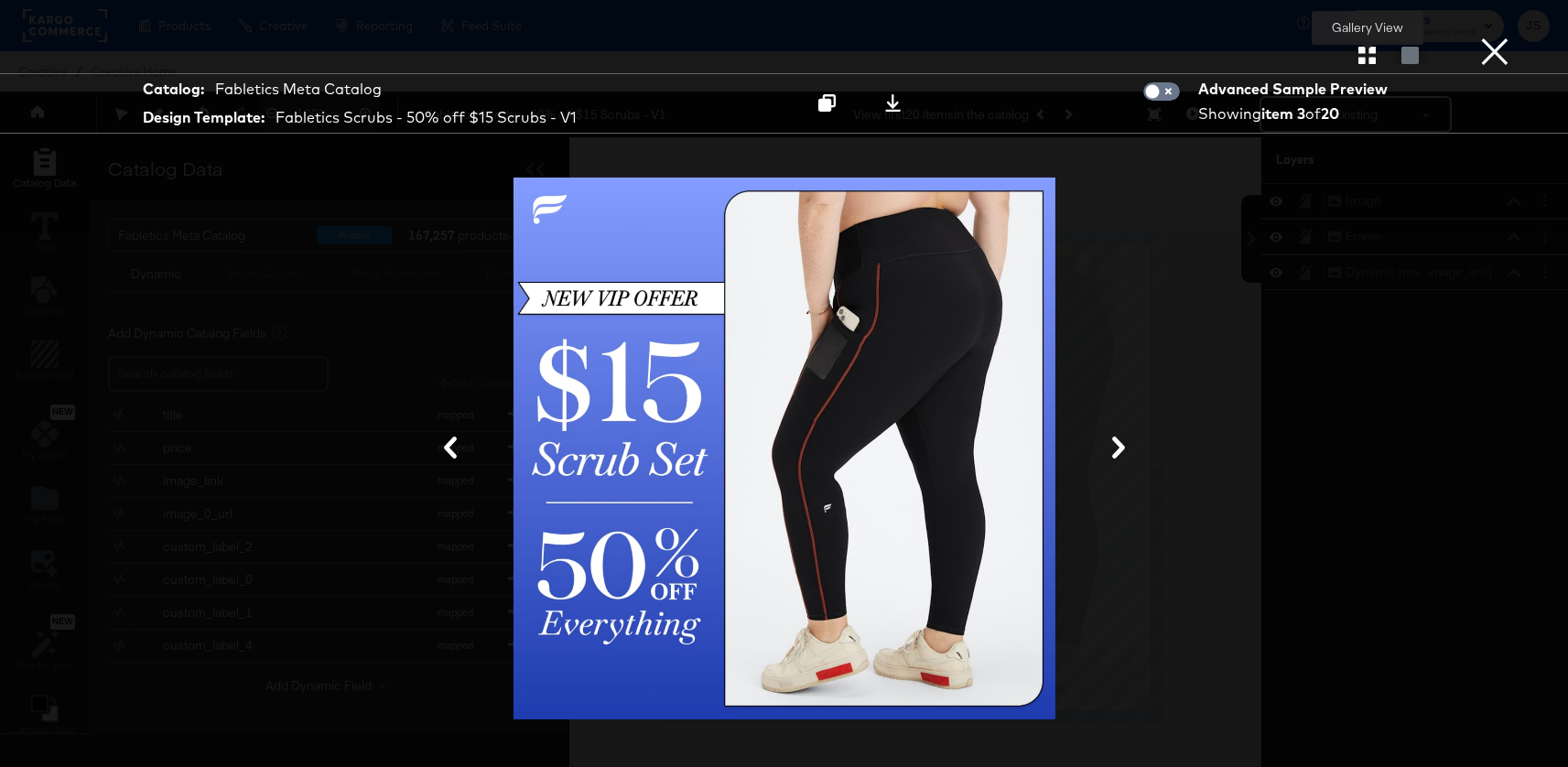
click at [1373, 59] on icon "button" at bounding box center [1367, 55] width 18 height 18
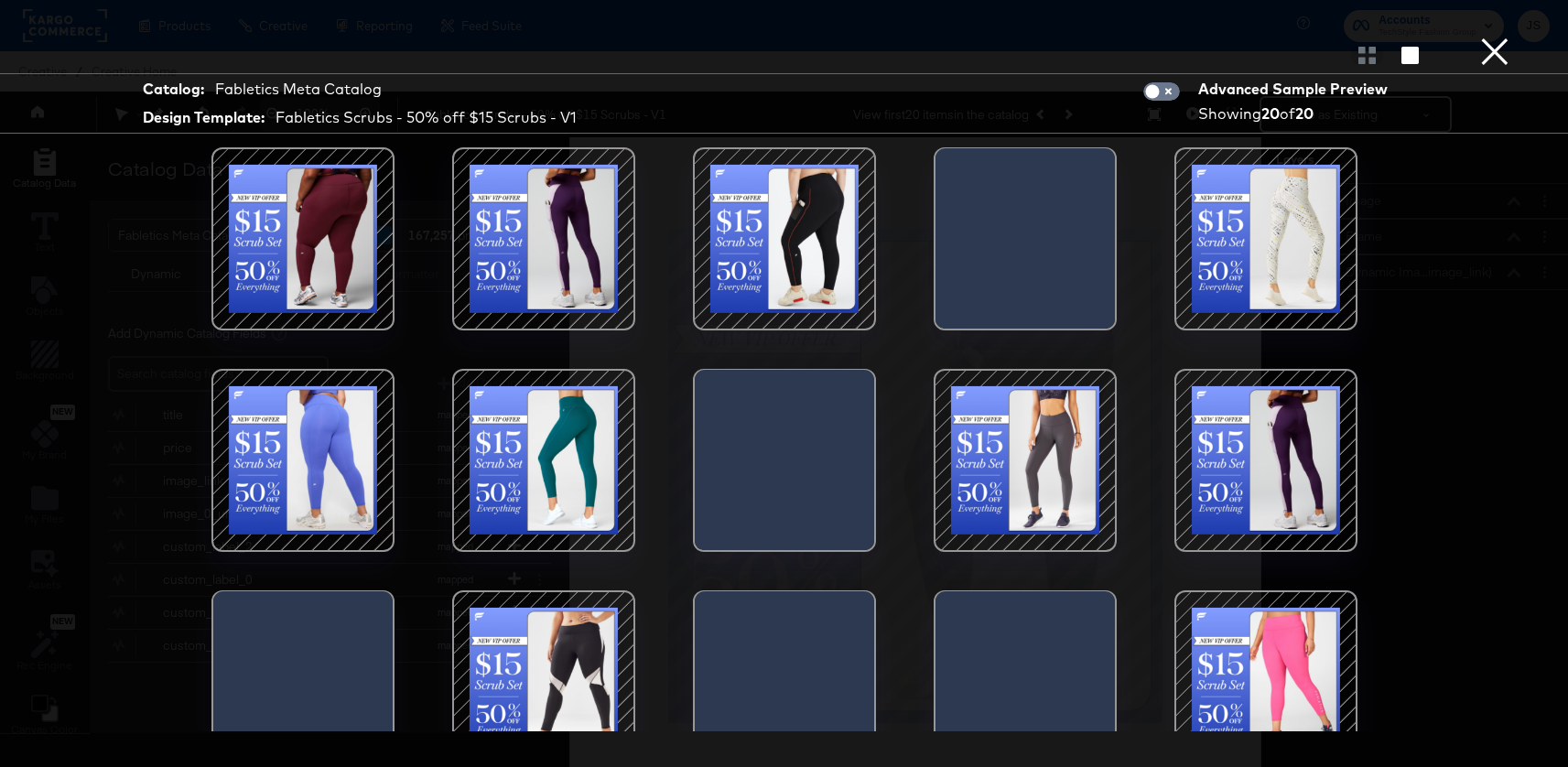
scroll to position [263, 0]
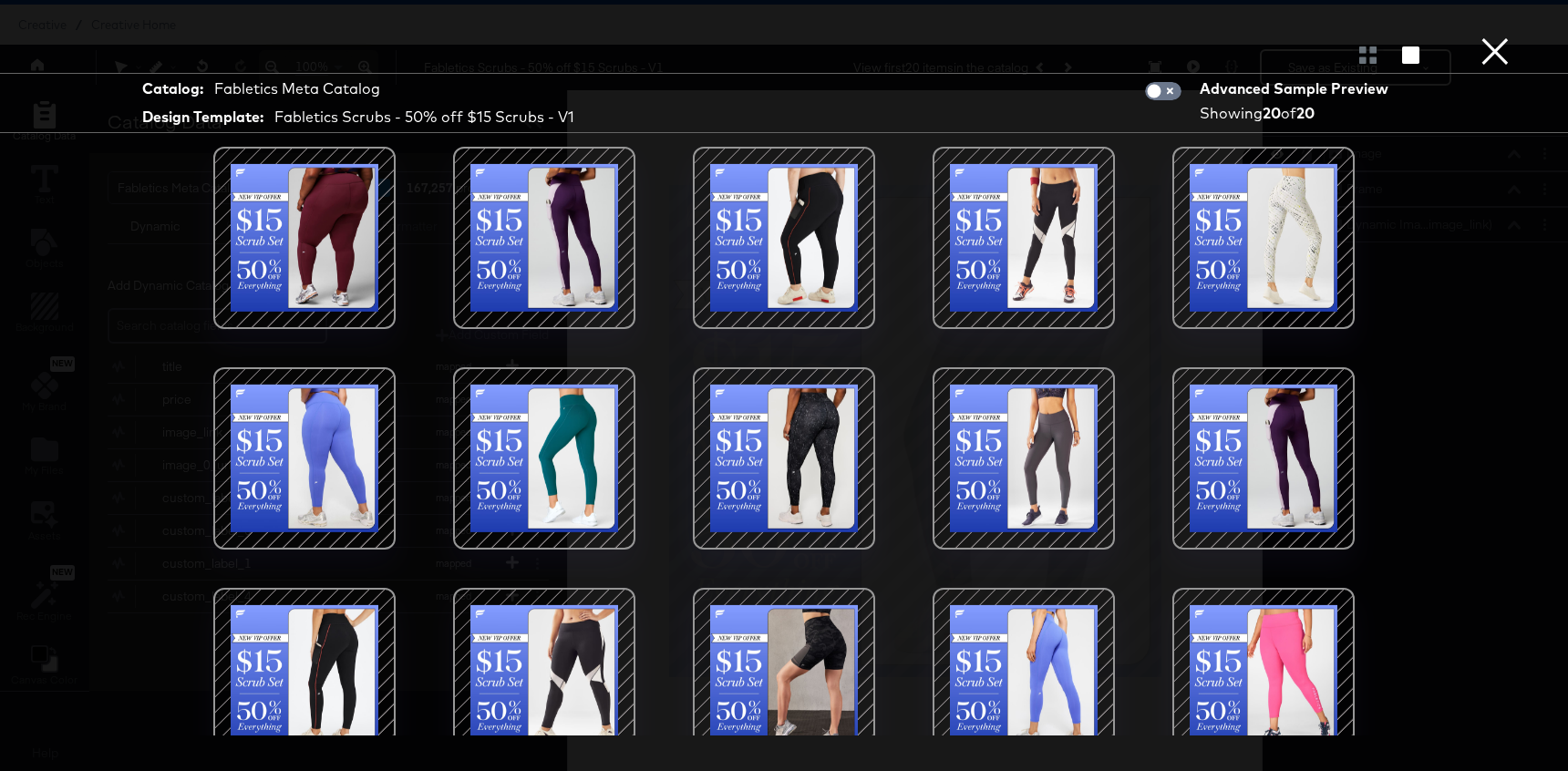
scroll to position [255, 0]
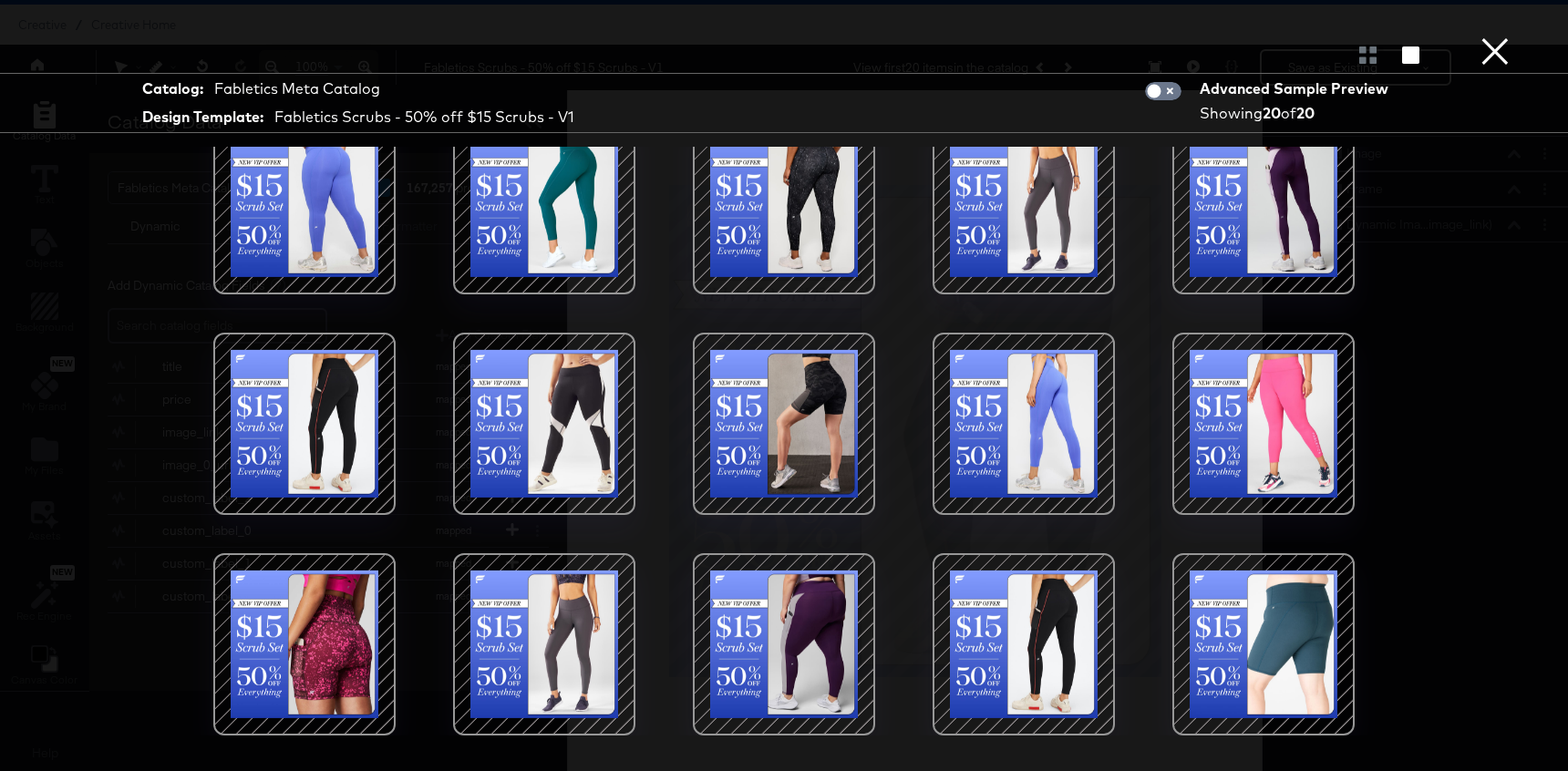
click at [1042, 394] on div at bounding box center [1023, 424] width 155 height 155
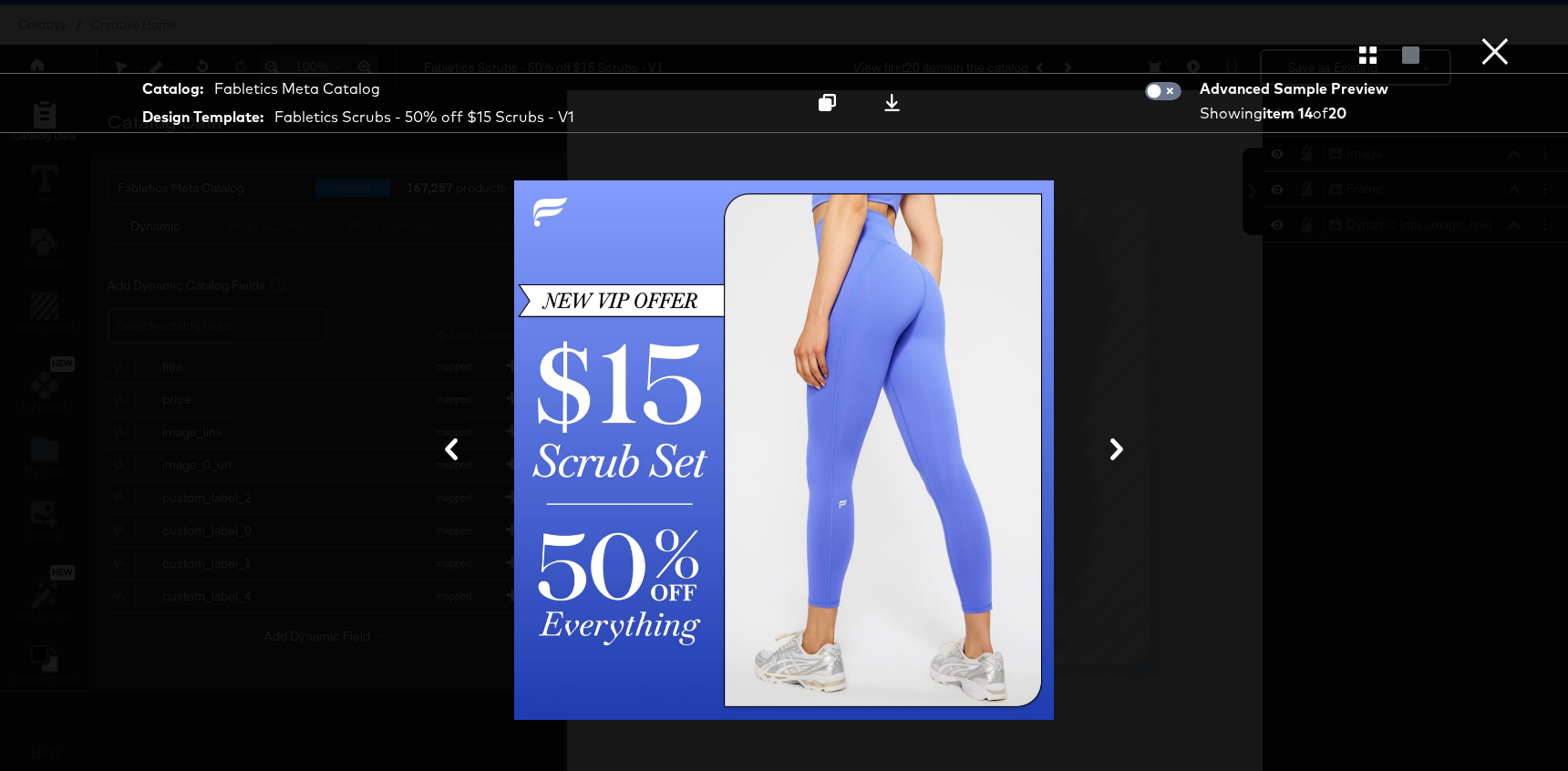
click at [1486, 36] on button "×" at bounding box center [1495, 18] width 36 height 36
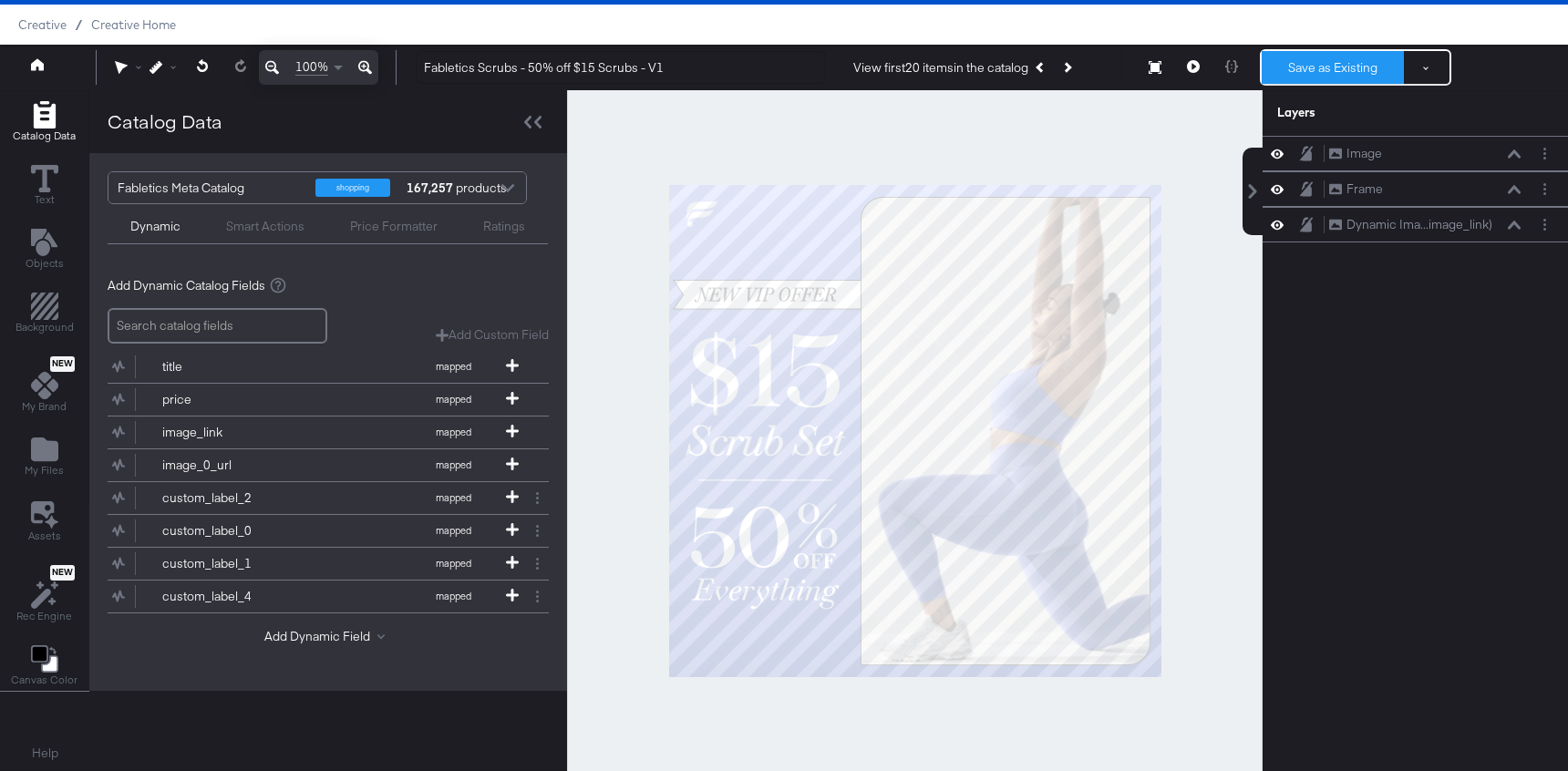
click at [1304, 72] on button "Save as Existing" at bounding box center [1333, 67] width 142 height 33
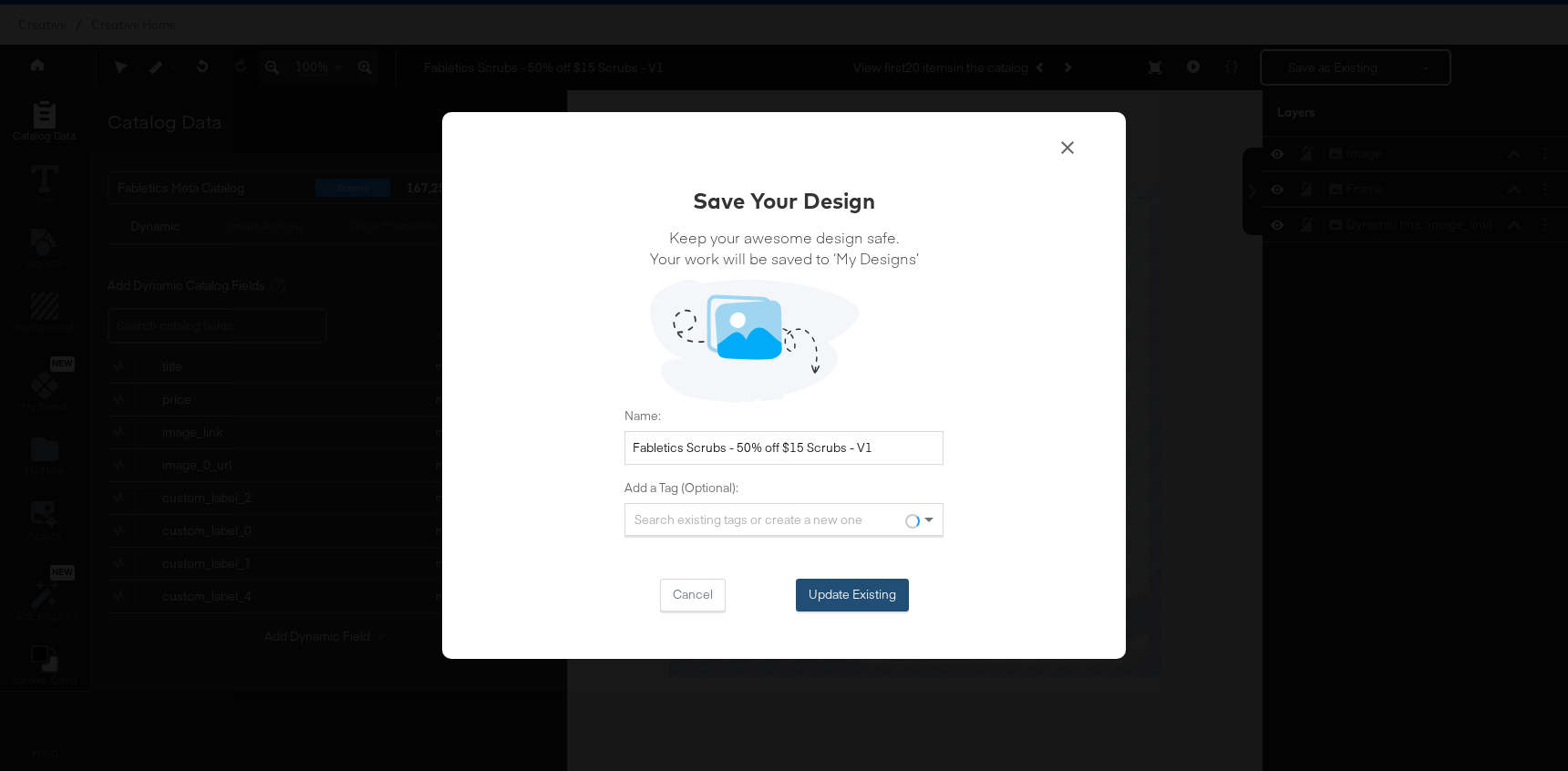
click at [859, 596] on button "Update Existing" at bounding box center [852, 595] width 113 height 33
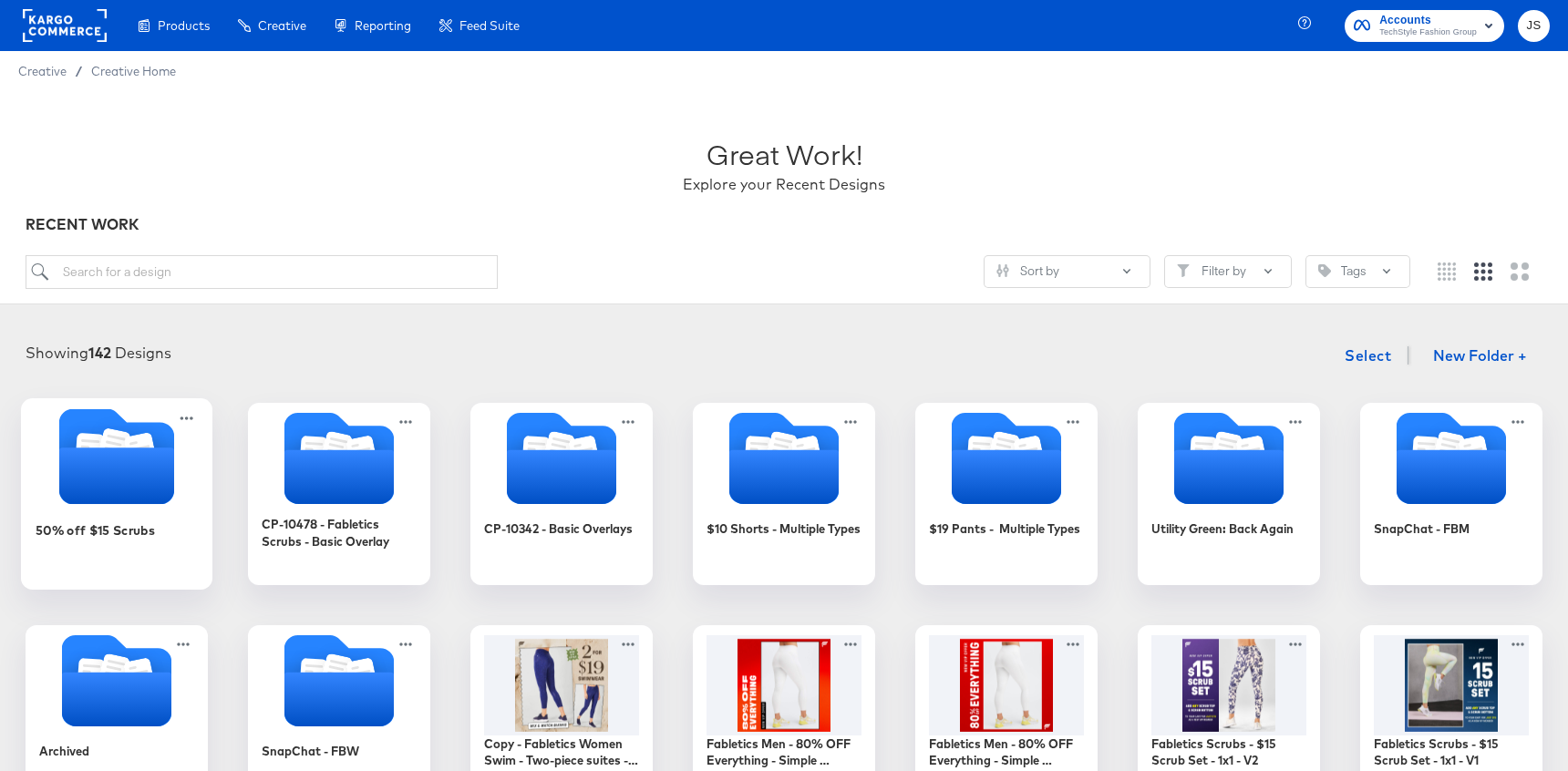
click at [128, 452] on icon "Folder" at bounding box center [117, 476] width 115 height 57
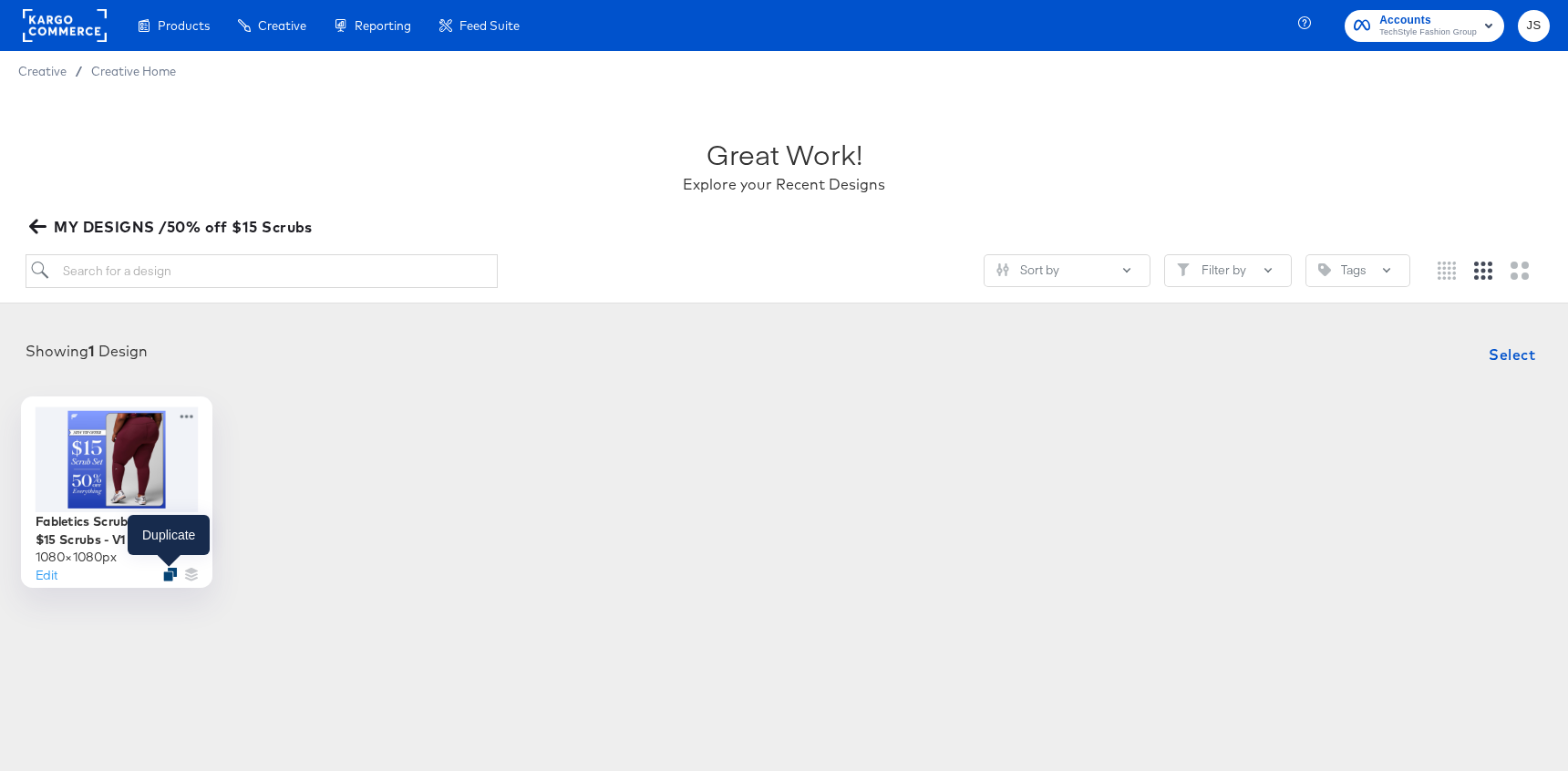
click at [166, 573] on icon "Duplicate" at bounding box center [170, 573] width 14 height 14
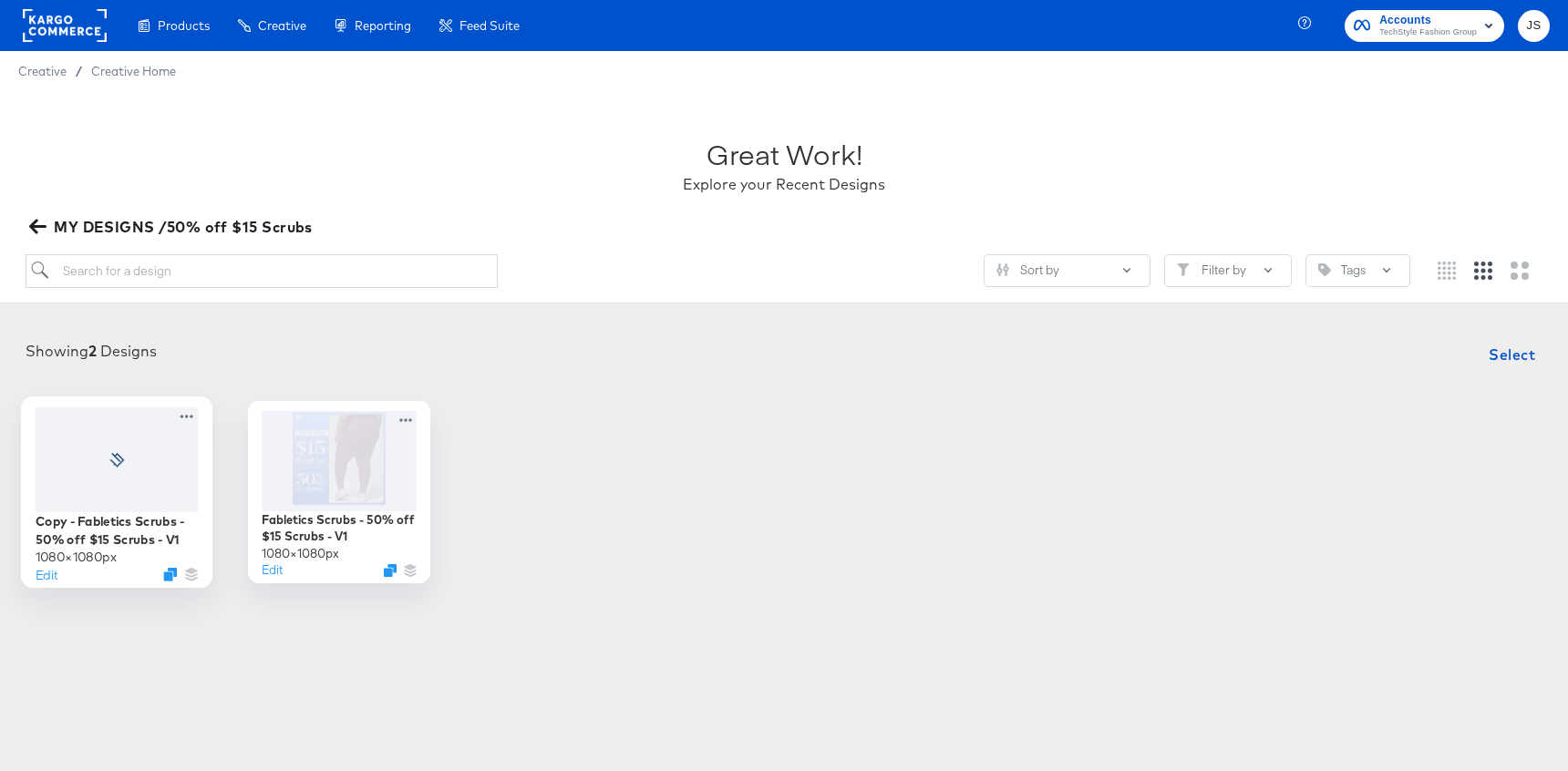
click at [138, 456] on div at bounding box center [117, 458] width 164 height 105
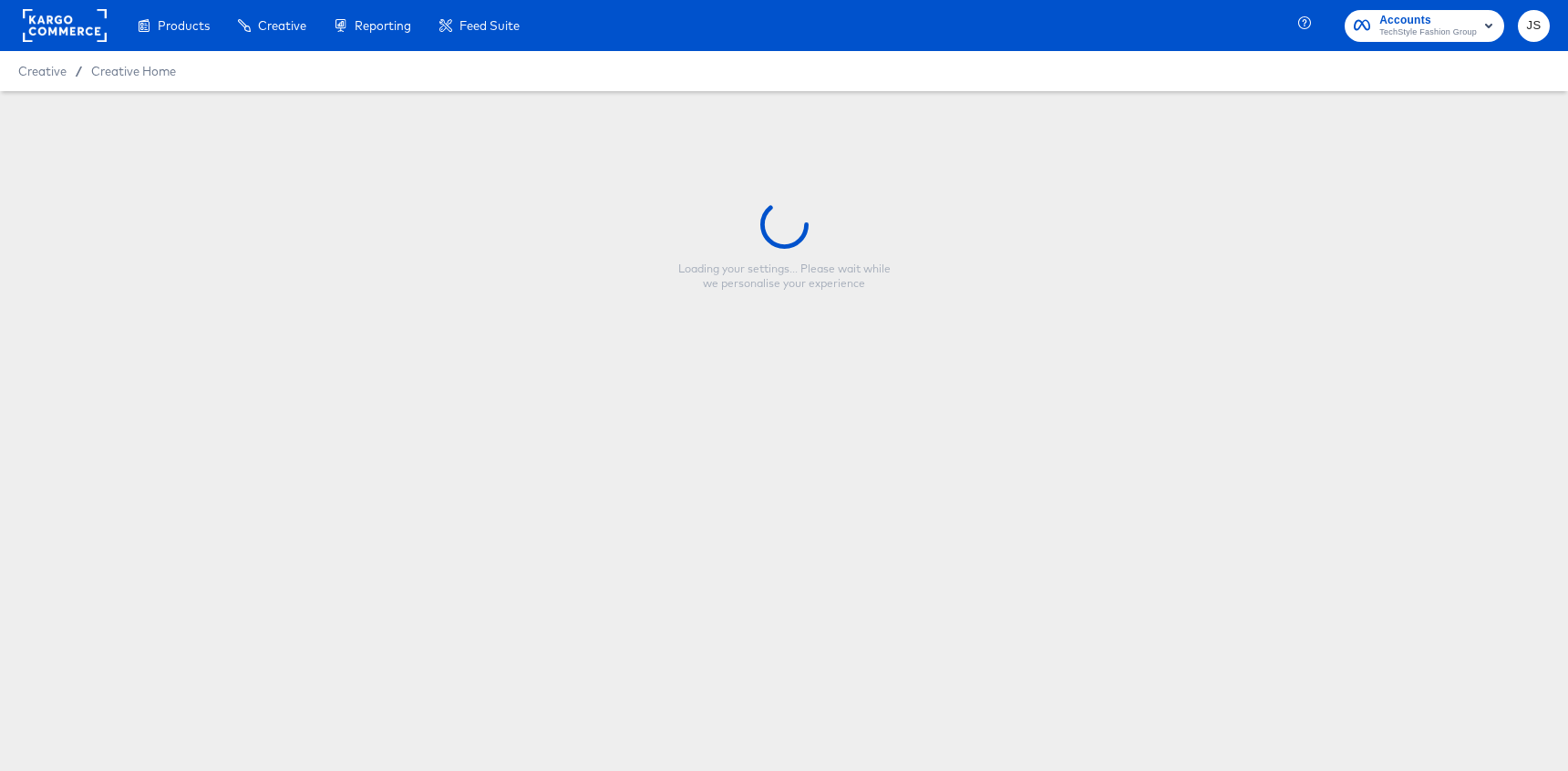
type input "Copy - Fabletics Scrubs - 50% off $15 Scrubs - V1"
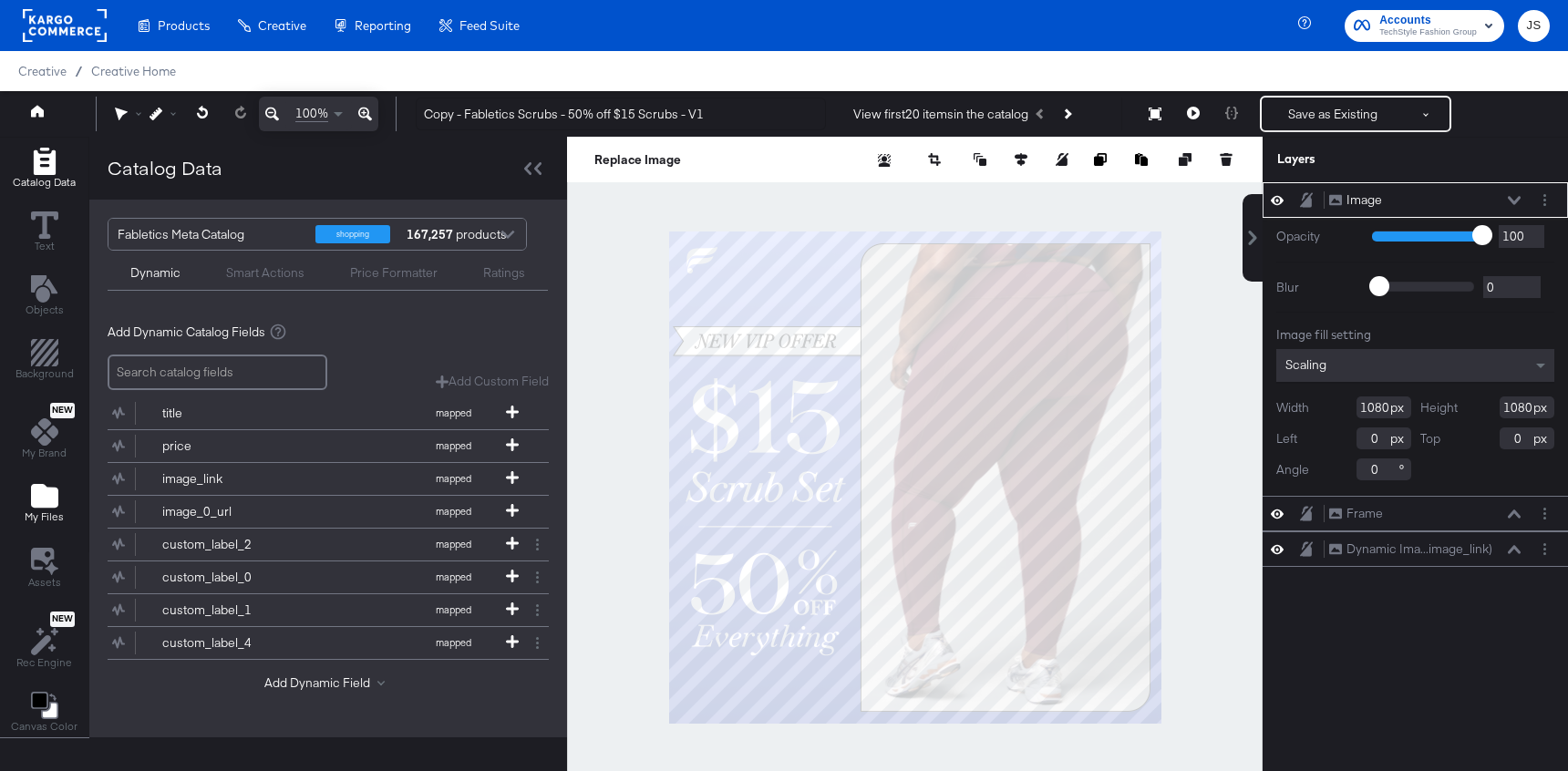
click at [63, 490] on button "My Files" at bounding box center [45, 504] width 61 height 52
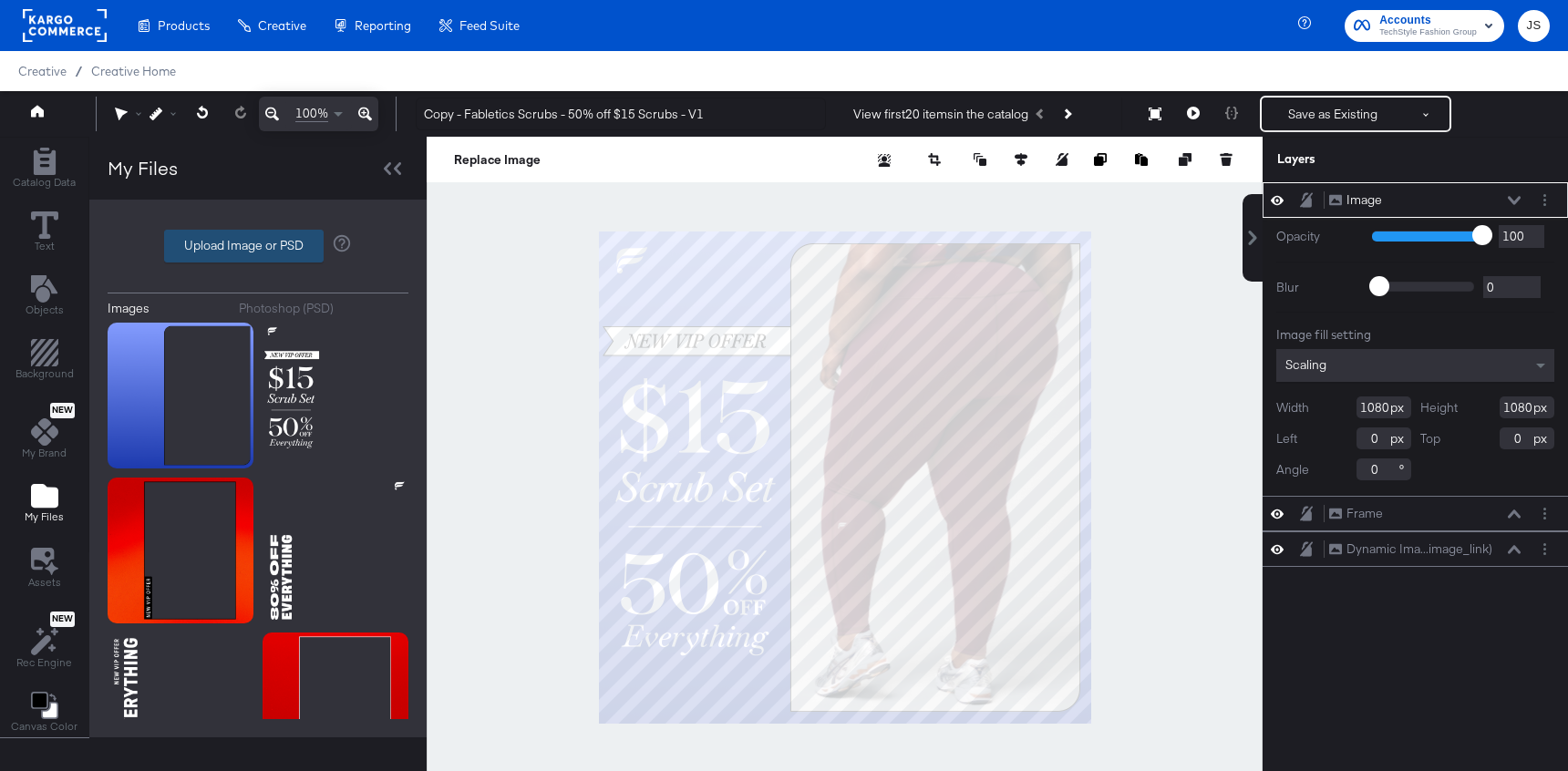
click at [255, 235] on label "Upload Image or PSD" at bounding box center [244, 245] width 158 height 31
click at [258, 246] on input "Upload Image or PSD" at bounding box center [258, 246] width 0 height 0
type input "C:\fakepath\Frame.png"
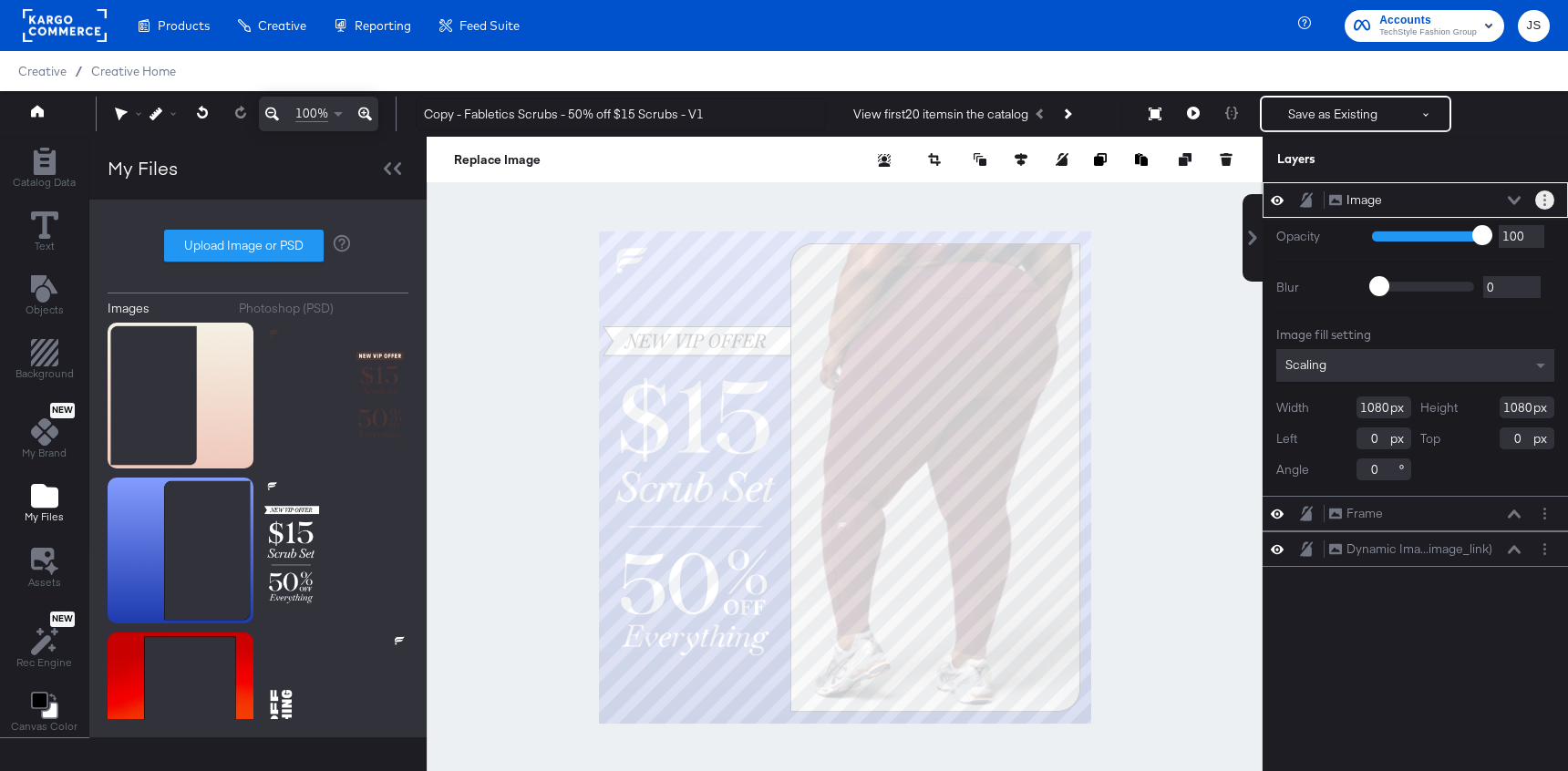
click at [1548, 200] on button "Layer Options" at bounding box center [1545, 200] width 20 height 20
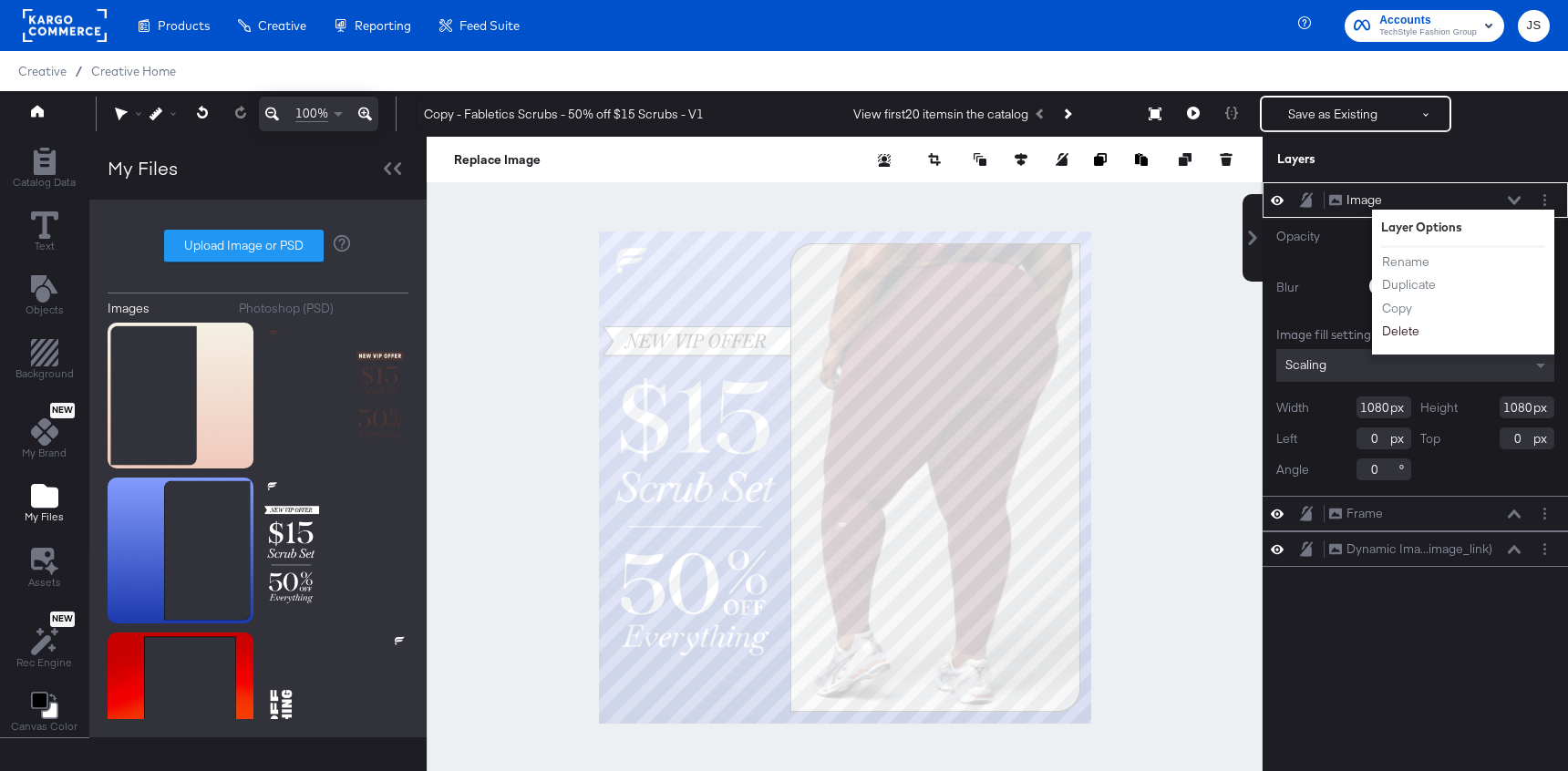
click at [1403, 334] on button "Delete" at bounding box center [1401, 331] width 39 height 20
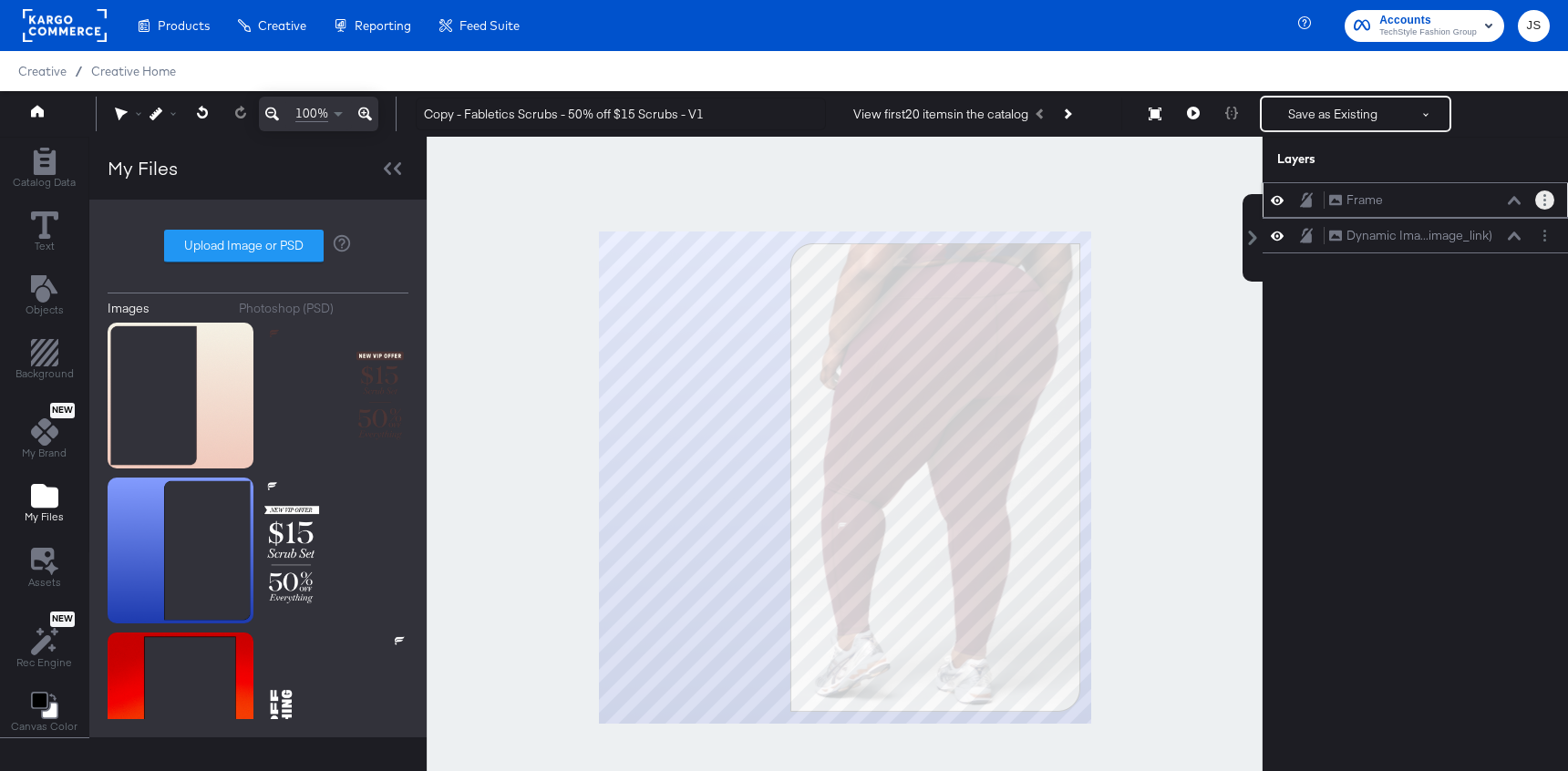
click at [1548, 197] on button "Layer Options" at bounding box center [1545, 200] width 20 height 20
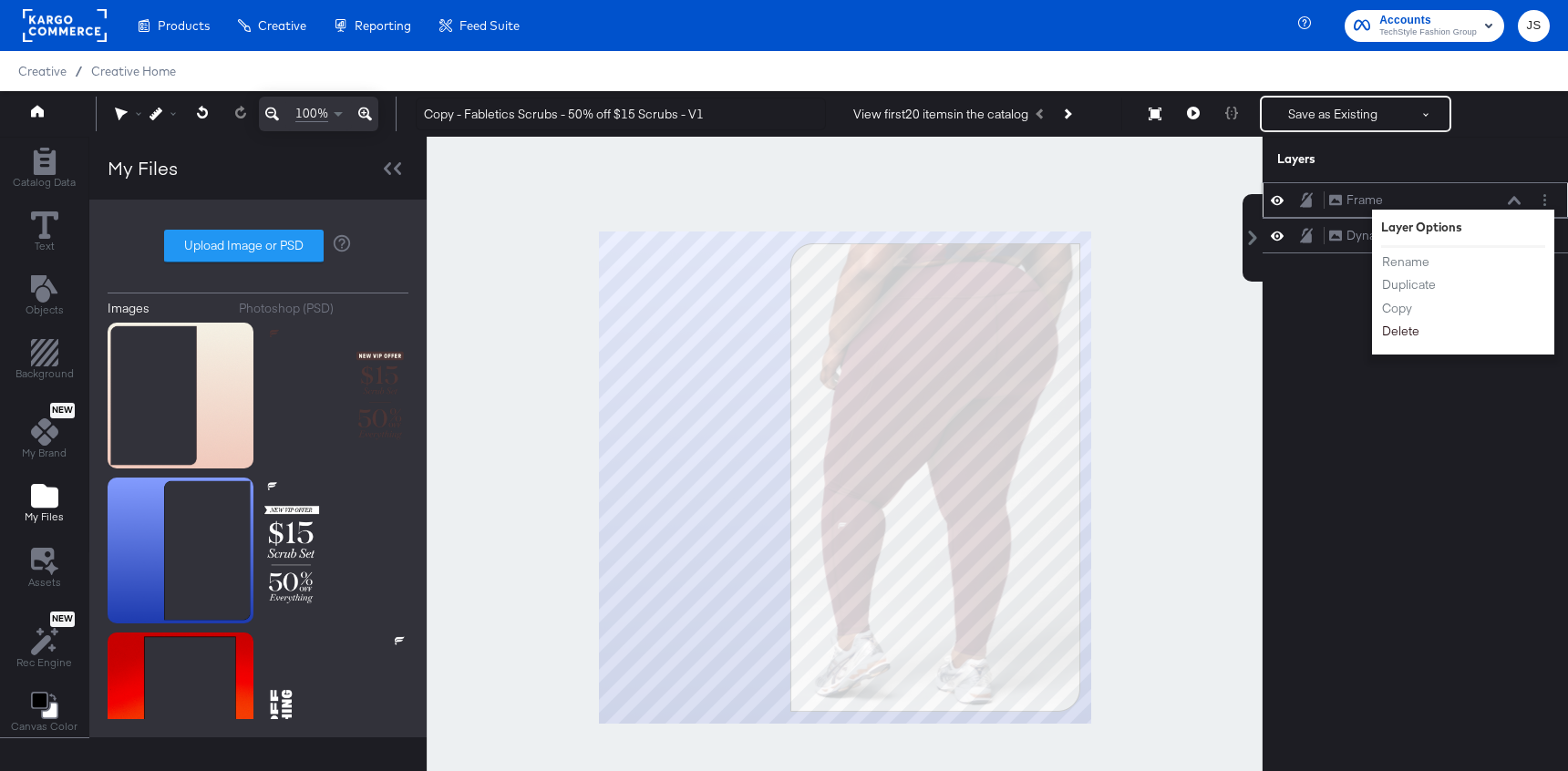
click at [1393, 340] on button "Delete" at bounding box center [1401, 331] width 39 height 20
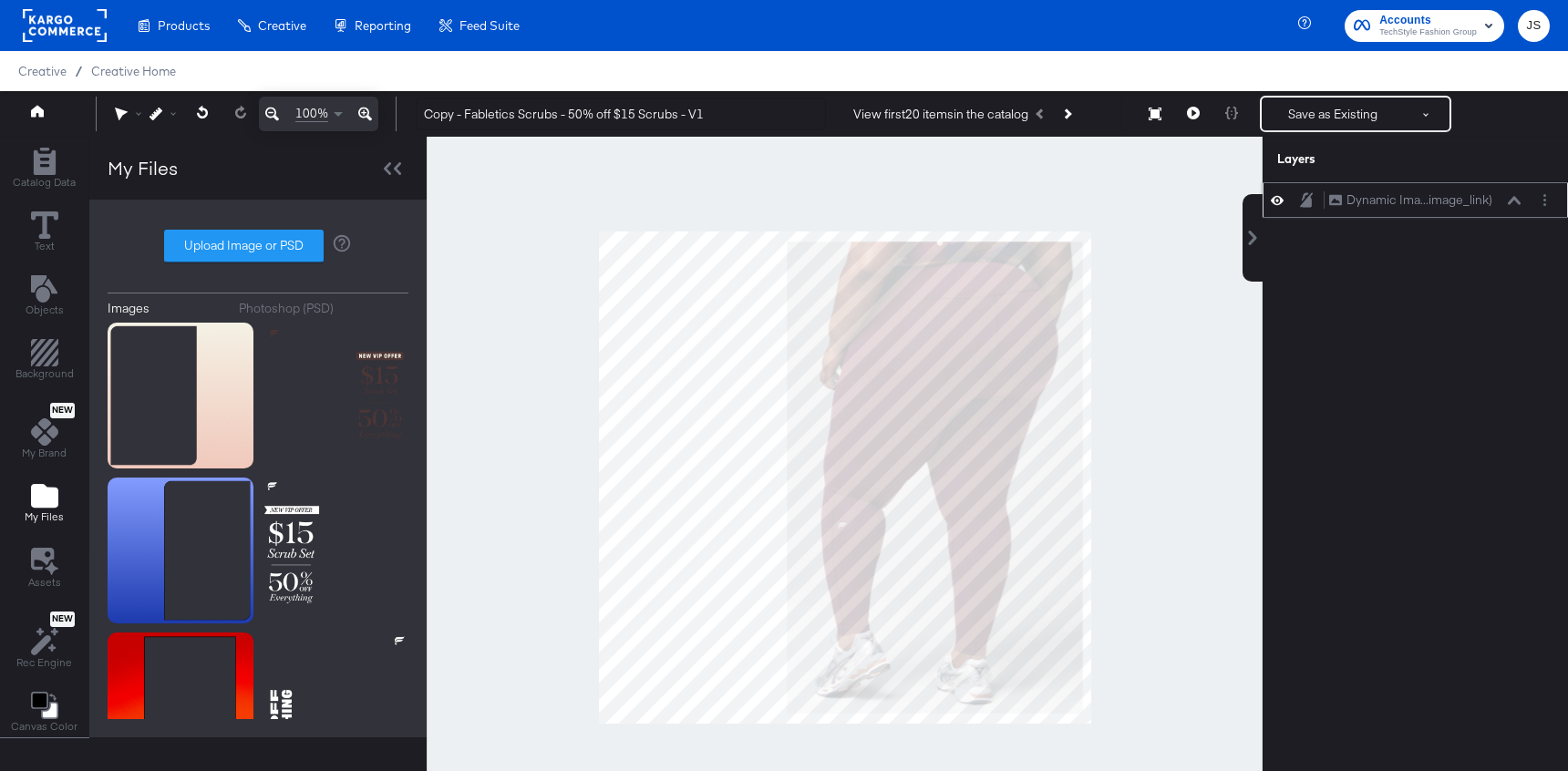
click at [1278, 204] on icon at bounding box center [1277, 200] width 13 height 16
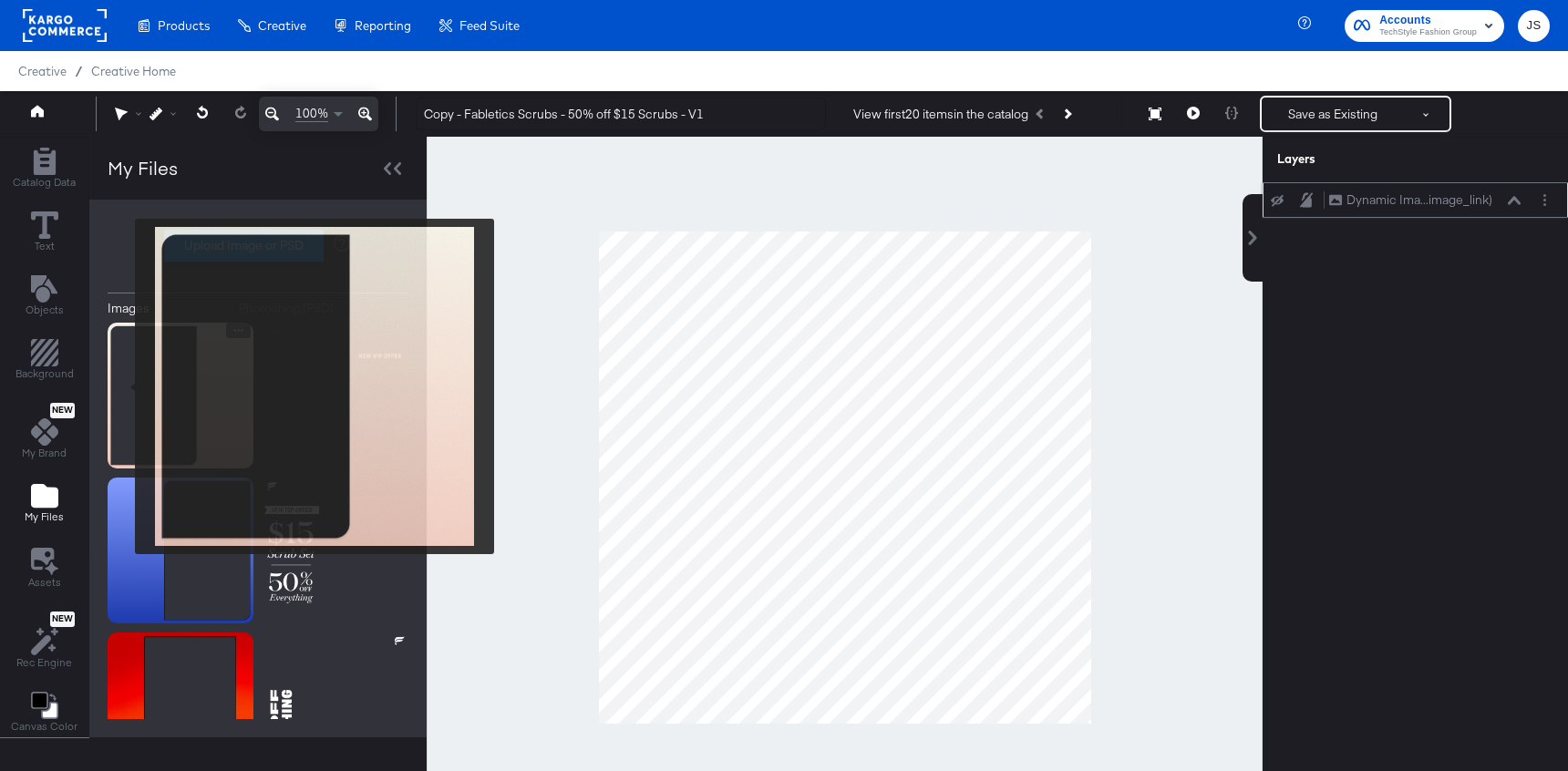
click at [131, 390] on img at bounding box center [180, 395] width 146 height 146
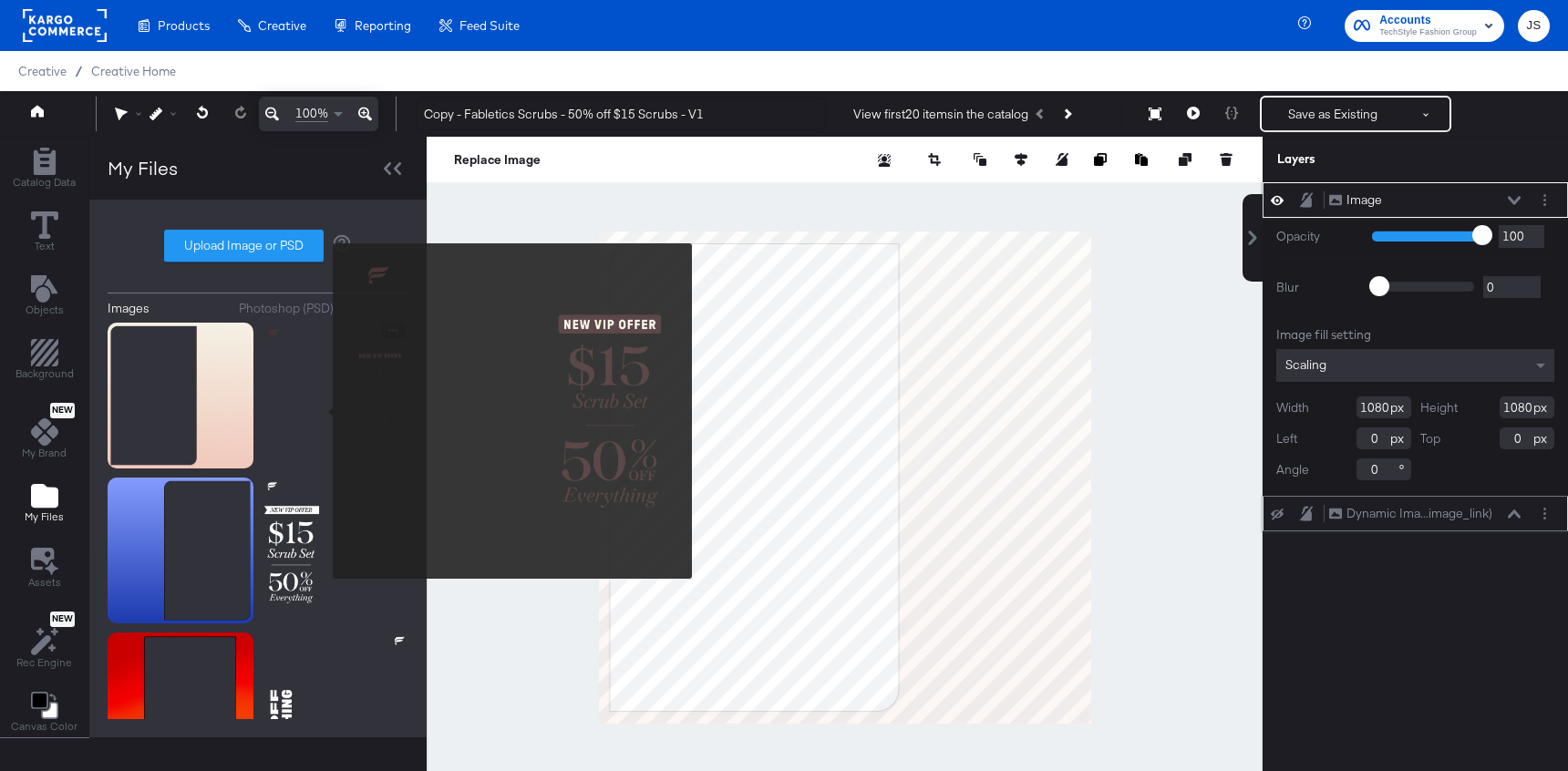
click at [321, 411] on img at bounding box center [335, 395] width 146 height 146
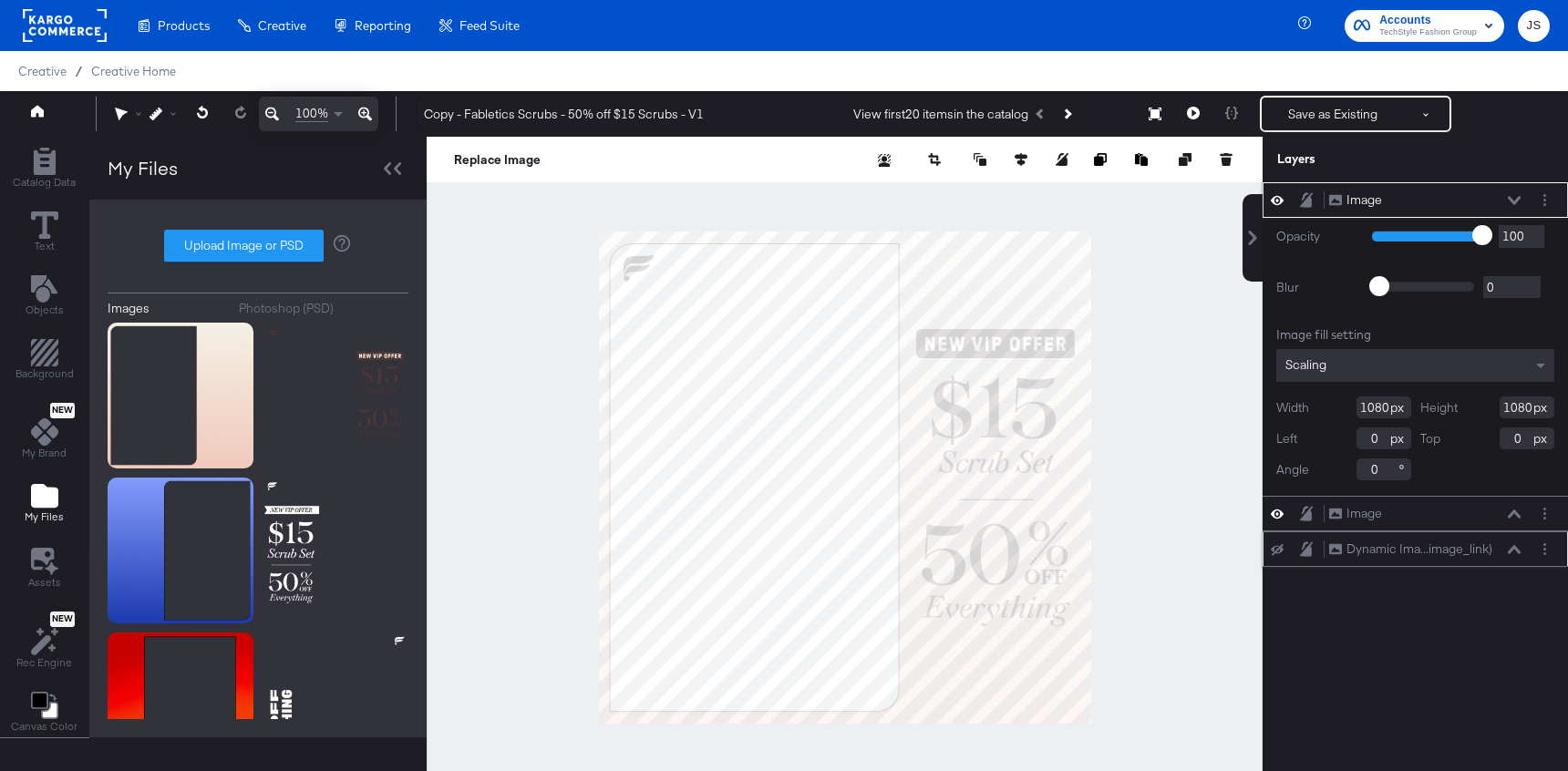
click at [1542, 215] on div "Image Image" at bounding box center [1416, 200] width 306 height 35
click at [1542, 210] on div "Image Image" at bounding box center [1416, 200] width 306 height 35
click at [1543, 202] on button "Layer Options" at bounding box center [1545, 200] width 20 height 20
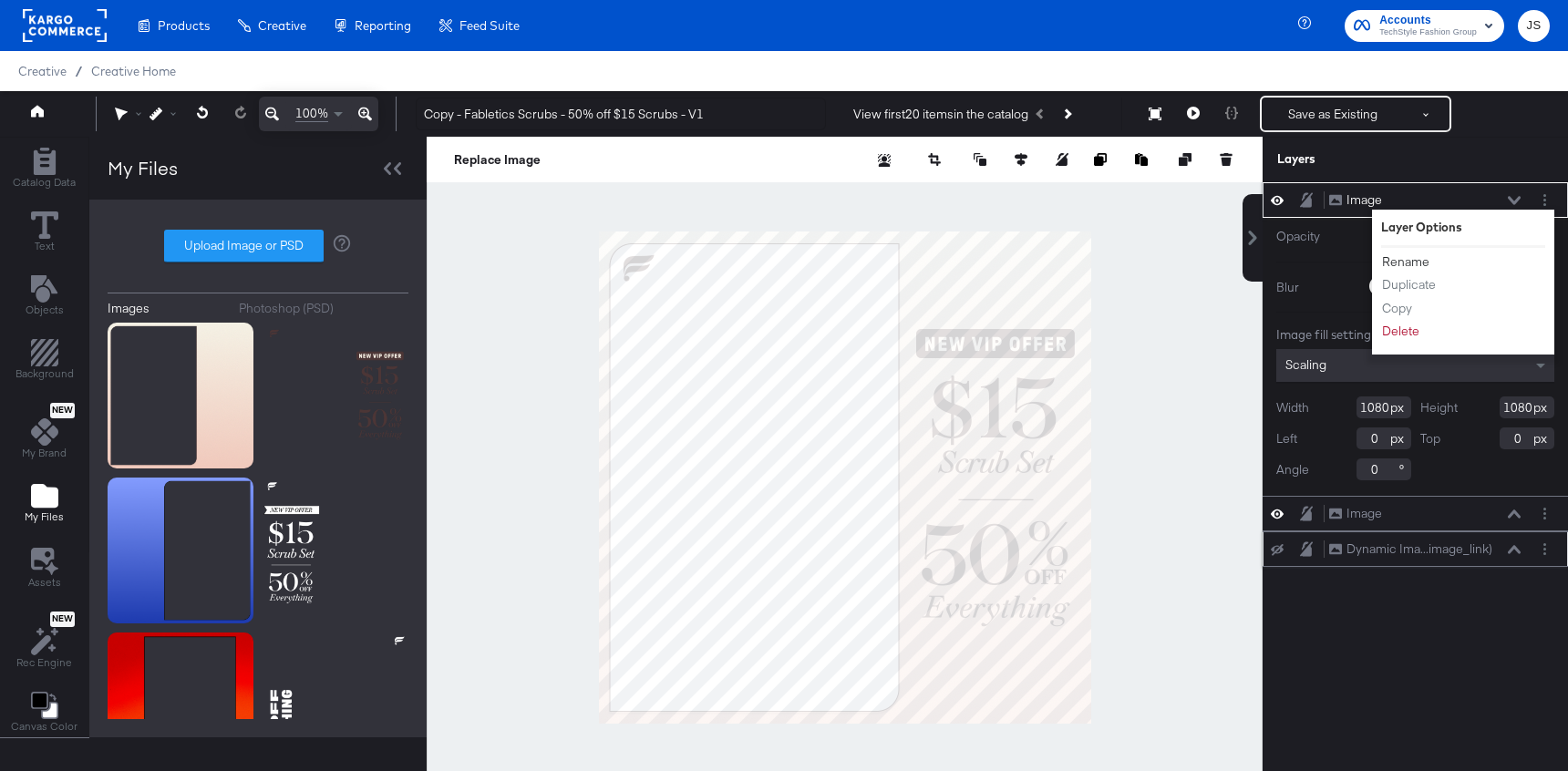
click at [1428, 263] on button "Rename" at bounding box center [1405, 262] width 49 height 20
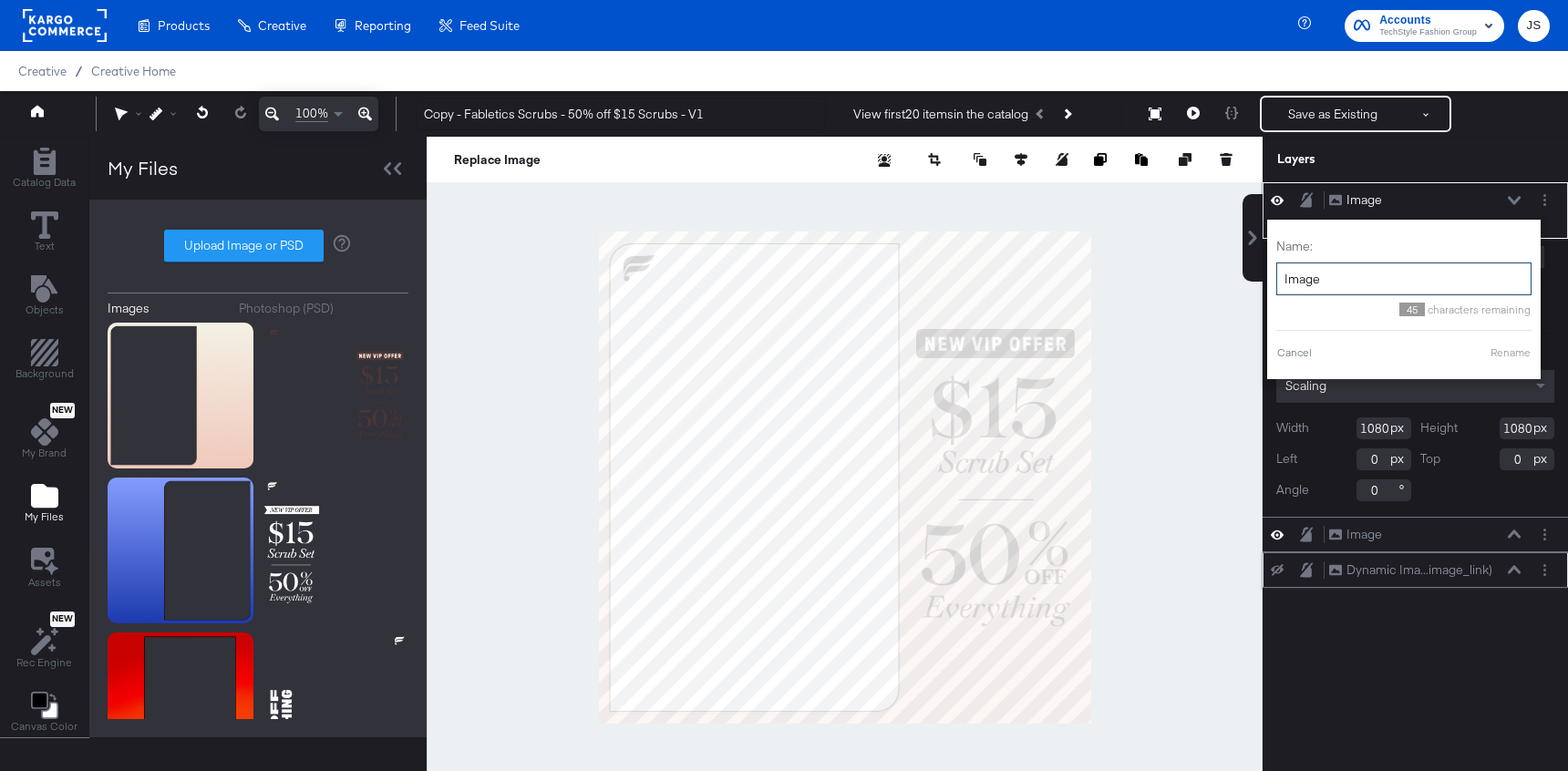
click at [1390, 276] on input "Image" at bounding box center [1403, 279] width 256 height 33
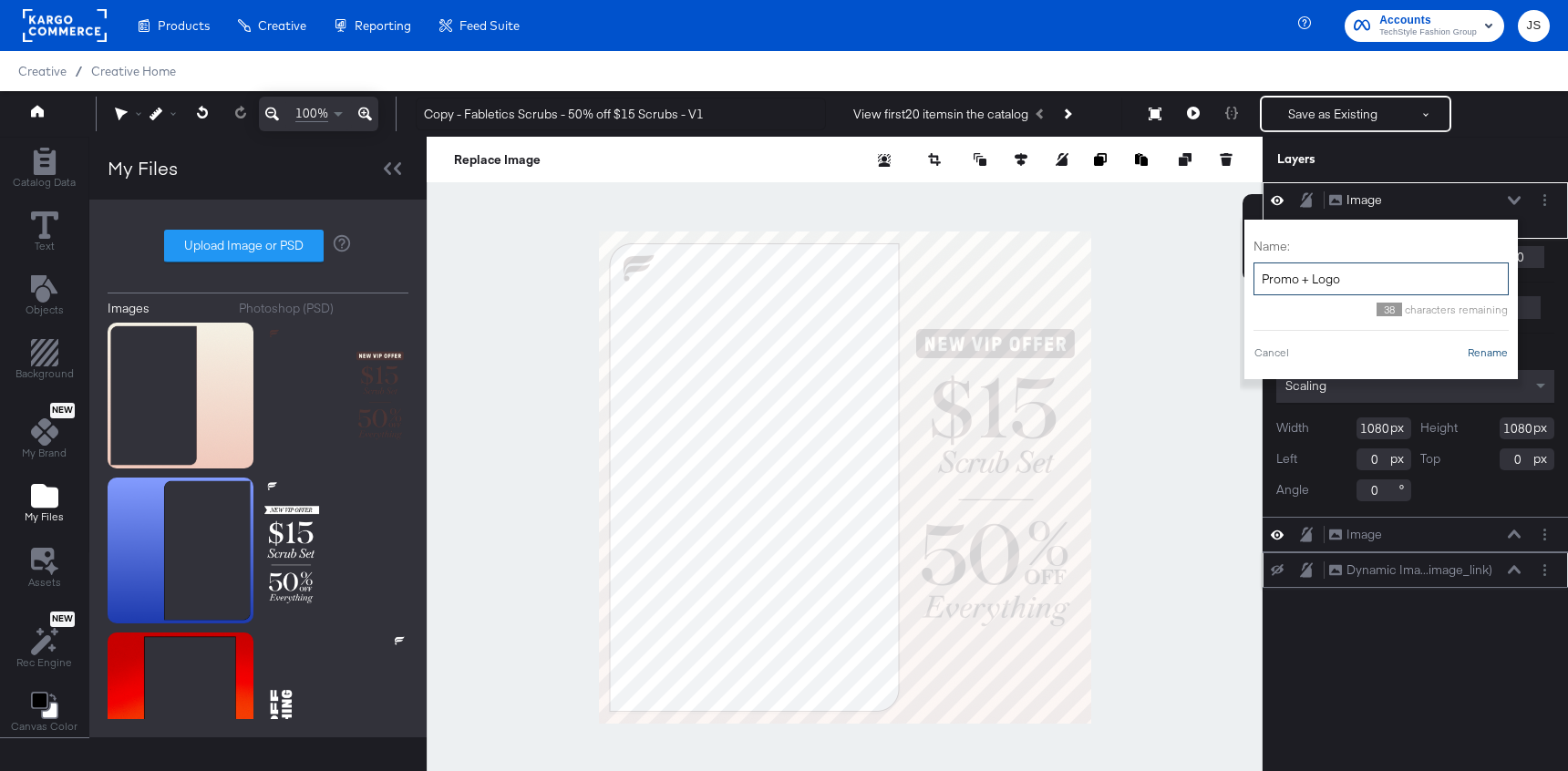
type input "Promo + Logo"
click at [1489, 346] on button "Rename" at bounding box center [1487, 353] width 42 height 17
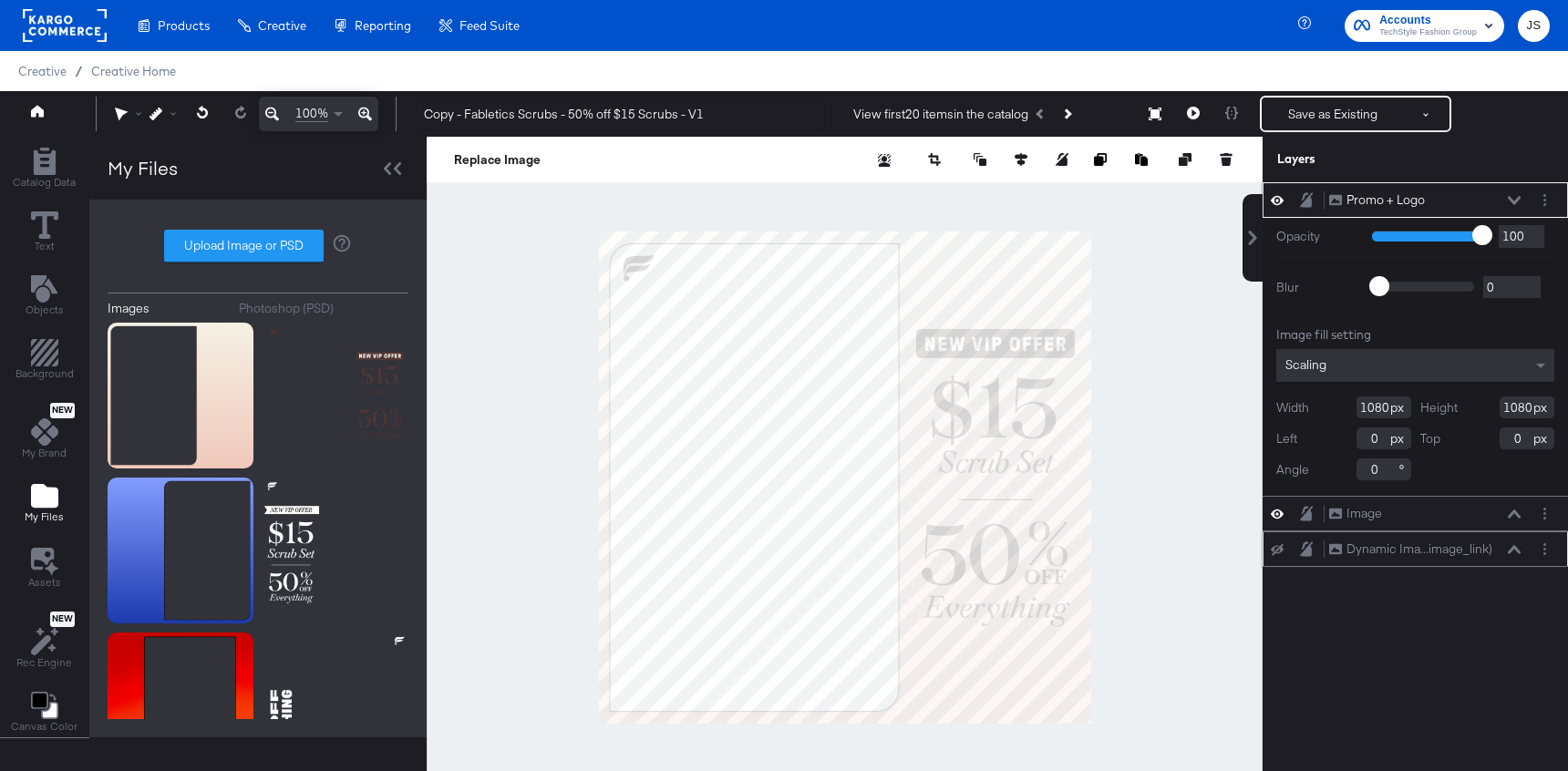
click at [1514, 203] on icon at bounding box center [1514, 200] width 13 height 8
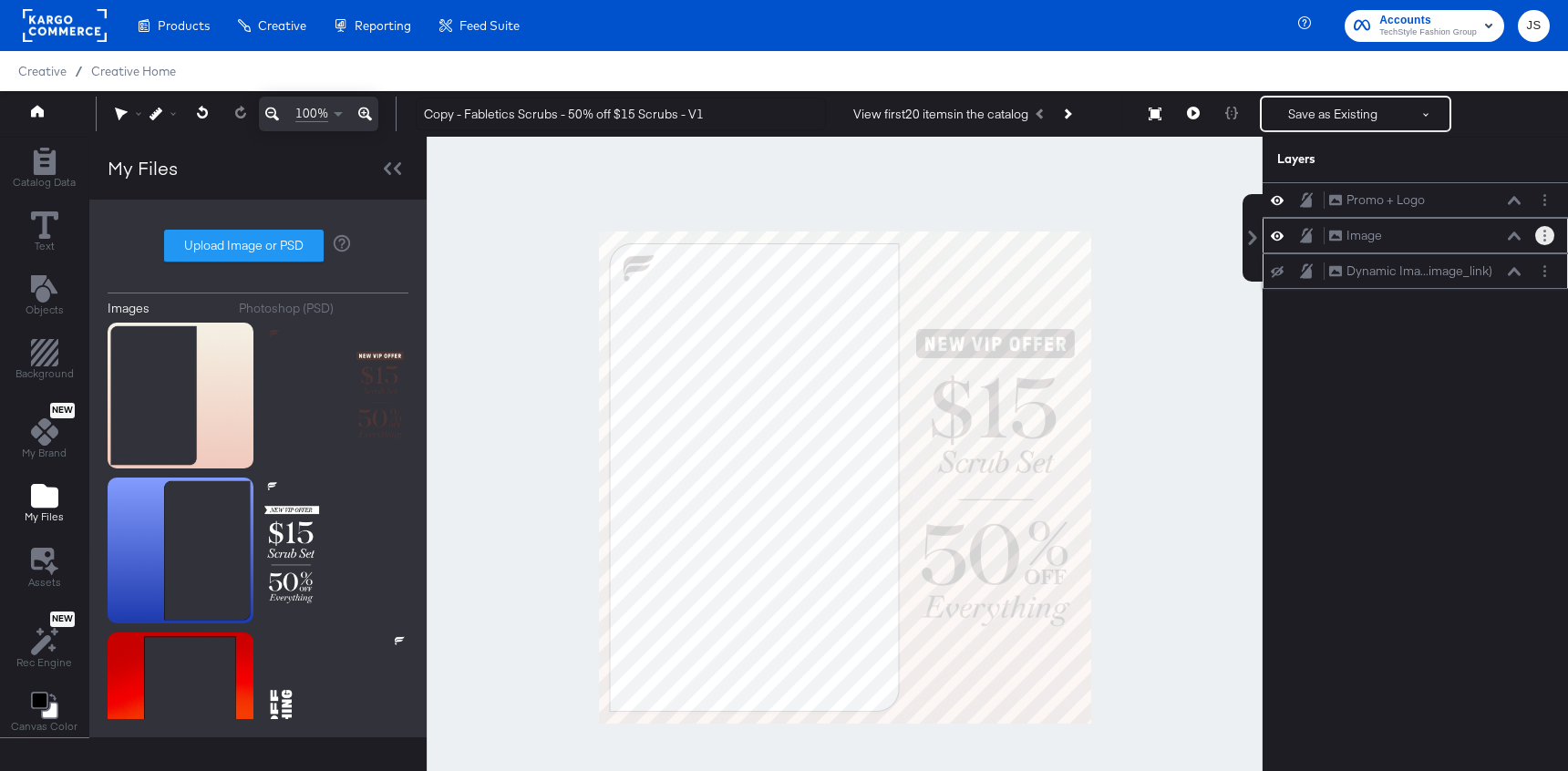
click at [1538, 239] on button "Layer Options" at bounding box center [1545, 235] width 20 height 20
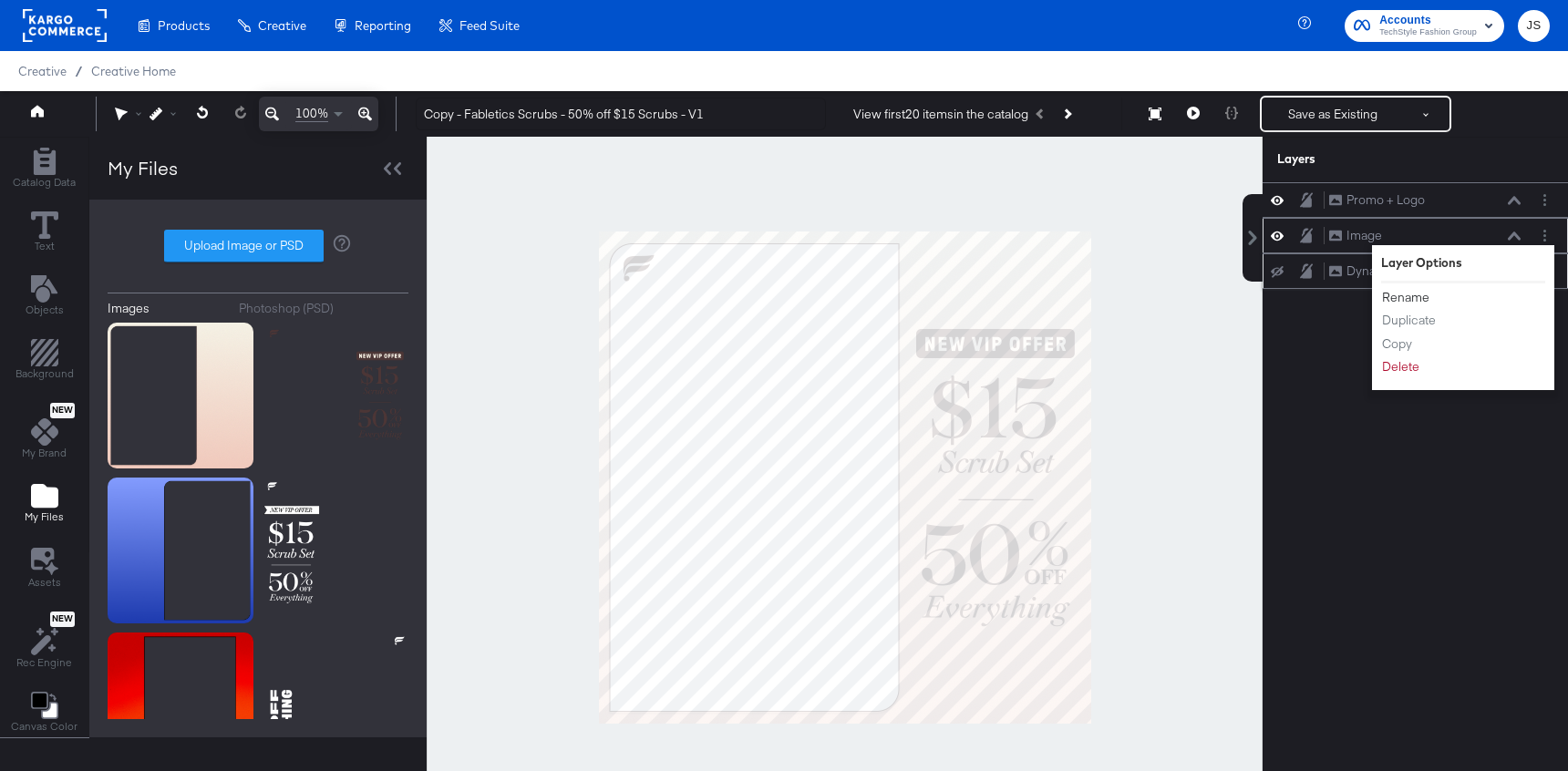
click at [1417, 294] on button "Rename" at bounding box center [1405, 297] width 49 height 20
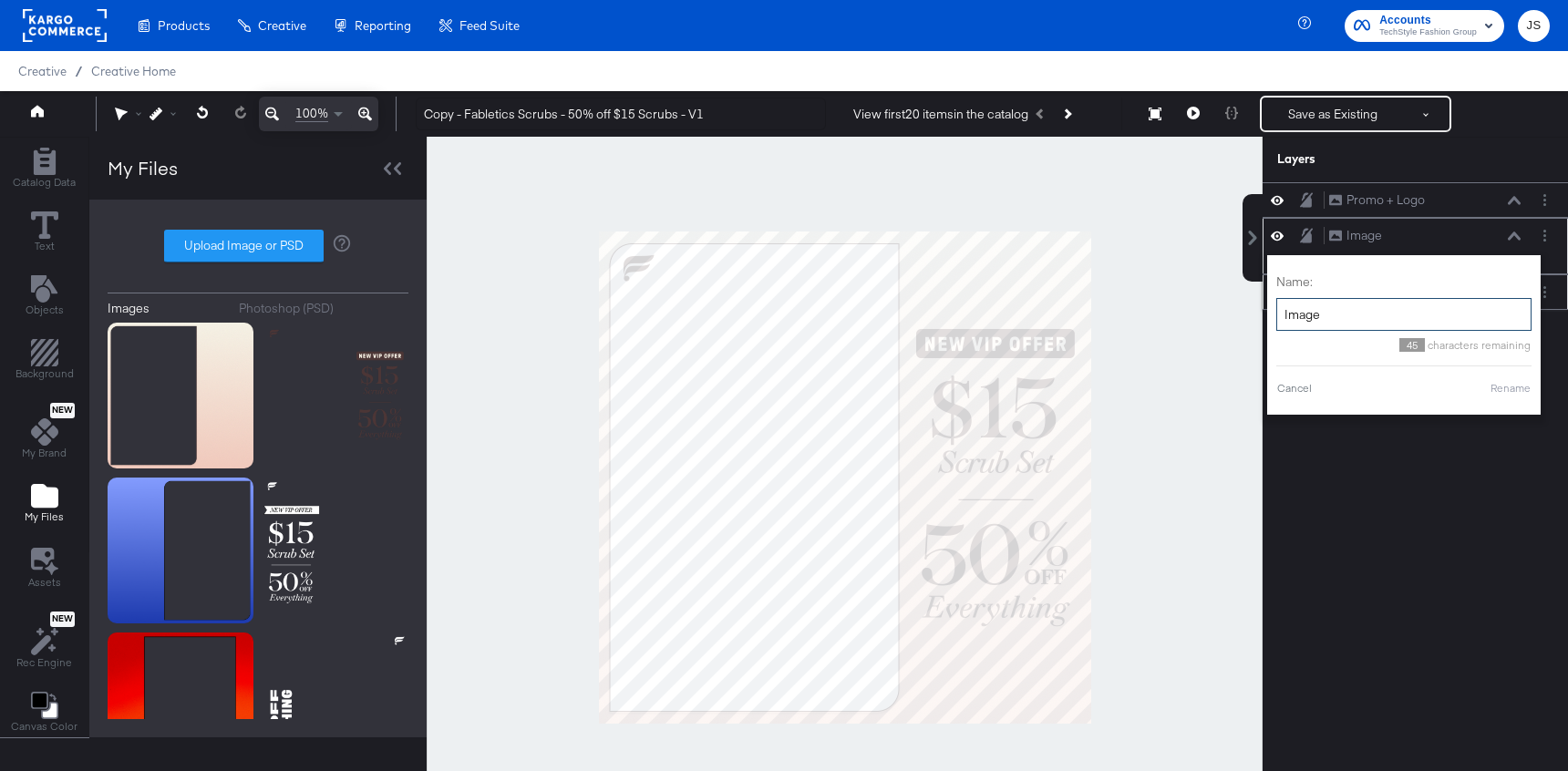
click at [1390, 315] on input "Image" at bounding box center [1403, 315] width 256 height 33
type input "Frame"
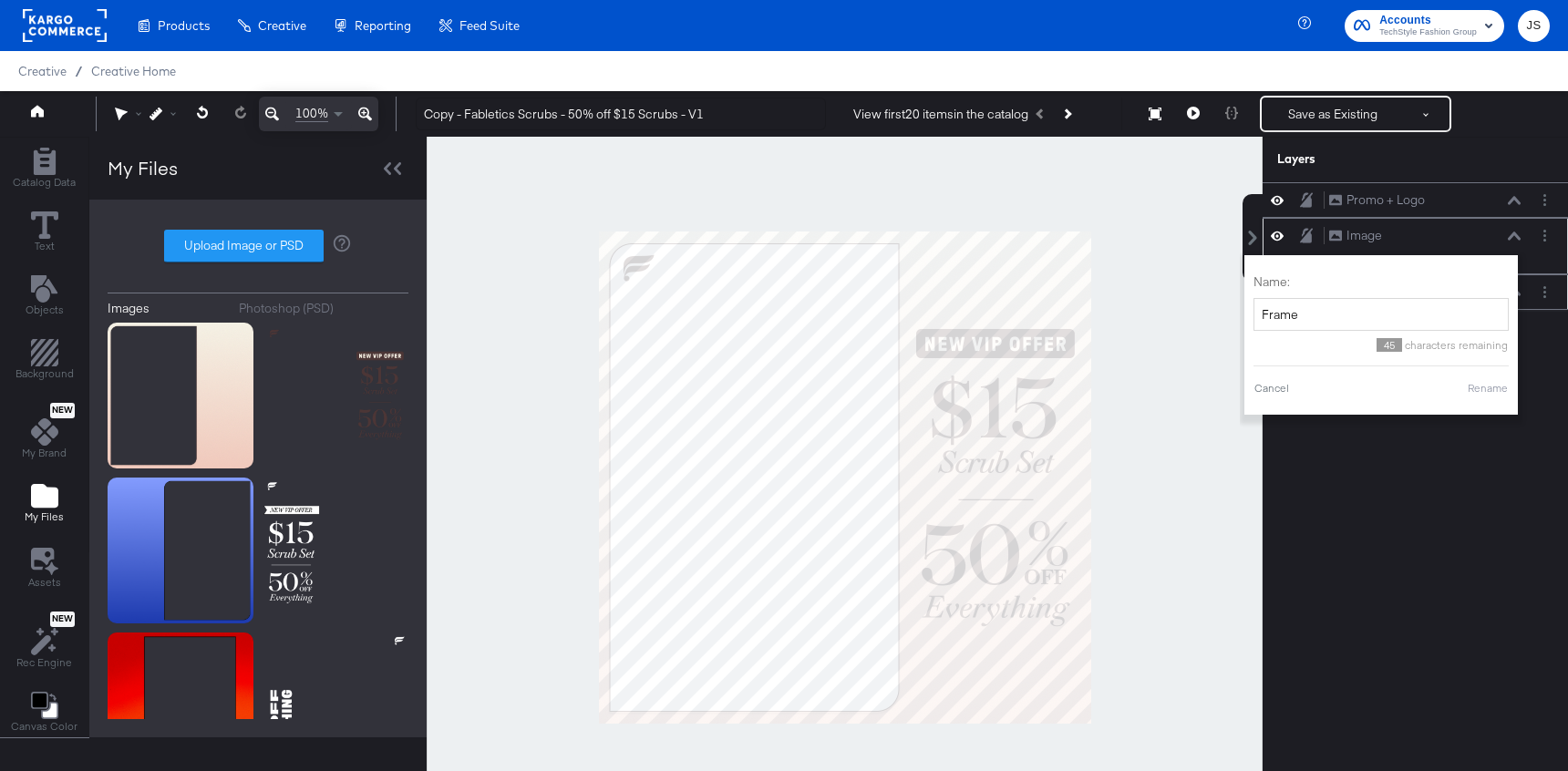
click at [1477, 387] on button "Rename" at bounding box center [1487, 388] width 42 height 17
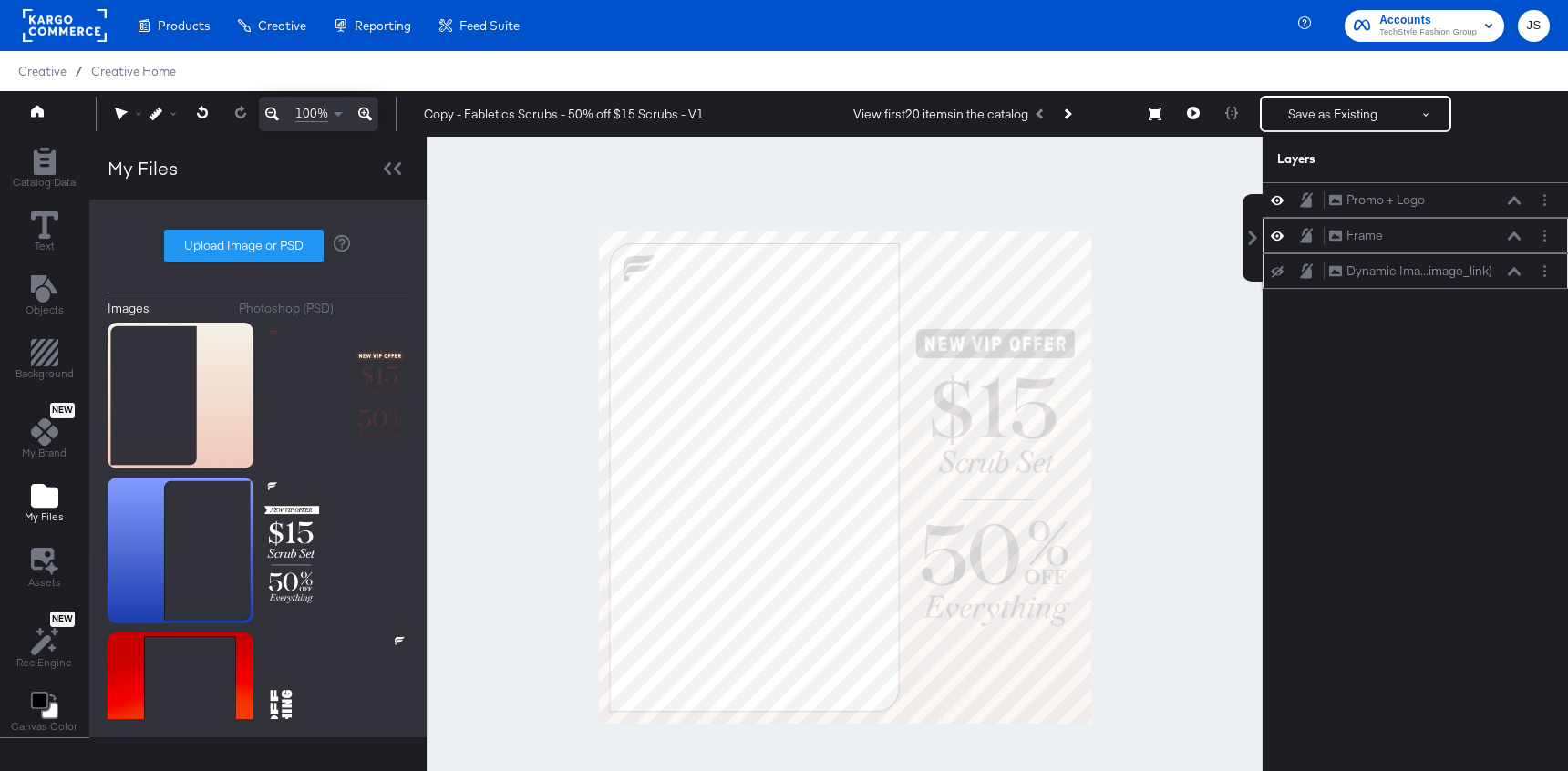
click at [1284, 258] on div "Dynamic Ima...image_link) Dynamic Image (image_link)" at bounding box center [1416, 271] width 306 height 35
click at [1284, 265] on button at bounding box center [1277, 271] width 15 height 15
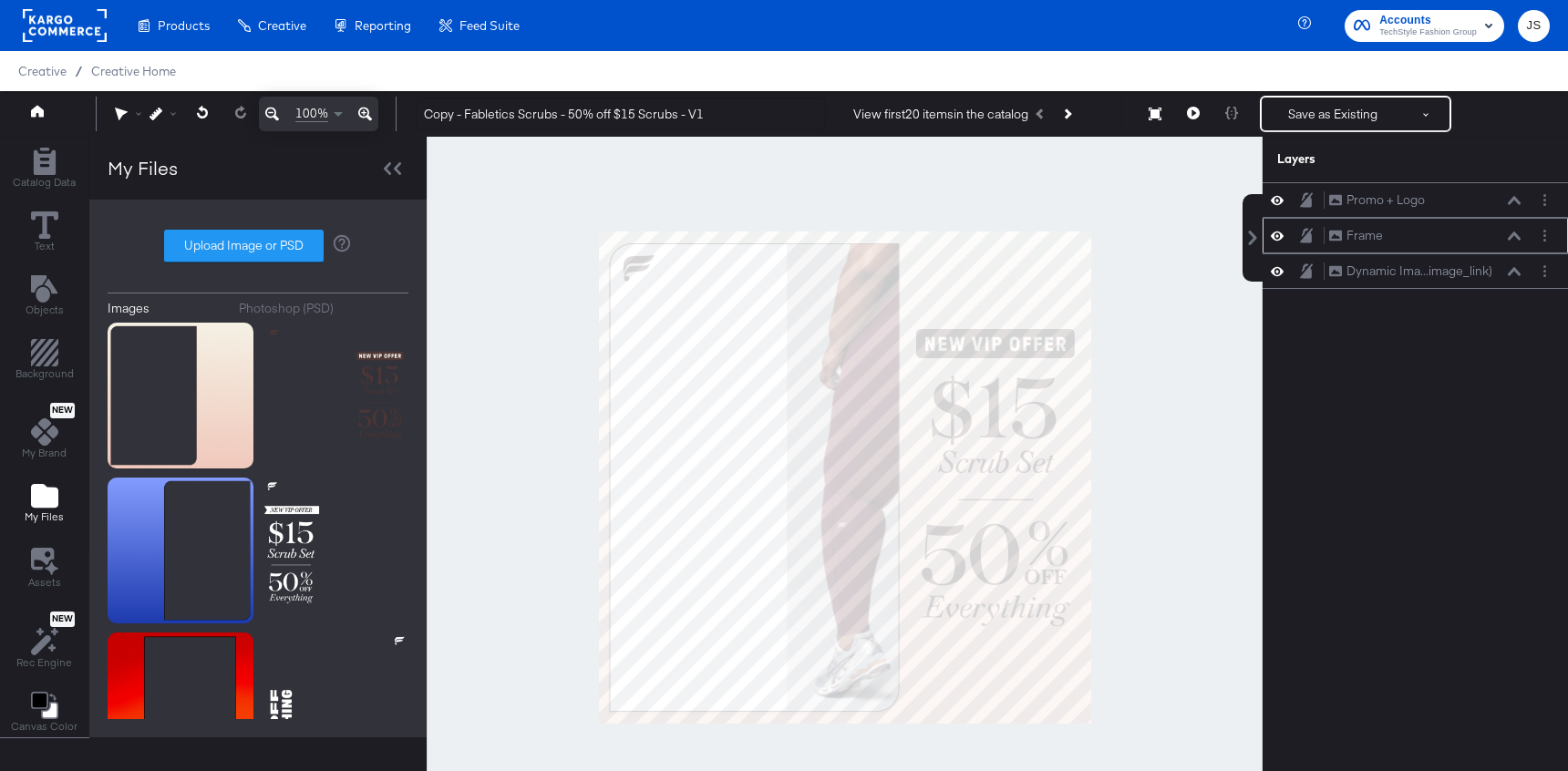
drag, startPoint x: 1397, startPoint y: 268, endPoint x: 1398, endPoint y: 255, distance: 13.0
click at [1397, 255] on div "Dynamic Ima...image_link) Dynamic Image (image_link)" at bounding box center [1416, 271] width 306 height 35
drag, startPoint x: 1506, startPoint y: 263, endPoint x: 1505, endPoint y: 229, distance: 34.0
click at [1505, 229] on div "Promo + Logo Promo + Logo Frame Frame Dynamic Ima...image_link) Dynamic Image (…" at bounding box center [1416, 235] width 306 height 107
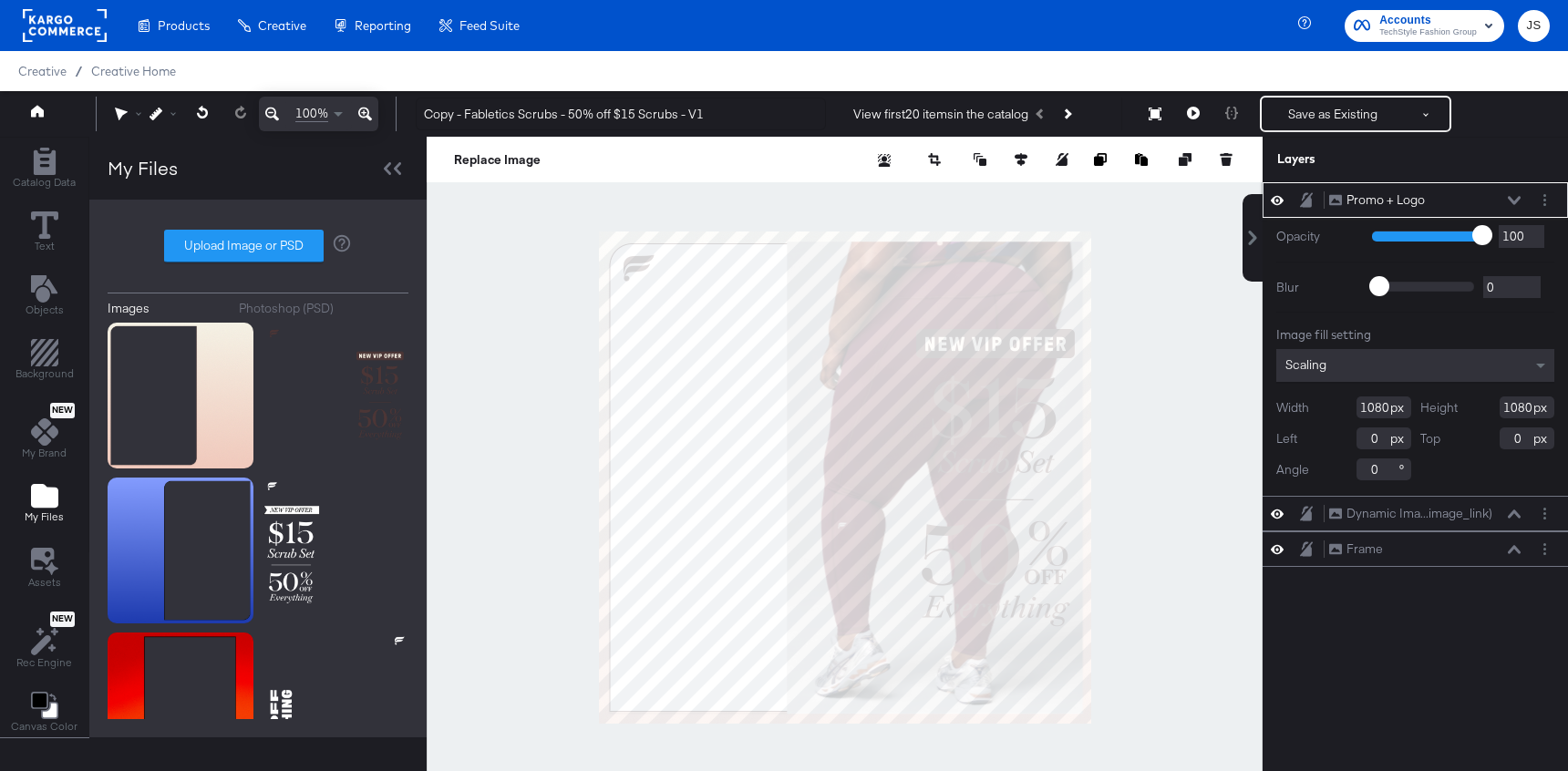
type input "-404"
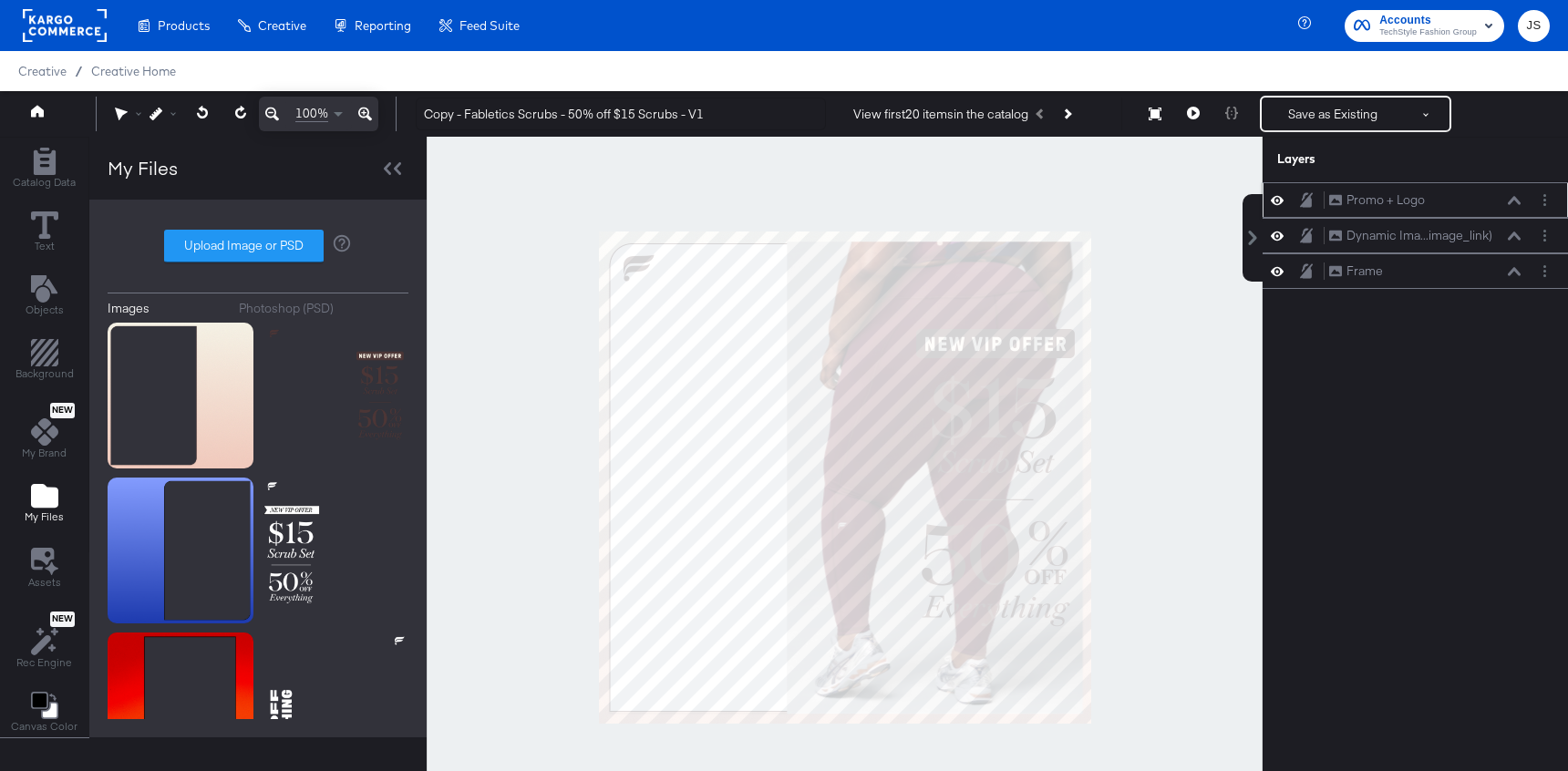
drag, startPoint x: 1457, startPoint y: 233, endPoint x: 1457, endPoint y: 194, distance: 39.0
click at [1457, 194] on div "Promo + Logo Promo + Logo Dynamic Ima...image_link) Dynamic Image (image_link) …" at bounding box center [1416, 235] width 306 height 107
drag, startPoint x: 1502, startPoint y: 232, endPoint x: 1502, endPoint y: 192, distance: 40.0
click at [1502, 192] on div "Promo + Logo Promo + Logo Dynamic Ima...image_link) Dynamic Image (image_link) …" at bounding box center [1416, 235] width 306 height 107
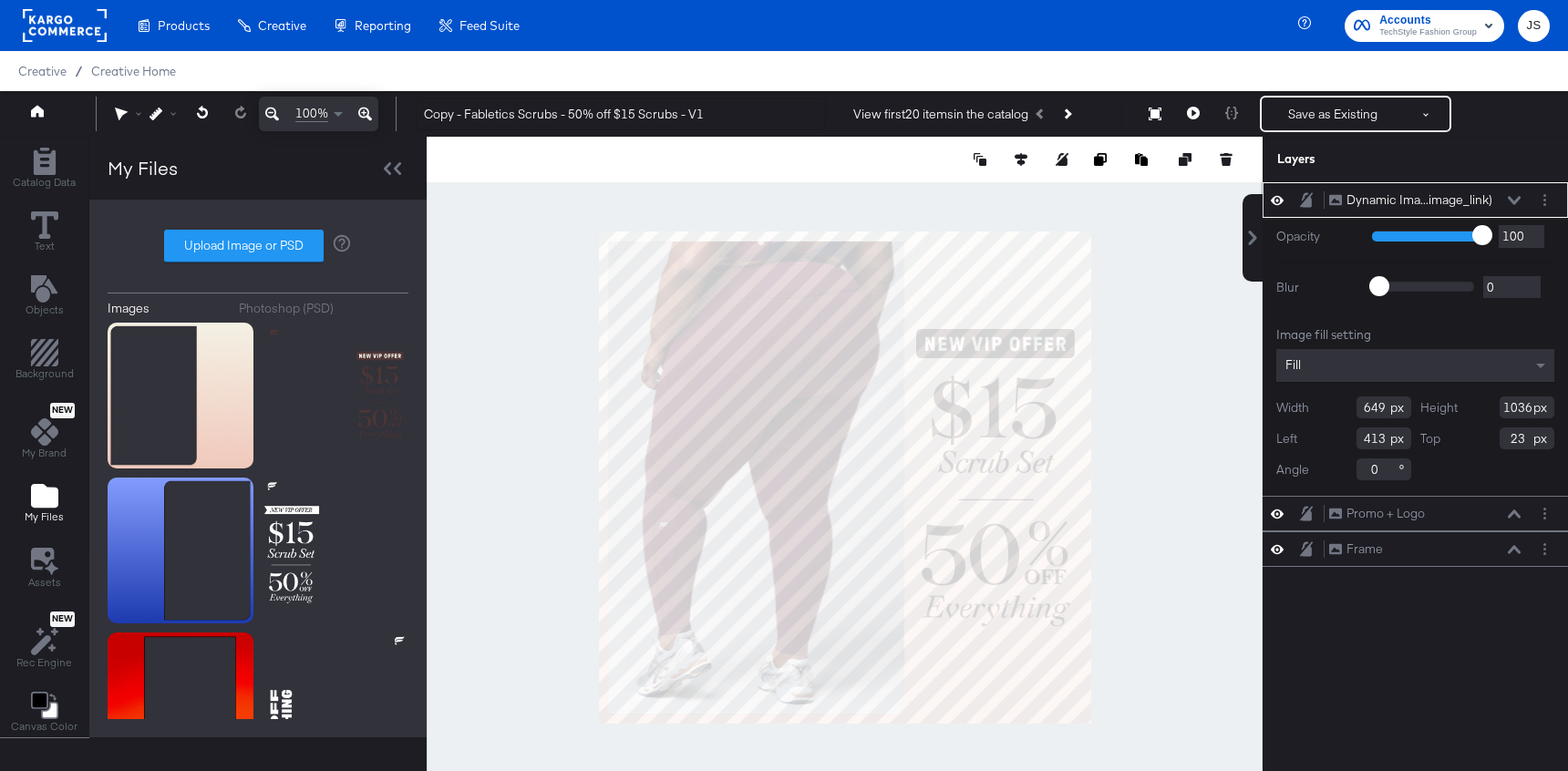
type input "21"
type input "22"
type input "1044"
type input "17"
type input "658"
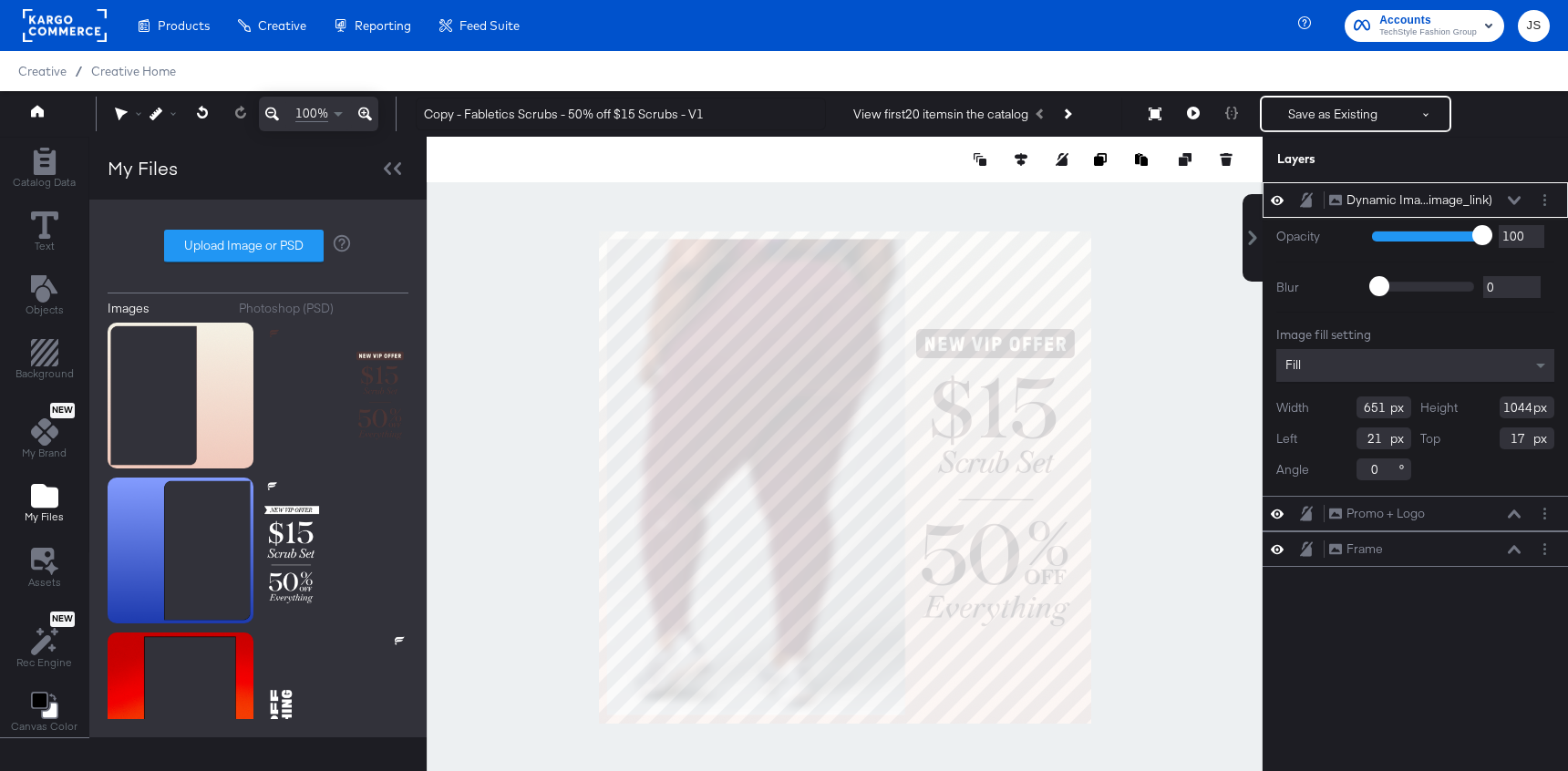
type input "14"
click at [1512, 200] on icon at bounding box center [1514, 200] width 13 height 8
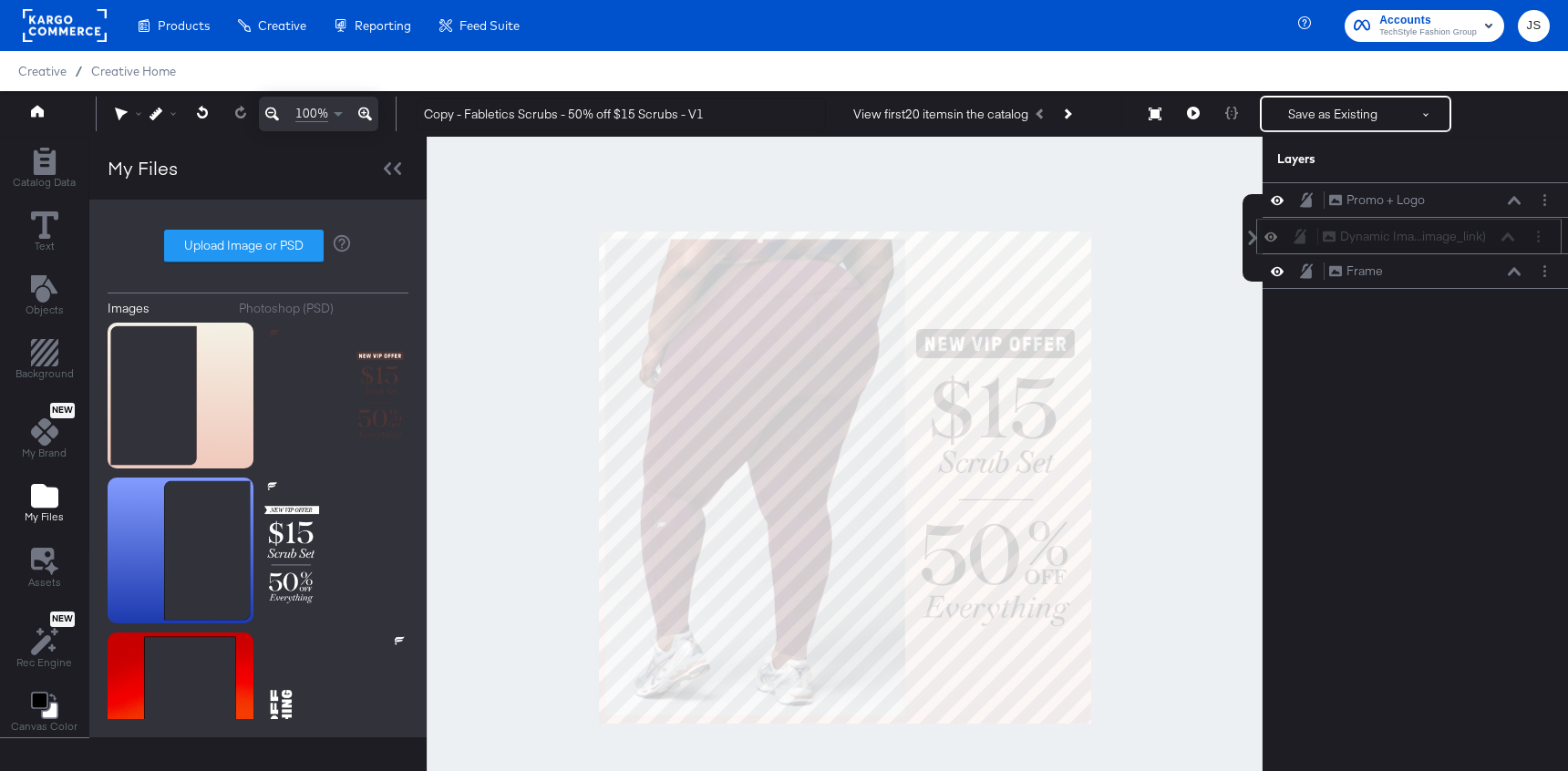
drag, startPoint x: 1512, startPoint y: 190, endPoint x: 1505, endPoint y: 235, distance: 45.5
click at [1505, 235] on div "Dynamic Ima...image_link) Dynamic Image (image_link)" at bounding box center [1418, 236] width 193 height 20
drag, startPoint x: 1508, startPoint y: 229, endPoint x: 1507, endPoint y: 269, distance: 40.0
click at [1507, 264] on div "Dynamic Ima...image_link) Dynamic Image (image_link)" at bounding box center [1424, 255] width 193 height 20
click at [1195, 114] on icon at bounding box center [1193, 113] width 13 height 13
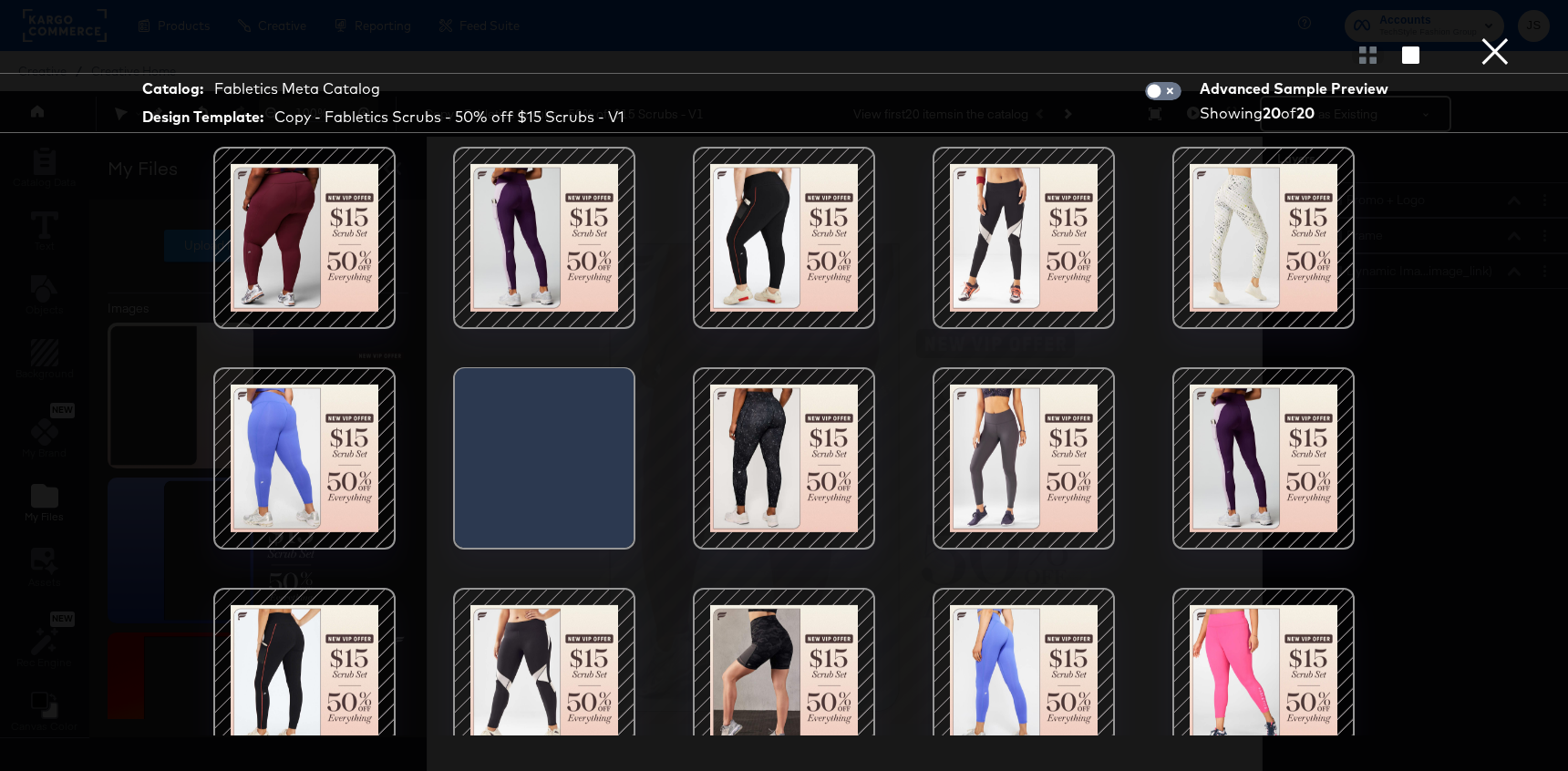
click at [755, 255] on div at bounding box center [784, 238] width 155 height 155
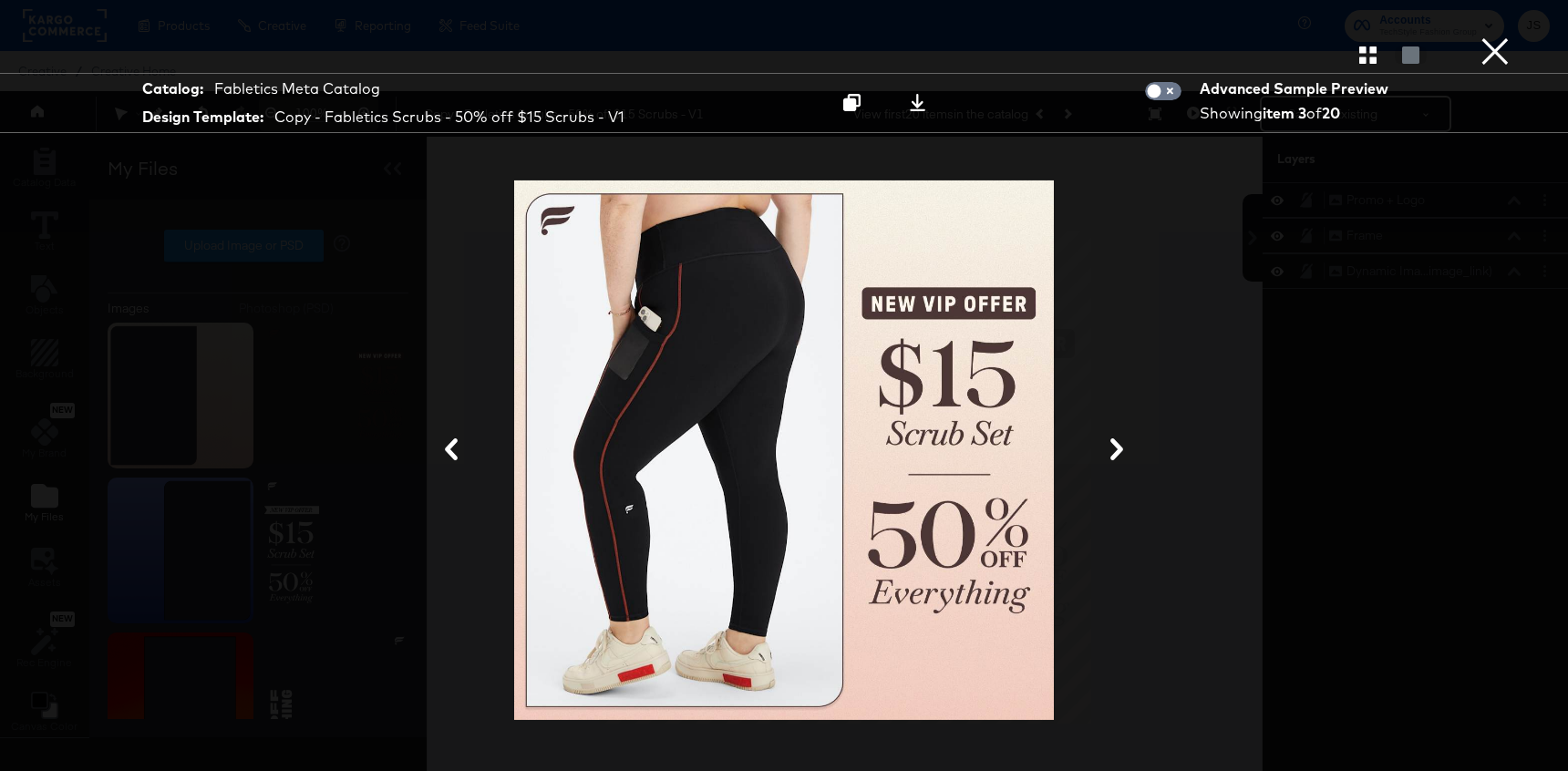
click at [1115, 458] on icon at bounding box center [1117, 450] width 22 height 22
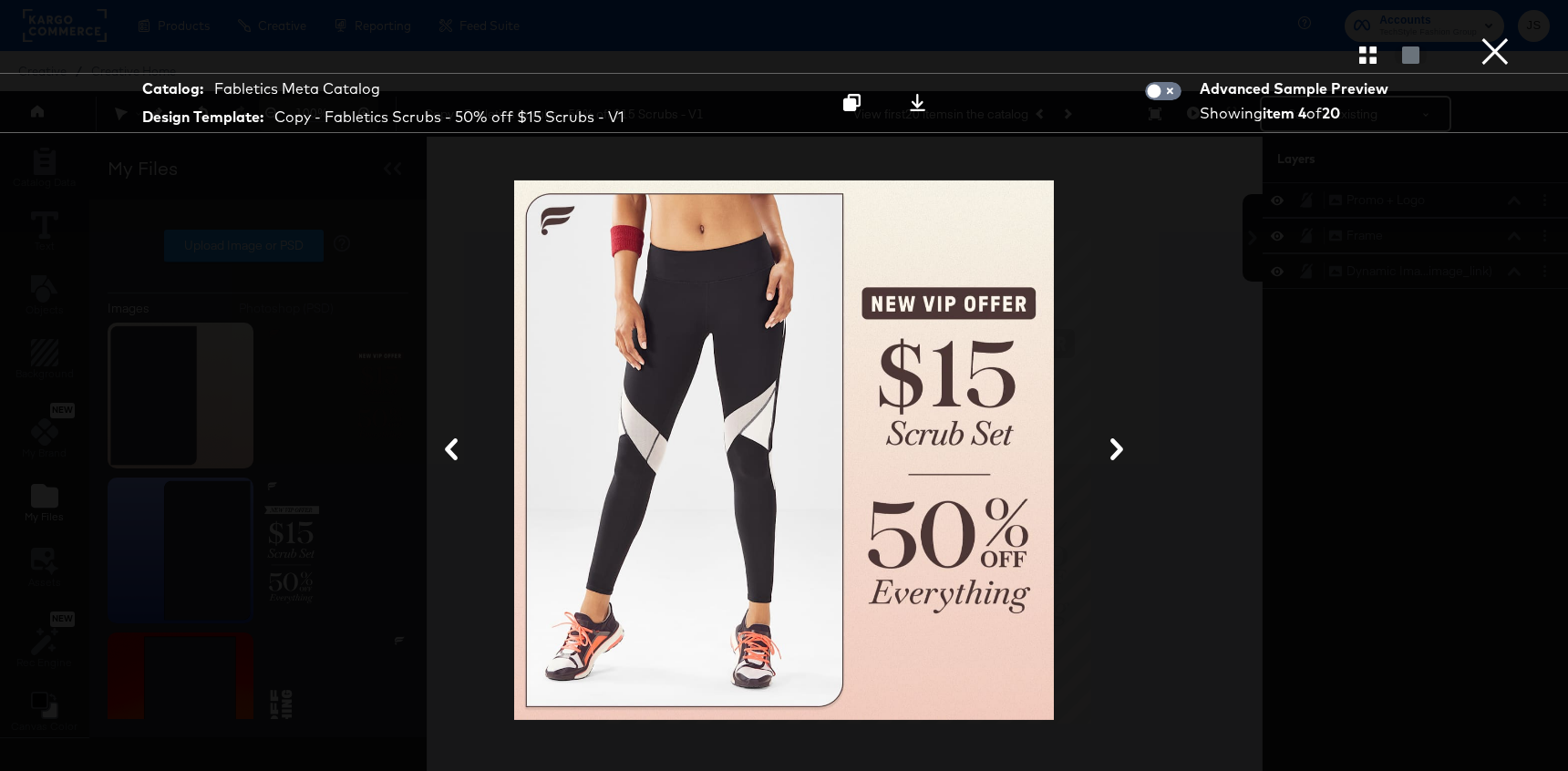
click at [1509, 36] on button "×" at bounding box center [1495, 18] width 36 height 36
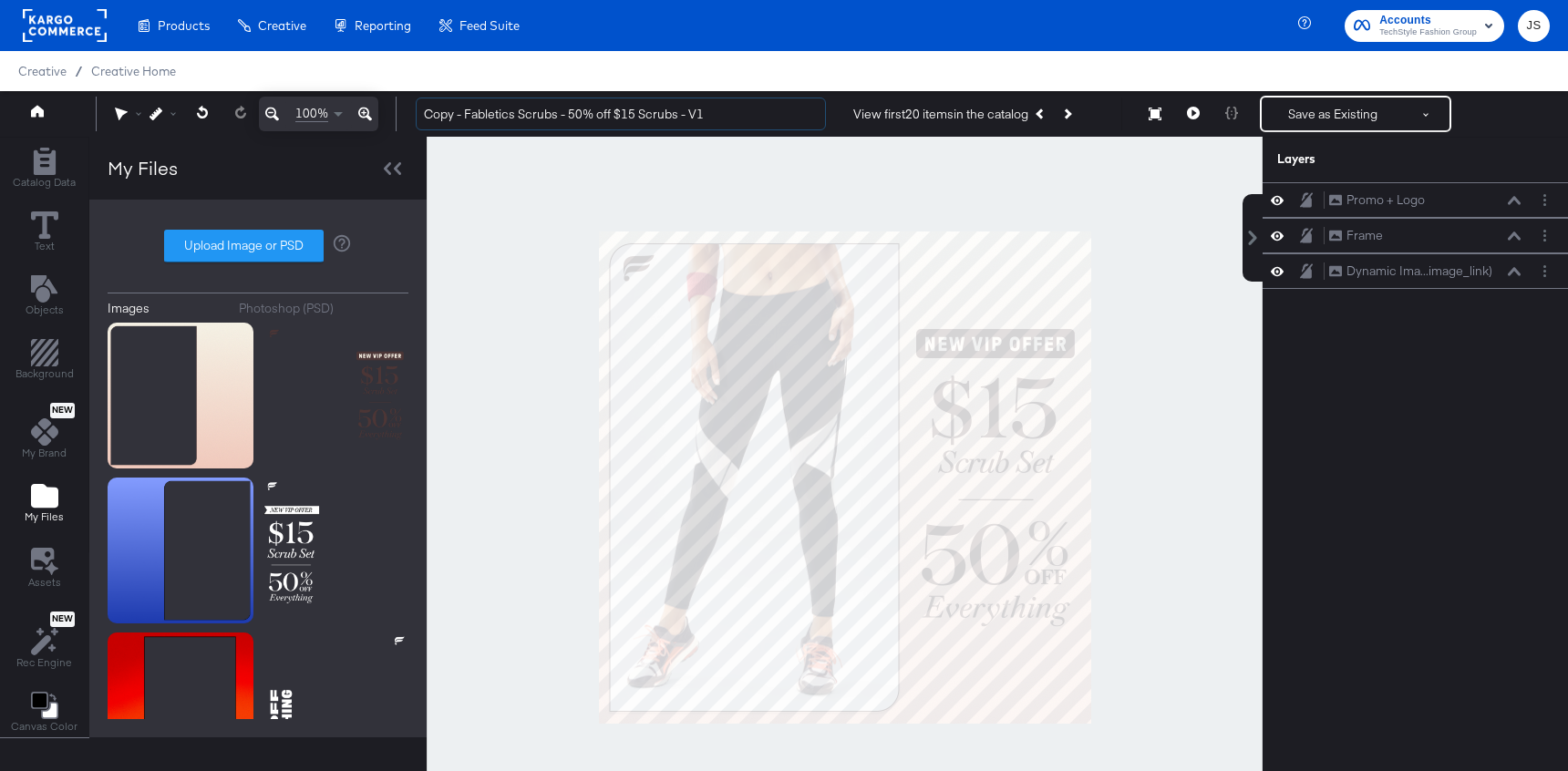
drag, startPoint x: 432, startPoint y: 116, endPoint x: 384, endPoint y: 116, distance: 48.0
click at [384, 116] on div "100% Copy - Fabletics Scrubs - 50% off $15 Scrubs - V1 View first 20 items in t…" at bounding box center [784, 113] width 1568 height 46
click at [718, 102] on input "Fabletics Scrubs - 50% off $15 Scrubs - V1" at bounding box center [620, 114] width 410 height 33
click at [715, 123] on input "Fabletics Scrubs - 50% off $15 Scrubs - V1" at bounding box center [620, 114] width 410 height 33
type input "Fabletics Scrubs - 50% off $15 Scrubs - V2"
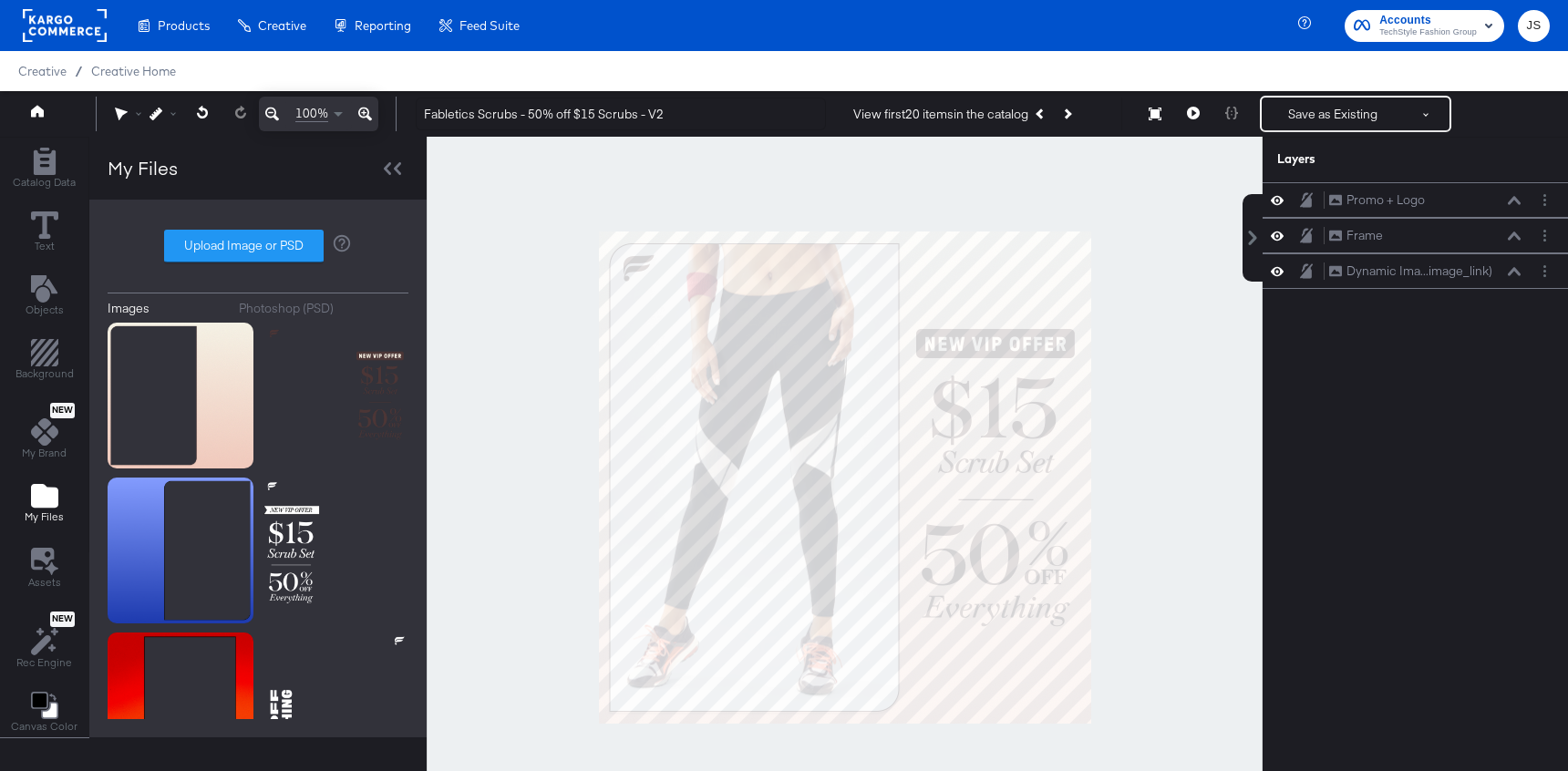
click at [896, 191] on div at bounding box center [844, 477] width 836 height 681
click at [1188, 114] on icon at bounding box center [1193, 113] width 13 height 13
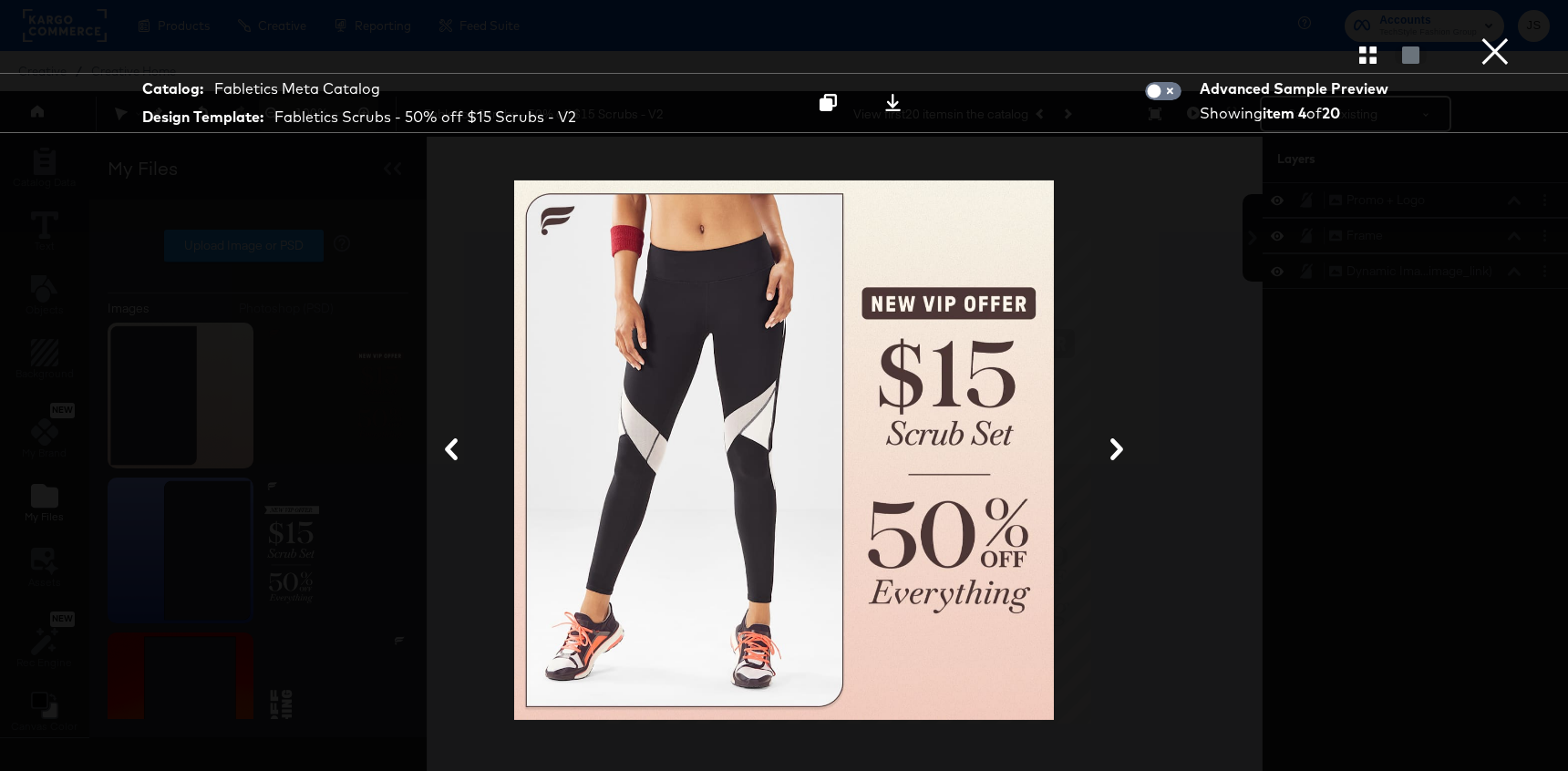
click at [1114, 452] on icon at bounding box center [1117, 450] width 22 height 22
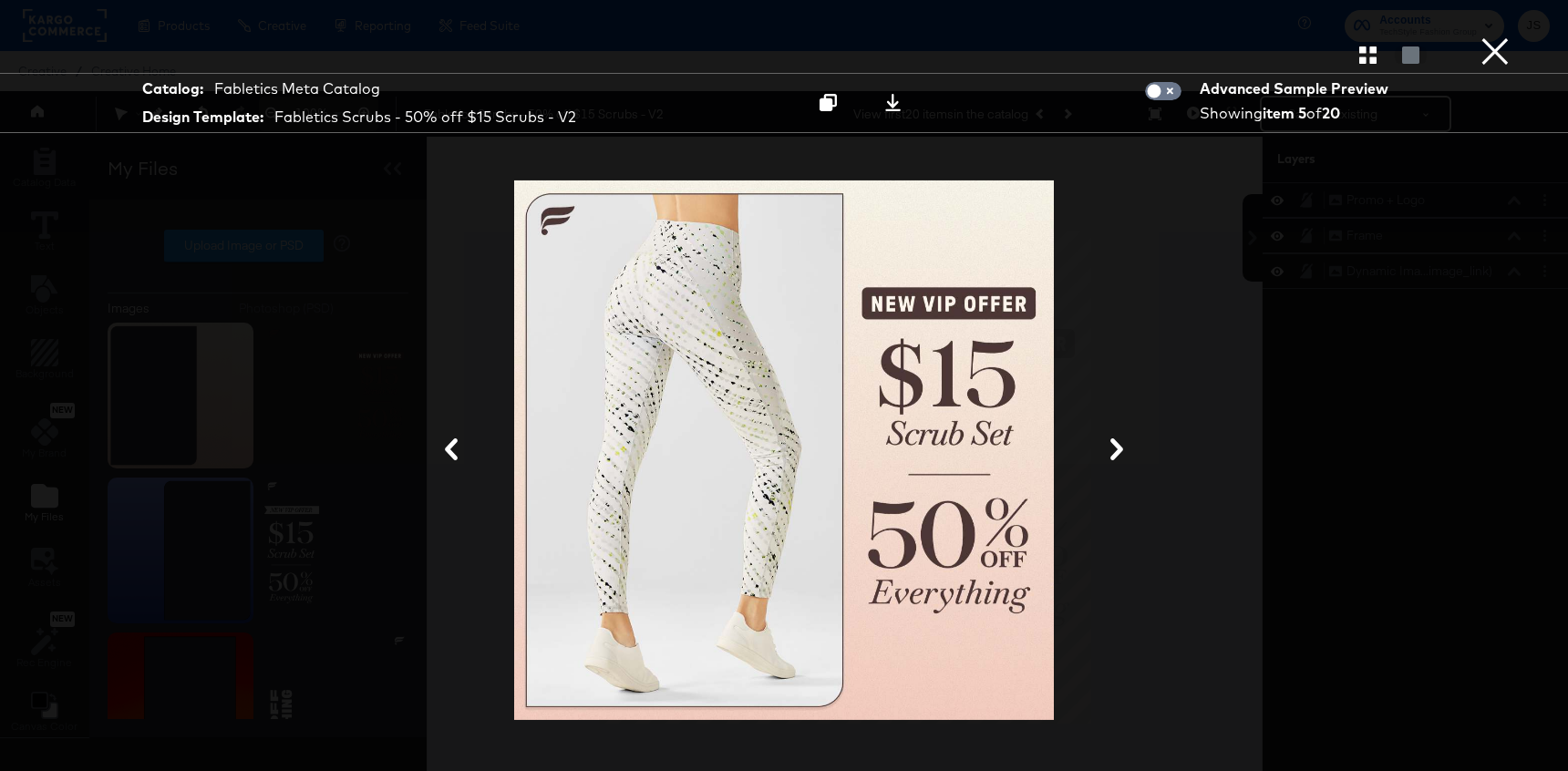
click at [1114, 452] on icon at bounding box center [1117, 450] width 22 height 22
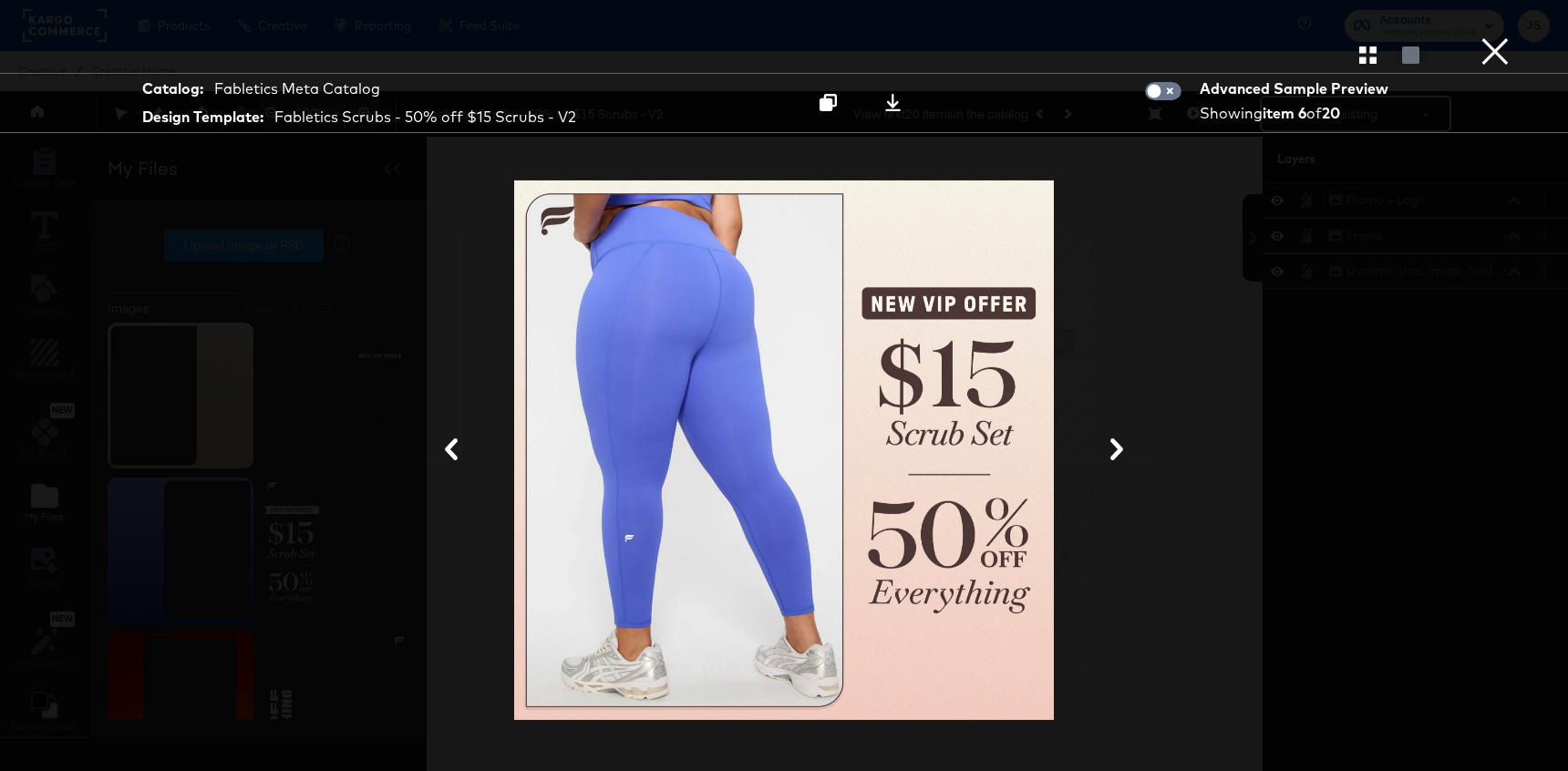
click at [1114, 452] on icon at bounding box center [1117, 450] width 22 height 22
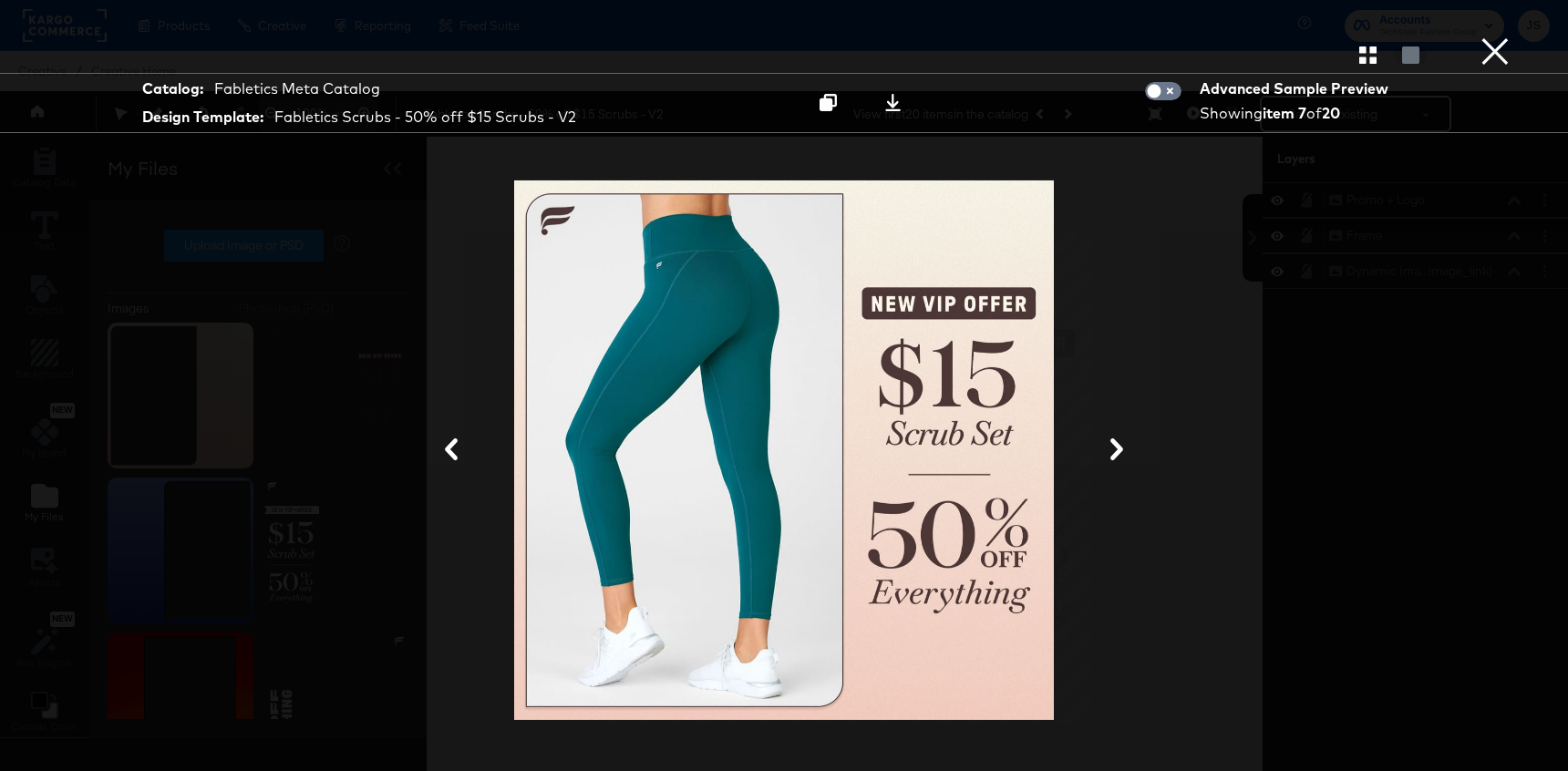
click at [1500, 36] on button "×" at bounding box center [1495, 18] width 36 height 36
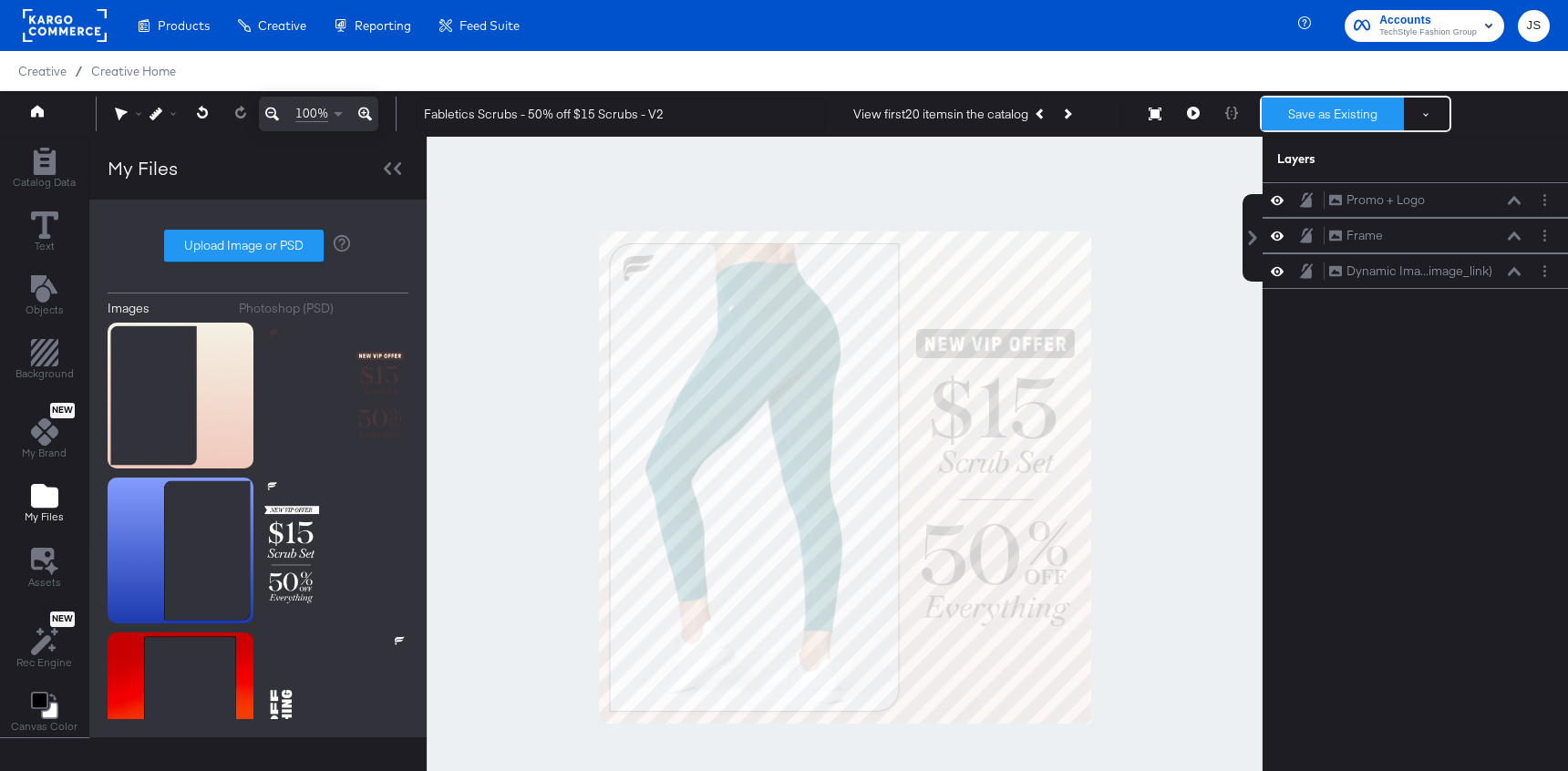
click at [1337, 121] on button "Save as Existing" at bounding box center [1333, 113] width 142 height 33
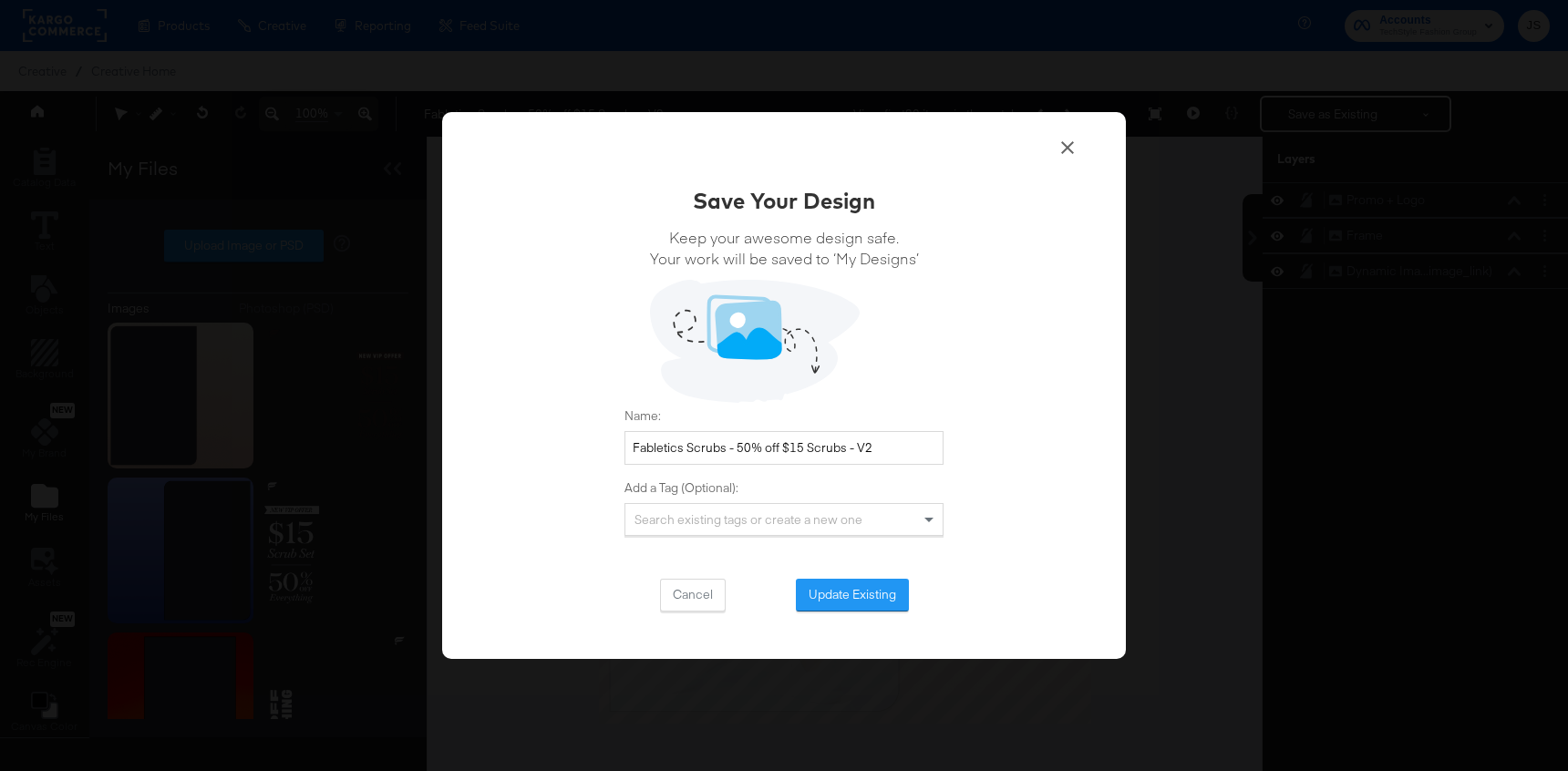
click at [881, 576] on div "Save Your Design Keep your awesome design safe. Your work will be saved to ‘My …" at bounding box center [784, 398] width 319 height 426
click at [872, 593] on button "Update Existing" at bounding box center [852, 595] width 113 height 33
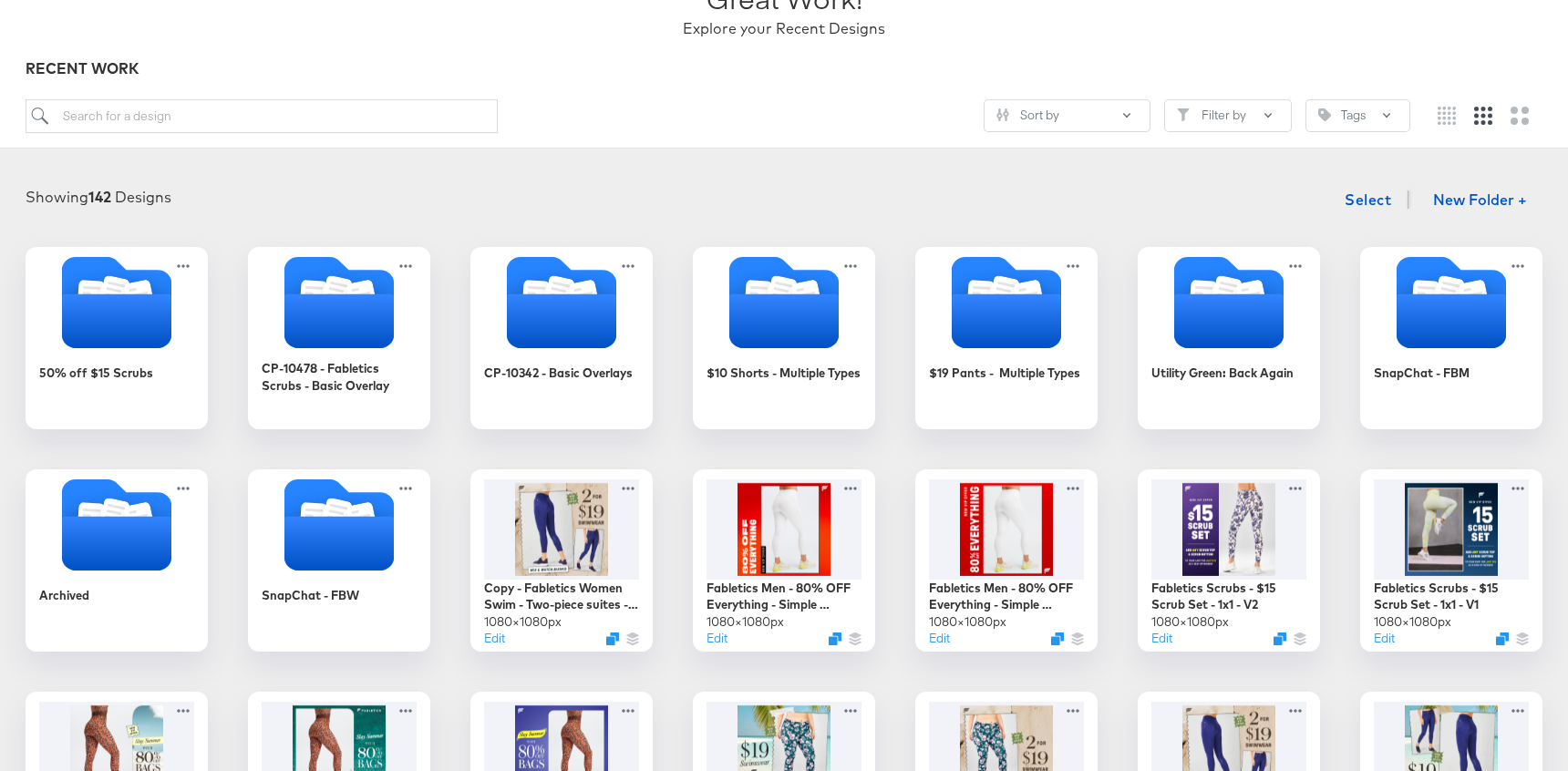
scroll to position [158, 0]
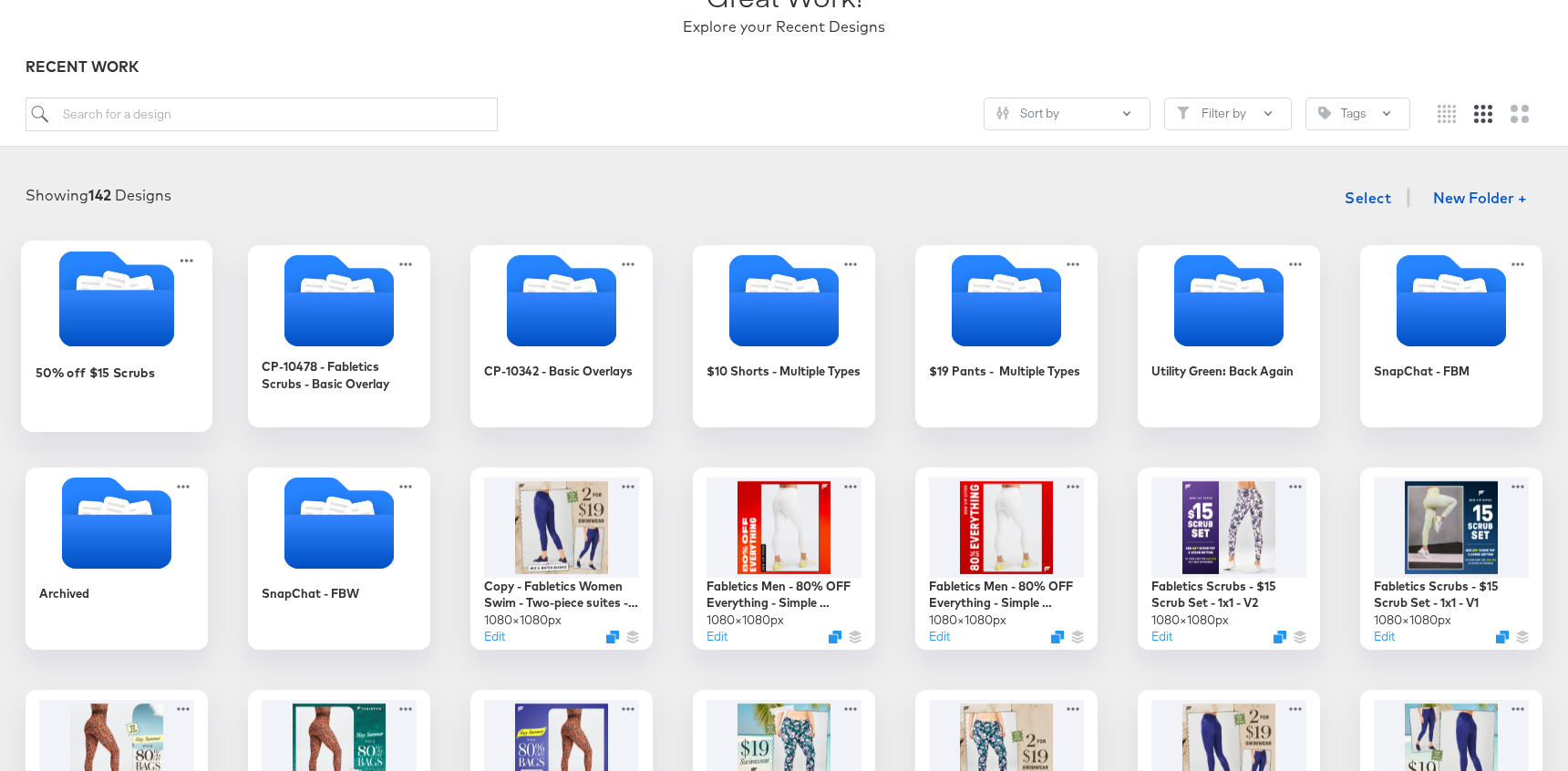
click at [152, 297] on icon "Folder" at bounding box center [117, 318] width 115 height 57
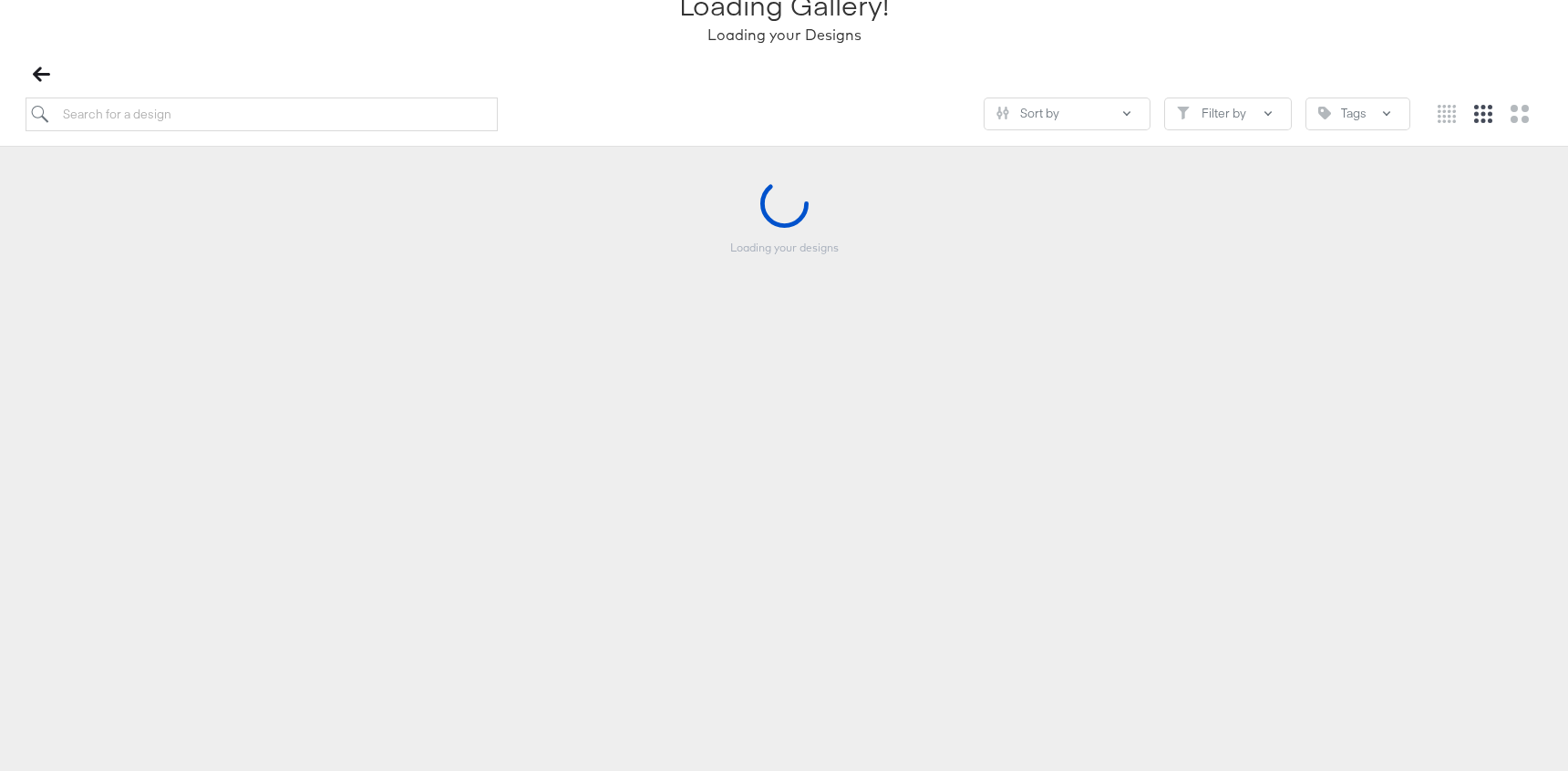
scroll to position [156, 0]
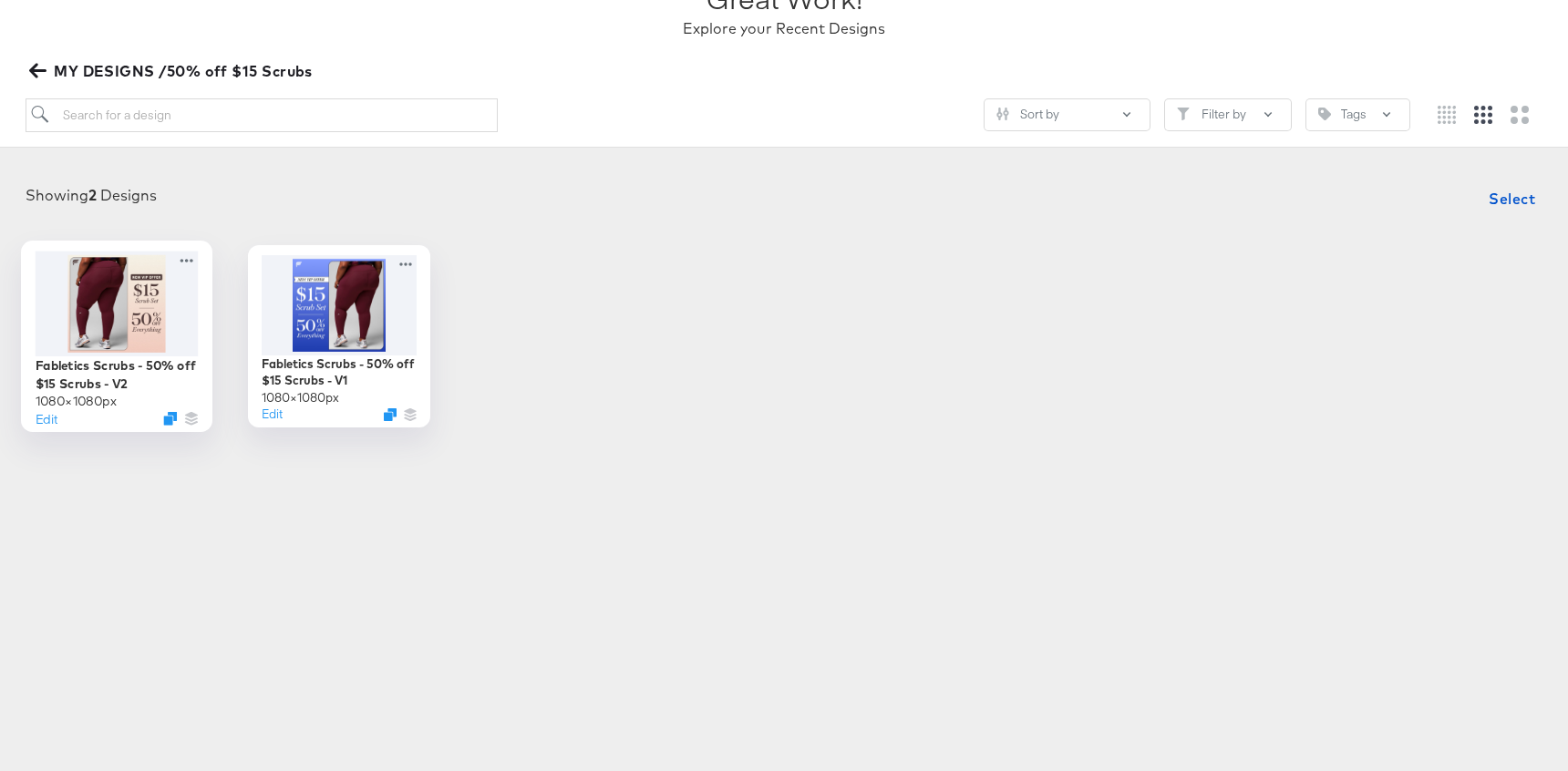
click at [161, 337] on div at bounding box center [117, 303] width 164 height 105
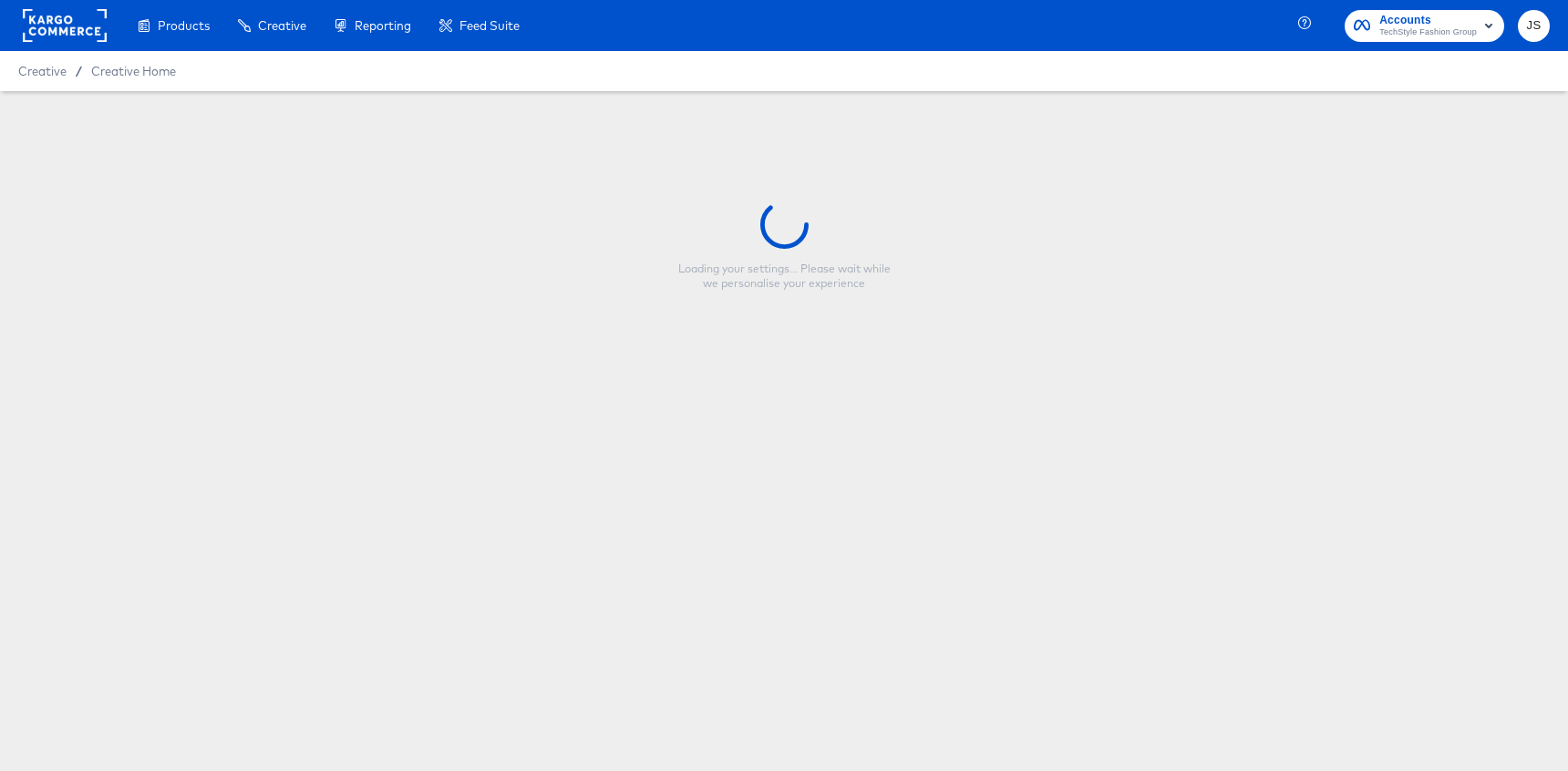
type input "Fabletics Scrubs - 50% off $15 Scrubs - V2"
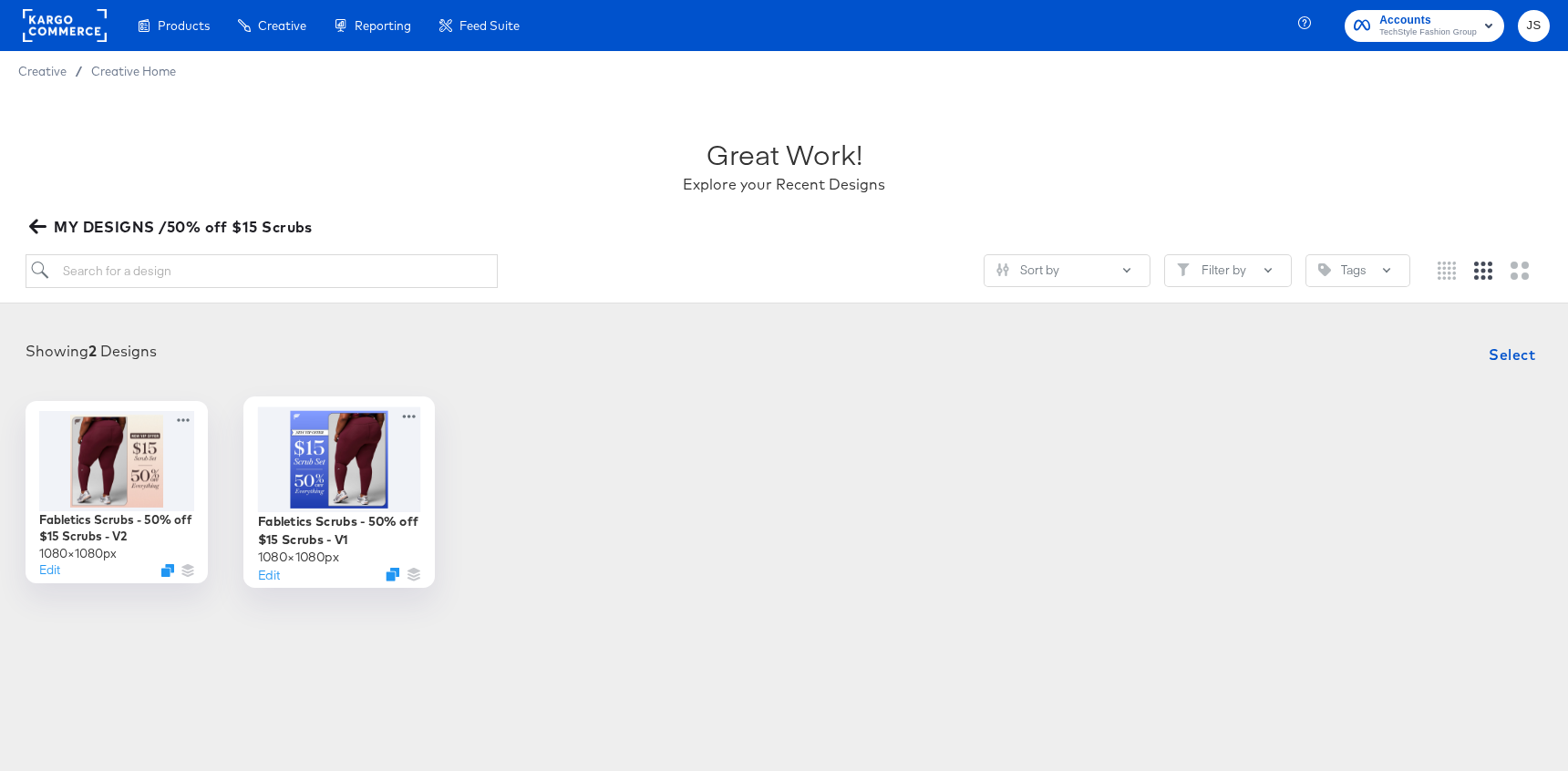
click at [357, 462] on div at bounding box center [340, 458] width 164 height 105
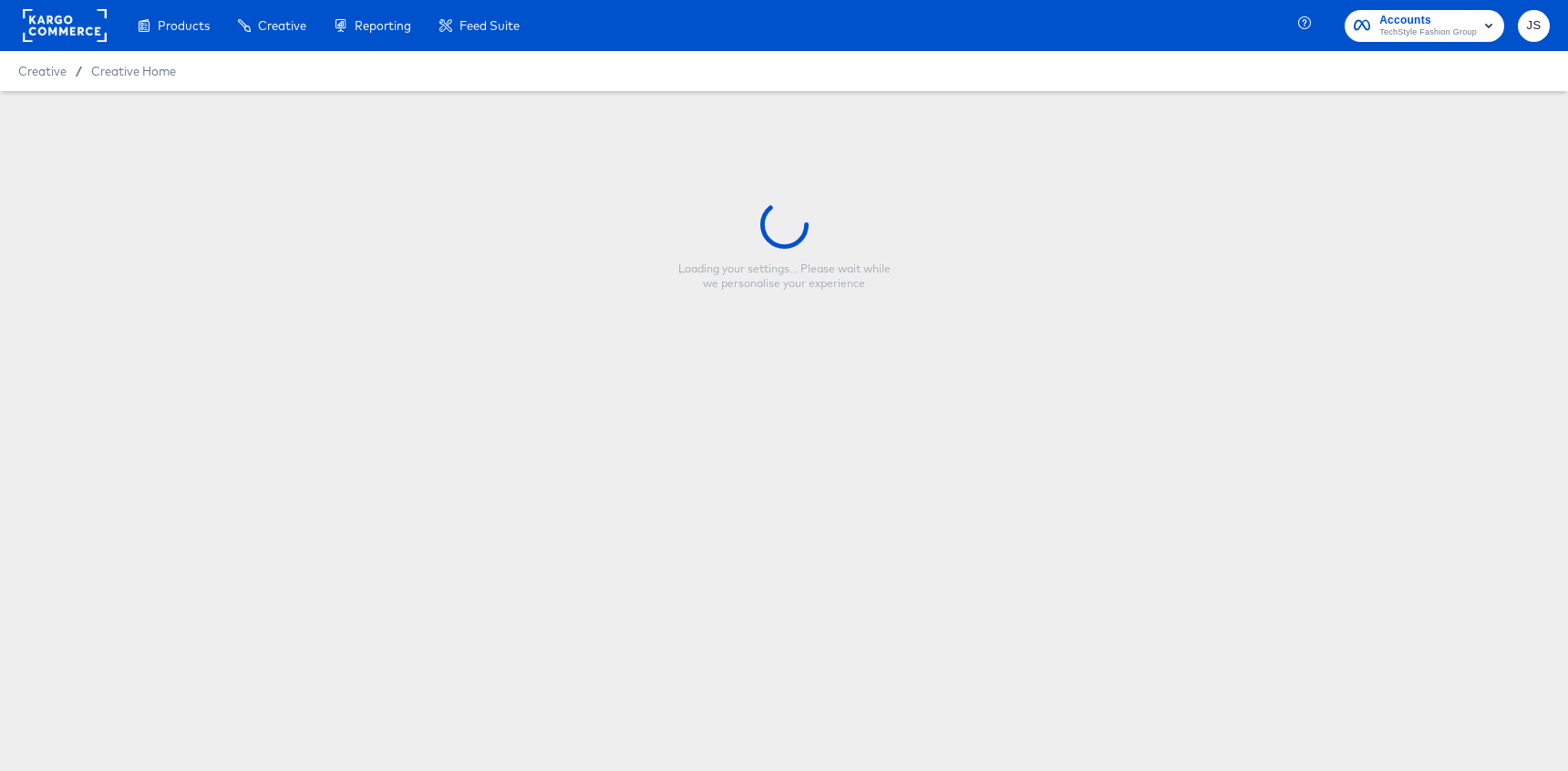
type input "Fabletics Scrubs - 50% off $15 Scrubs - V1"
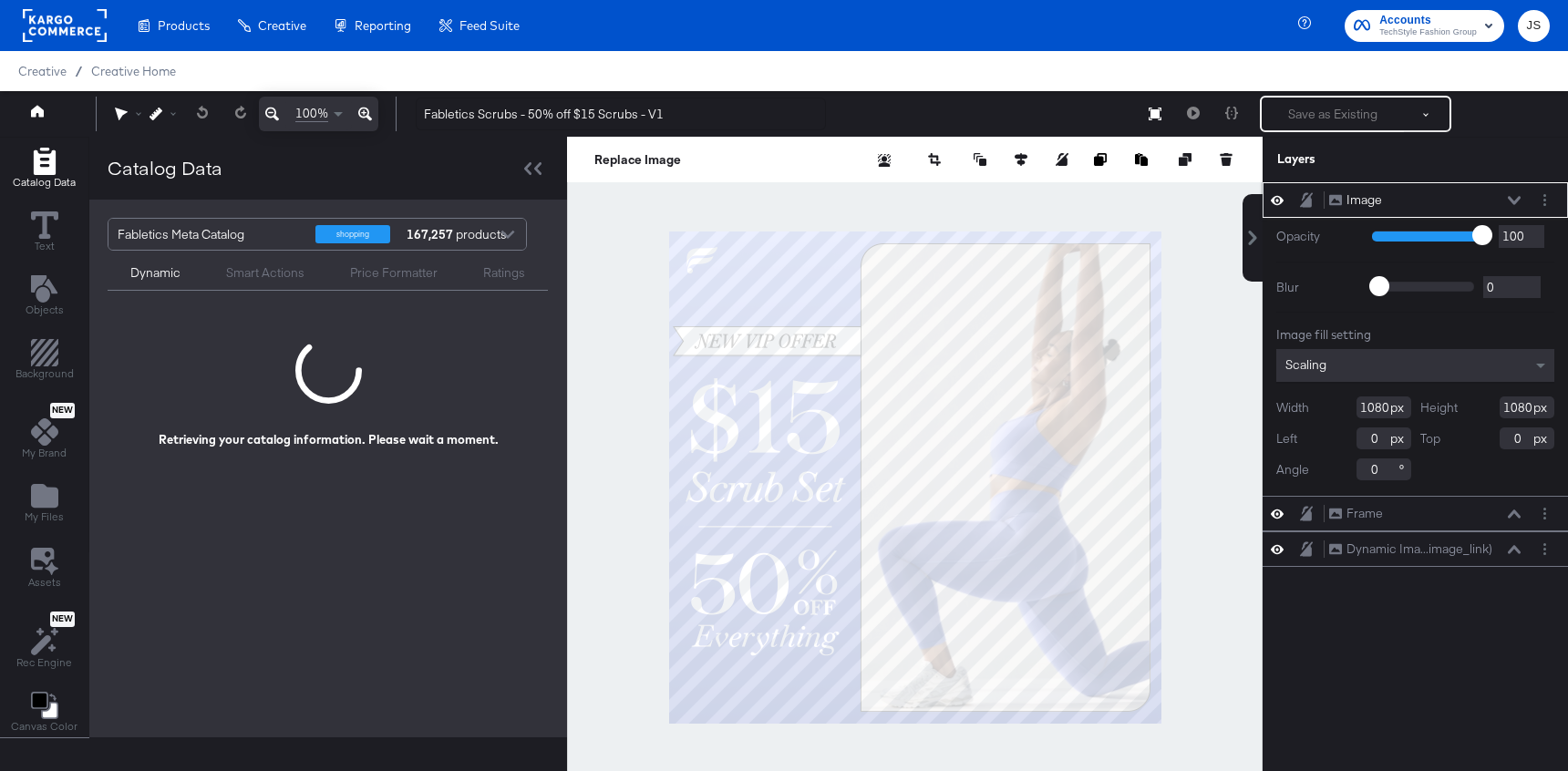
click at [1515, 203] on icon at bounding box center [1514, 200] width 13 height 8
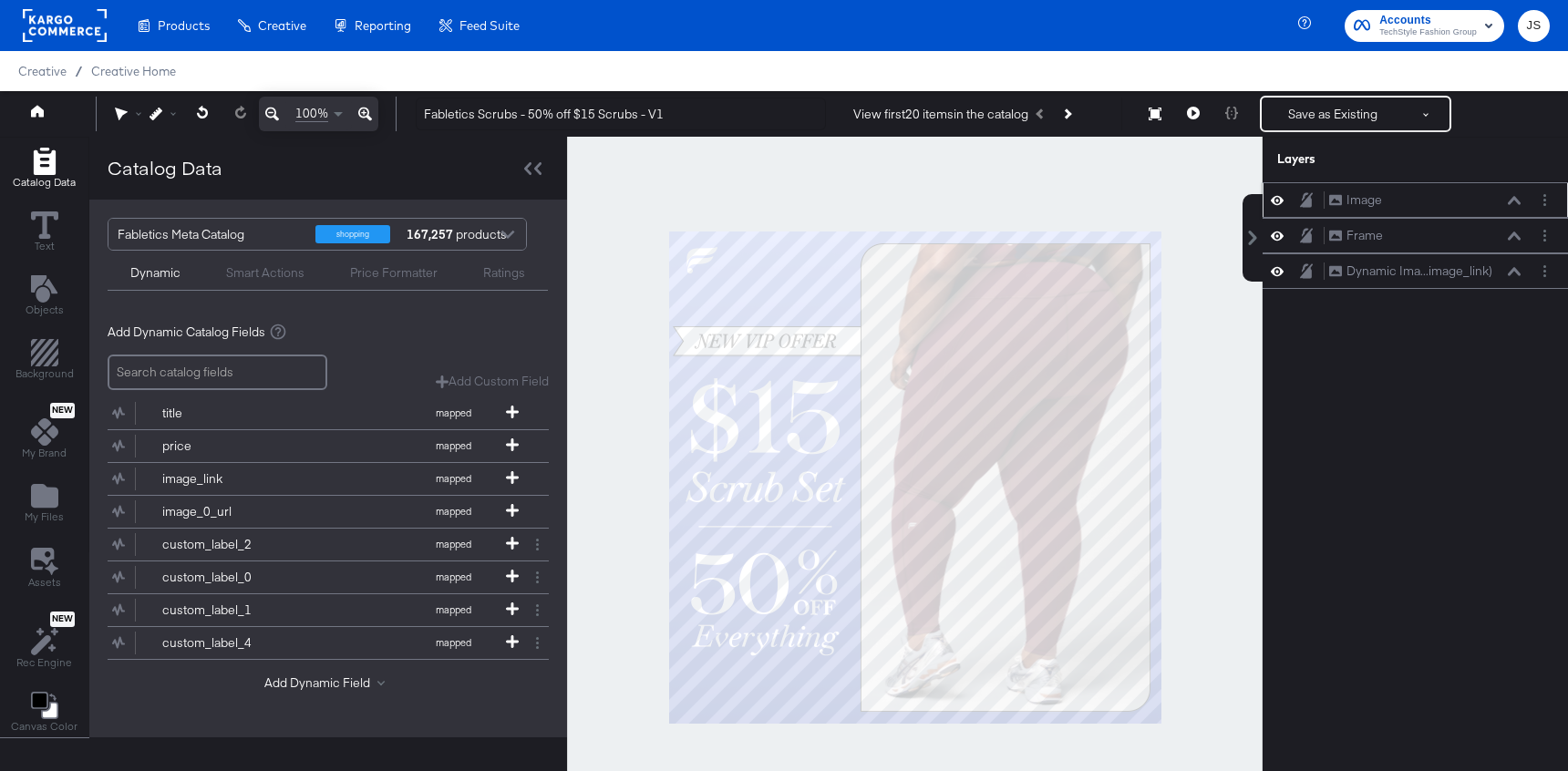
click at [1280, 200] on icon at bounding box center [1277, 200] width 13 height 16
click at [1280, 200] on icon at bounding box center [1277, 200] width 13 height 12
click at [1547, 198] on button "Layer Options" at bounding box center [1545, 200] width 20 height 20
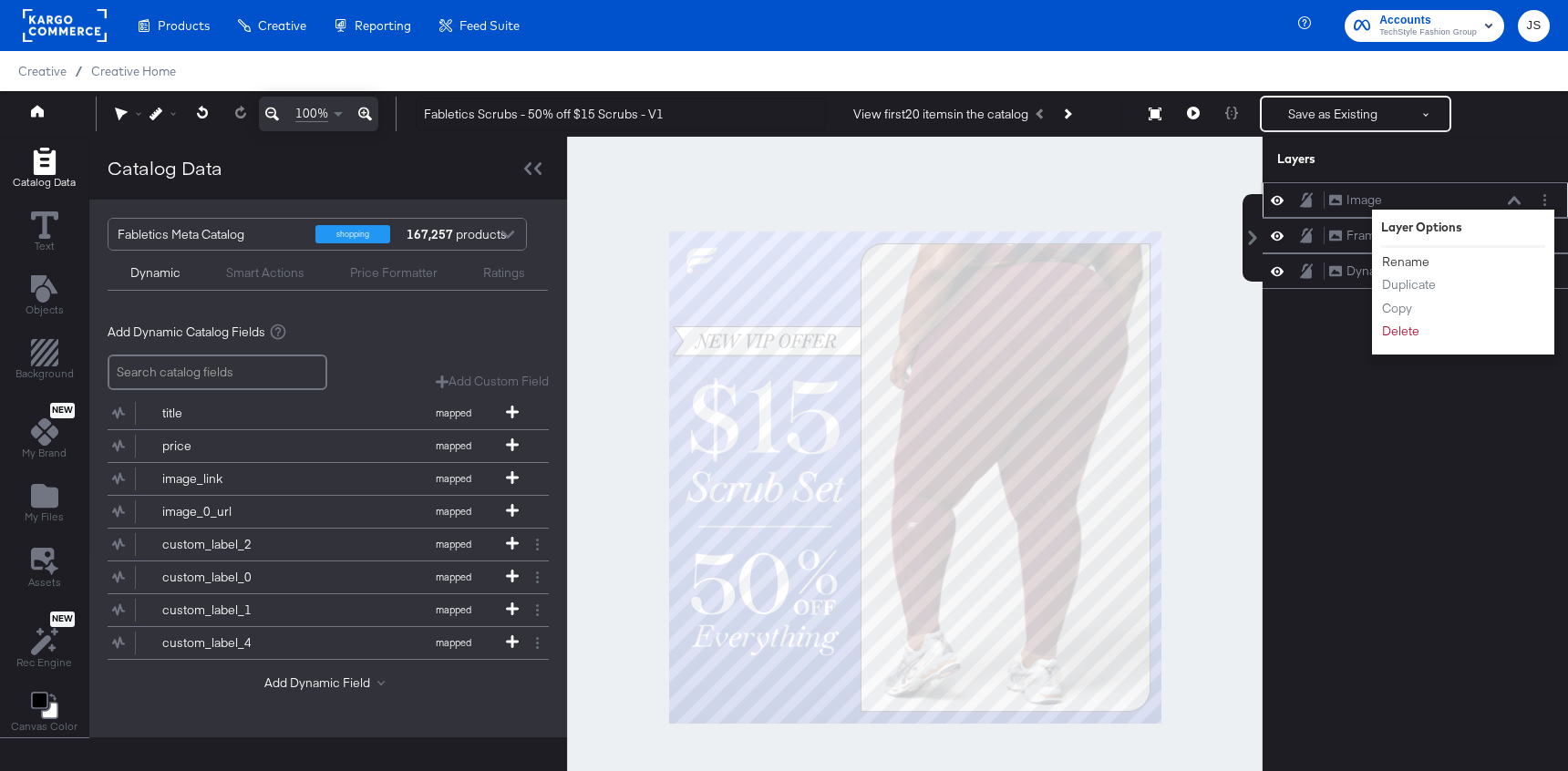
click at [1402, 262] on button "Rename" at bounding box center [1405, 262] width 49 height 20
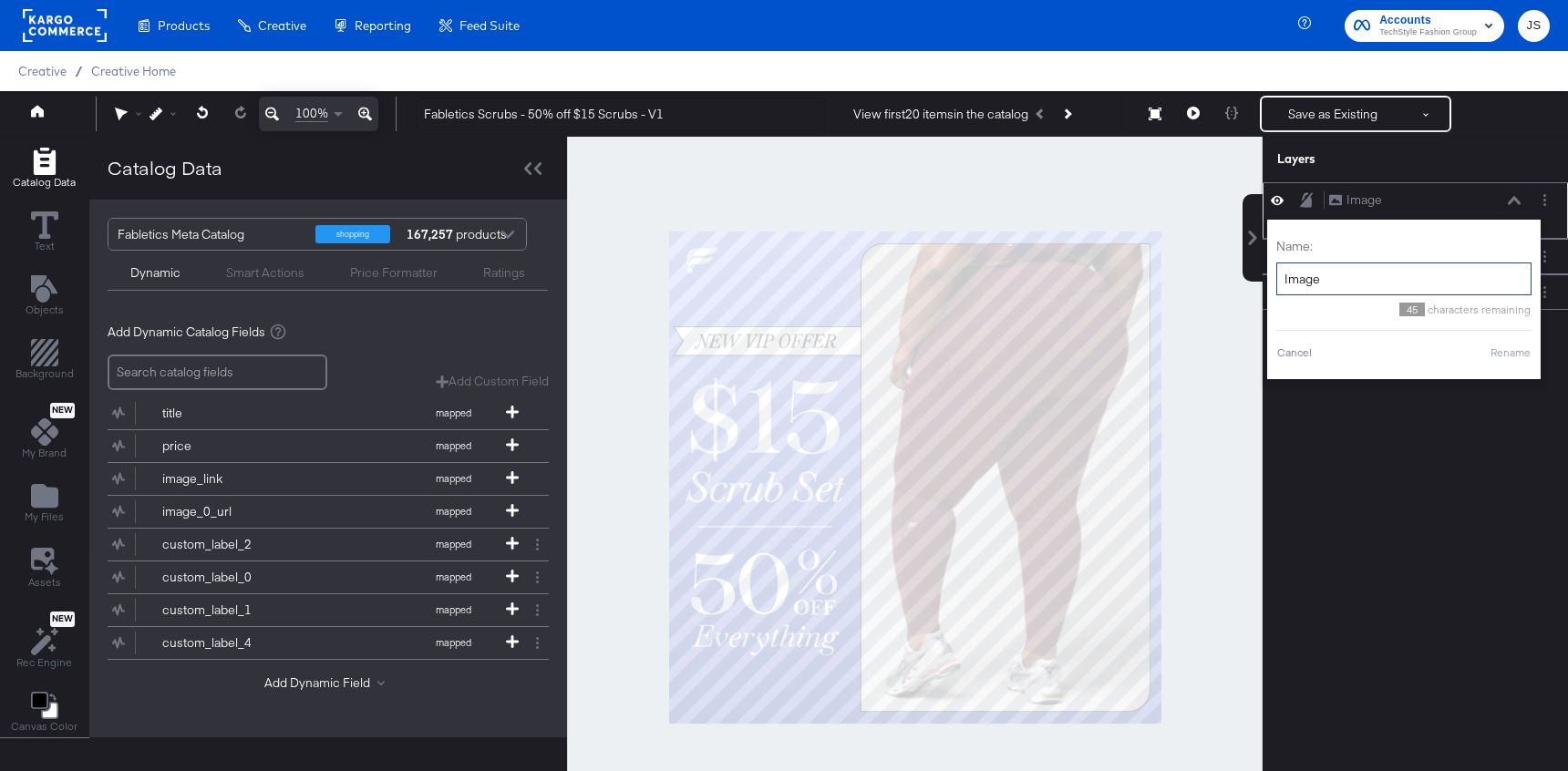
click at [1348, 281] on input "Image" at bounding box center [1403, 279] width 256 height 33
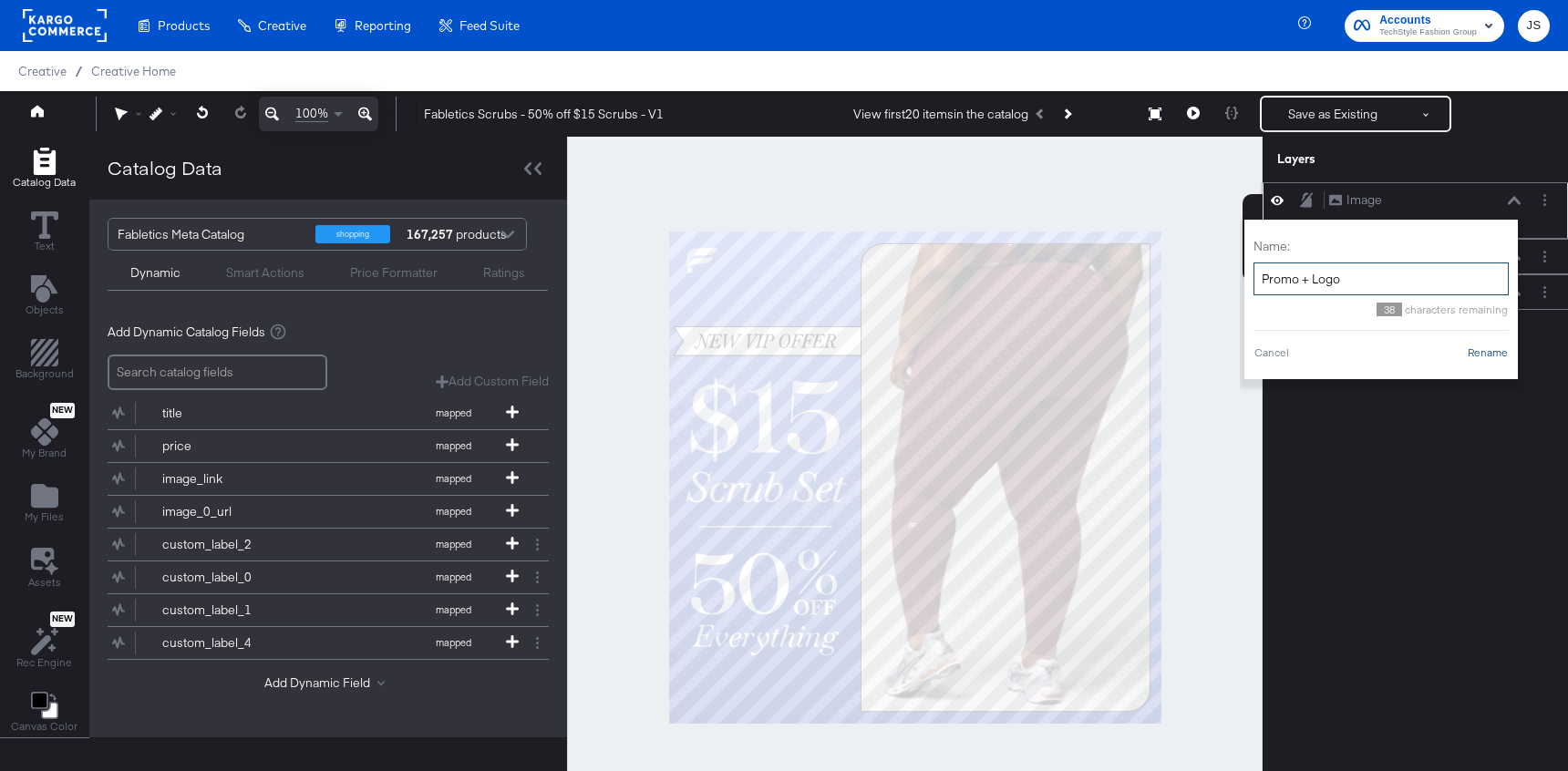
type input "Promo + Logo"
click at [1469, 356] on button "Rename" at bounding box center [1487, 353] width 42 height 17
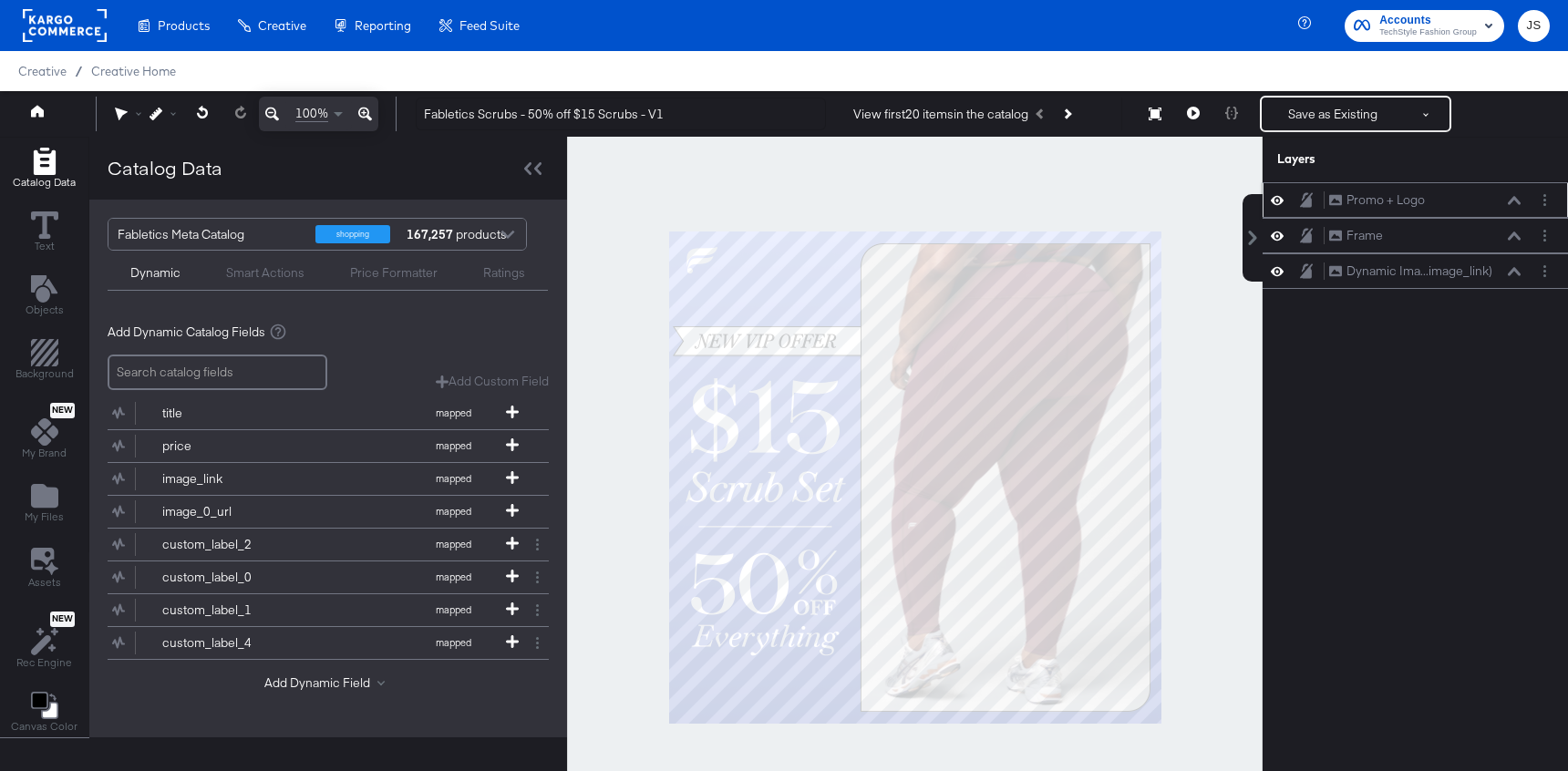
click at [1352, 131] on div "Save as Existing See more options" at bounding box center [1356, 113] width 191 height 36
click at [1351, 126] on button "Save as Existing" at bounding box center [1333, 113] width 142 height 33
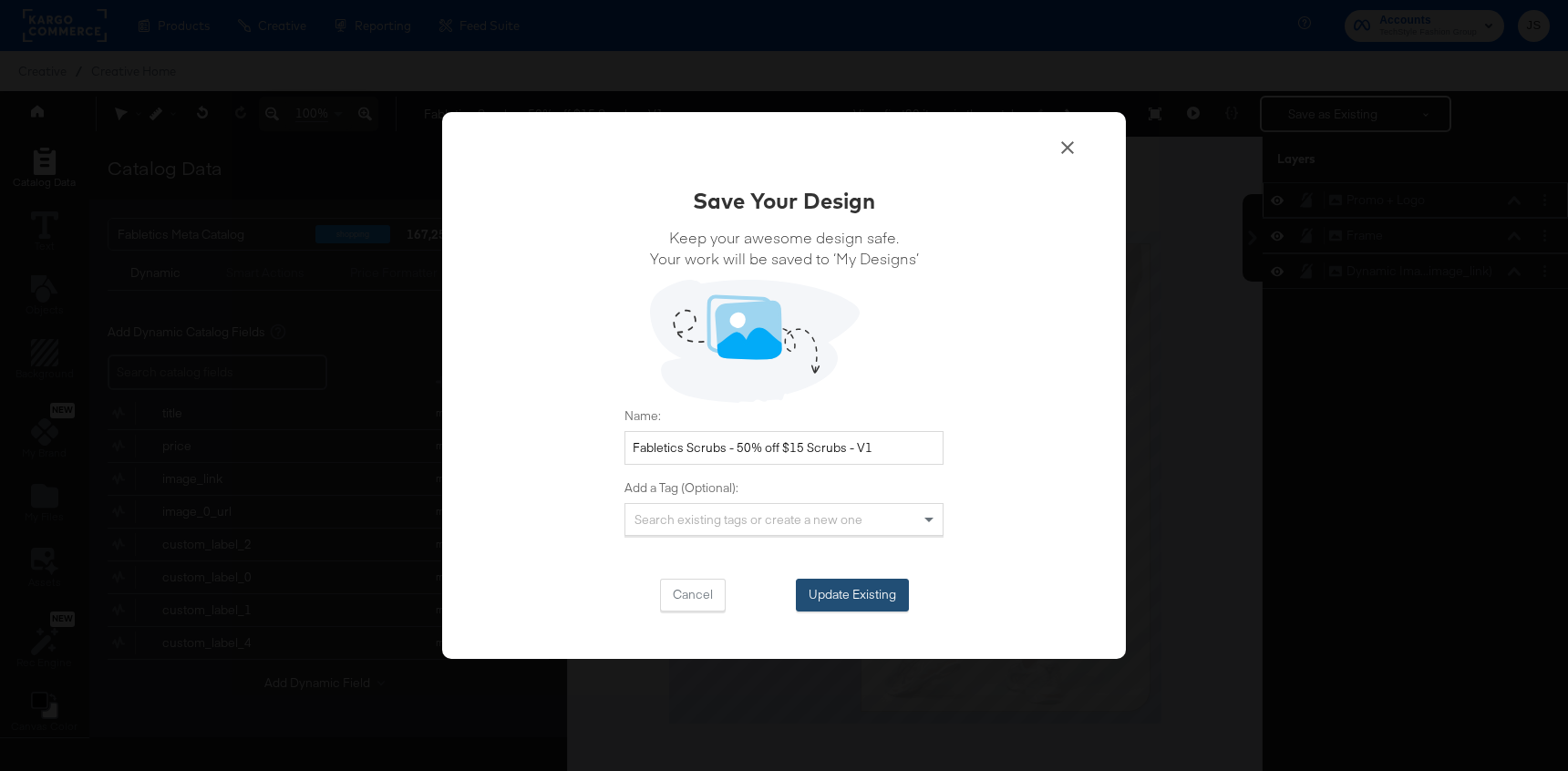
click at [848, 592] on button "Update Existing" at bounding box center [852, 595] width 113 height 33
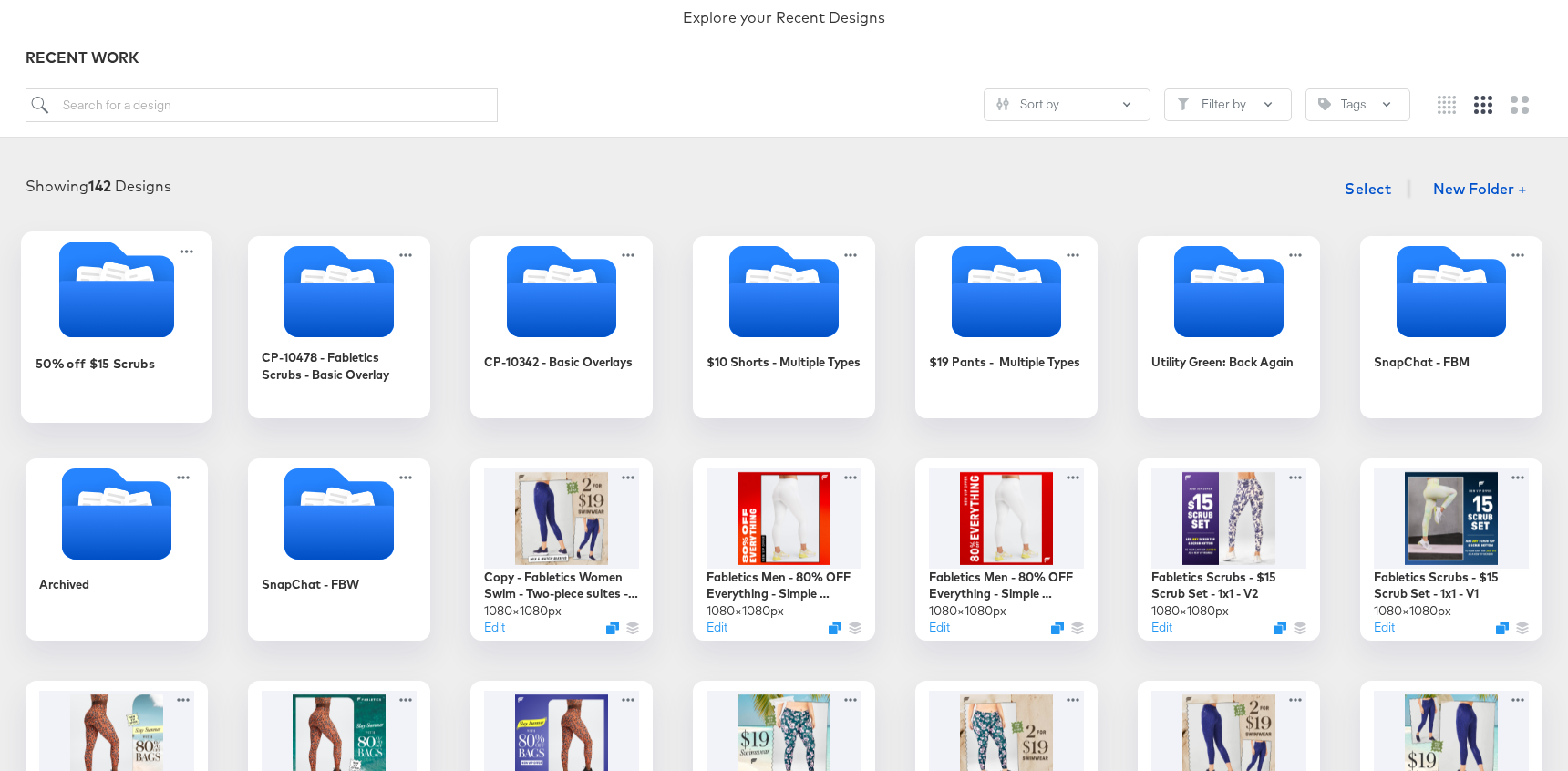
click at [144, 320] on icon "Folder" at bounding box center [117, 308] width 115 height 57
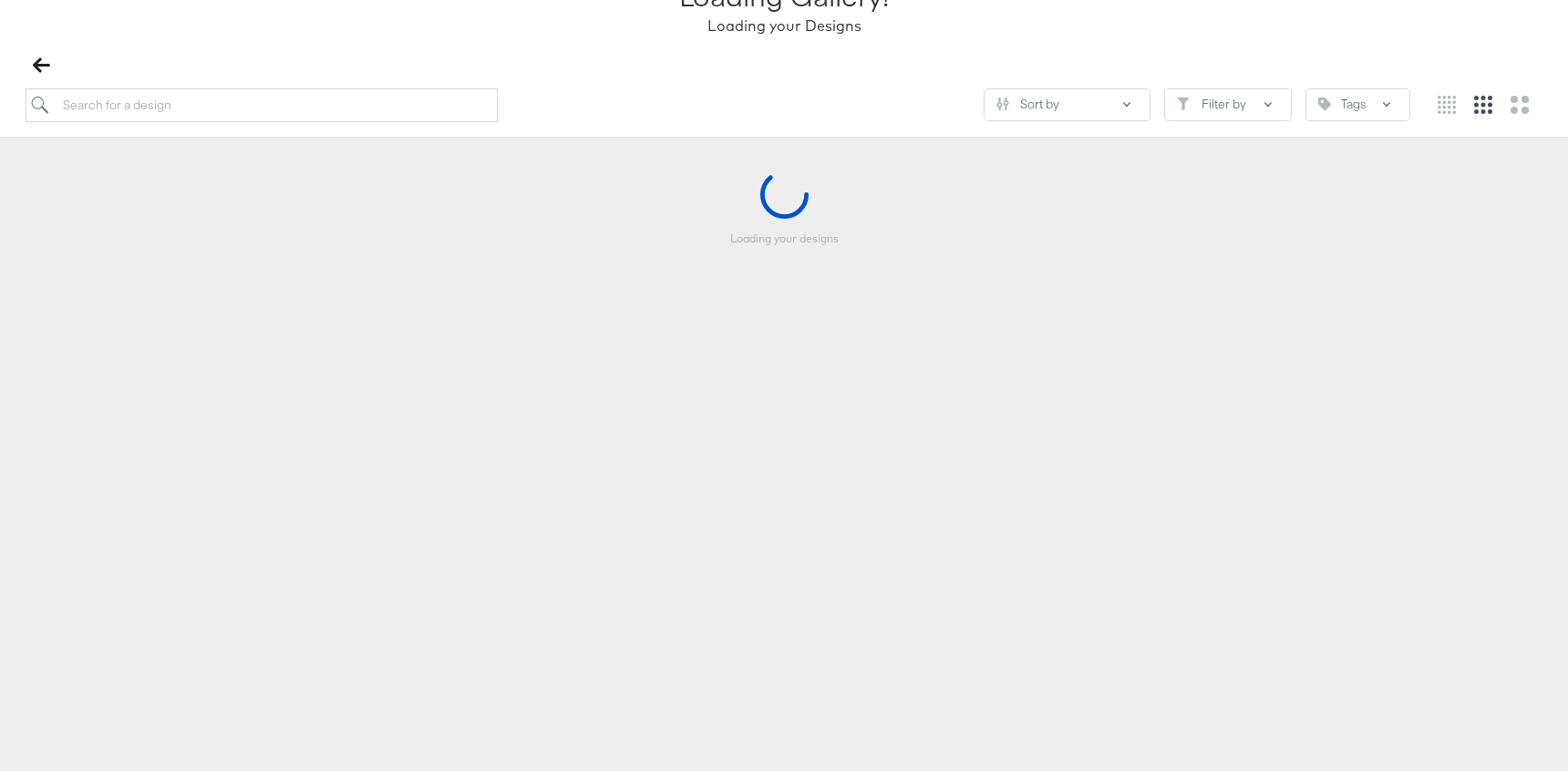
scroll to position [165, 0]
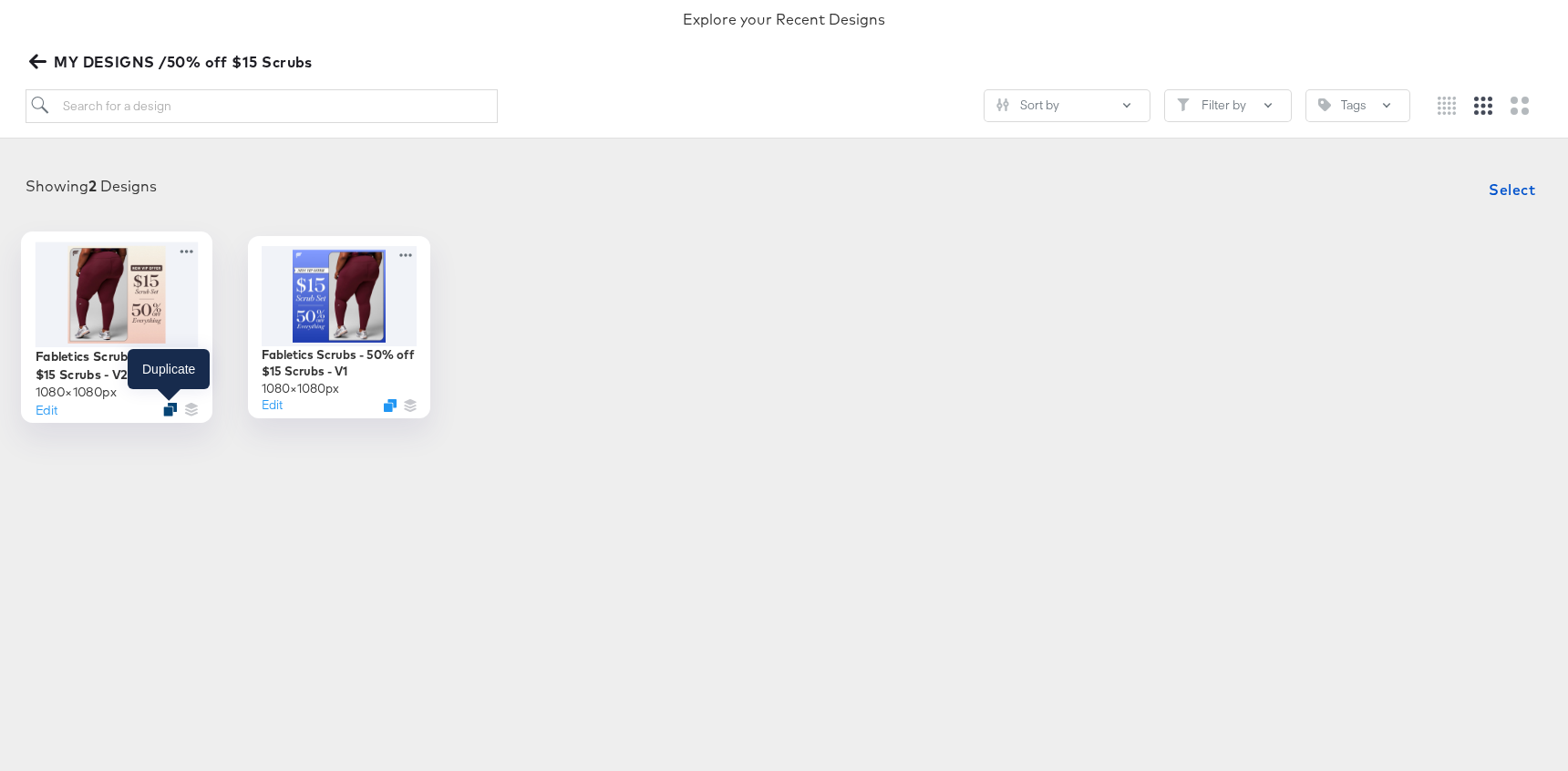
click at [165, 405] on icon "Duplicate" at bounding box center [170, 409] width 14 height 14
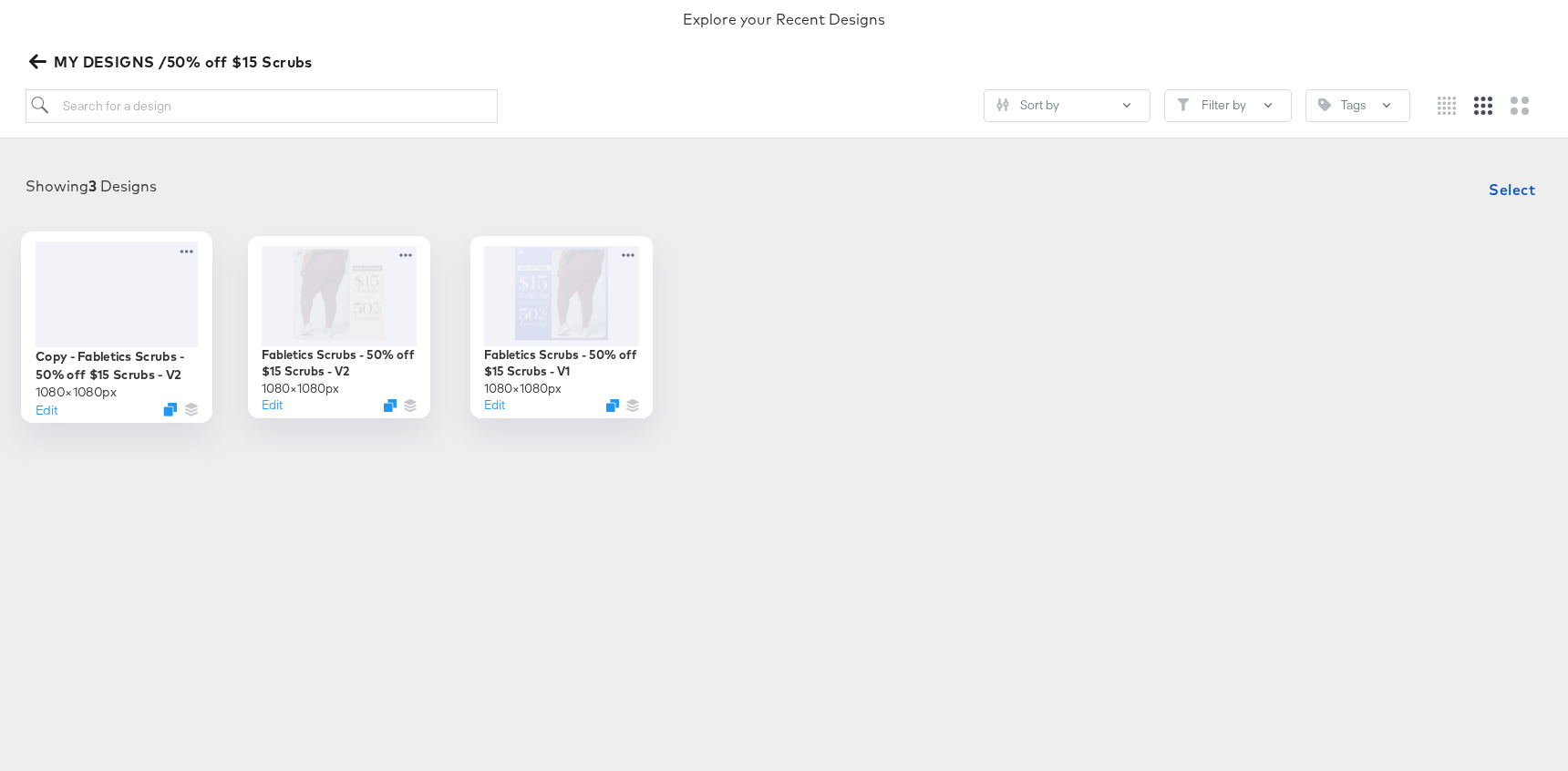
click at [145, 300] on div at bounding box center [117, 294] width 164 height 105
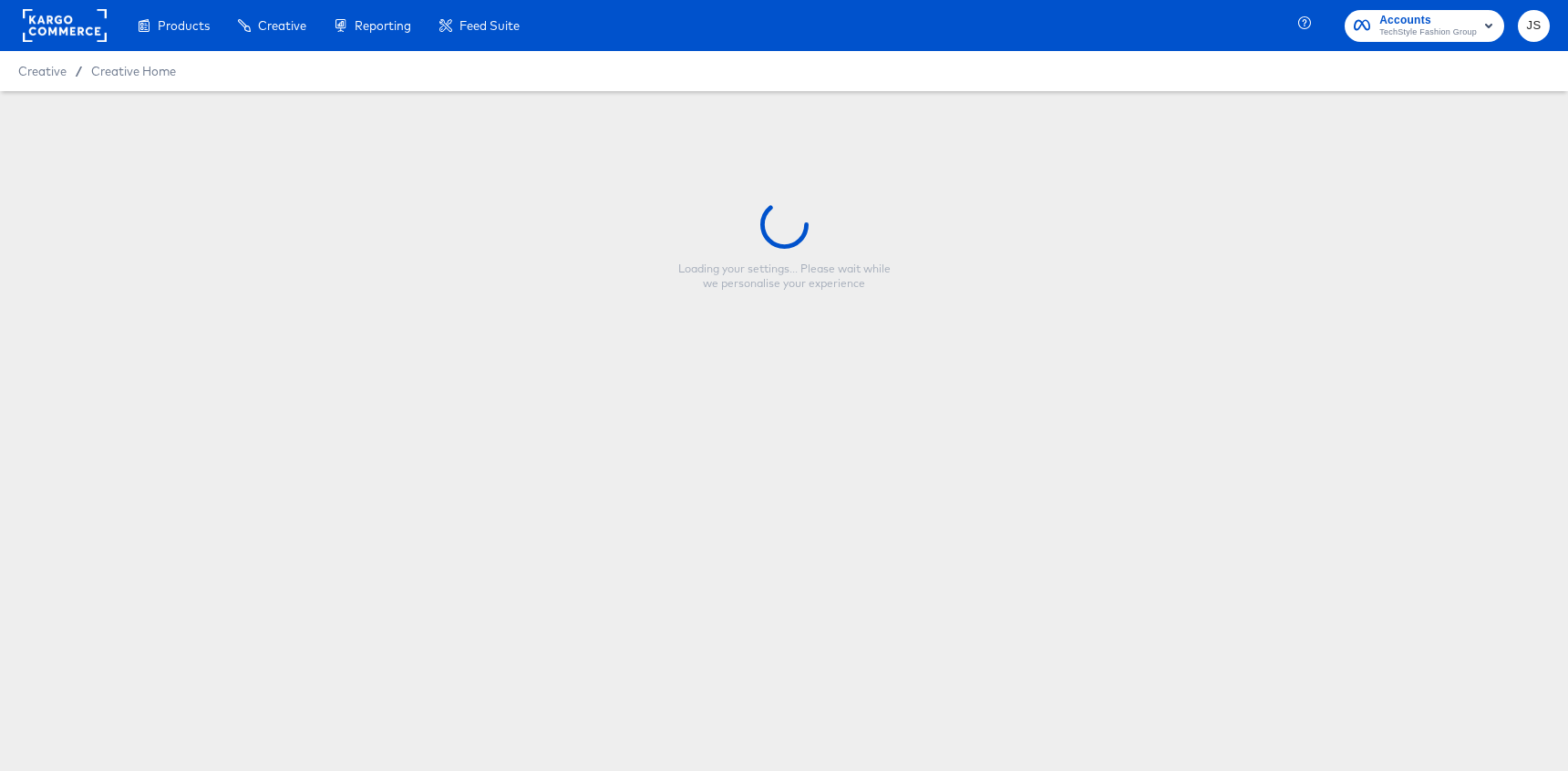
type input "Copy - Fabletics Scrubs - 50% off $15 Scrubs - V2"
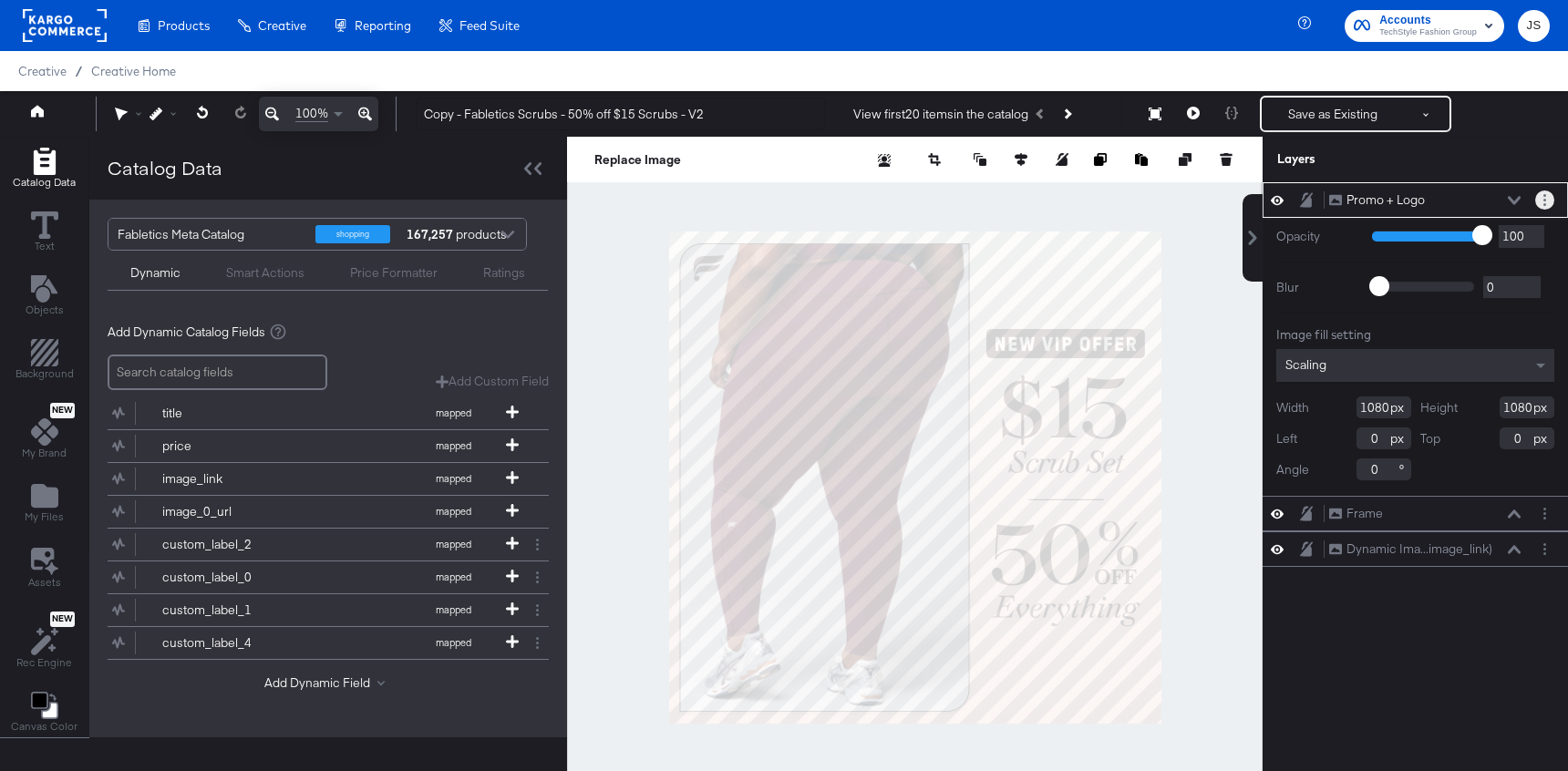
click at [1549, 198] on button "Layer Options" at bounding box center [1545, 200] width 20 height 20
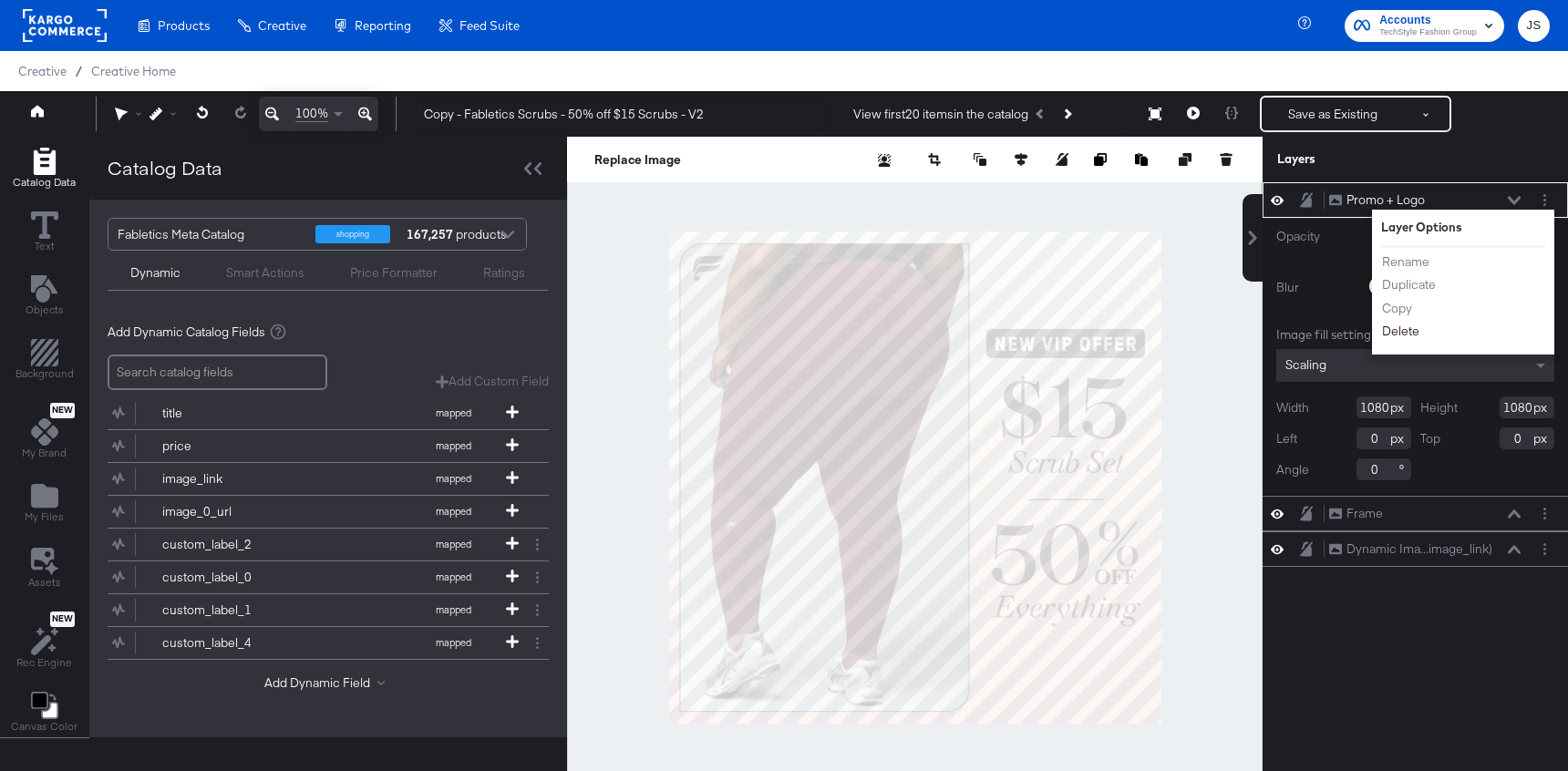
click at [1410, 328] on button "Delete" at bounding box center [1401, 331] width 39 height 20
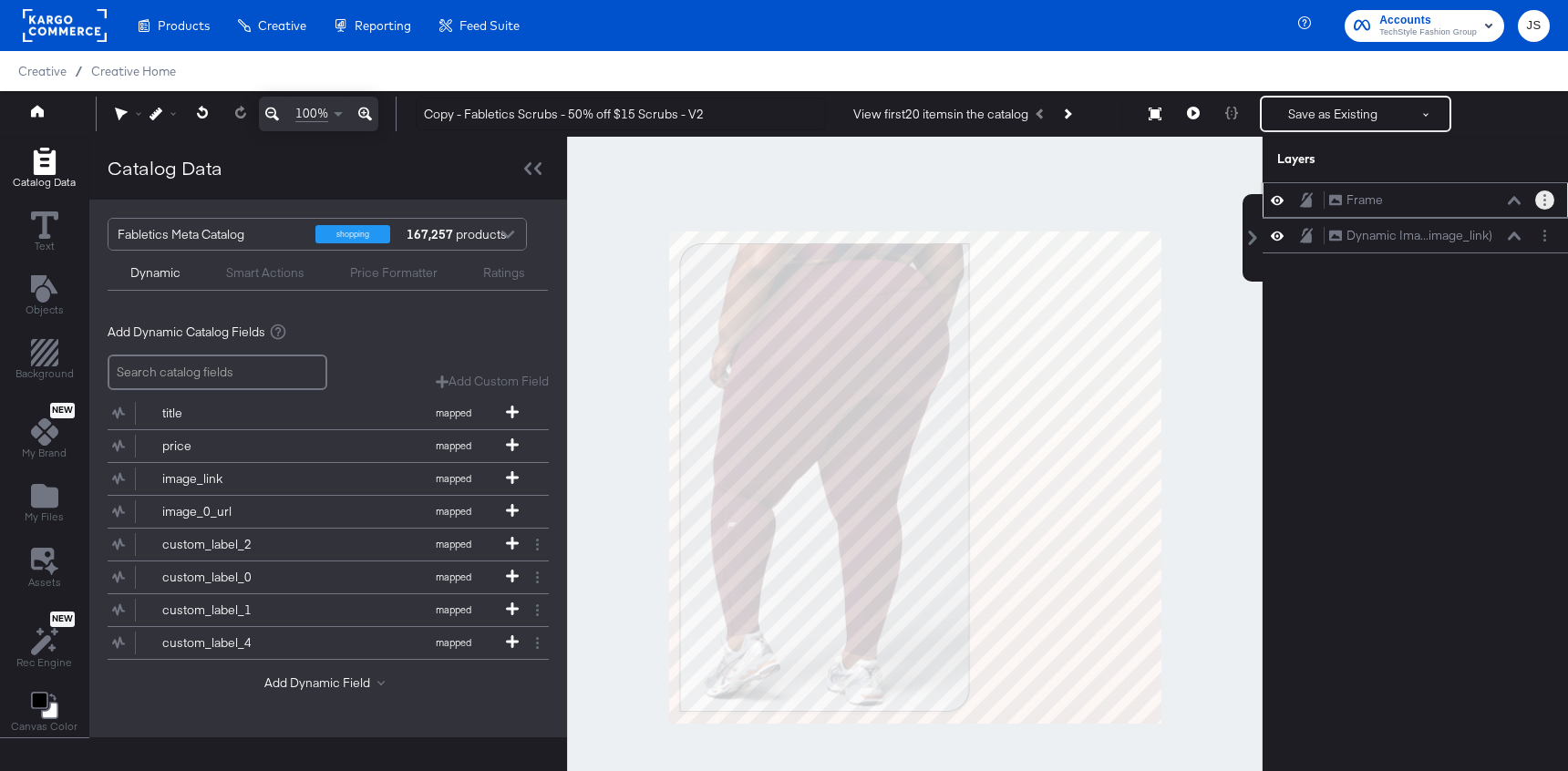
click at [1550, 200] on button "Layer Options" at bounding box center [1545, 200] width 20 height 20
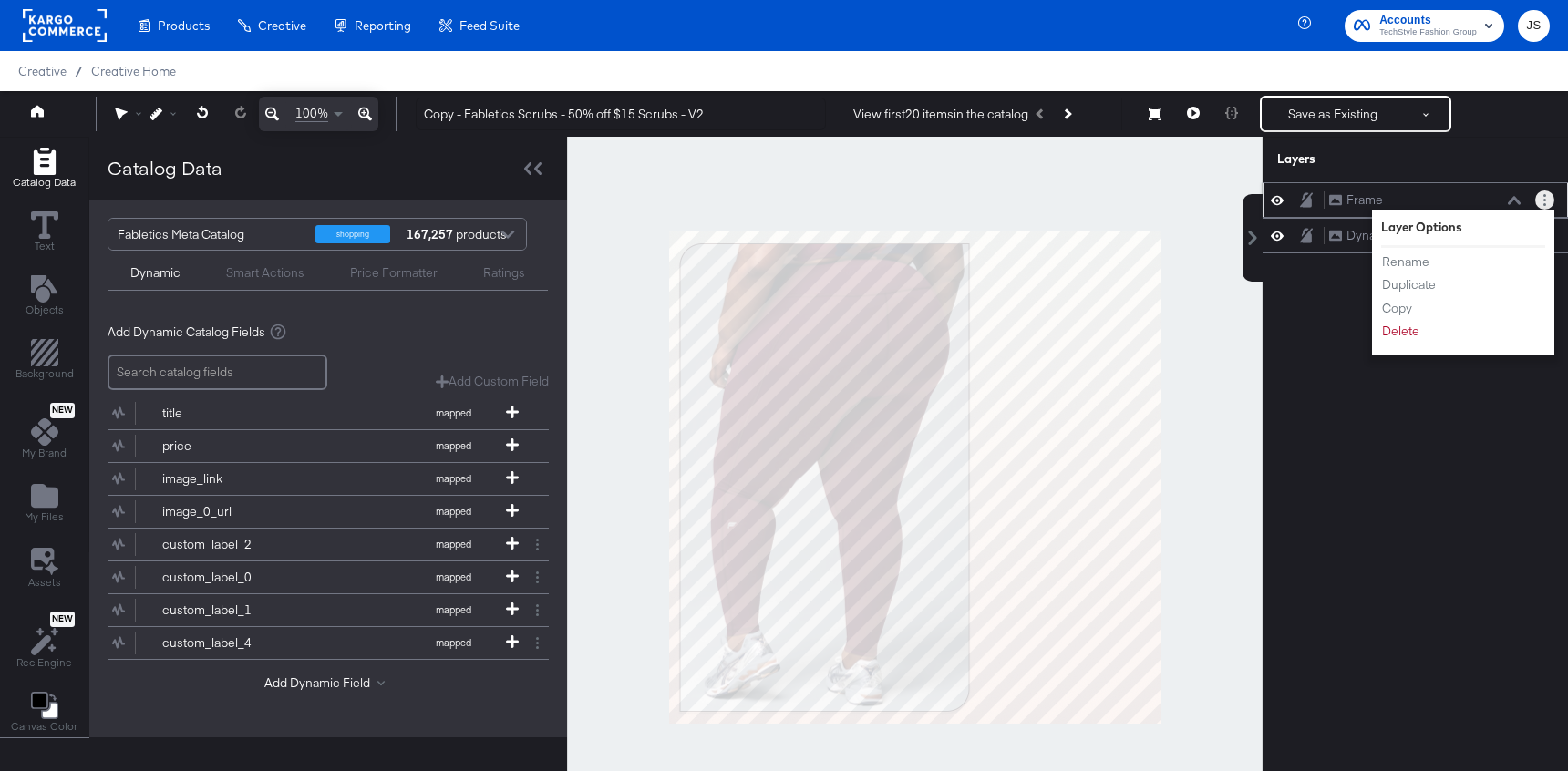
click at [1397, 341] on div "Rename Duplicate Copy Delete" at bounding box center [1431, 296] width 100 height 98
click at [1402, 332] on button "Delete" at bounding box center [1401, 331] width 39 height 20
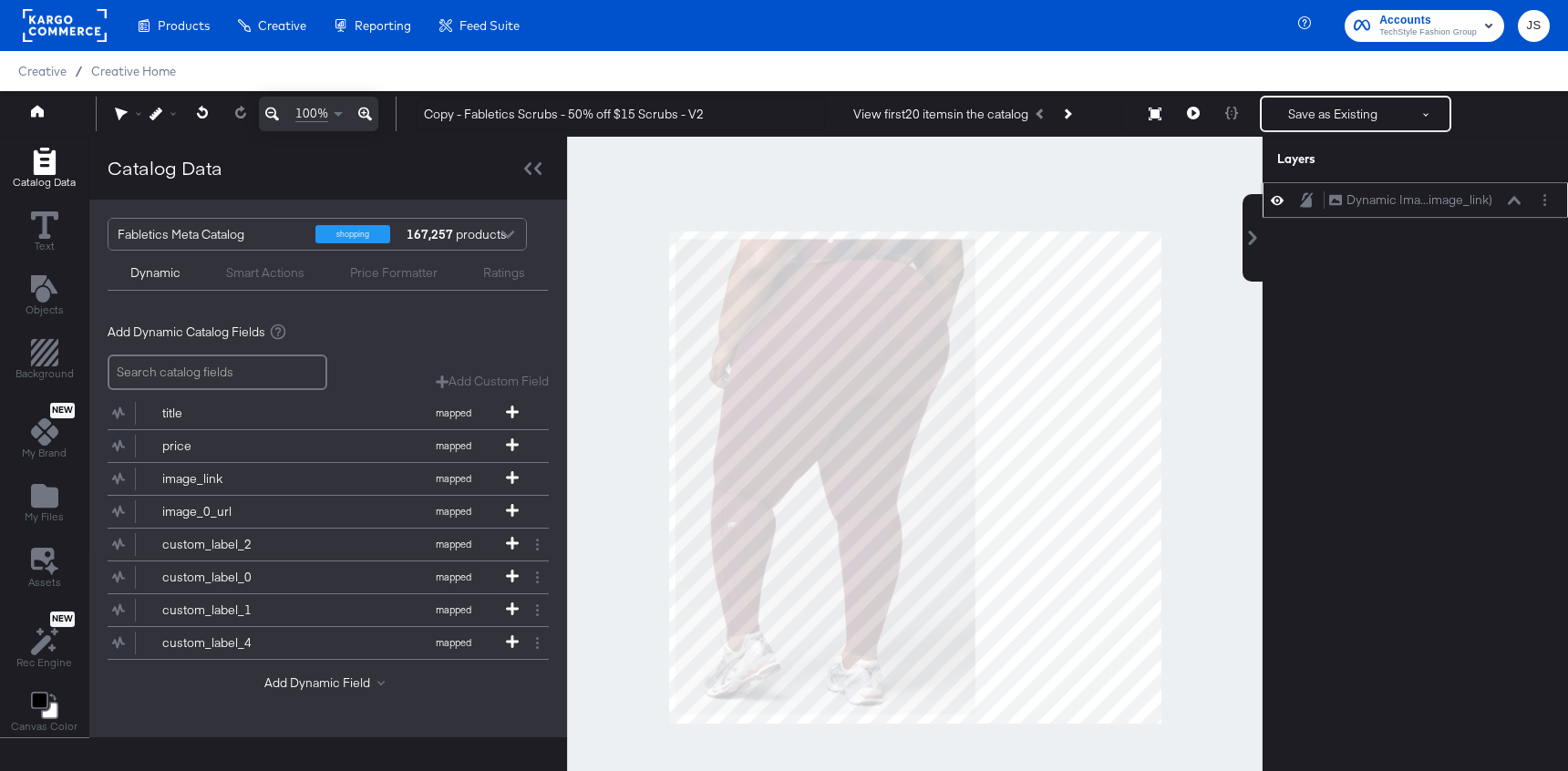
click at [1276, 202] on icon at bounding box center [1277, 200] width 13 height 16
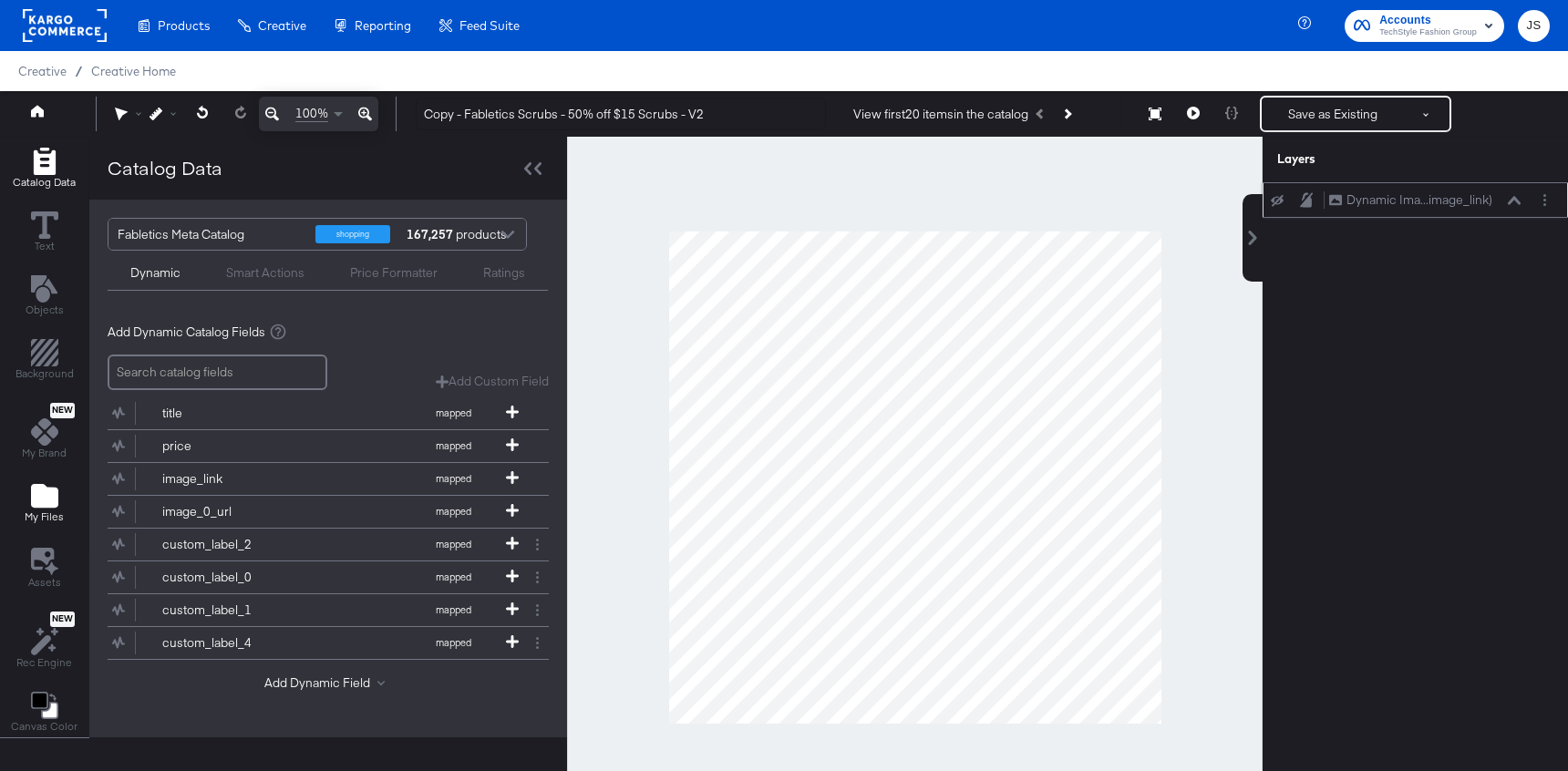
click at [43, 490] on icon "Add Files" at bounding box center [44, 496] width 27 height 24
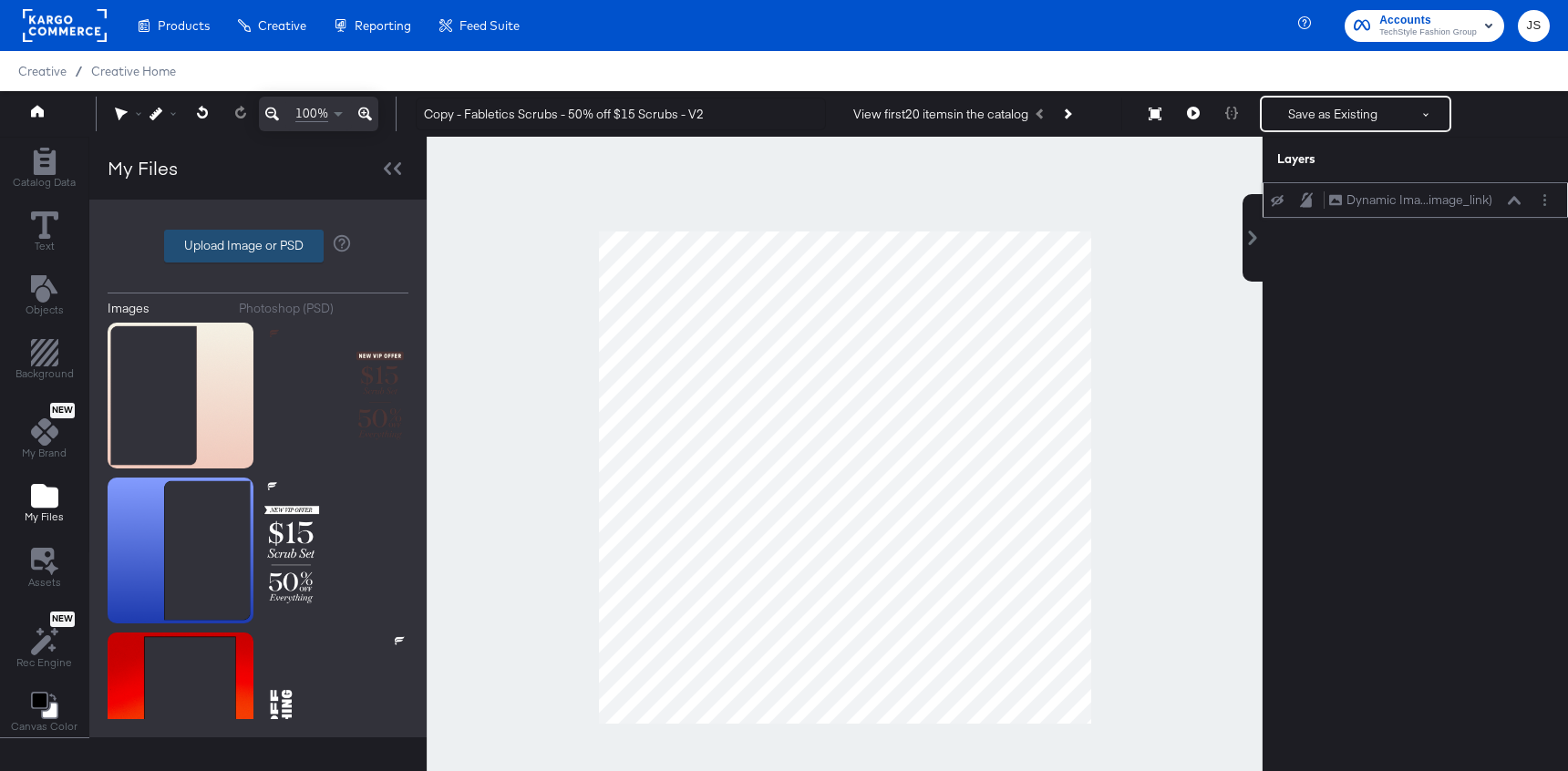
click at [305, 243] on label "Upload Image or PSD" at bounding box center [244, 245] width 158 height 31
click at [258, 246] on input "Upload Image or PSD" at bounding box center [258, 246] width 0 height 0
type input "C:\fakepath\Frame.png"
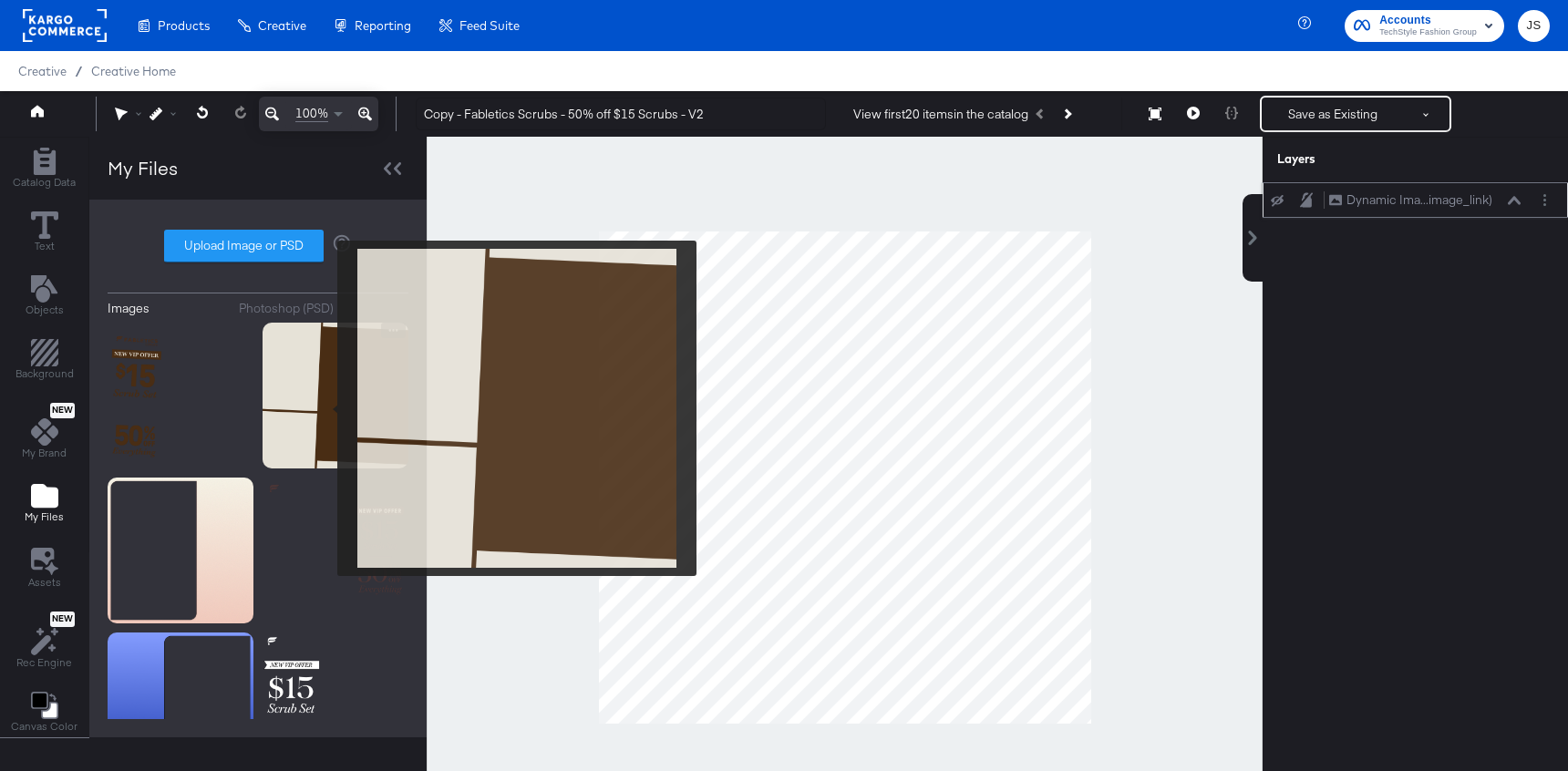
click at [325, 408] on img at bounding box center [335, 395] width 146 height 146
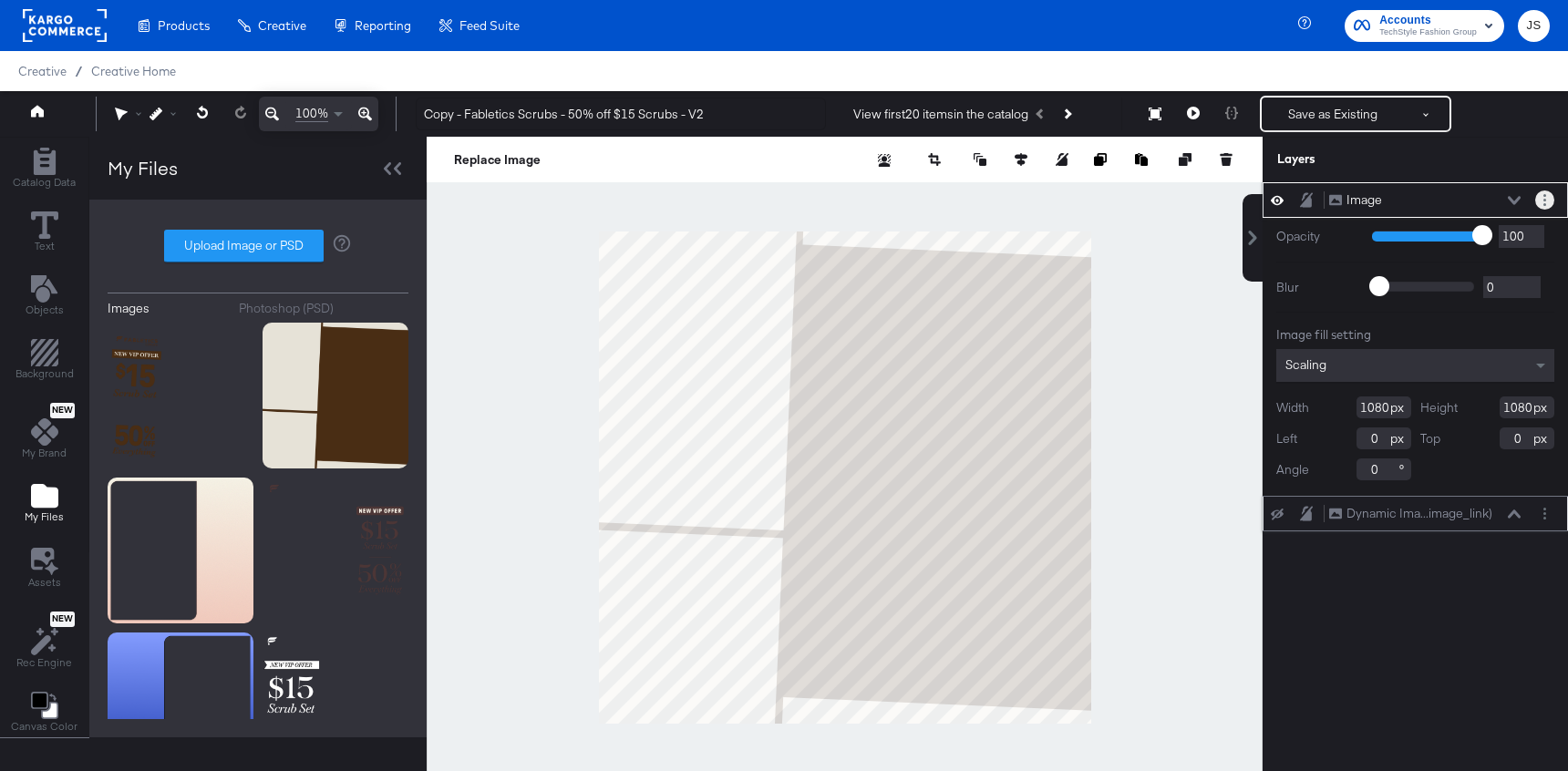
click at [1548, 202] on button "Layer Options" at bounding box center [1545, 200] width 20 height 20
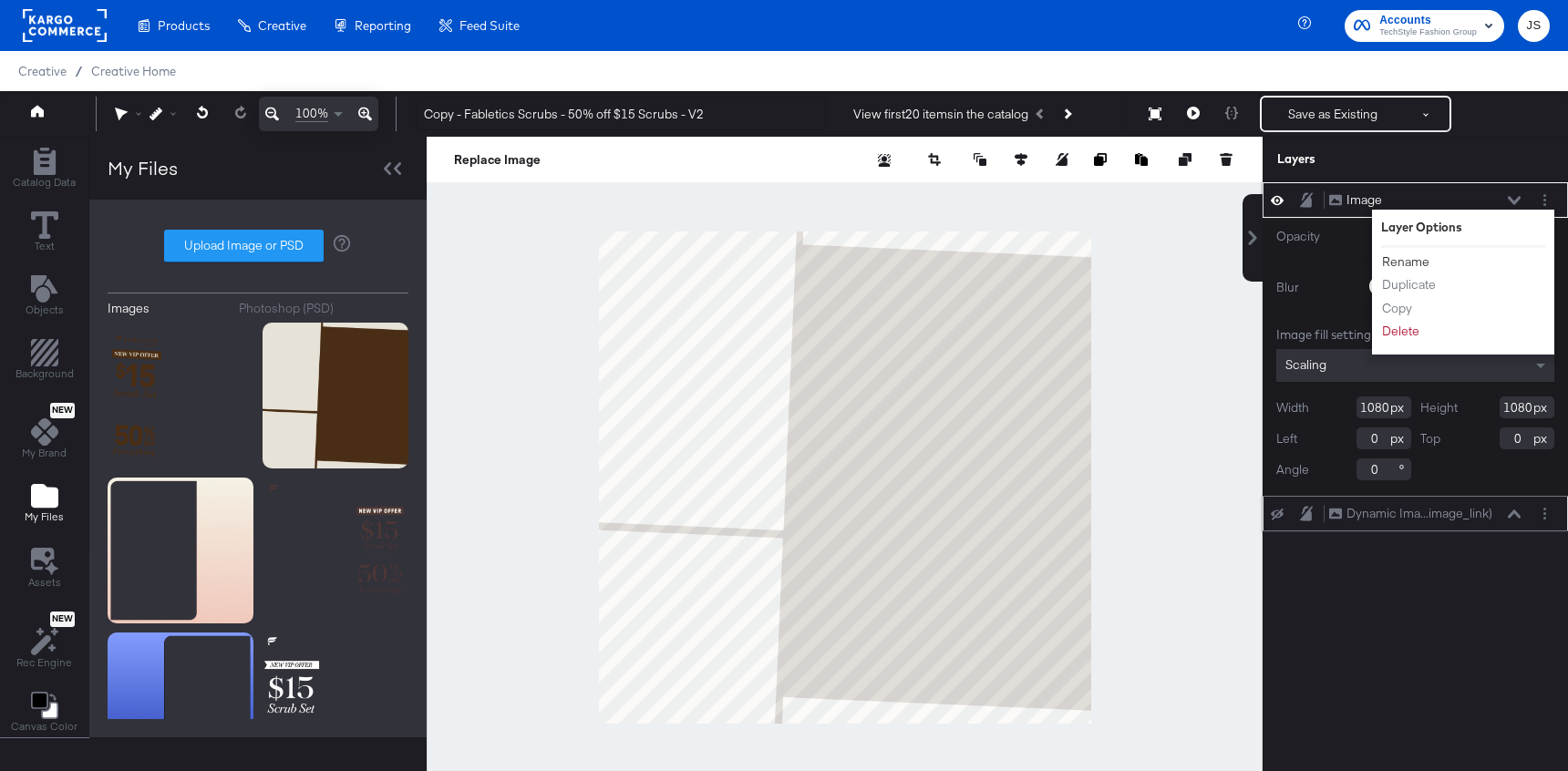
click at [1402, 262] on button "Rename" at bounding box center [1405, 262] width 49 height 20
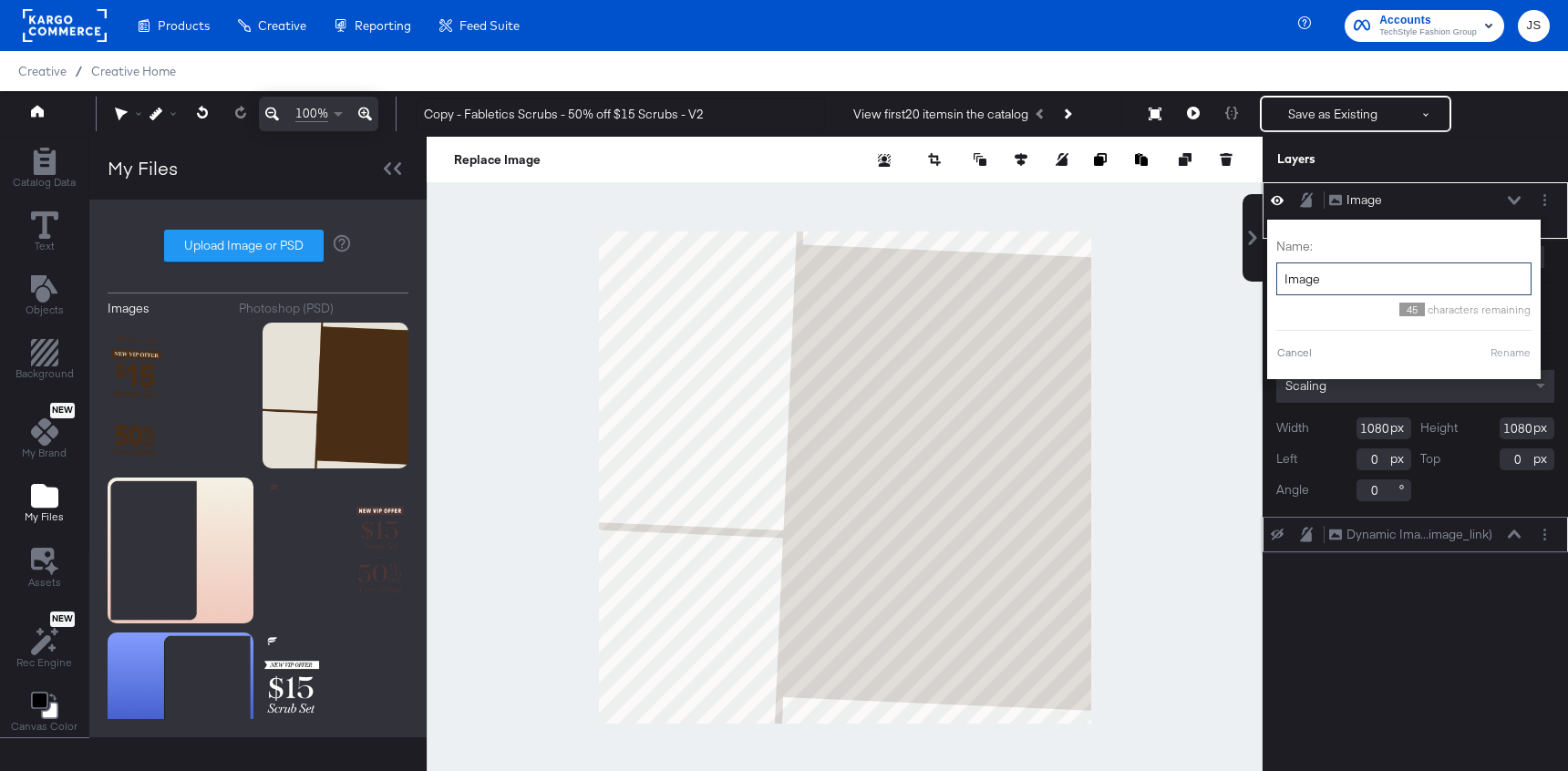
click at [1363, 280] on input "Image" at bounding box center [1403, 279] width 256 height 33
type input "Background"
click at [1479, 356] on button "Rename" at bounding box center [1487, 353] width 42 height 17
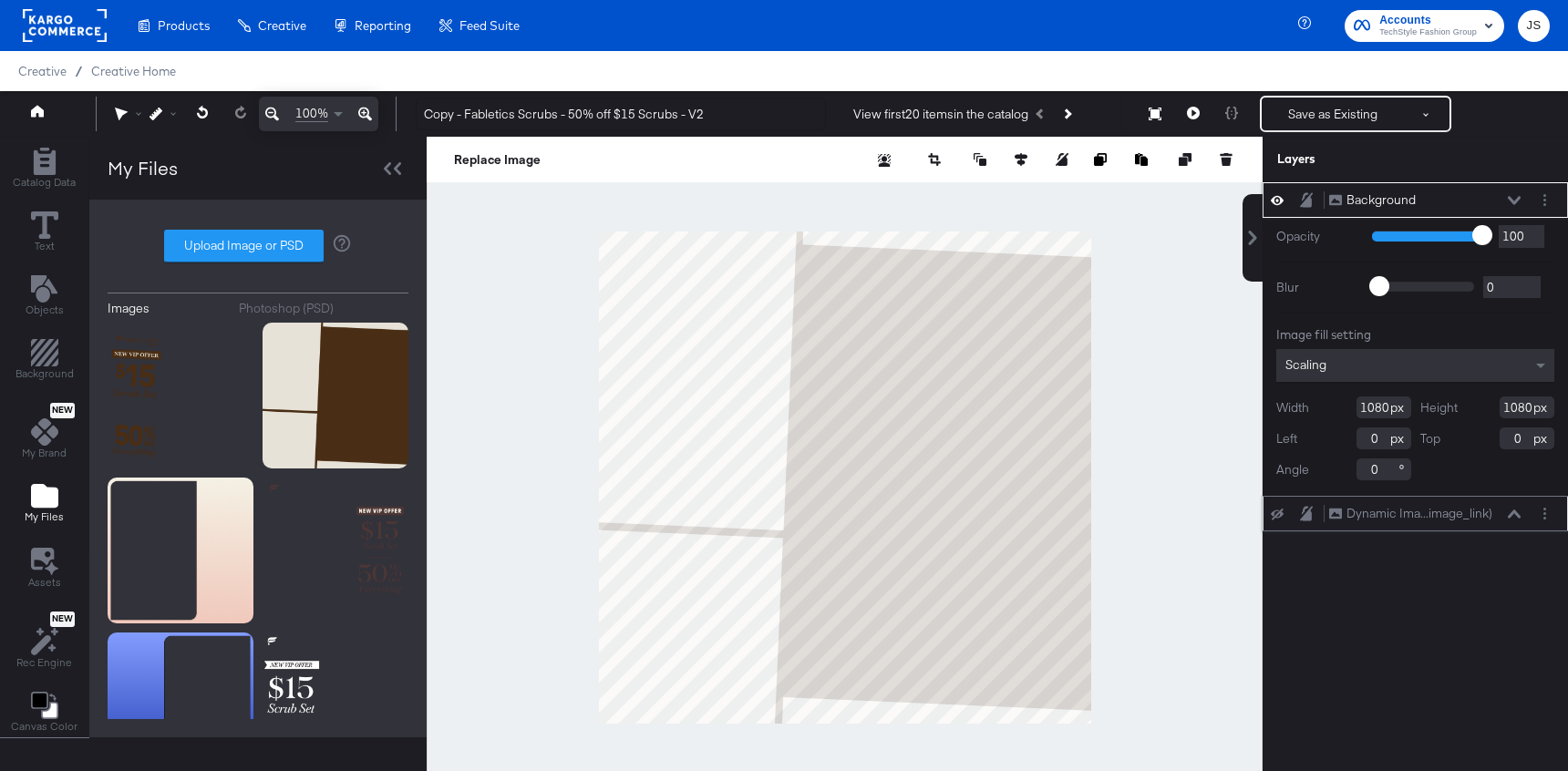
click at [1510, 196] on icon at bounding box center [1514, 201] width 13 height 9
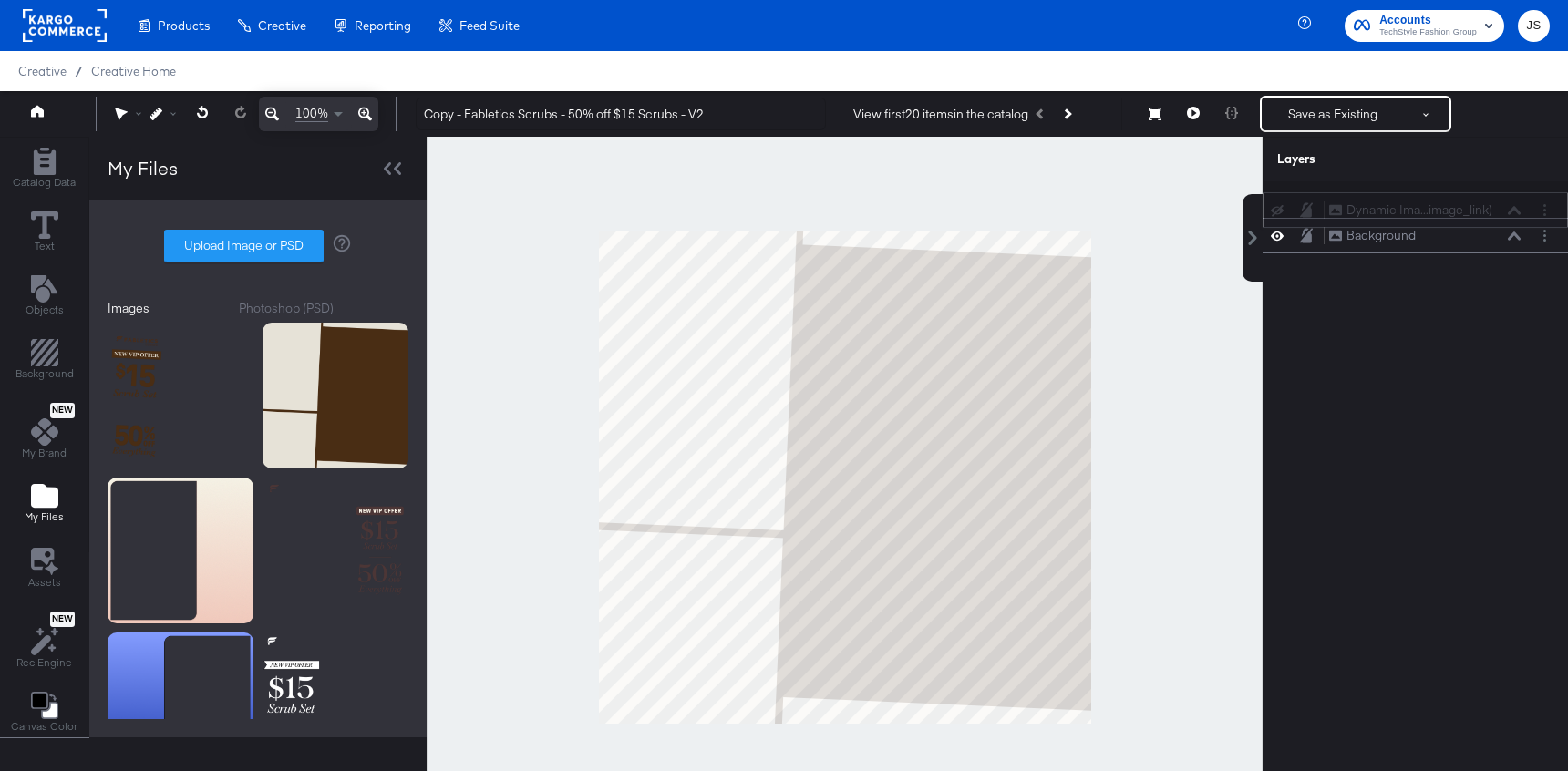
drag, startPoint x: 1501, startPoint y: 230, endPoint x: 1501, endPoint y: 198, distance: 32.0
click at [1501, 198] on div "Background Background Dynamic Ima...image_link) Dynamic Image (image_link)" at bounding box center [1416, 217] width 306 height 72
click at [1280, 206] on button at bounding box center [1277, 201] width 15 height 15
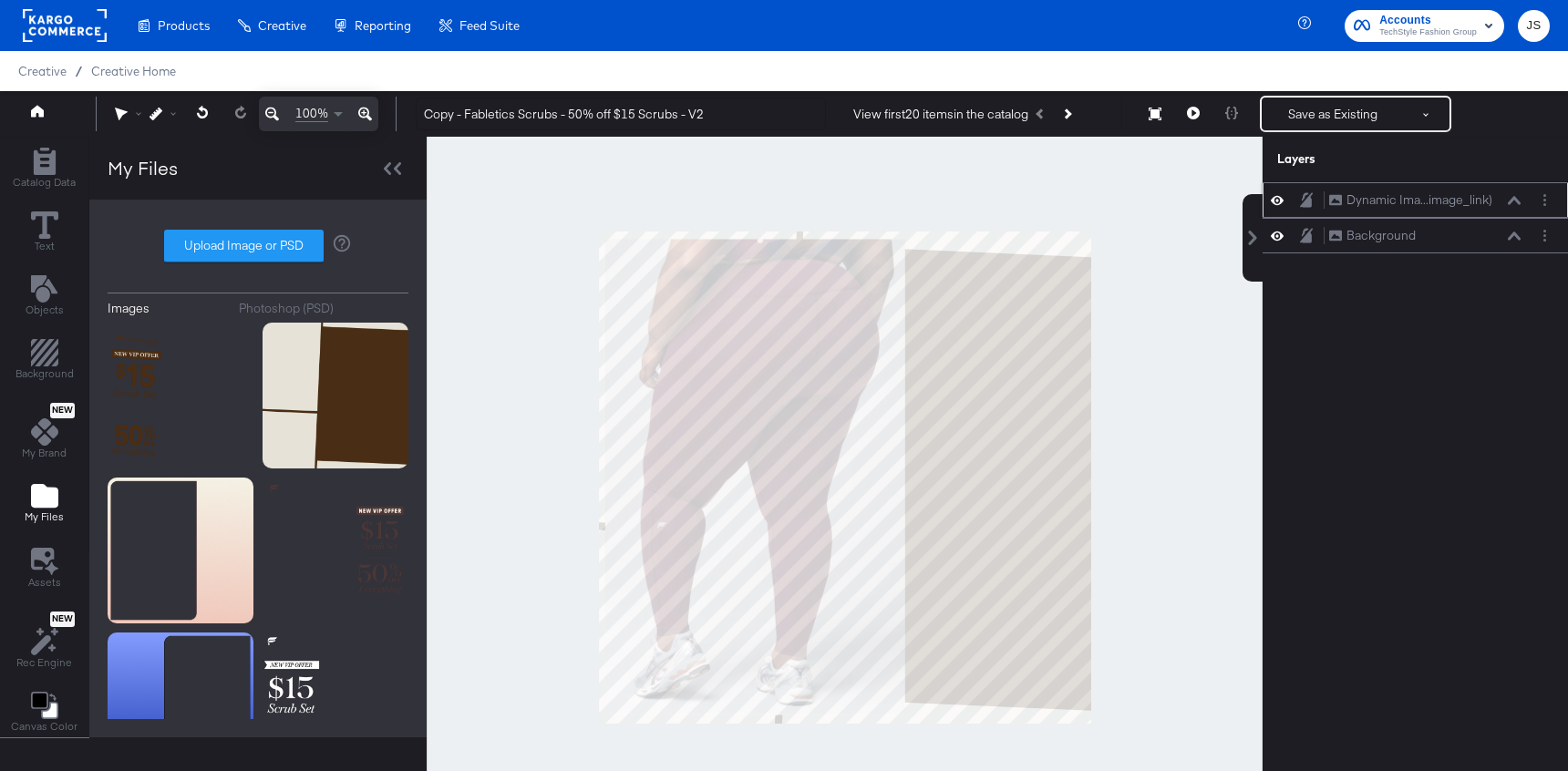
click at [1516, 203] on icon at bounding box center [1514, 201] width 13 height 9
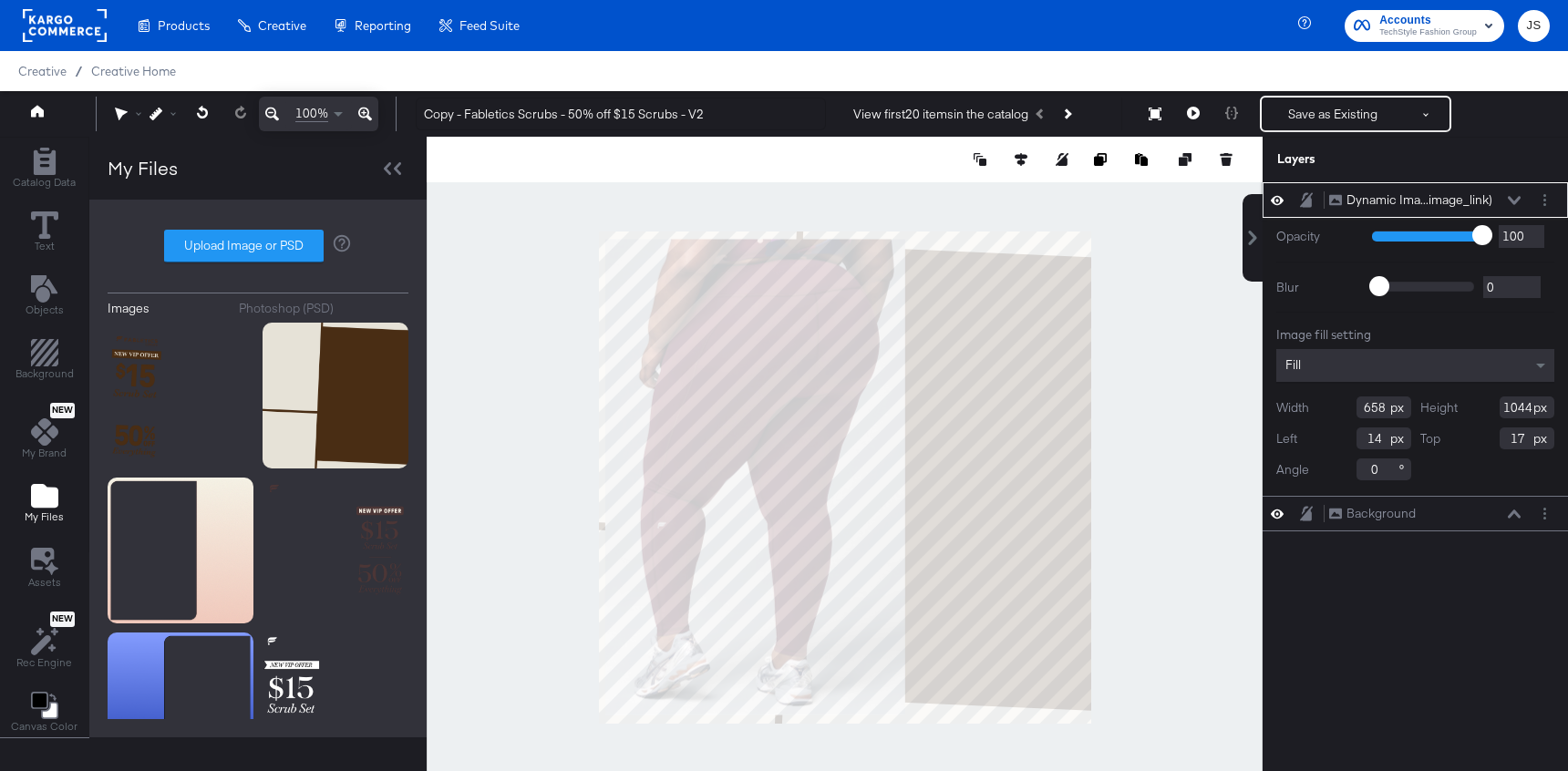
drag, startPoint x: 1384, startPoint y: 468, endPoint x: 1338, endPoint y: 468, distance: 46.0
click at [1338, 468] on div "Angle 0" at bounding box center [1343, 469] width 135 height 22
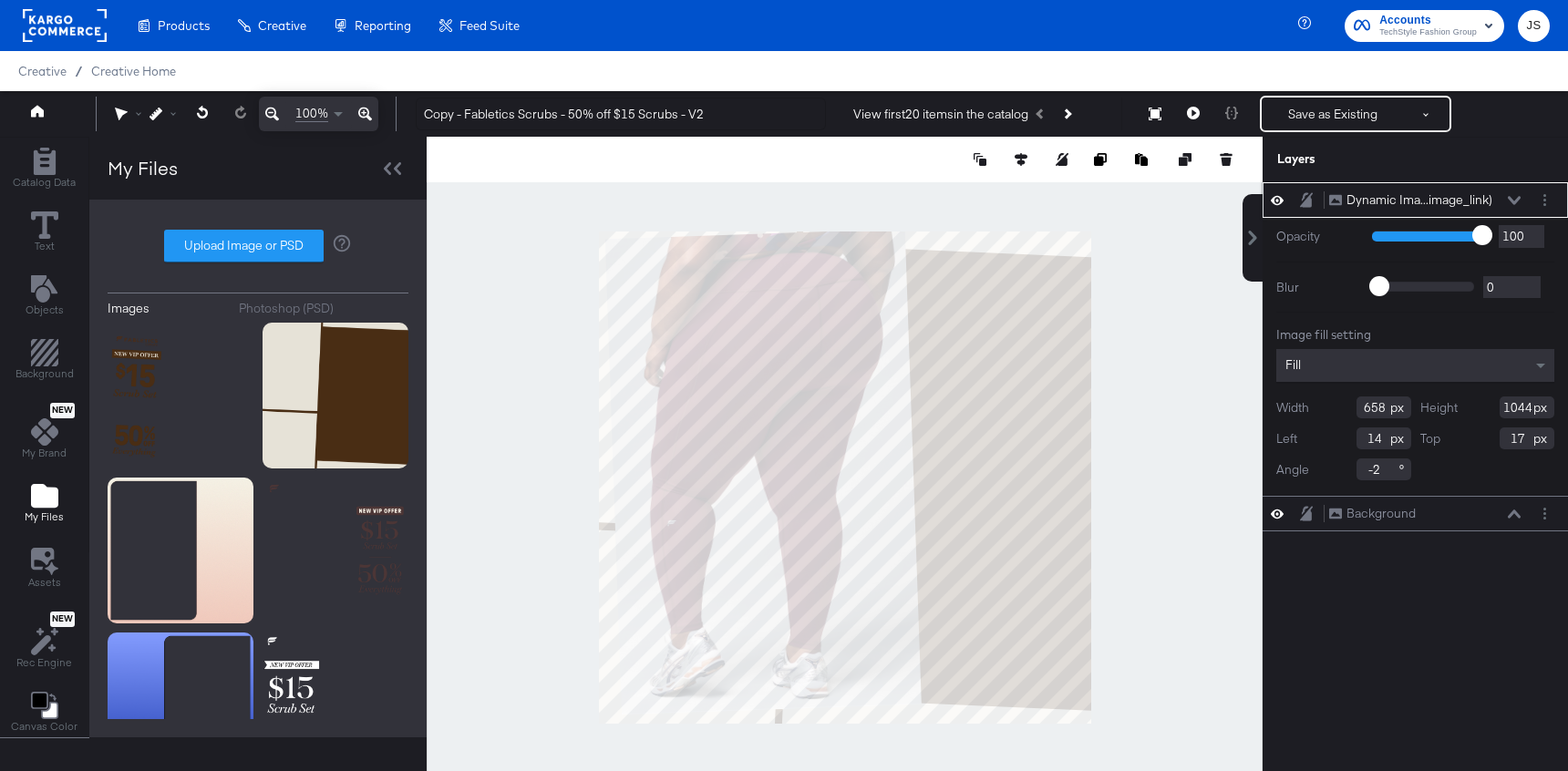
type input "-"
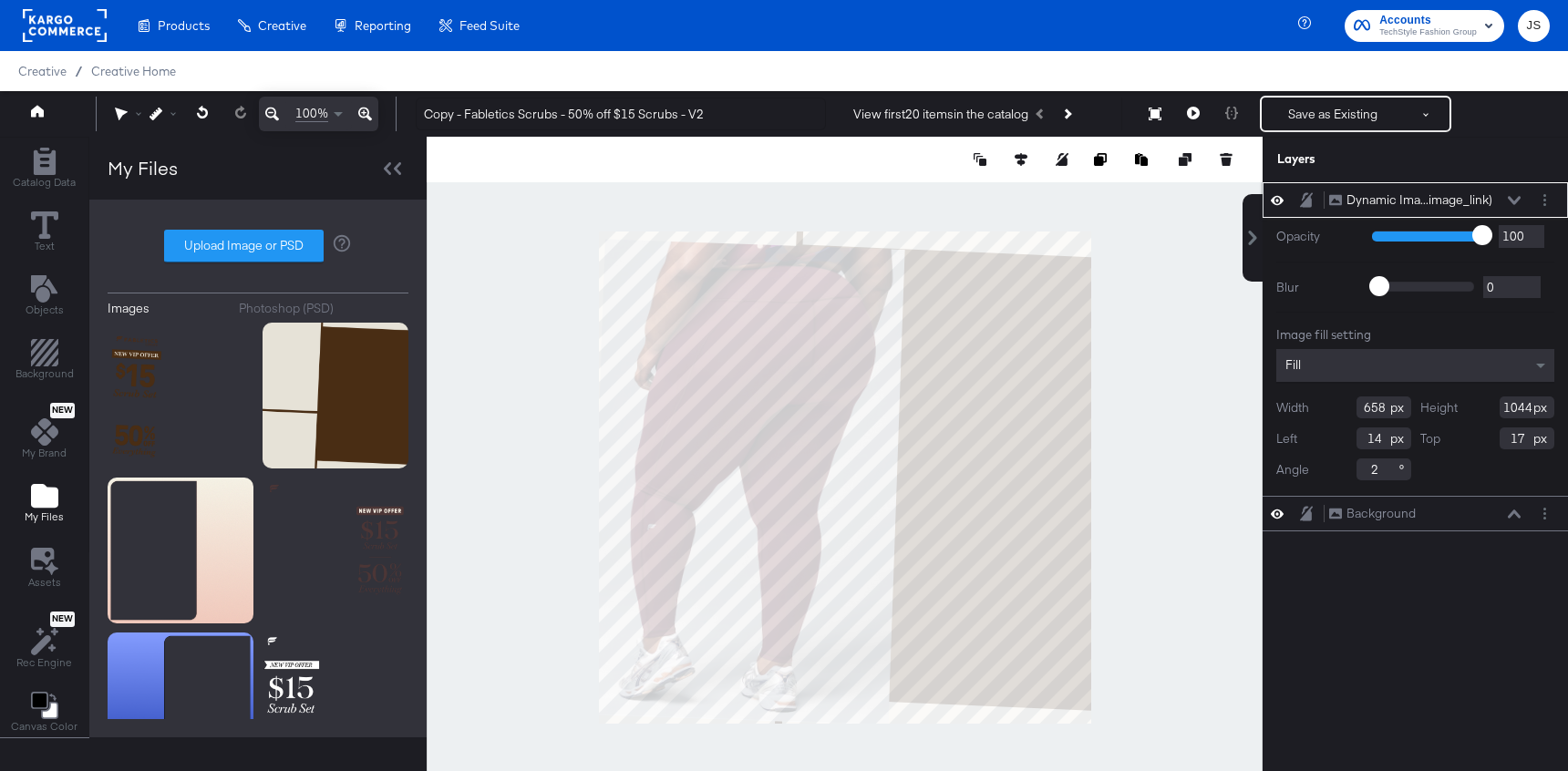
type input "2"
drag, startPoint x: 1387, startPoint y: 405, endPoint x: 1342, endPoint y: 407, distance: 45.0
click at [1342, 407] on div "Width 658" at bounding box center [1343, 408] width 135 height 22
type input "676"
drag, startPoint x: 1532, startPoint y: 405, endPoint x: 1479, endPoint y: 405, distance: 53.0
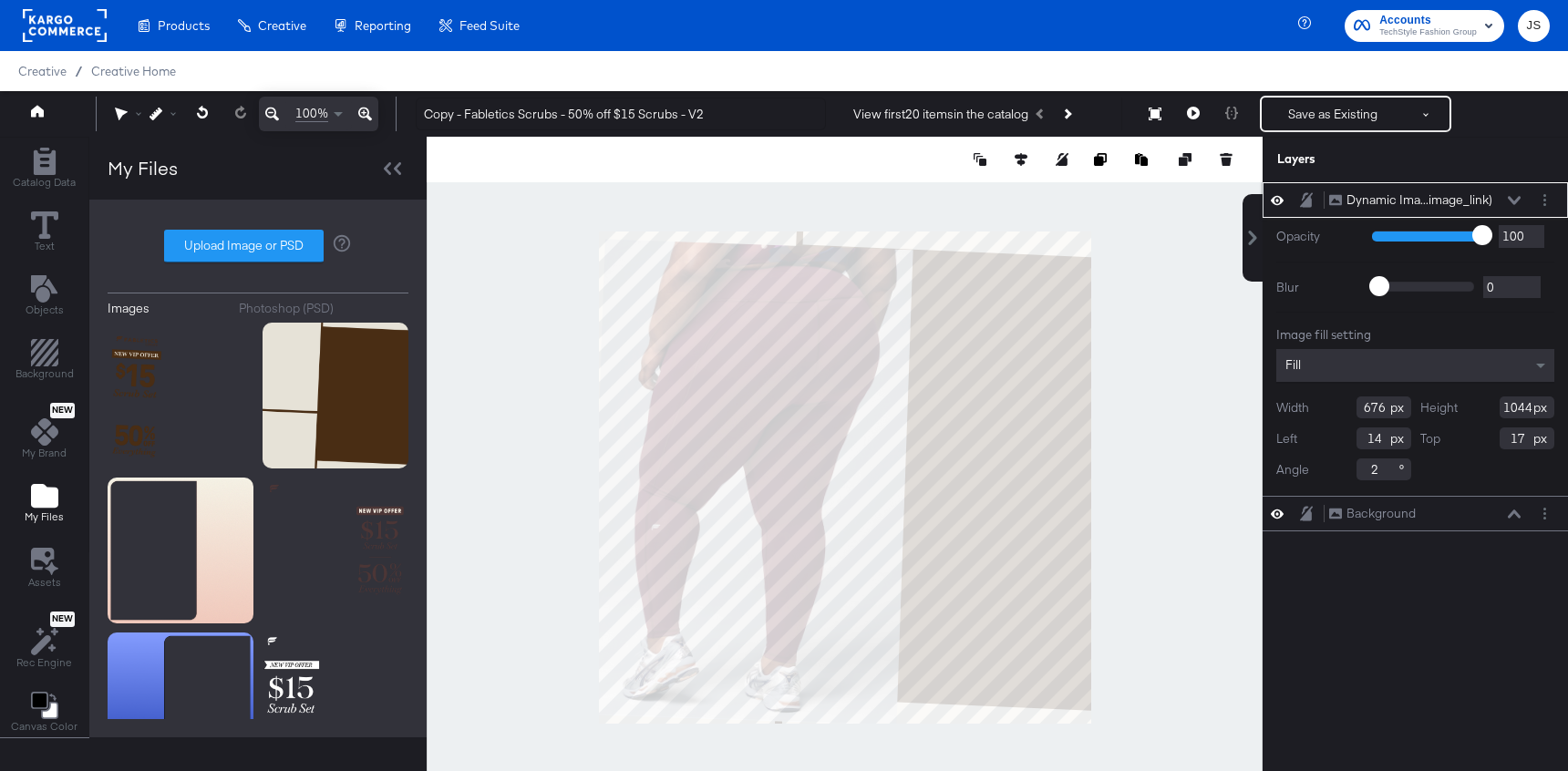
click at [1479, 405] on div "Height 1044" at bounding box center [1487, 408] width 135 height 22
type input "958"
drag, startPoint x: 1382, startPoint y: 436, endPoint x: 1312, endPoint y: 442, distance: 70.3
click at [1312, 442] on div "Left 14" at bounding box center [1343, 438] width 135 height 22
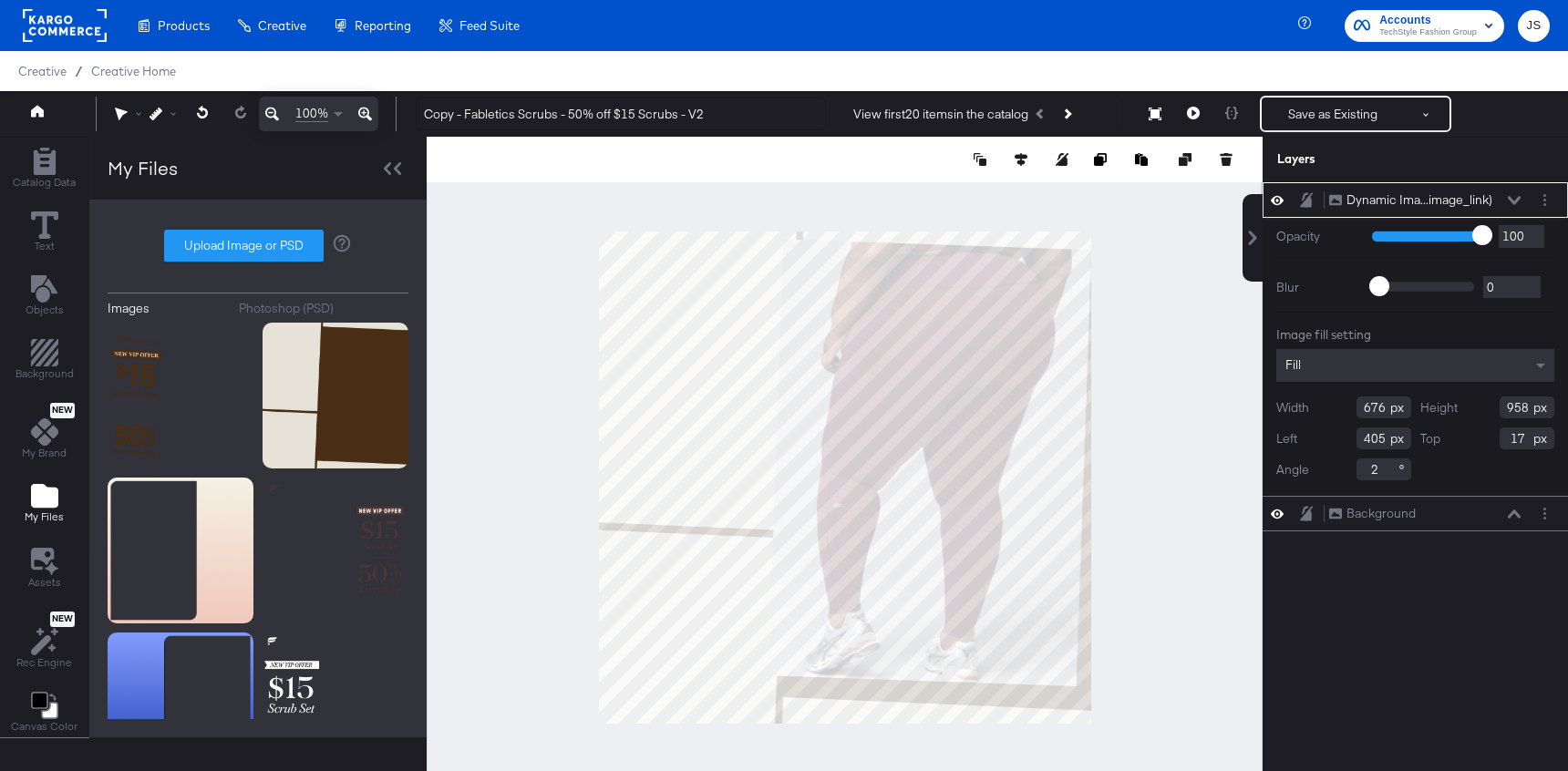
type input "405"
drag, startPoint x: 1526, startPoint y: 443, endPoint x: 1471, endPoint y: 443, distance: 55.0
click at [1471, 443] on div "Top 17" at bounding box center [1487, 438] width 135 height 22
type input "47"
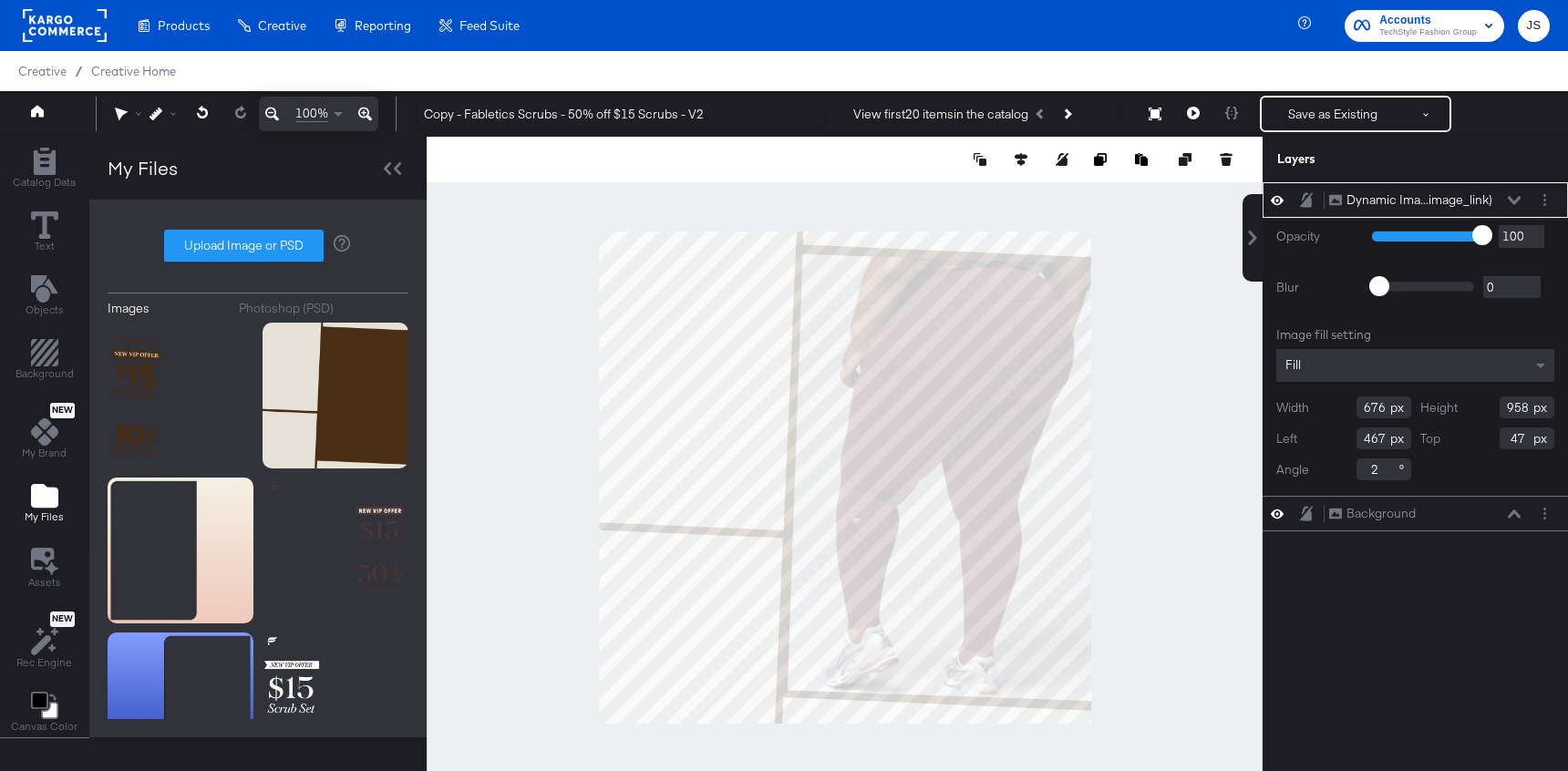
type input "447"
type input "49"
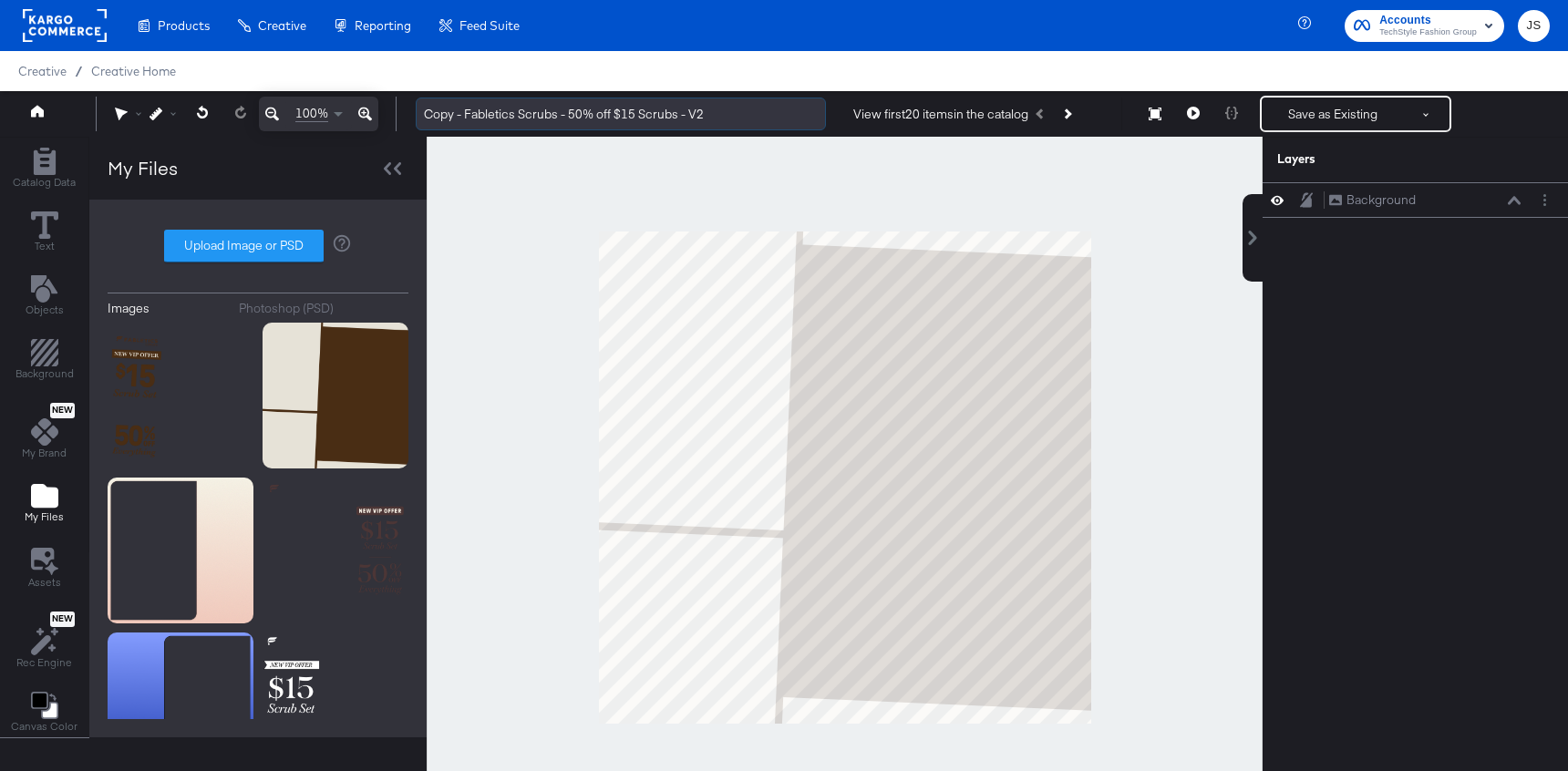
drag, startPoint x: 724, startPoint y: 121, endPoint x: 436, endPoint y: 113, distance: 288.1
click at [435, 112] on input "Copy - Fabletics Scrubs - 50% off $15 Scrubs - V2" at bounding box center [620, 114] width 410 height 33
click at [464, 117] on input "Copy - Fabletics Scrubs - 50% off $15 Scrubs - V2" at bounding box center [620, 114] width 410 height 33
drag, startPoint x: 463, startPoint y: 108, endPoint x: 401, endPoint y: 120, distance: 63.2
click at [401, 120] on div "100% Copy - Fabletics Scrubs - 50% off $15 Scrubs - V2 View first 20 items in t…" at bounding box center [784, 113] width 1568 height 46
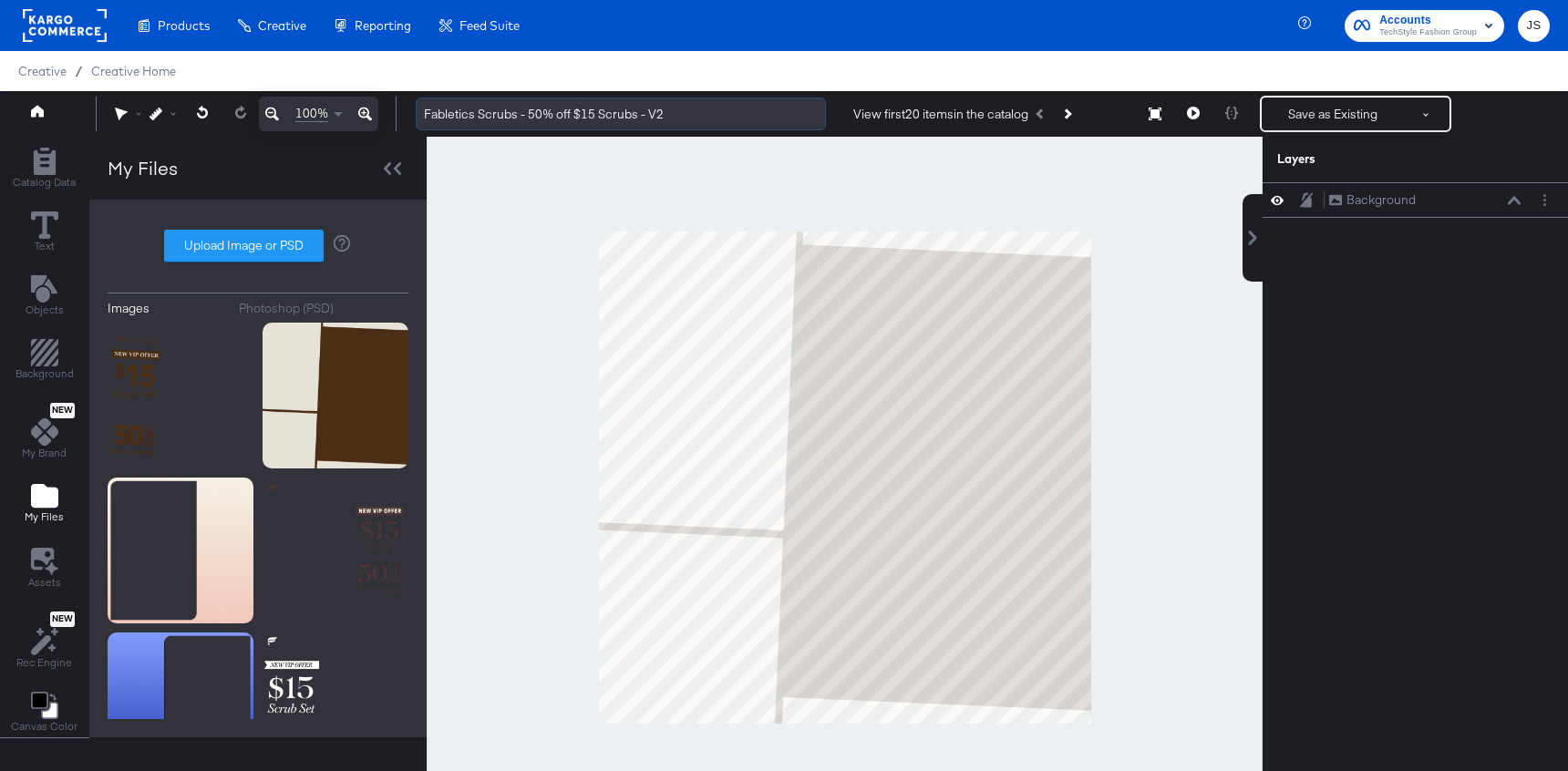
click at [718, 114] on input "Fabletics Scrubs - 50% off $15 Scrubs - V2" at bounding box center [620, 114] width 410 height 33
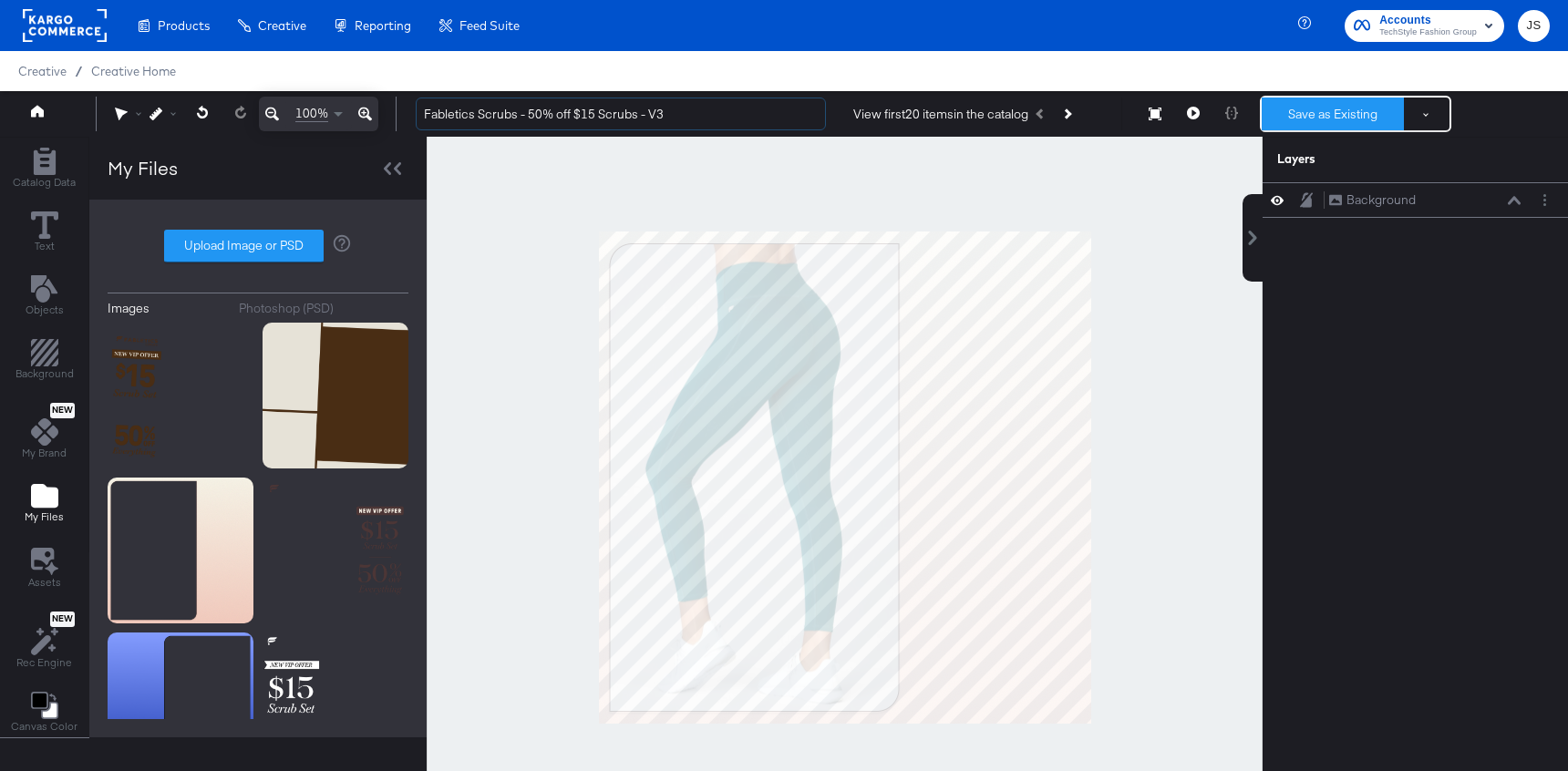
type input "Fabletics Scrubs - 50% off $15 Scrubs - V3"
click at [1310, 120] on button "Save as Existing" at bounding box center [1333, 113] width 142 height 33
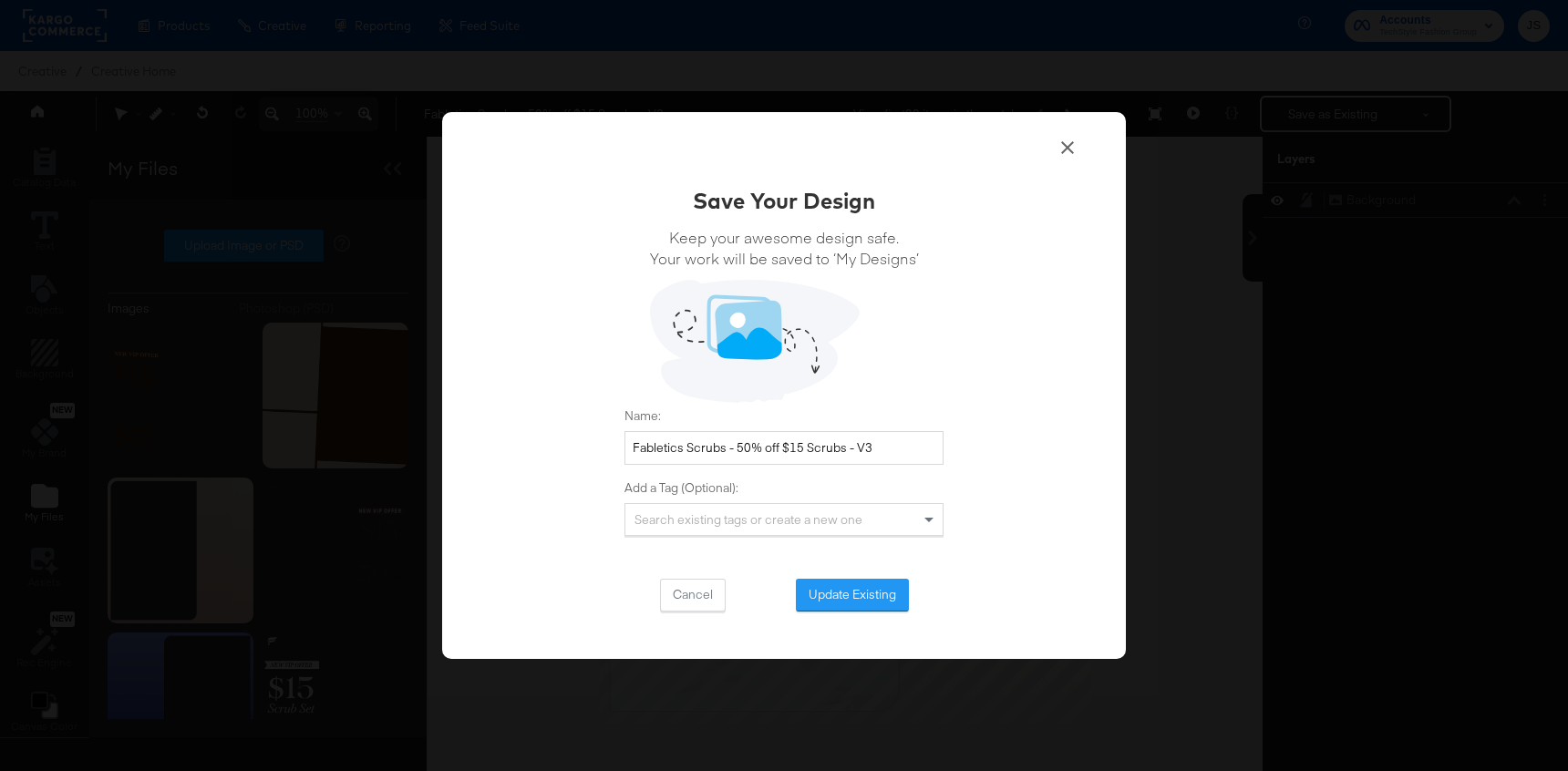
click at [837, 578] on div "Save Your Design Keep your awesome design safe. Your work will be saved to ‘My …" at bounding box center [784, 398] width 319 height 426
click at [842, 593] on button "Update Existing" at bounding box center [852, 595] width 113 height 33
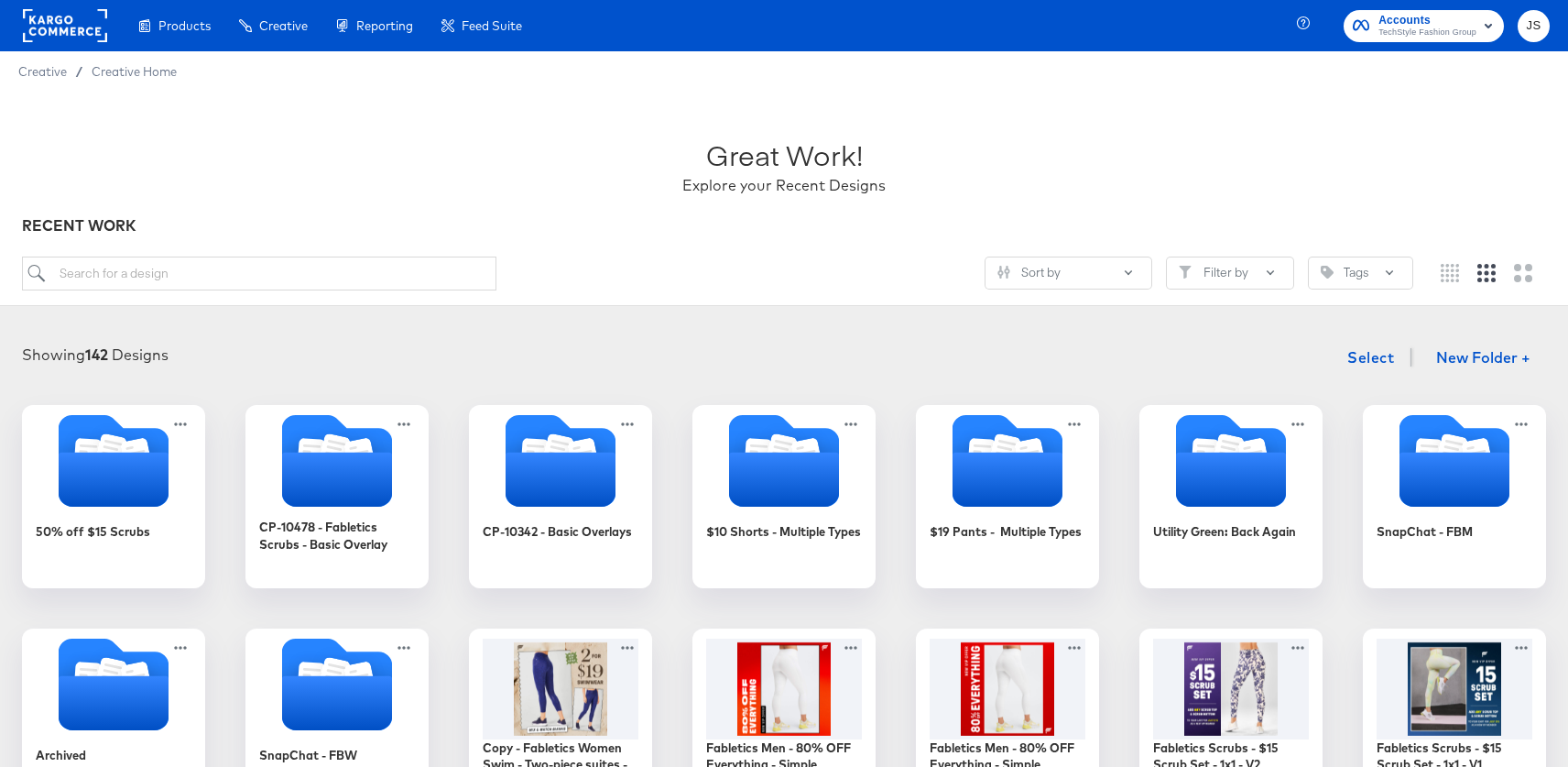
click at [1463, 36] on span "TechStyle Fashion Group" at bounding box center [1427, 33] width 98 height 15
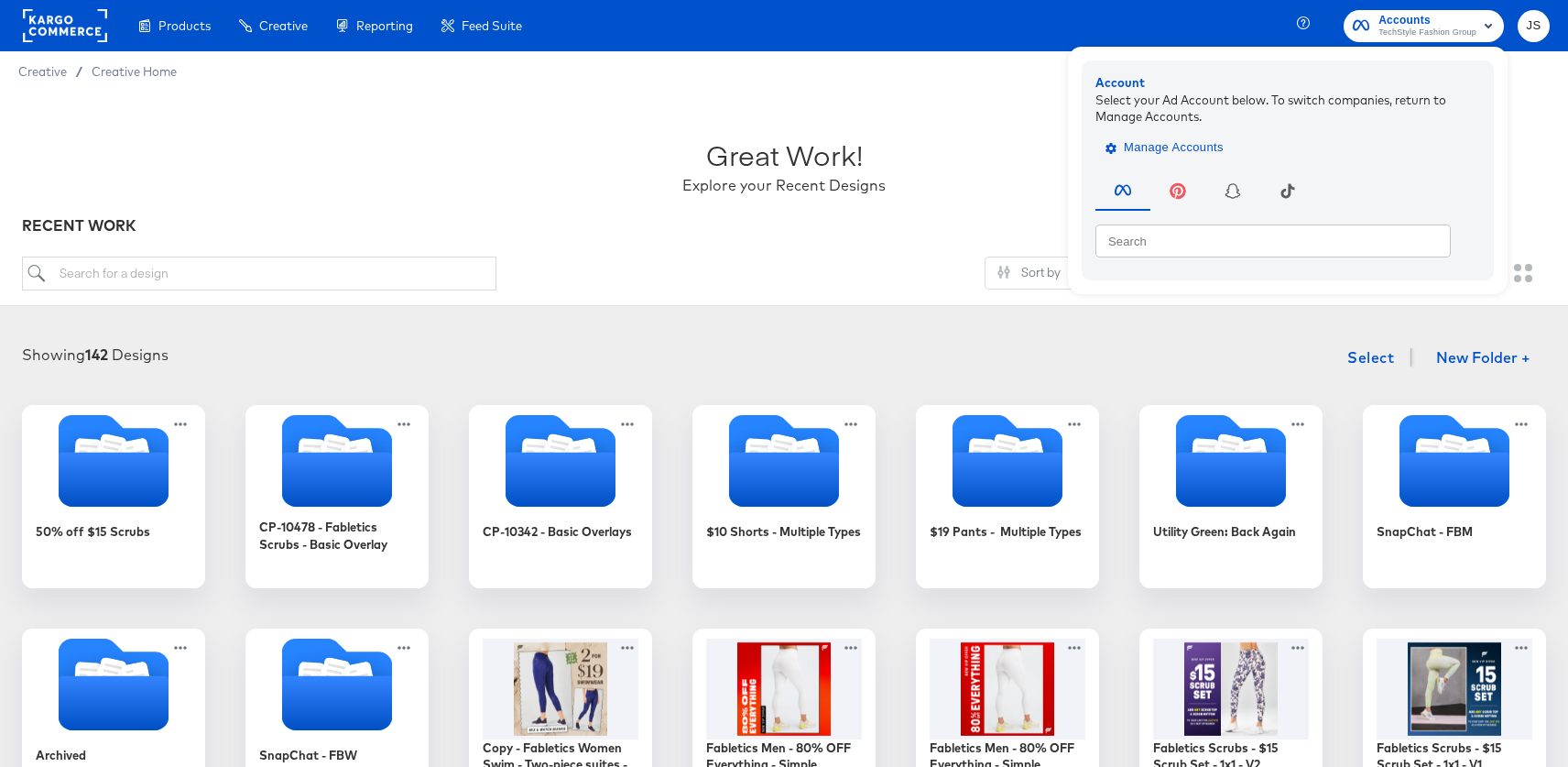
click at [1200, 143] on span "Manage Accounts" at bounding box center [1166, 148] width 115 height 21
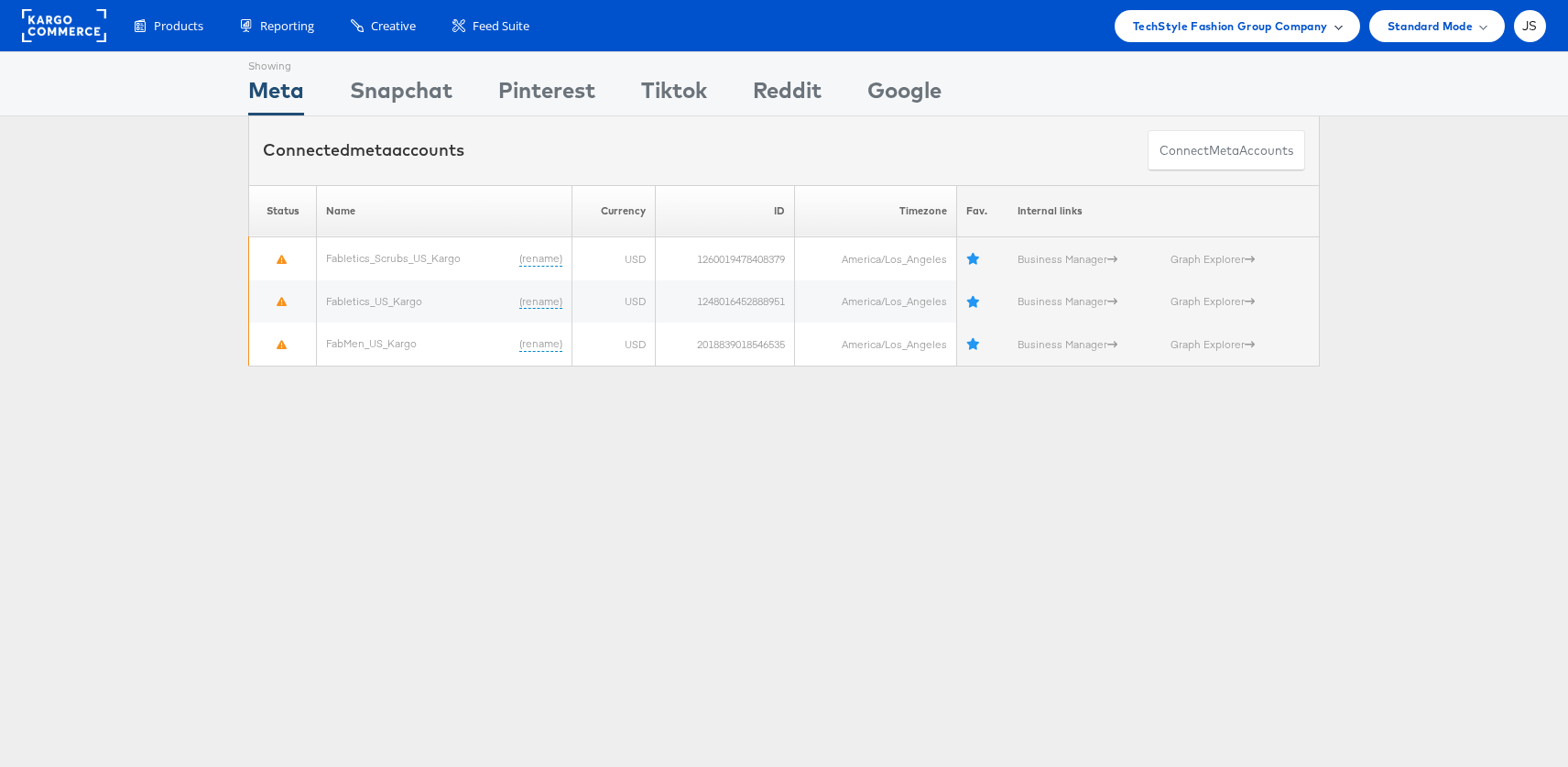
click at [1225, 31] on span "TechStyle Fashion Group Company" at bounding box center [1230, 26] width 195 height 20
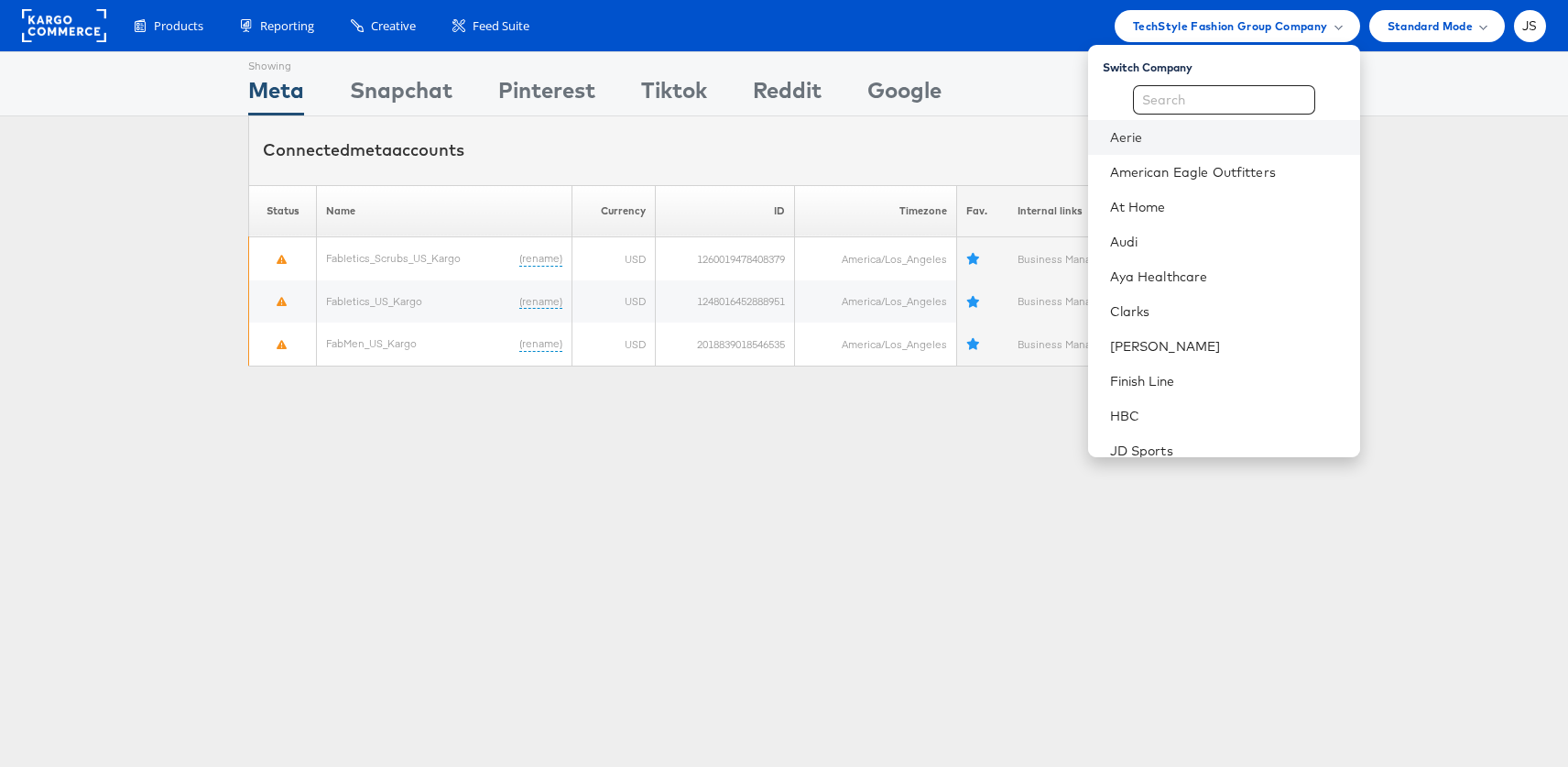
click at [1176, 124] on li "Aerie" at bounding box center [1223, 136] width 272 height 35
click at [1165, 141] on link "Aerie" at bounding box center [1236, 137] width 235 height 19
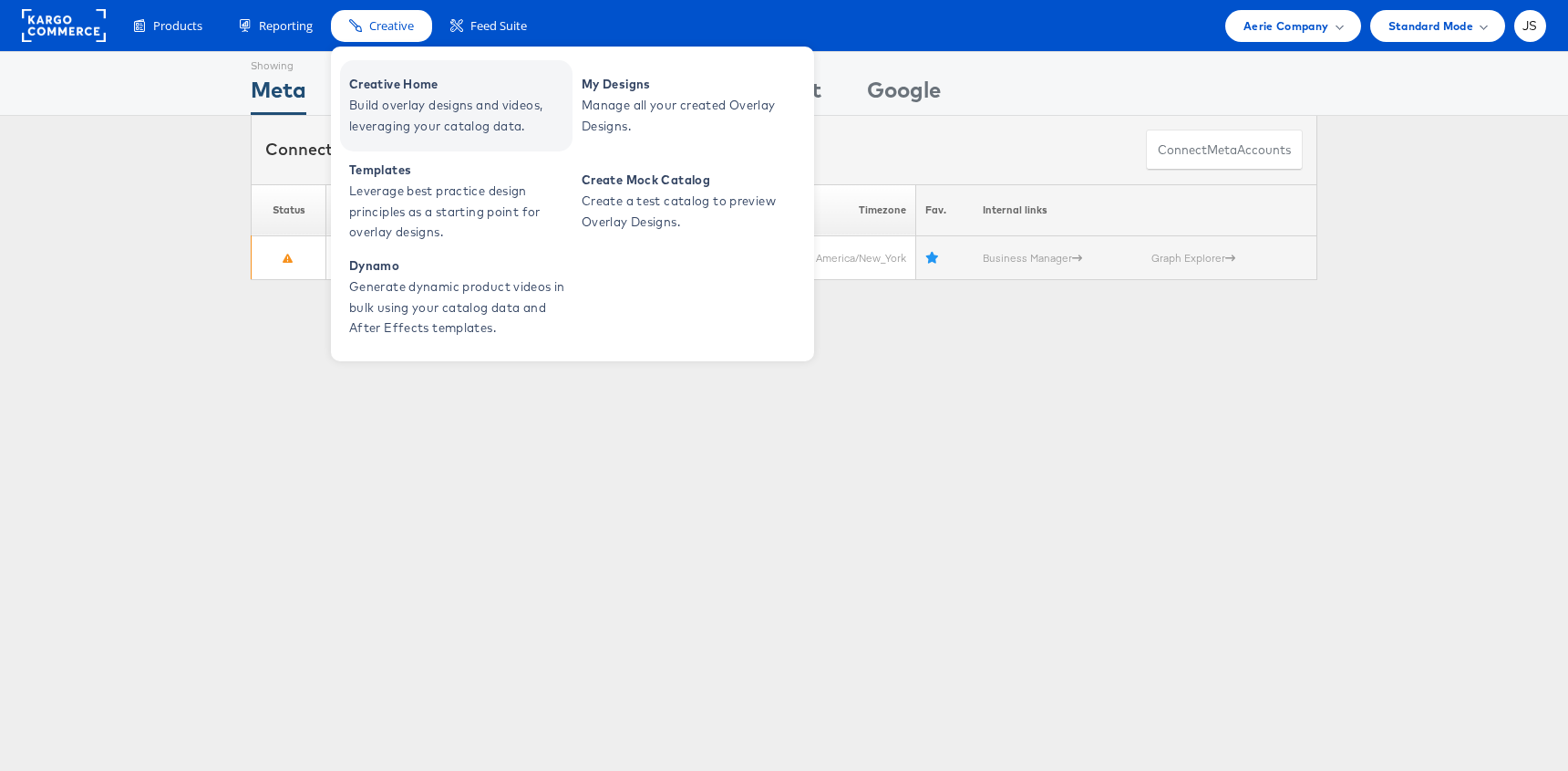
click at [399, 102] on span "Build overlay designs and videos, leveraging your catalog data." at bounding box center [458, 115] width 218 height 42
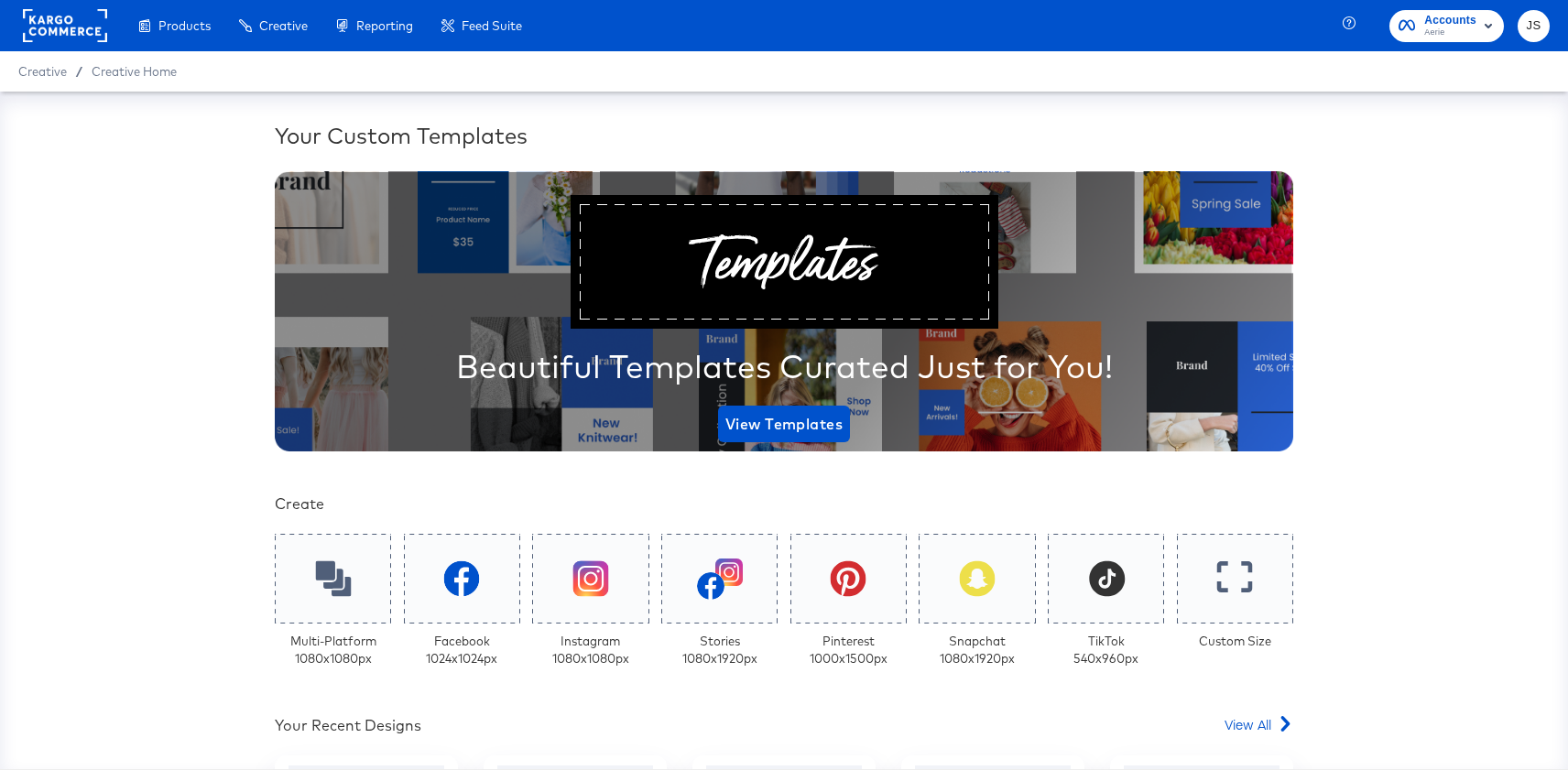
click at [193, 381] on div "Your Custom Templates Beautiful Templates Curated Just for You! View Templates …" at bounding box center [784, 430] width 1568 height 678
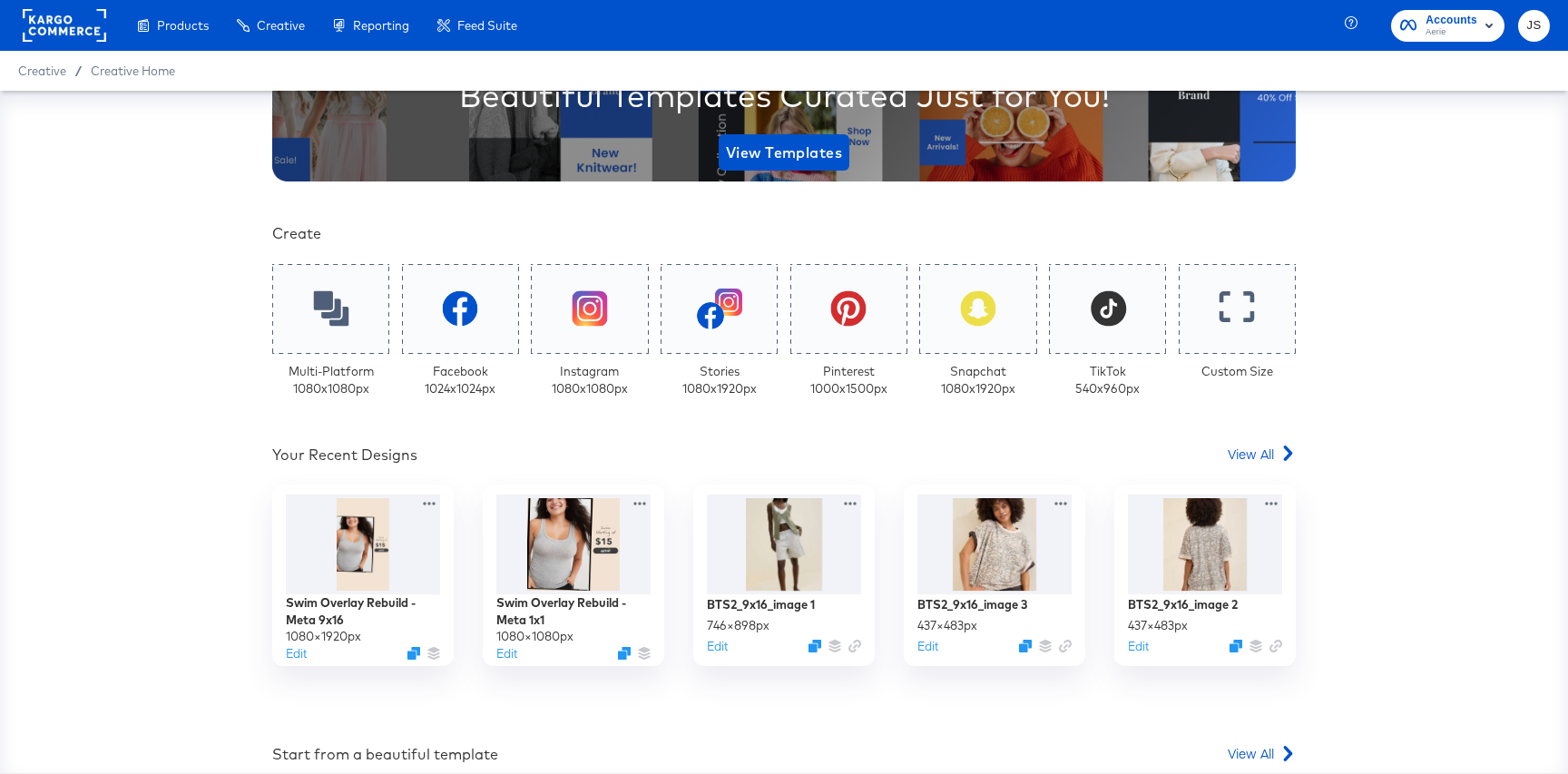
scroll to position [278, 0]
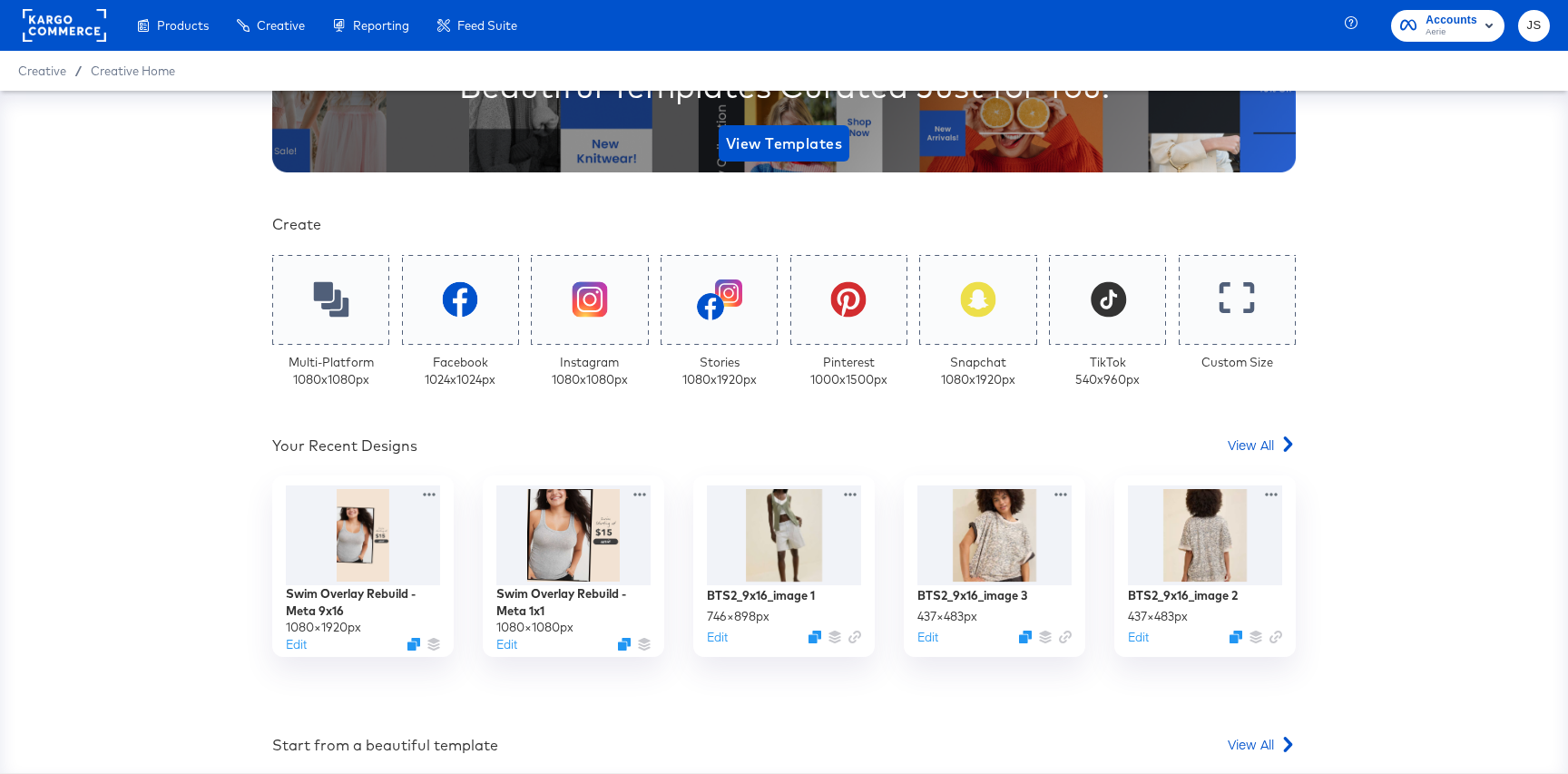
click at [1252, 434] on div "Your Custom Templates Beautiful Templates Curated Just for You! View Templates …" at bounding box center [784, 457] width 1023 height 1235
click at [1252, 437] on span "View All" at bounding box center [1251, 445] width 46 height 18
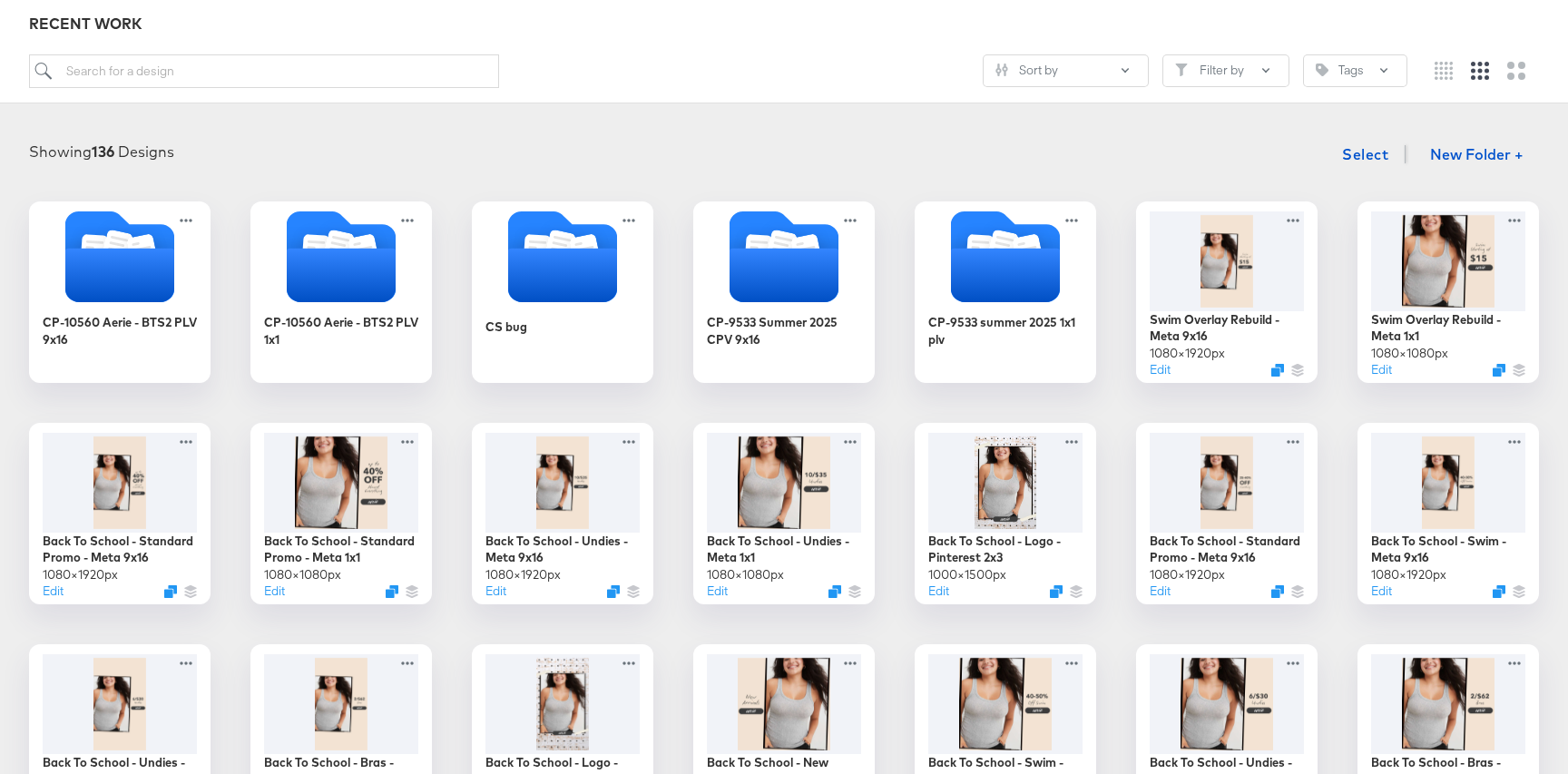
scroll to position [199, 0]
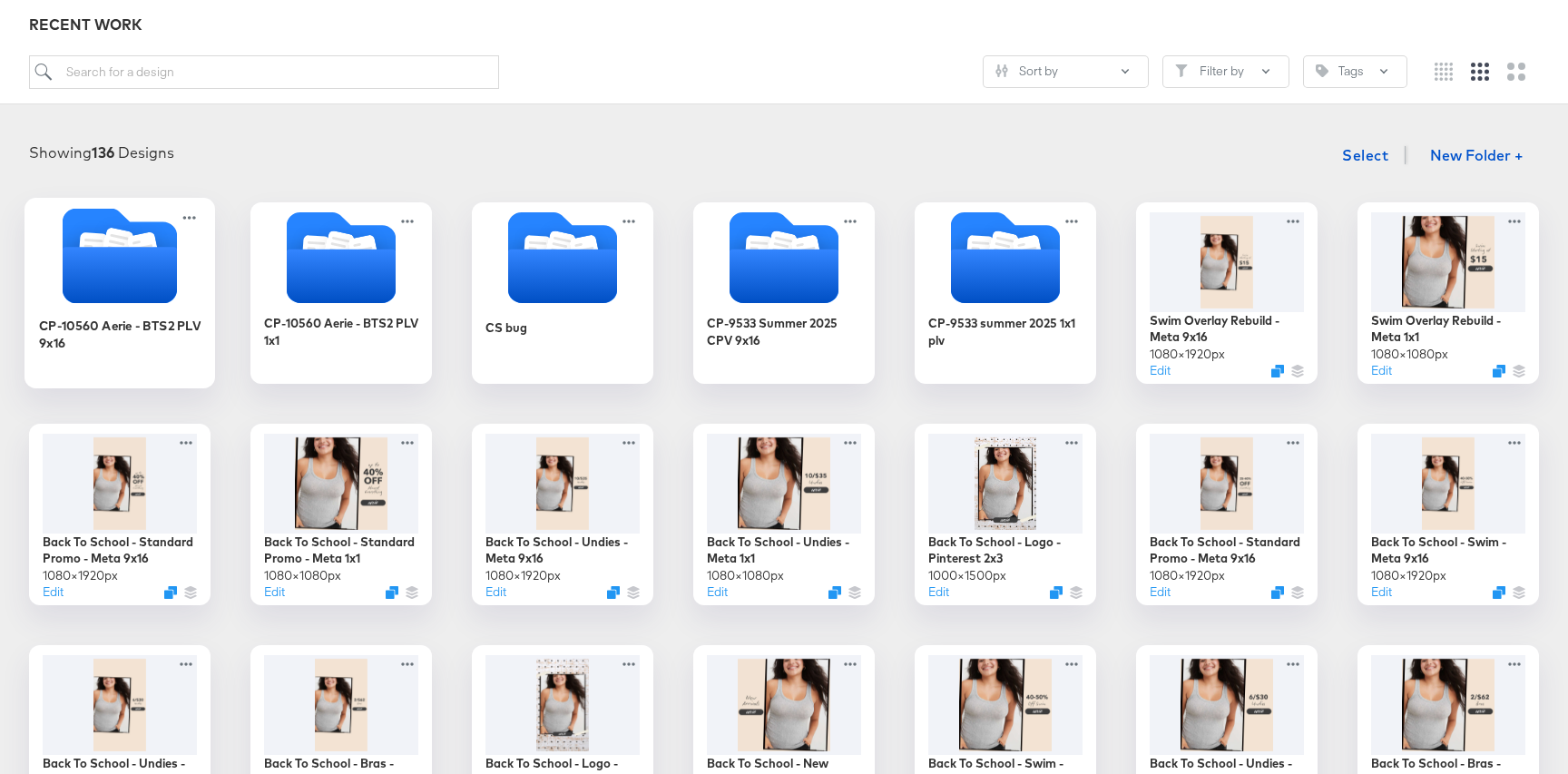
click at [134, 268] on icon "Folder" at bounding box center [120, 275] width 115 height 56
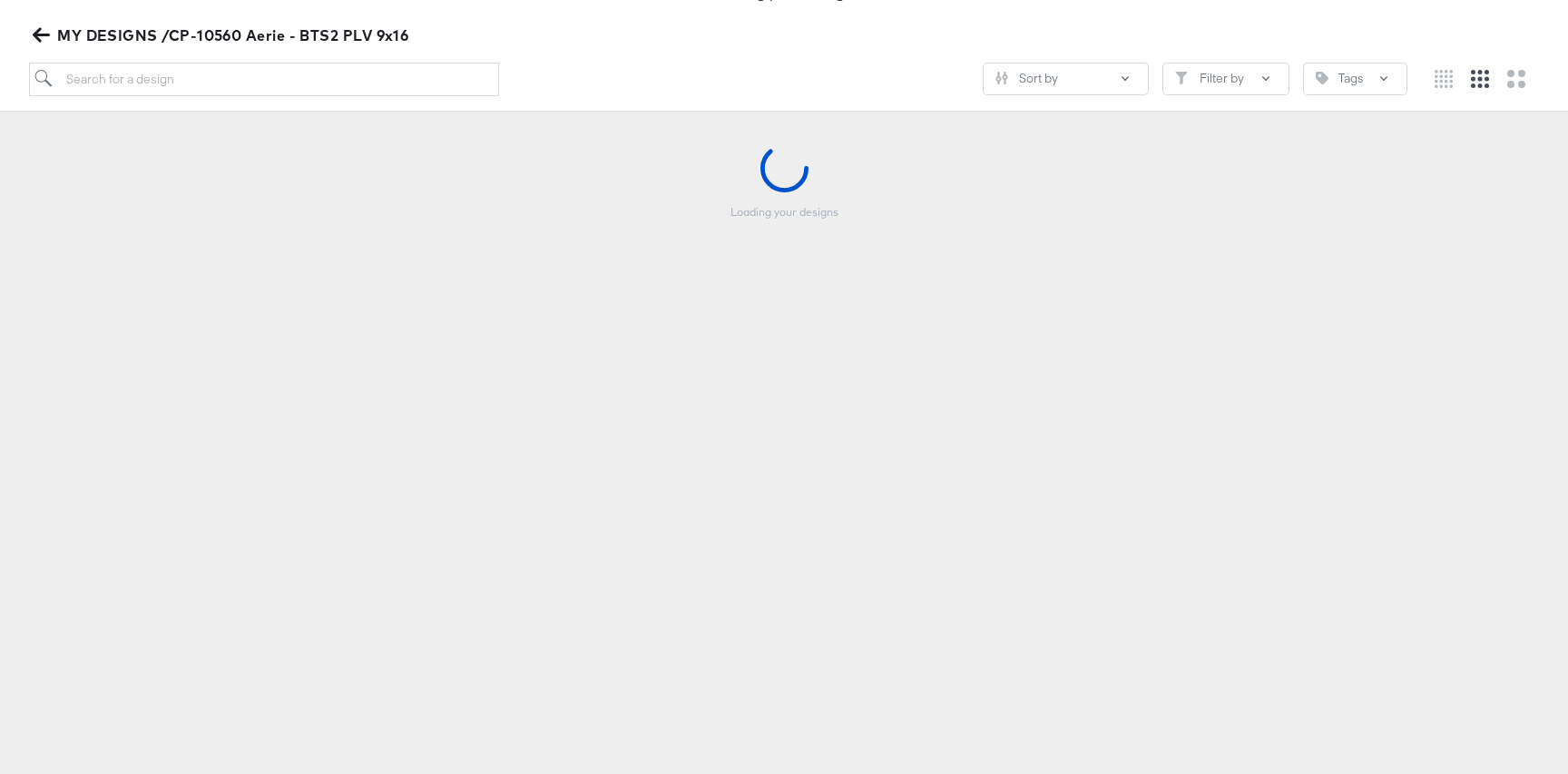
scroll to position [197, 0]
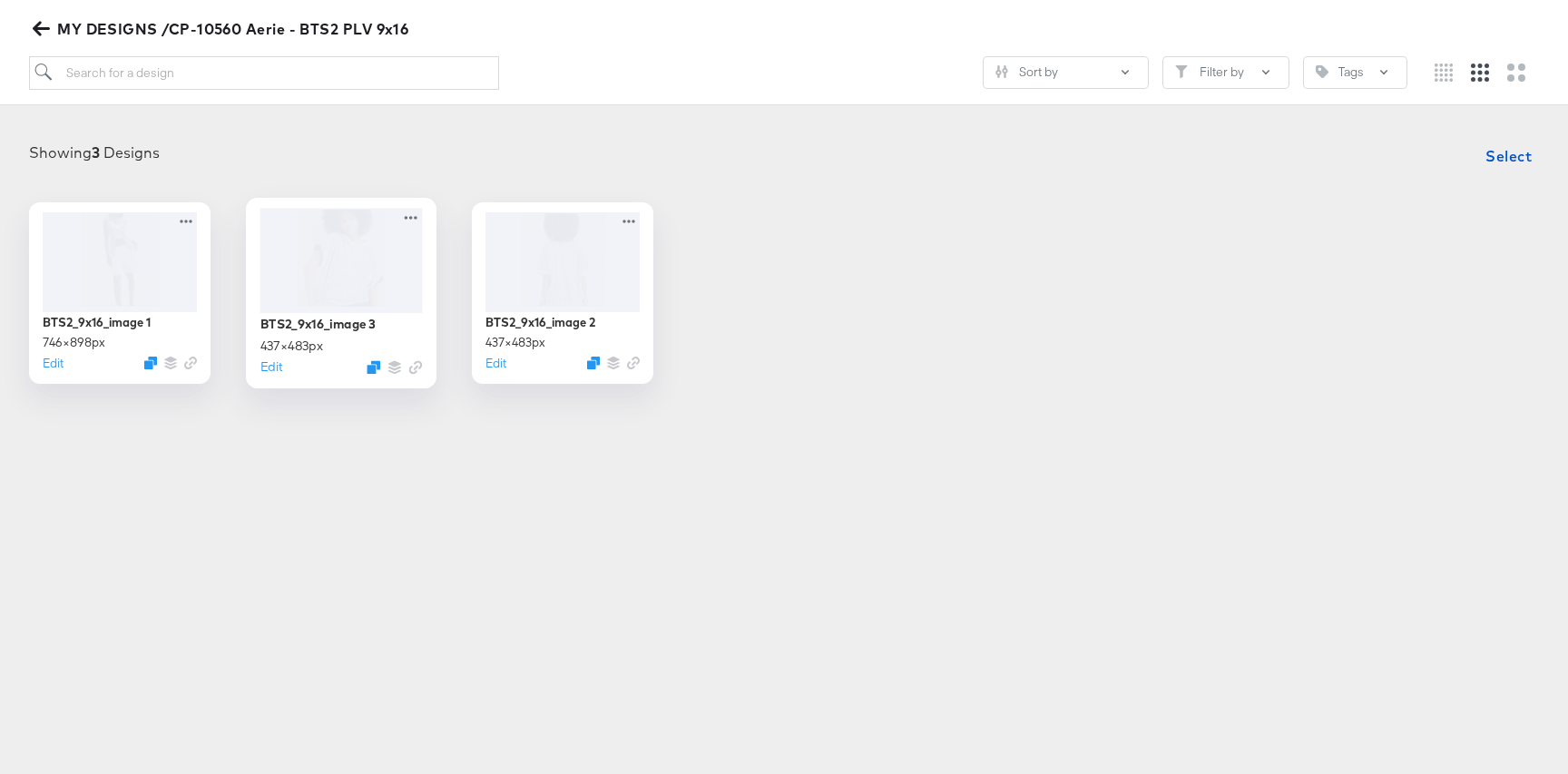
click at [319, 275] on div at bounding box center [342, 260] width 163 height 104
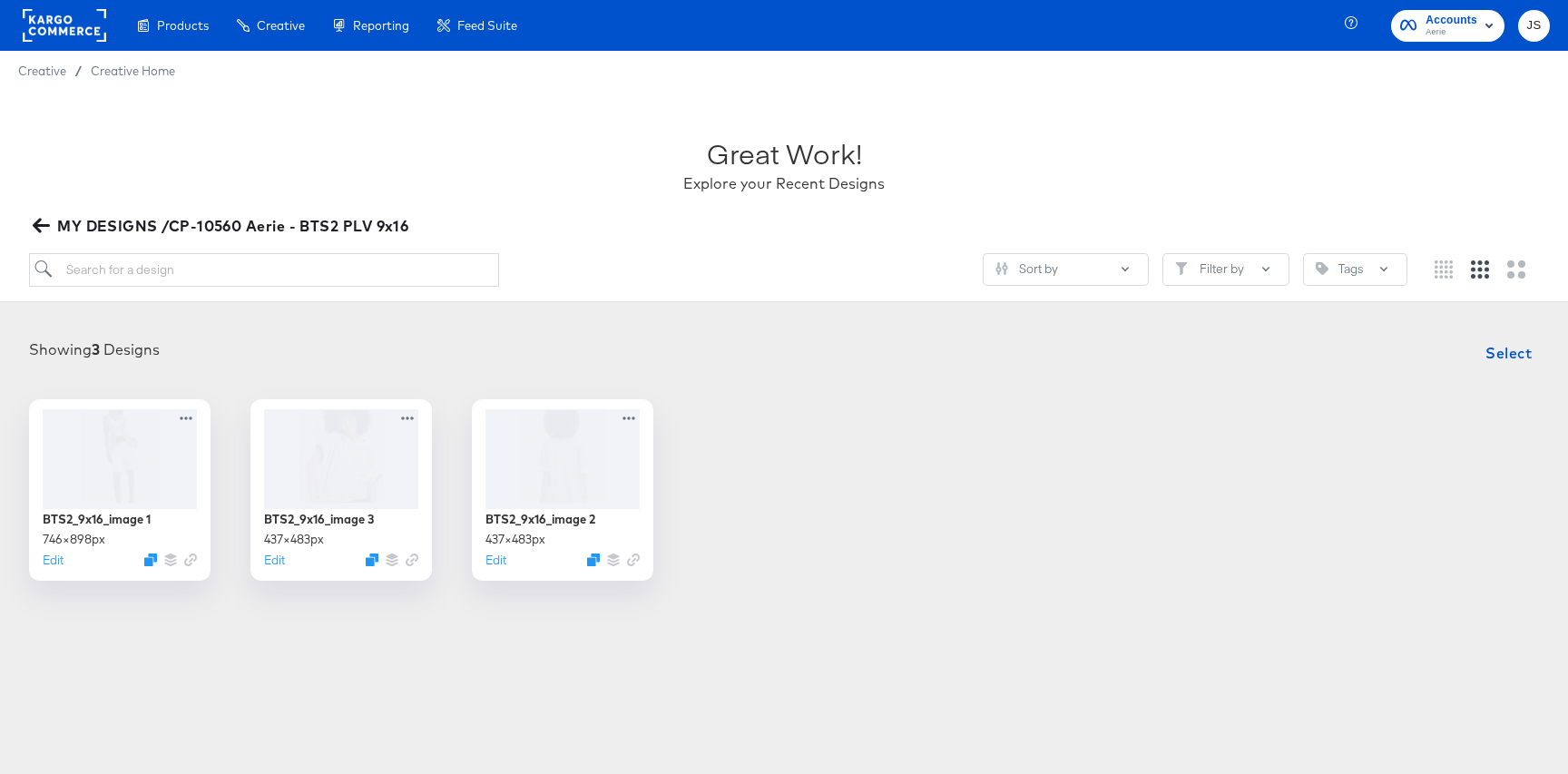
click at [48, 213] on div "Great Work! Explore your Recent Designs" at bounding box center [784, 156] width 1510 height 114
click at [37, 225] on icon "button" at bounding box center [41, 226] width 18 height 15
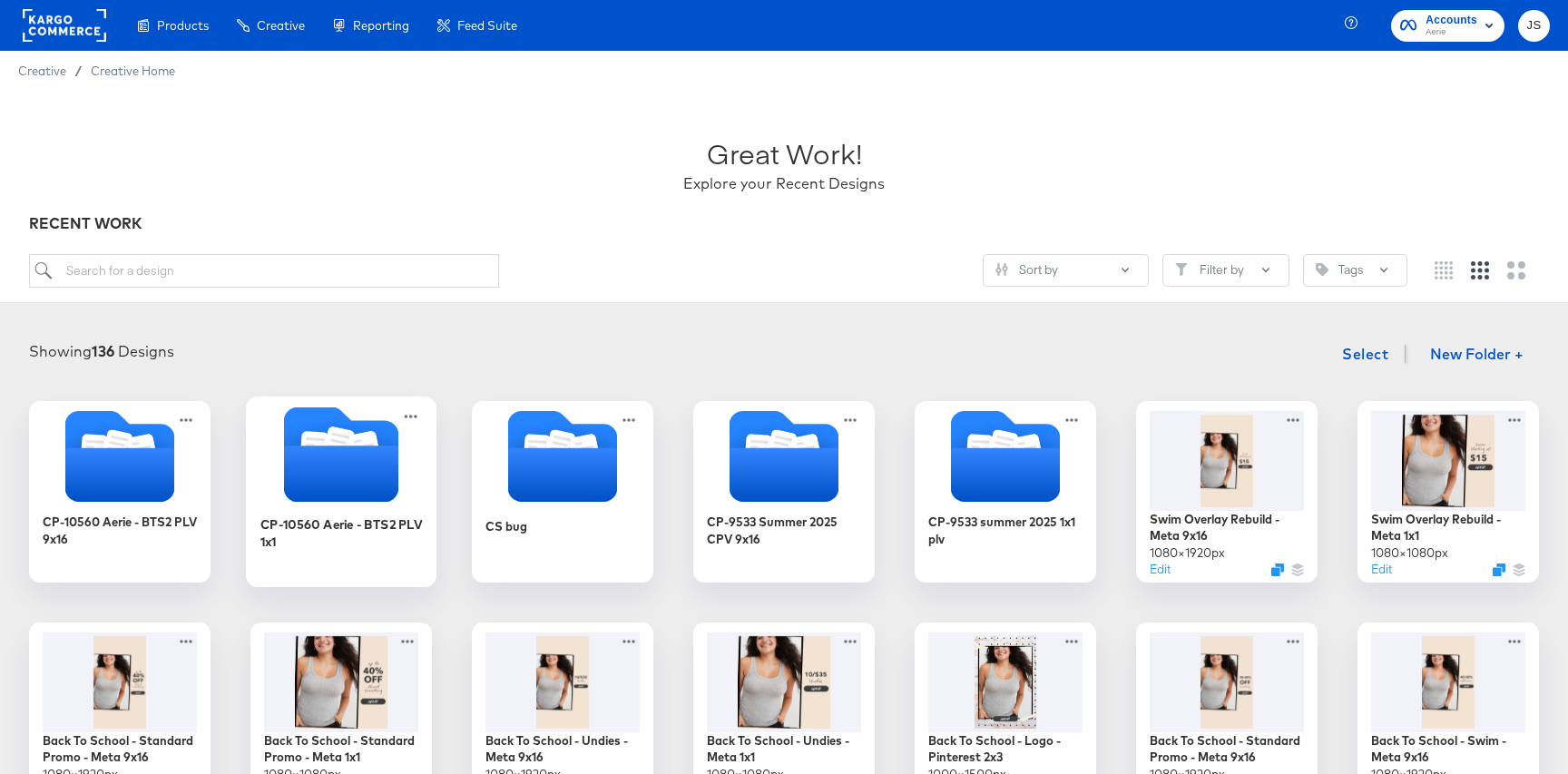
scroll to position [26, 0]
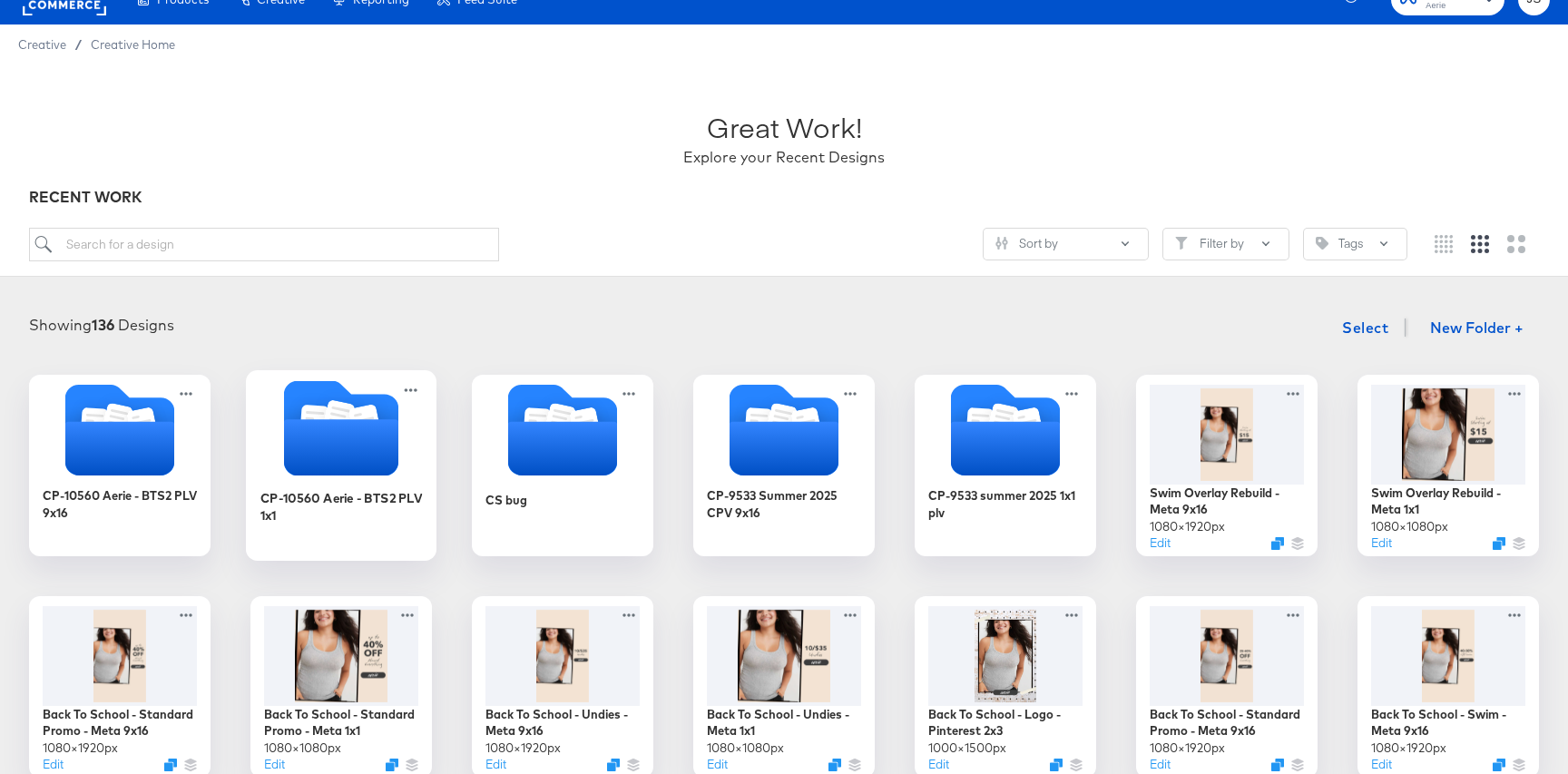
click at [352, 451] on icon "Folder" at bounding box center [341, 447] width 115 height 56
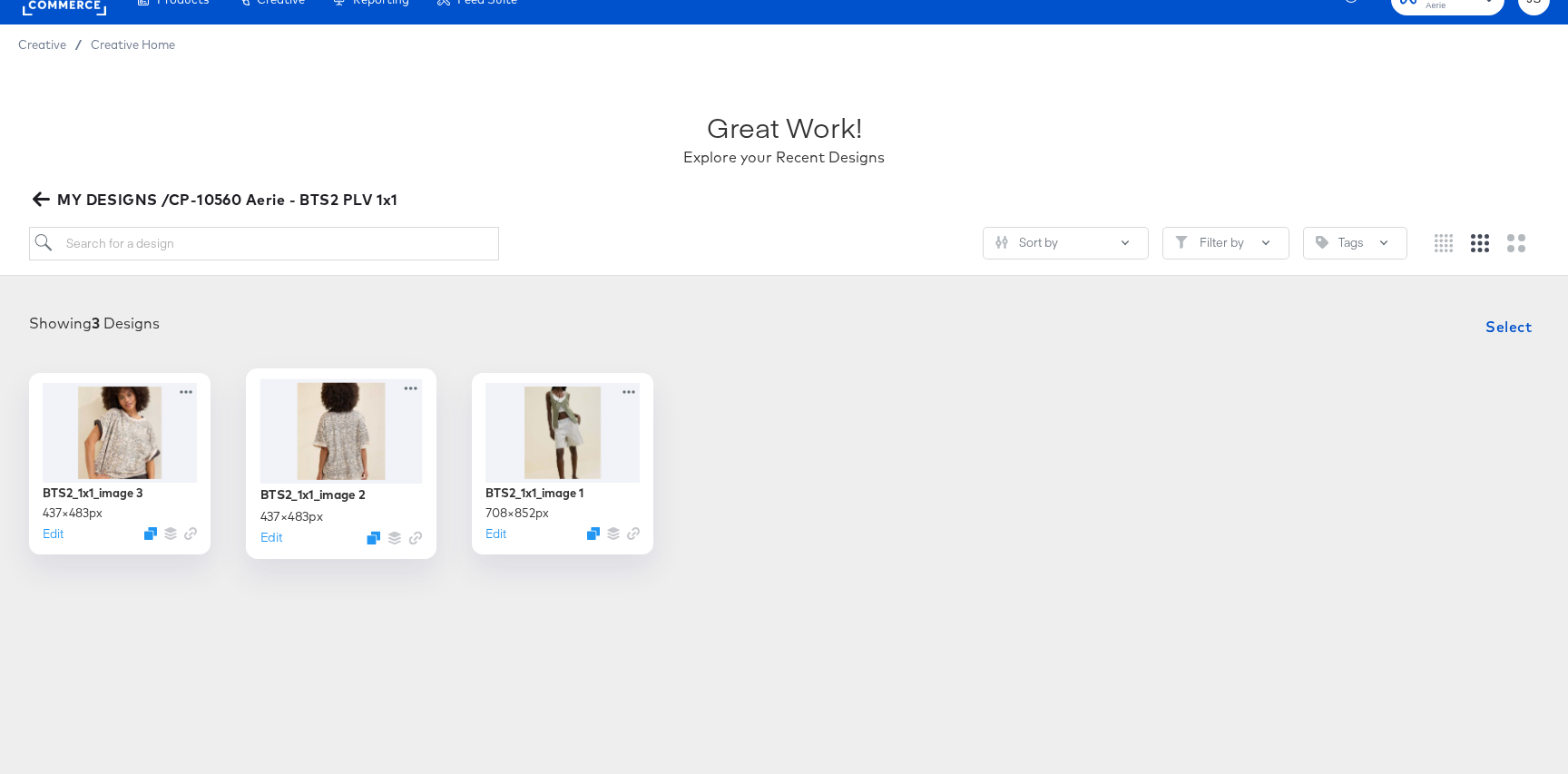
click at [330, 440] on div at bounding box center [342, 430] width 163 height 104
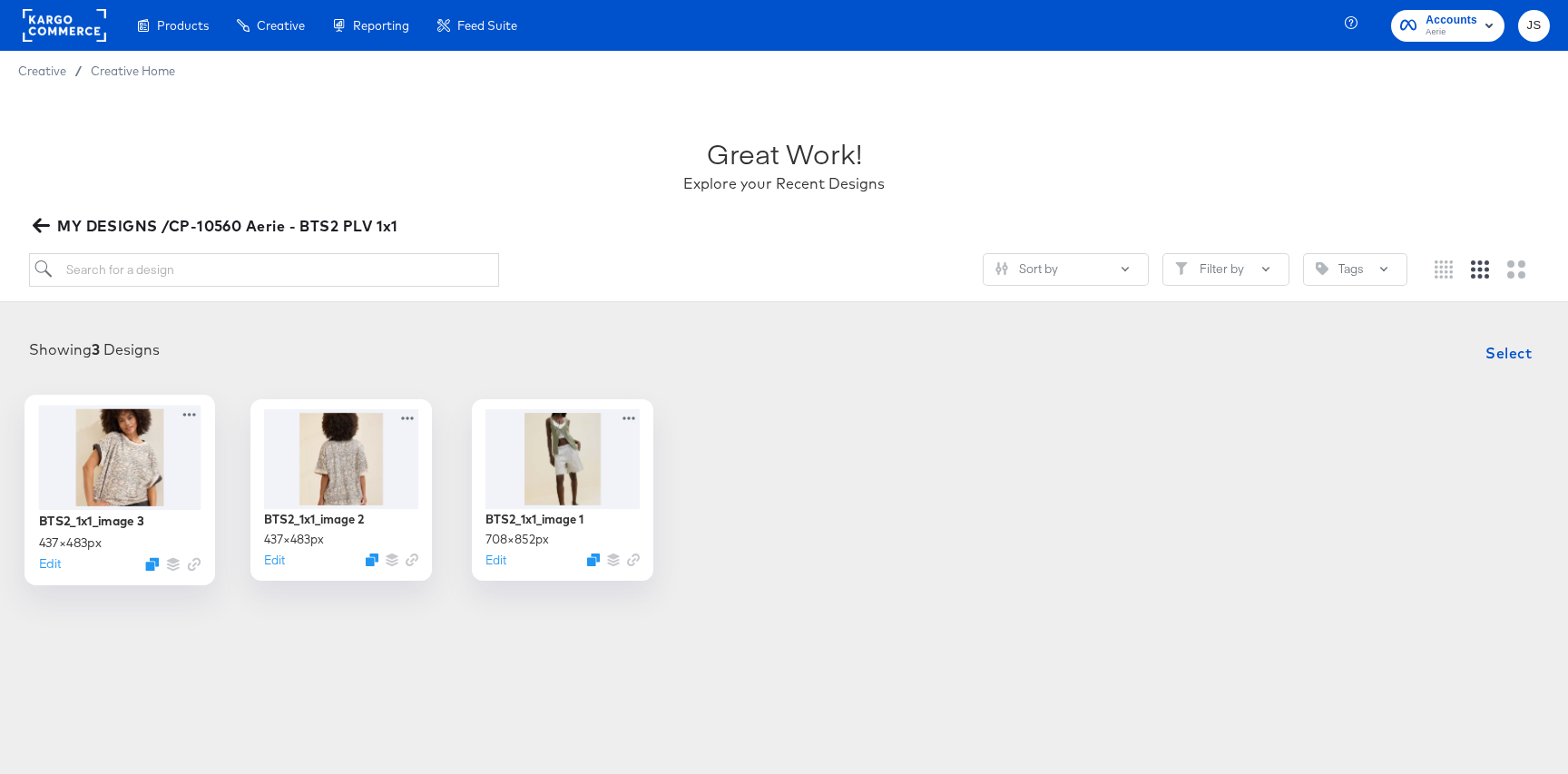
click at [153, 469] on div at bounding box center [120, 456] width 163 height 104
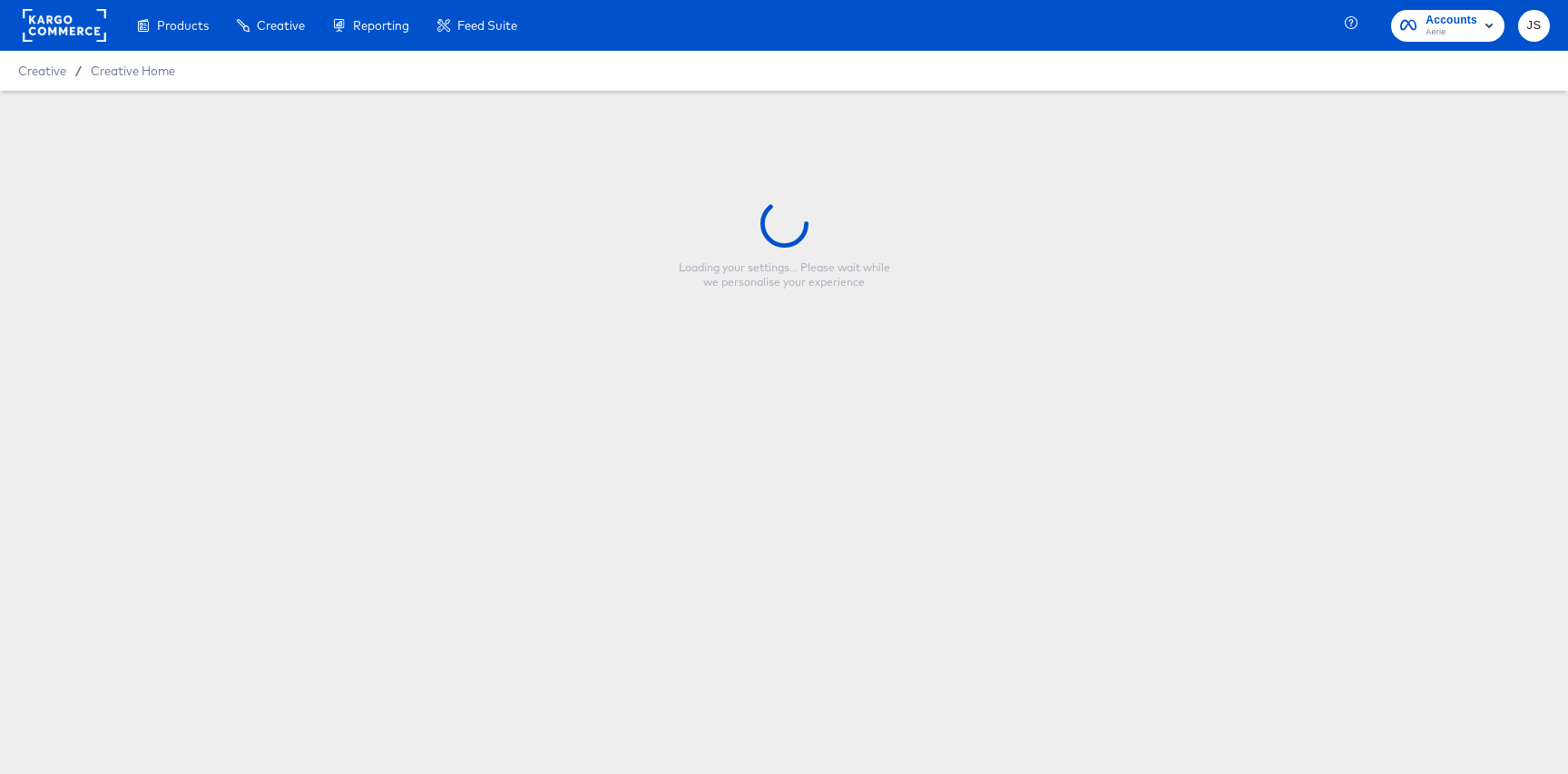
type input "BTS2_1x1_image 3"
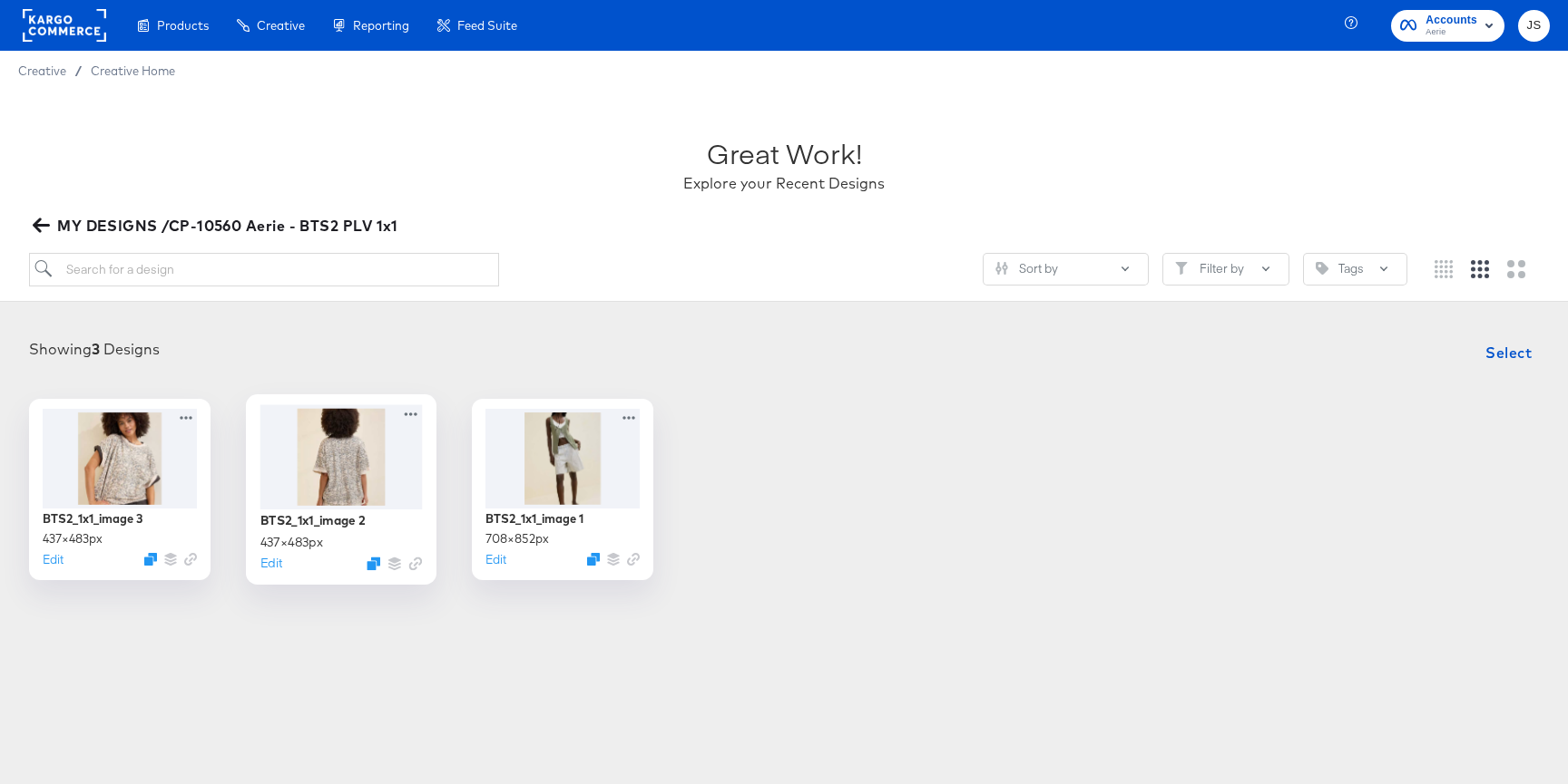
click at [310, 485] on div at bounding box center [342, 456] width 163 height 104
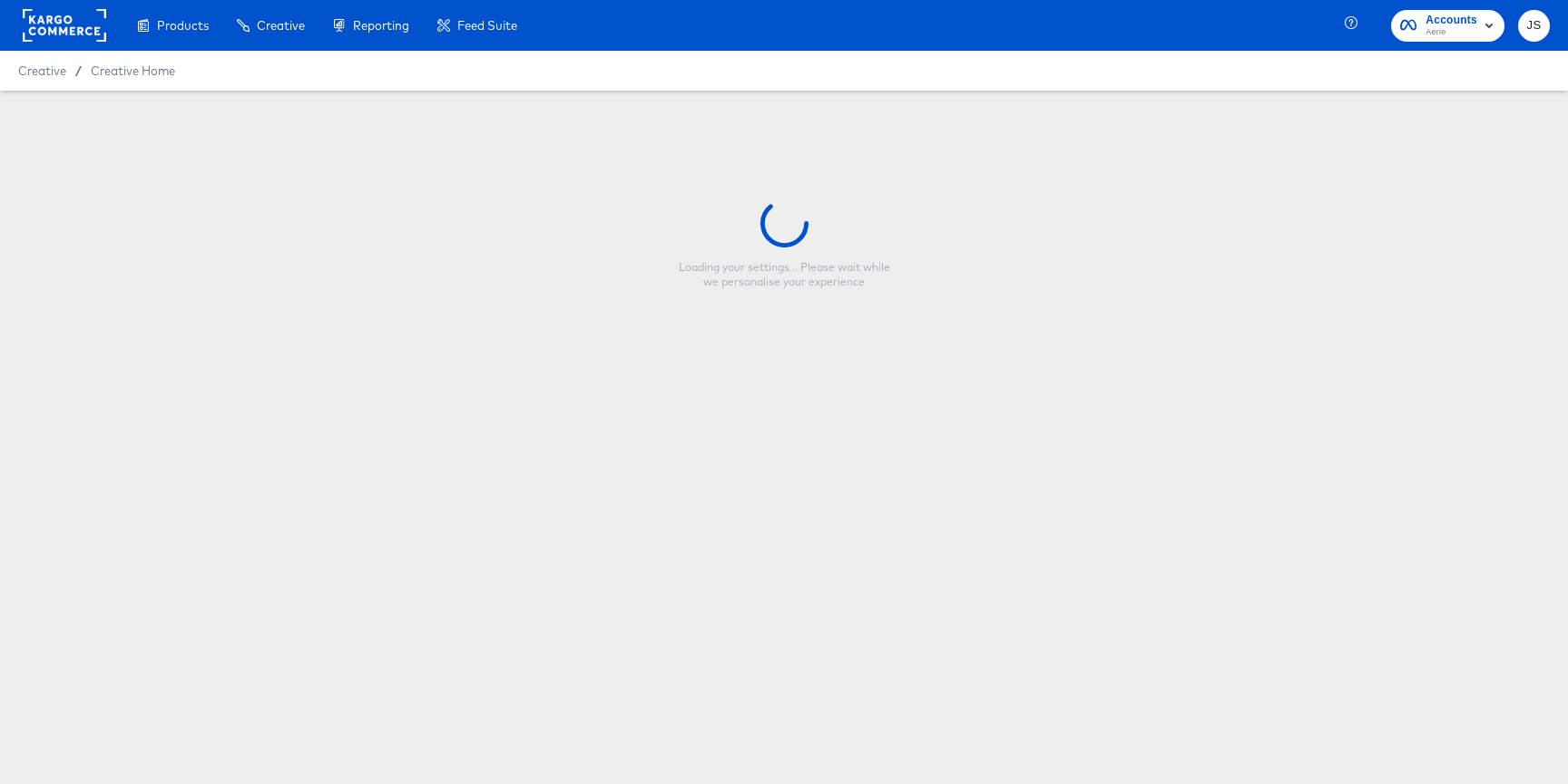
type input "BTS2_1x1_image 2"
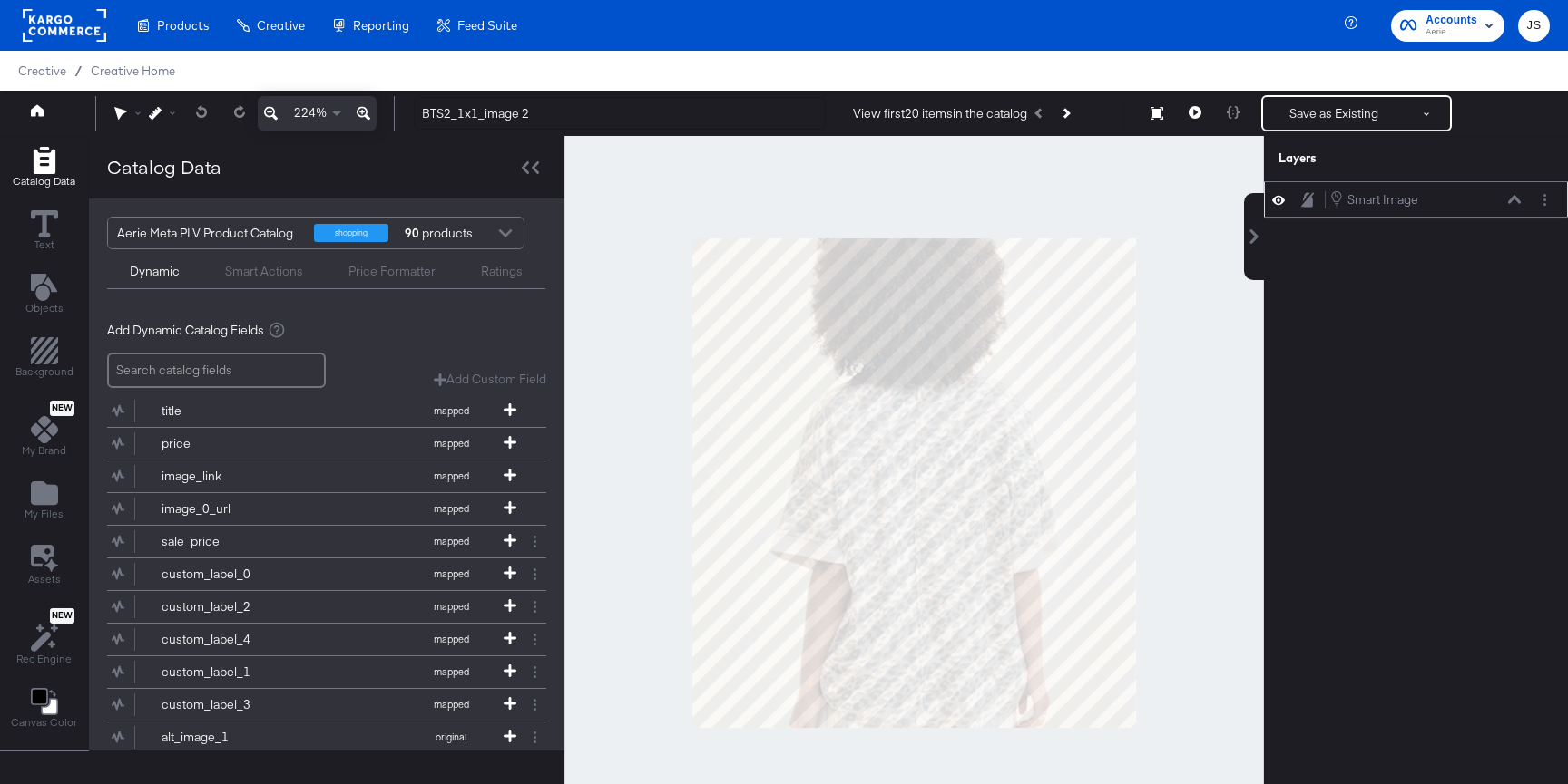
click at [1514, 206] on div "Smart Image Smart Image" at bounding box center [1426, 200] width 192 height 20
click at [1521, 205] on div "Smart Image Smart Image" at bounding box center [1426, 200] width 192 height 20
click at [1515, 202] on icon at bounding box center [1514, 200] width 13 height 9
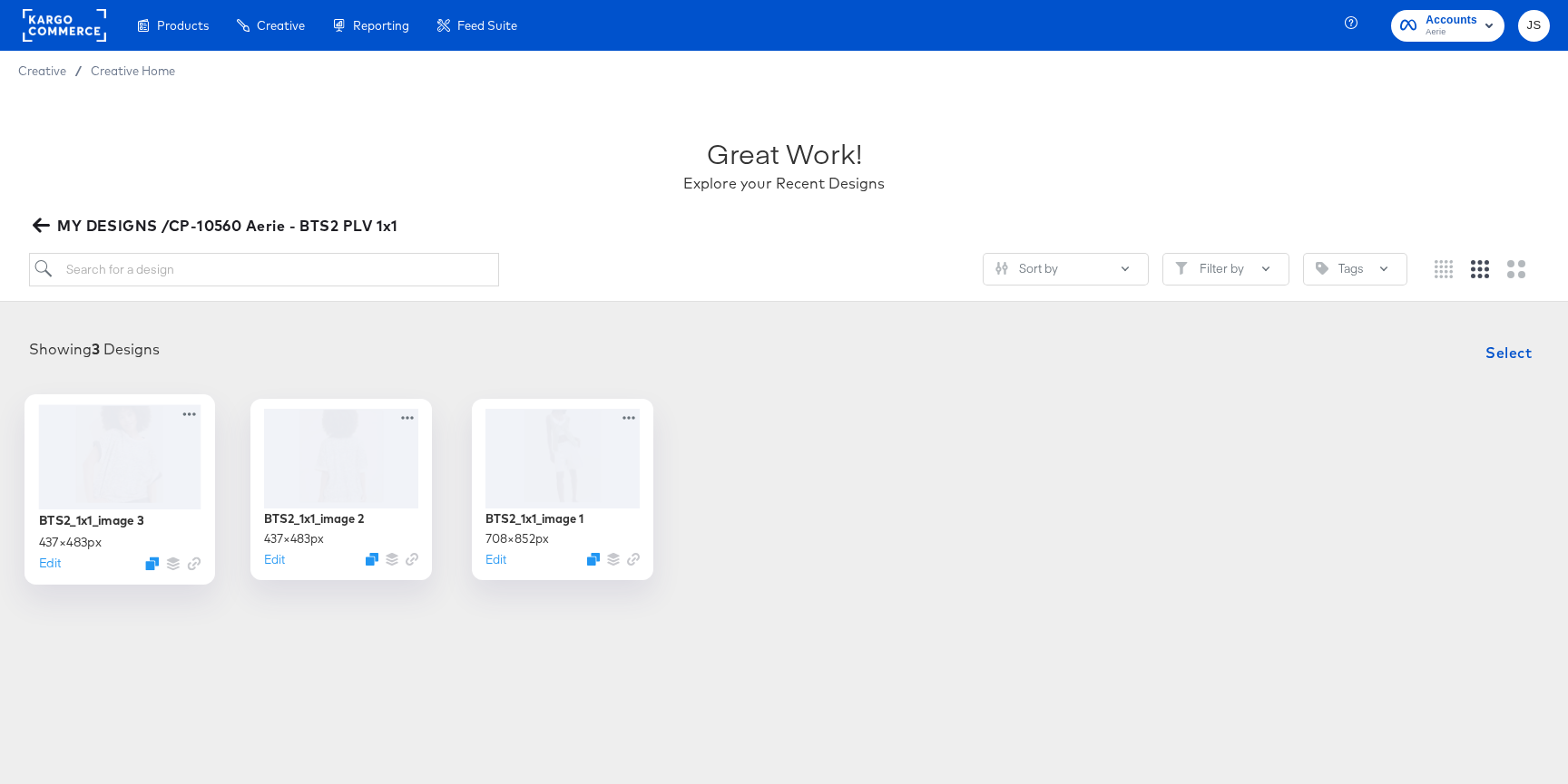
click at [144, 460] on div at bounding box center [120, 456] width 163 height 104
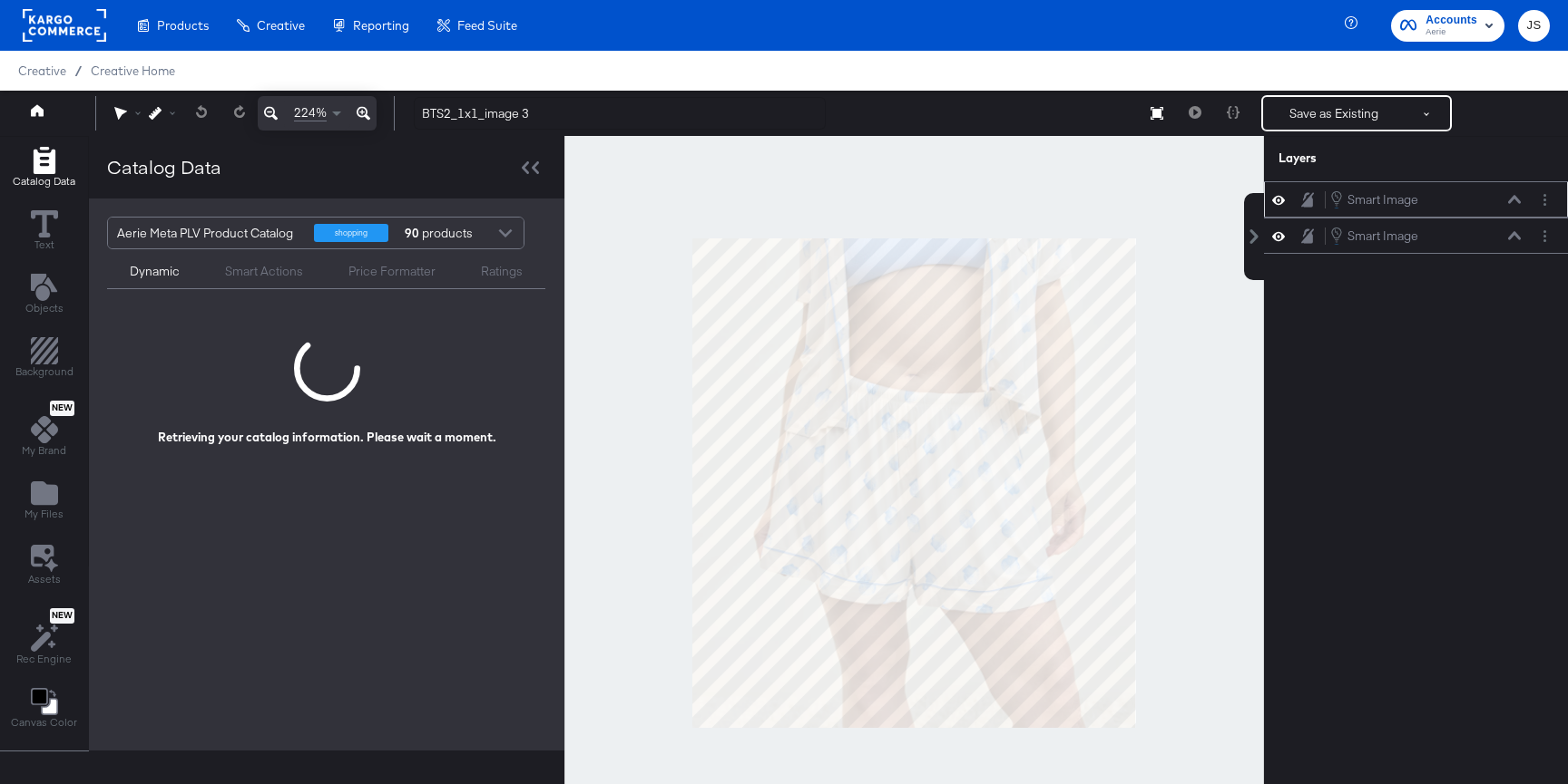
click at [1512, 200] on icon at bounding box center [1514, 199] width 13 height 8
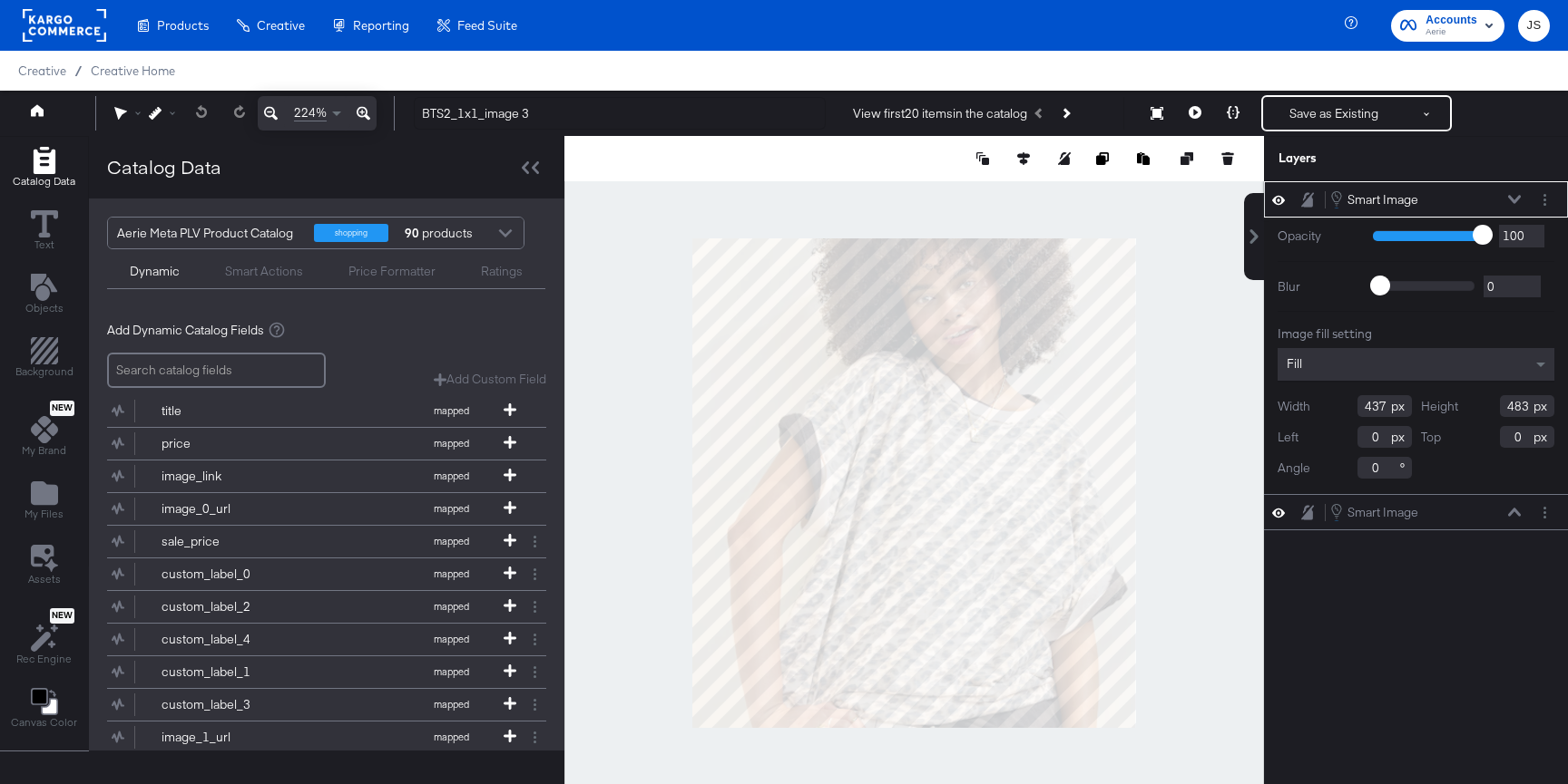
click at [1512, 200] on icon at bounding box center [1514, 199] width 13 height 8
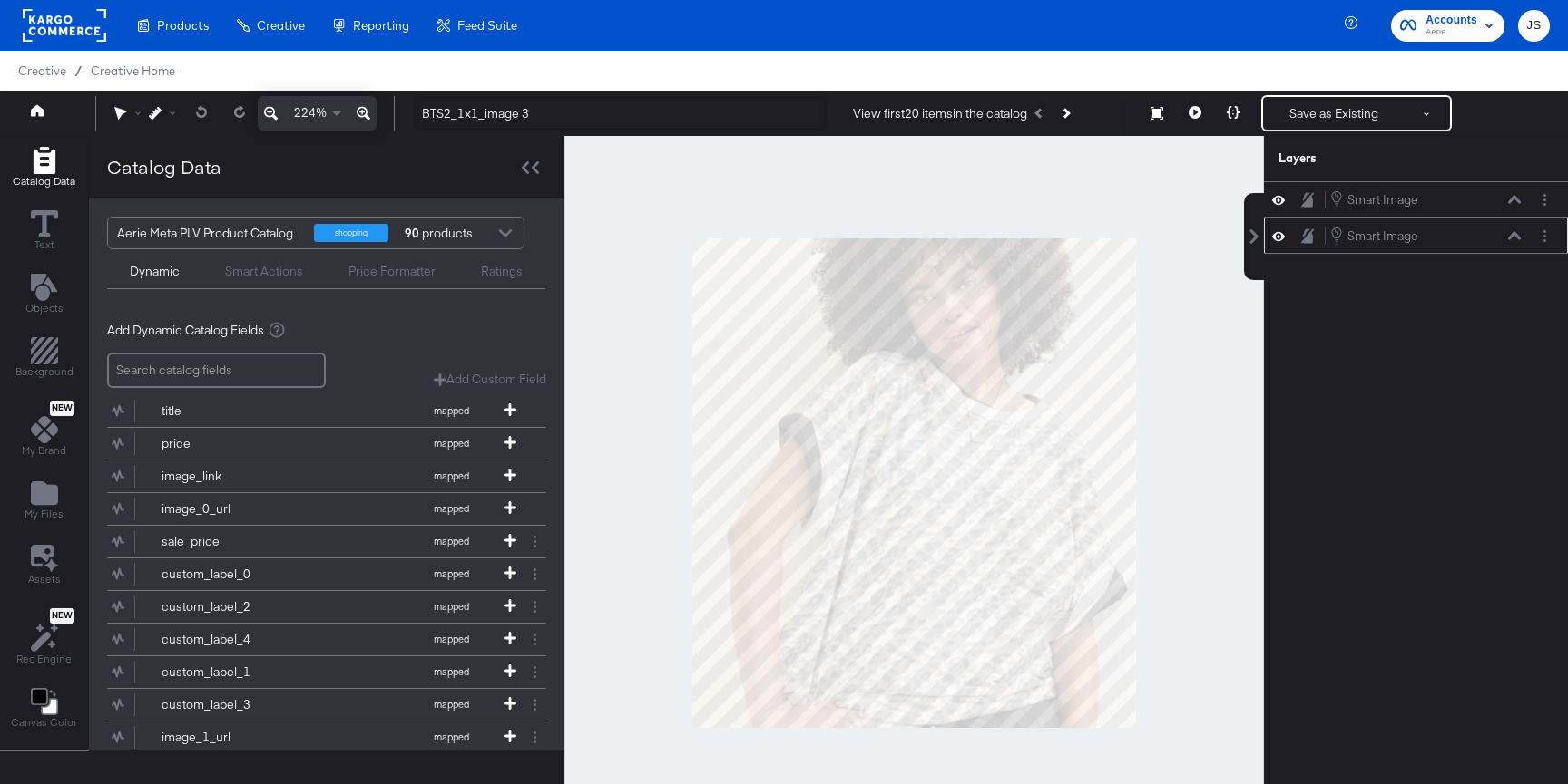
click at [1516, 238] on icon at bounding box center [1514, 236] width 13 height 9
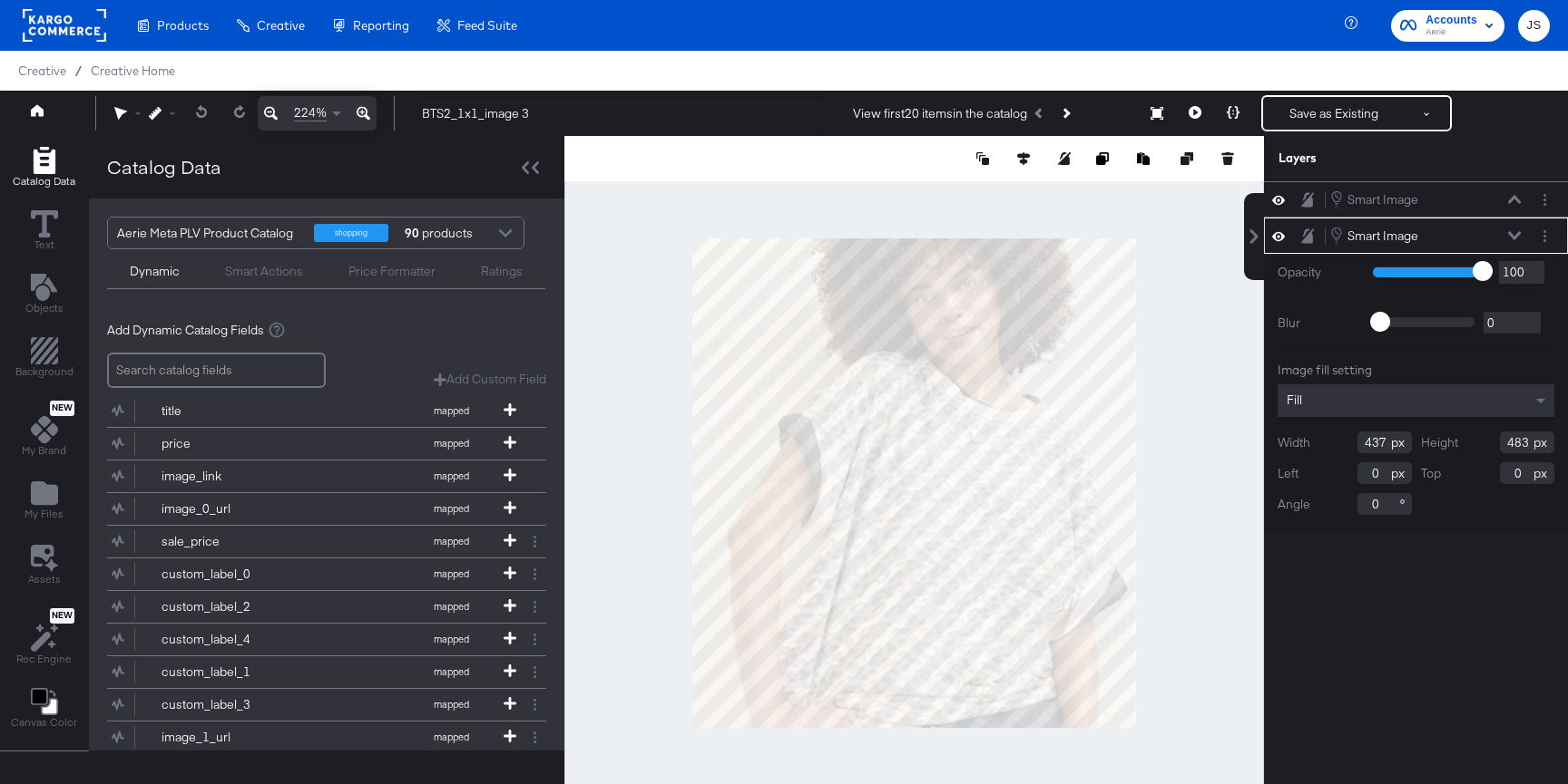
click at [1516, 238] on icon at bounding box center [1514, 235] width 13 height 8
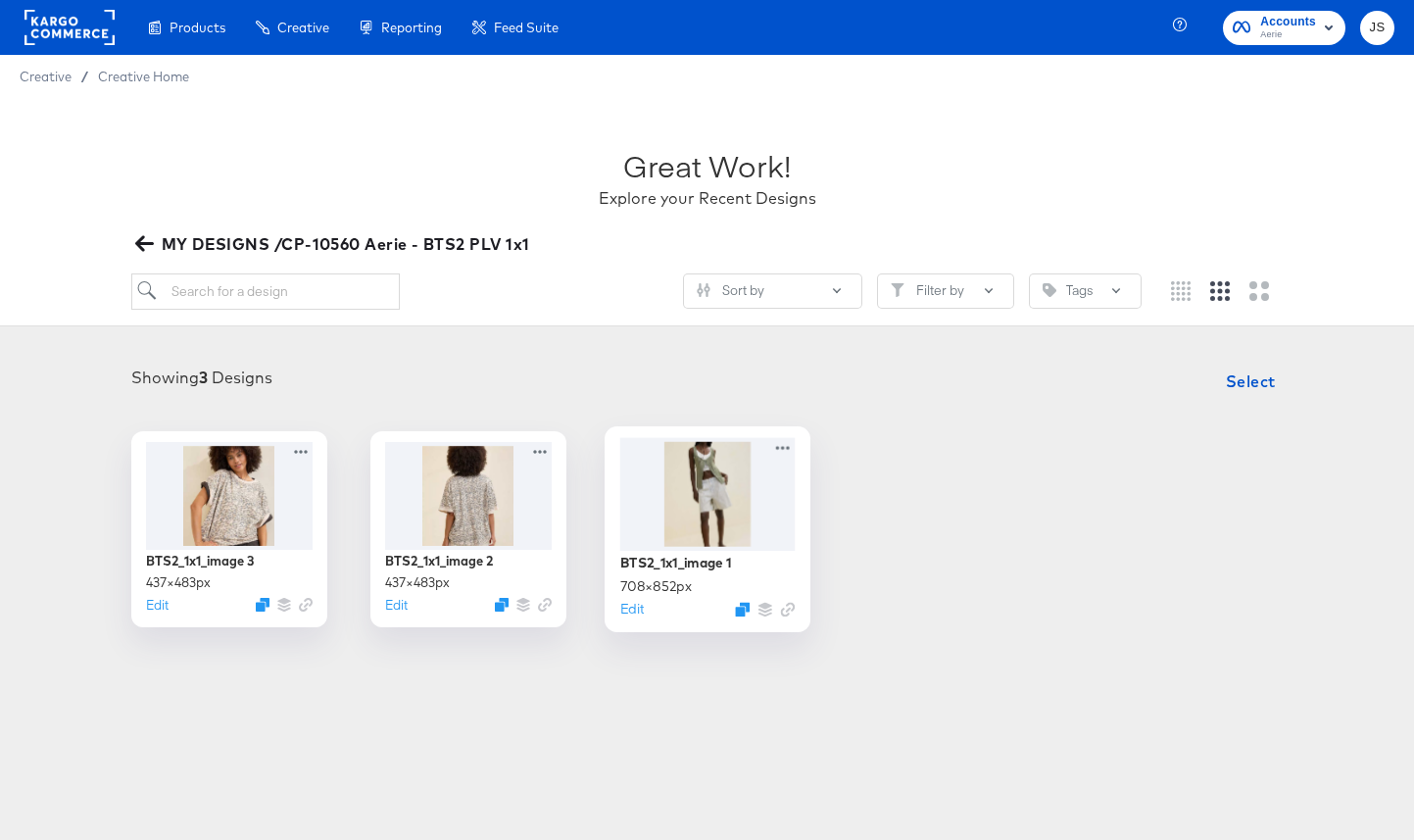
click at [700, 489] on div at bounding box center [707, 492] width 176 height 113
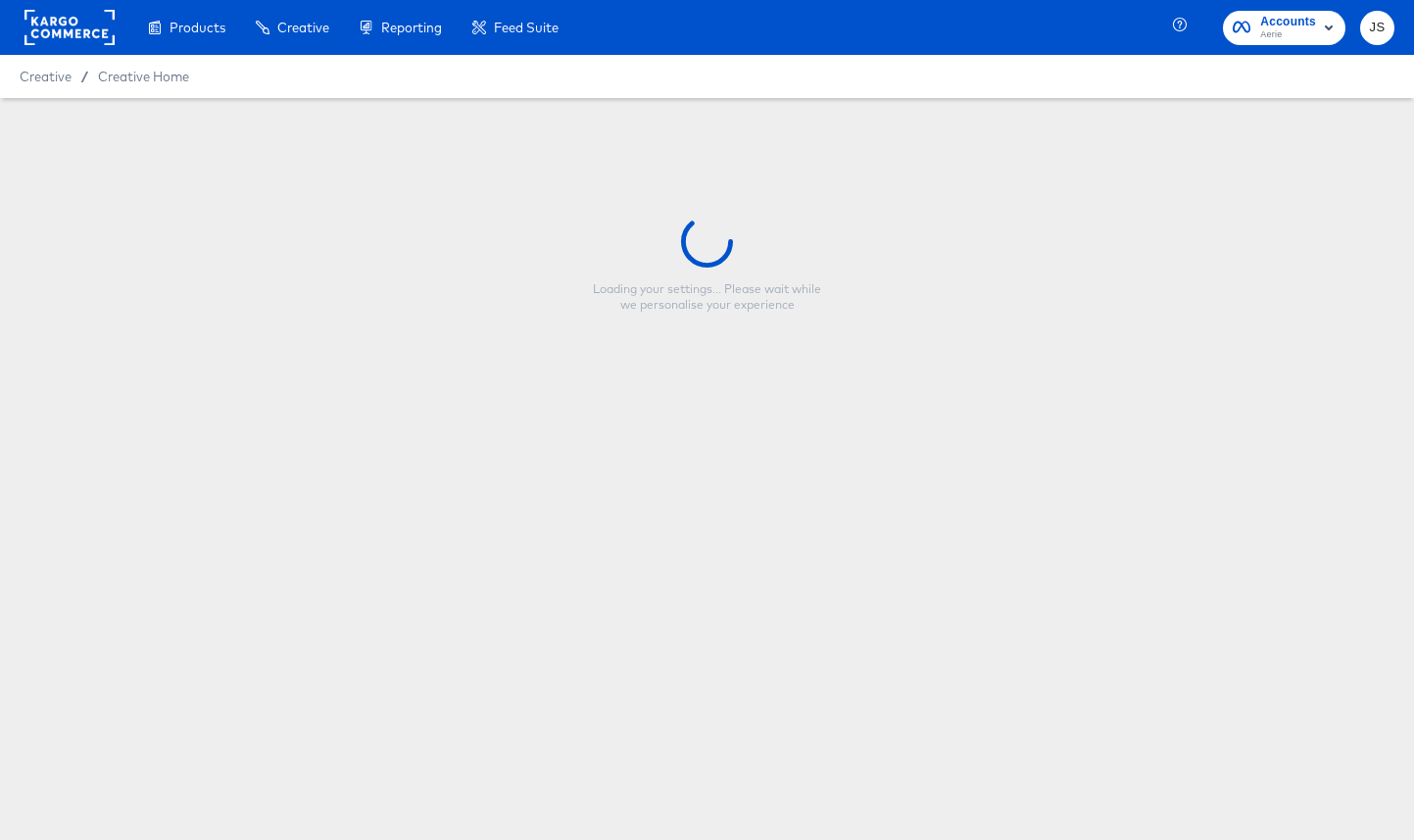
type input "BTS2_1x1_image 1"
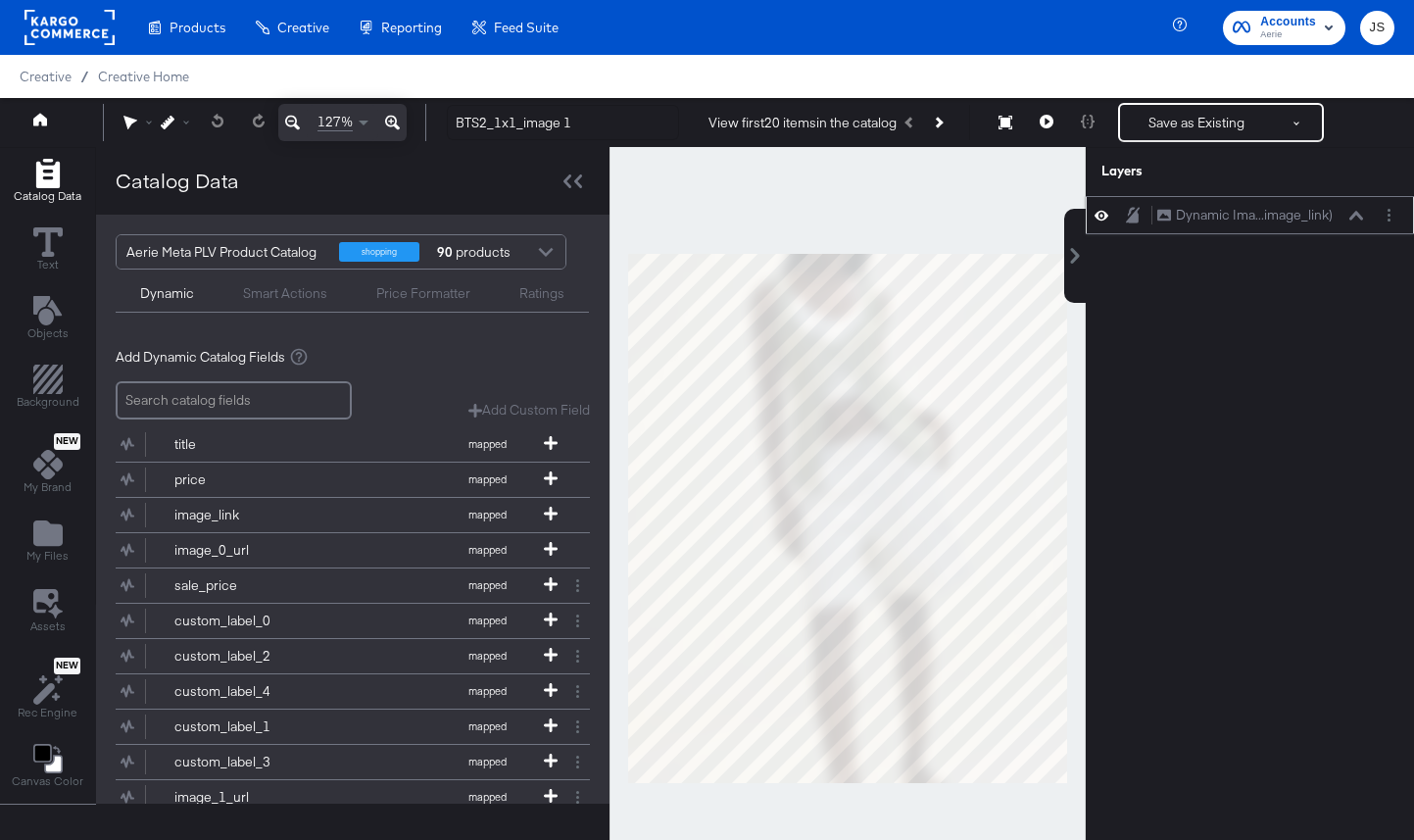
click at [1108, 218] on button at bounding box center [1102, 215] width 16 height 19
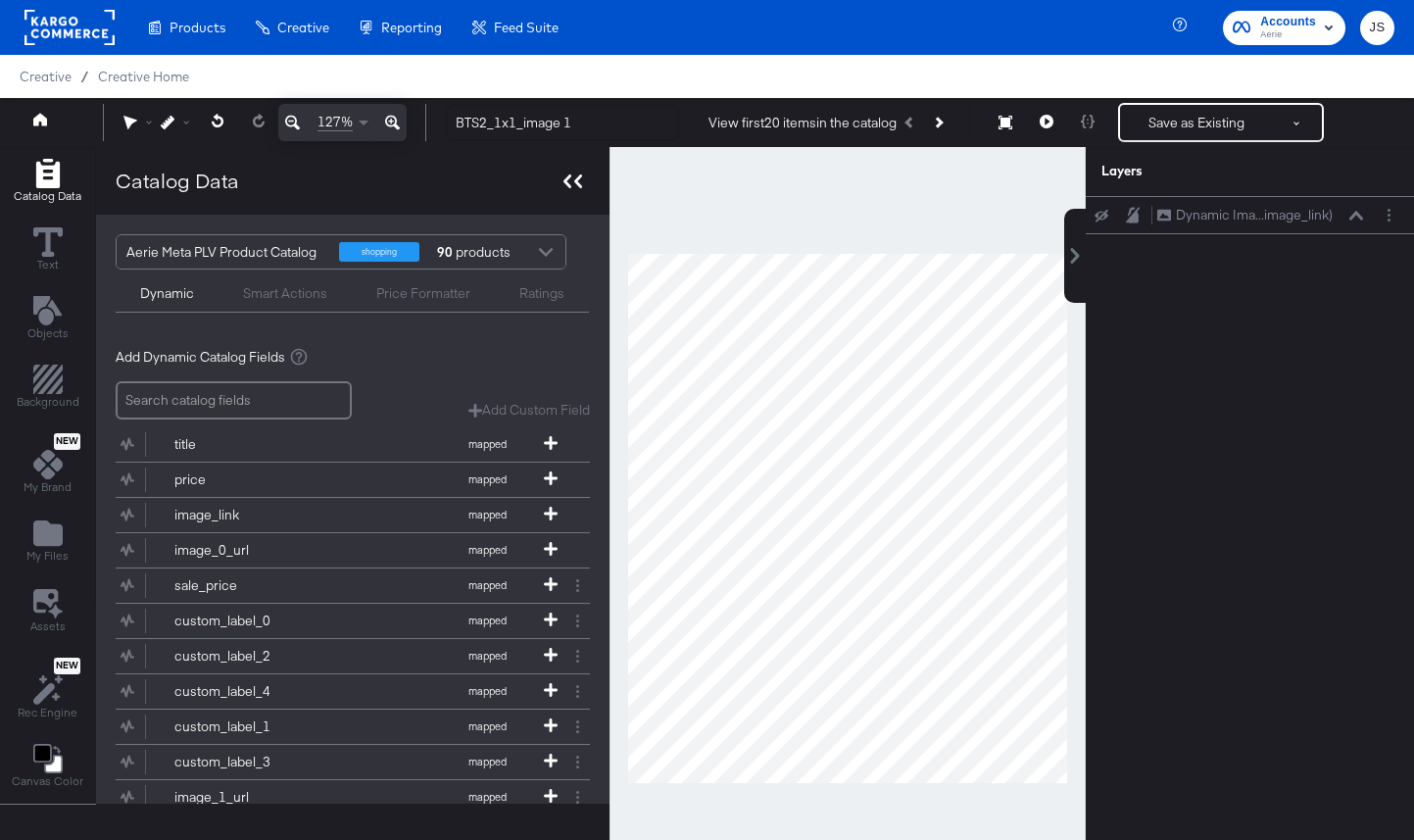
click at [564, 181] on icon at bounding box center [568, 182] width 8 height 14
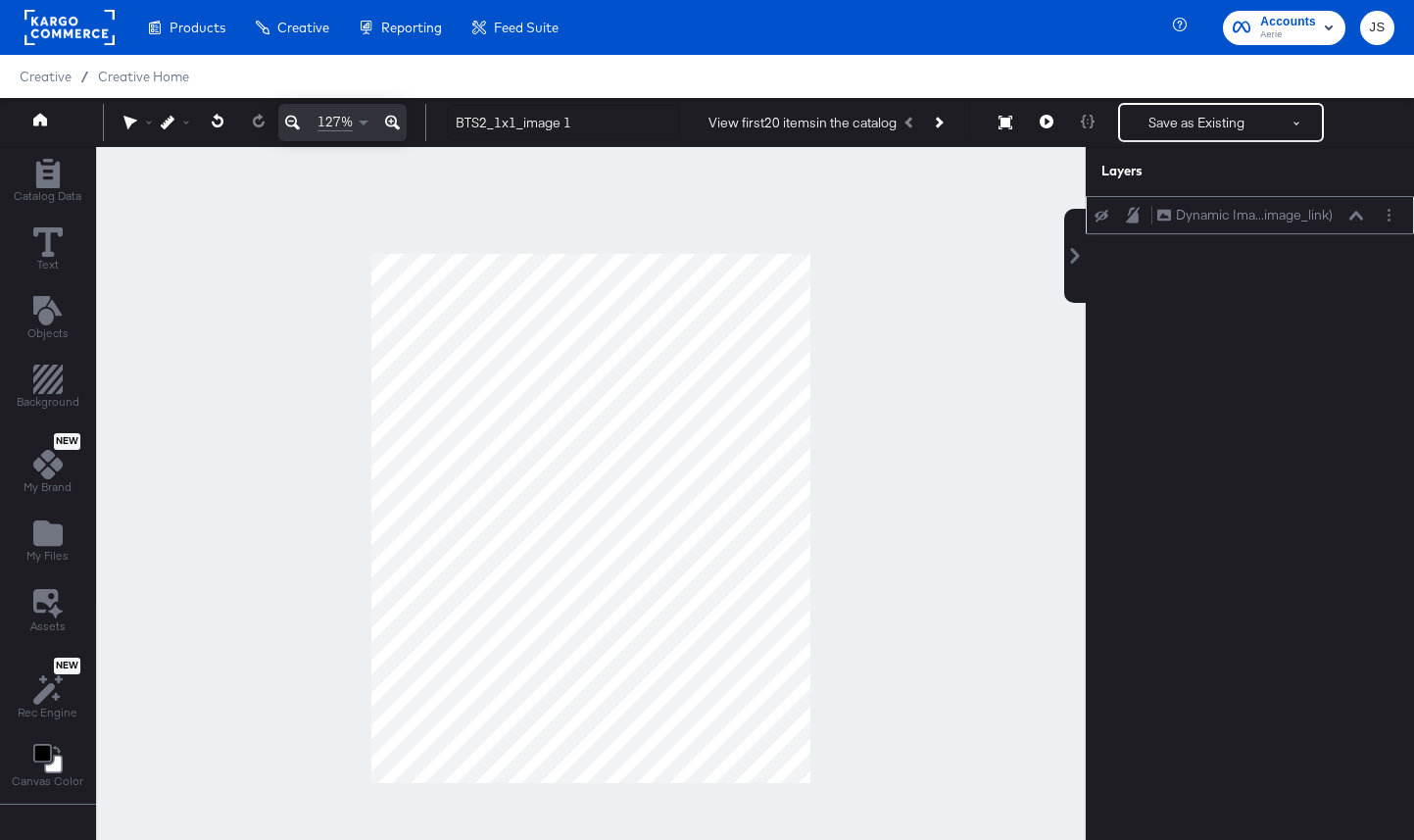
click at [1101, 223] on div "Dynamic Ima...image_link) Dynamic Image (image_link)" at bounding box center [1250, 215] width 313 height 21
click at [1104, 222] on icon at bounding box center [1102, 216] width 14 height 13
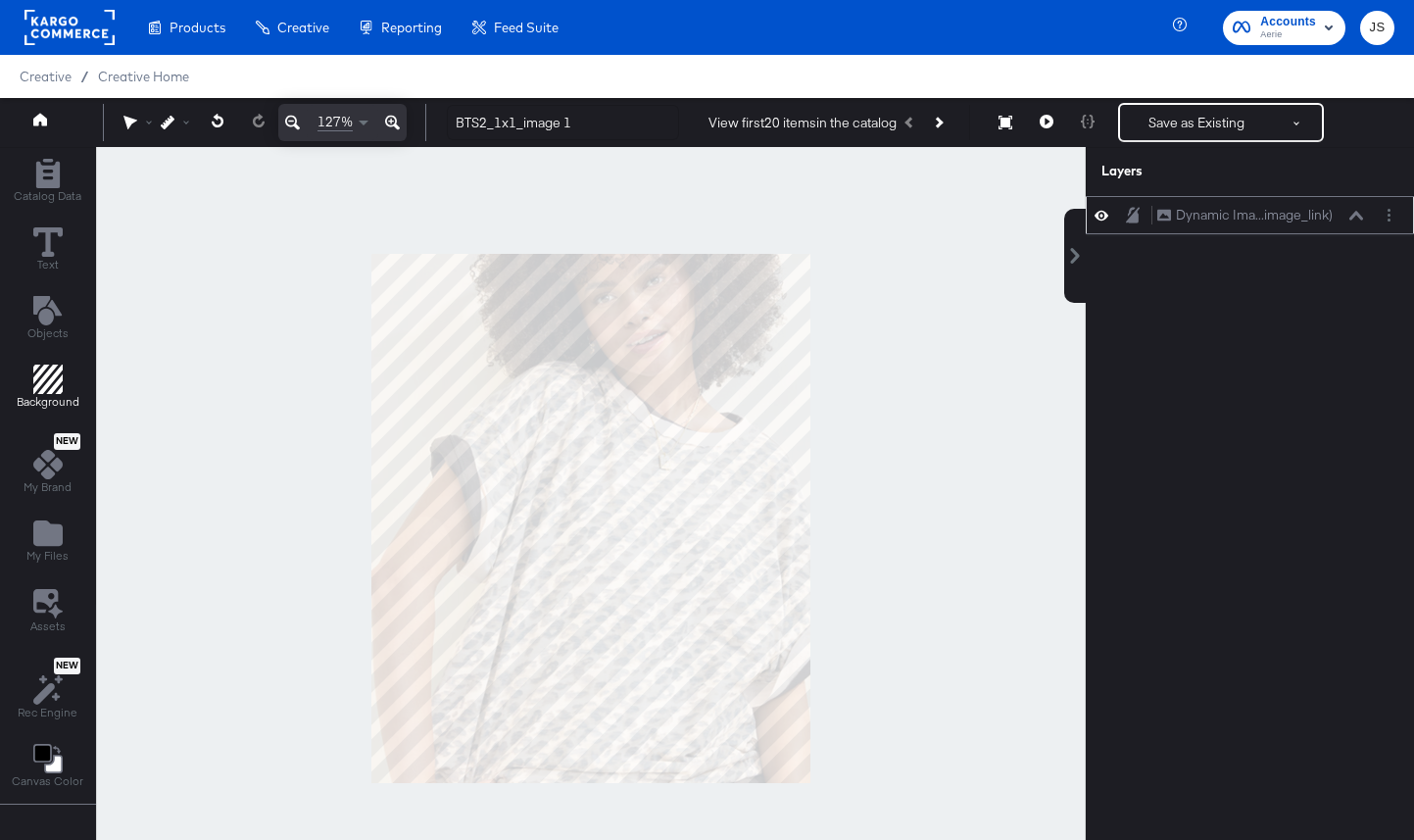
click at [36, 375] on icon "Add Rectangle" at bounding box center [47, 379] width 29 height 29
